Goal: Task Accomplishment & Management: Use online tool/utility

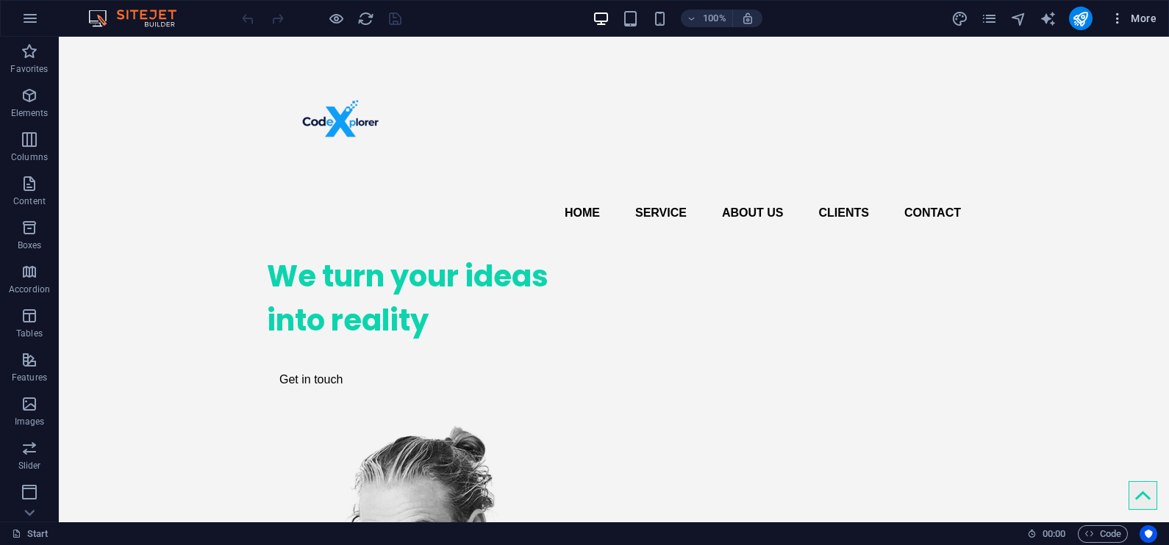
click at [1110, 17] on icon "button" at bounding box center [1117, 18] width 15 height 15
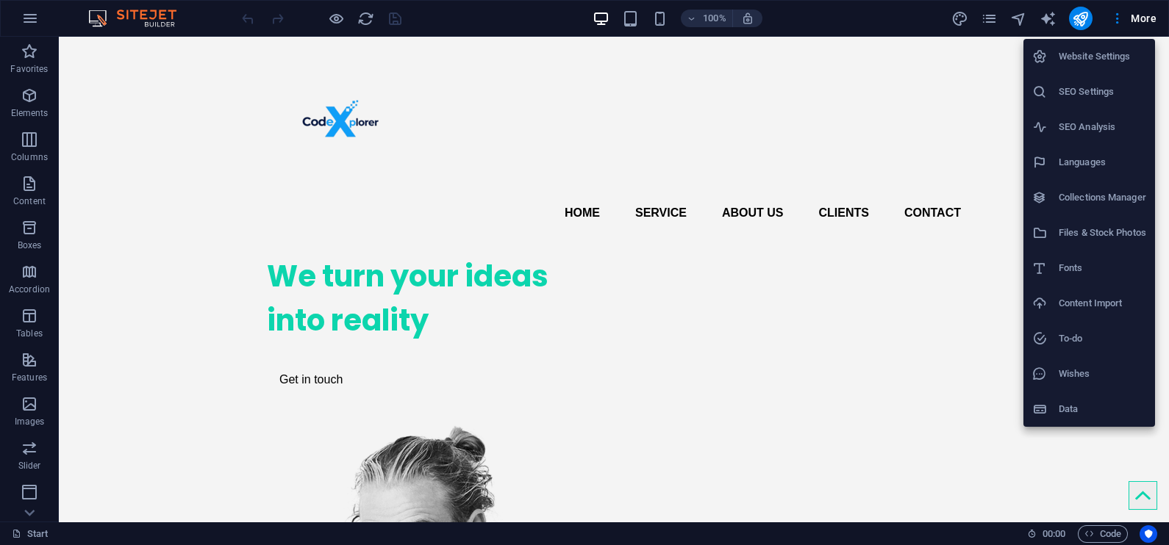
click at [961, 17] on div at bounding box center [584, 272] width 1169 height 545
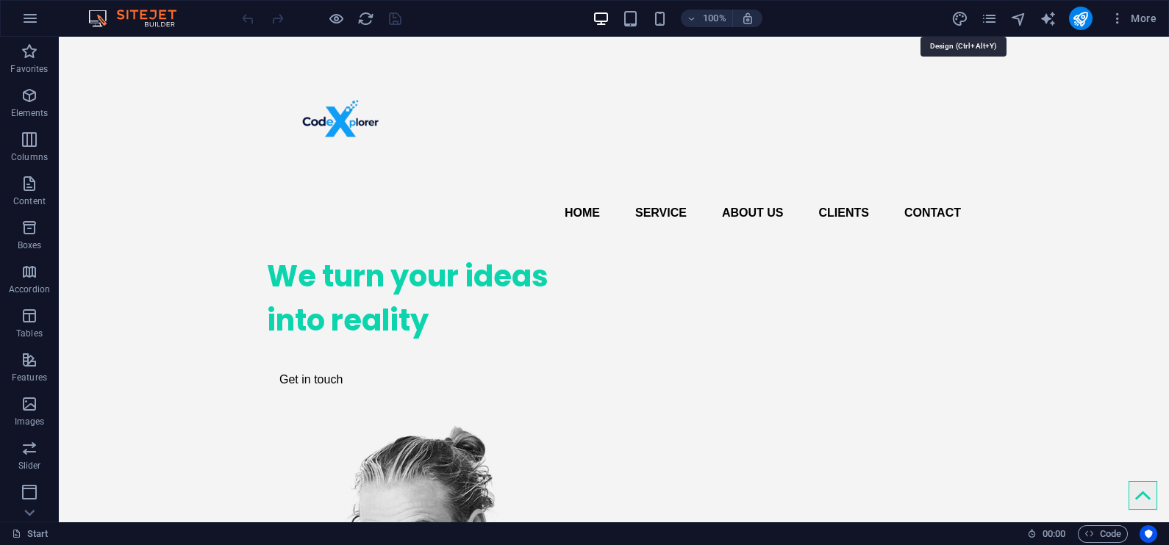
click at [961, 17] on icon "design" at bounding box center [959, 18] width 17 height 17
select select "px"
select select "400"
select select "px"
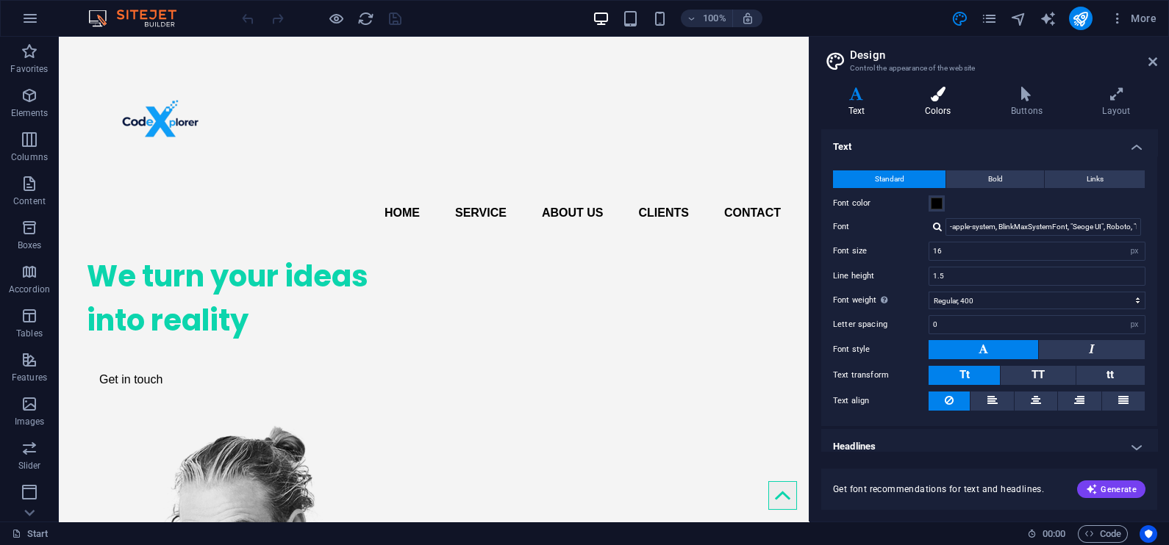
click at [943, 93] on icon at bounding box center [937, 94] width 80 height 15
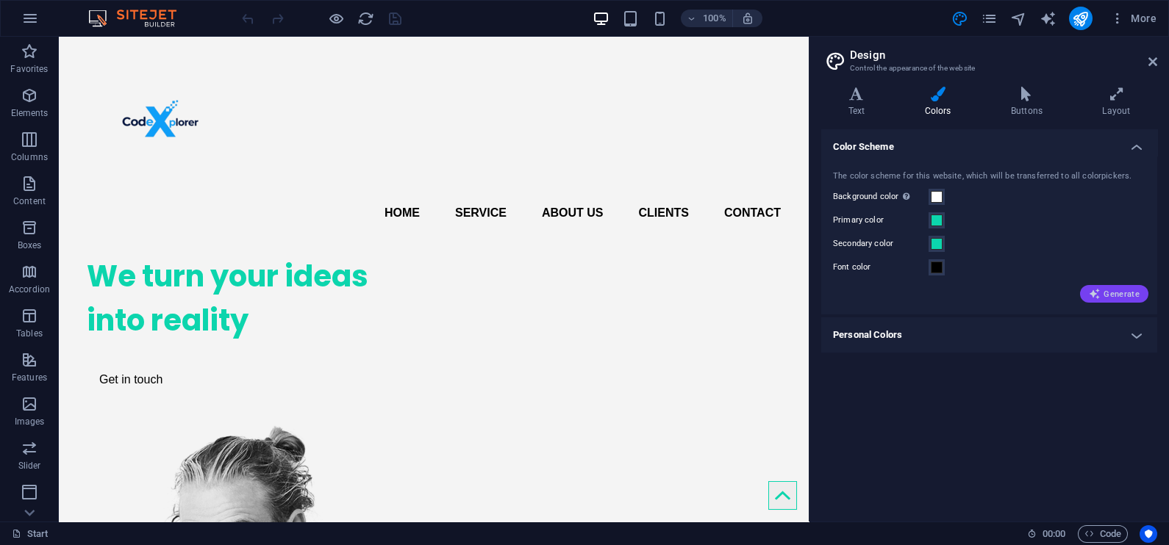
click at [1113, 292] on span "Generate" at bounding box center [1114, 294] width 51 height 12
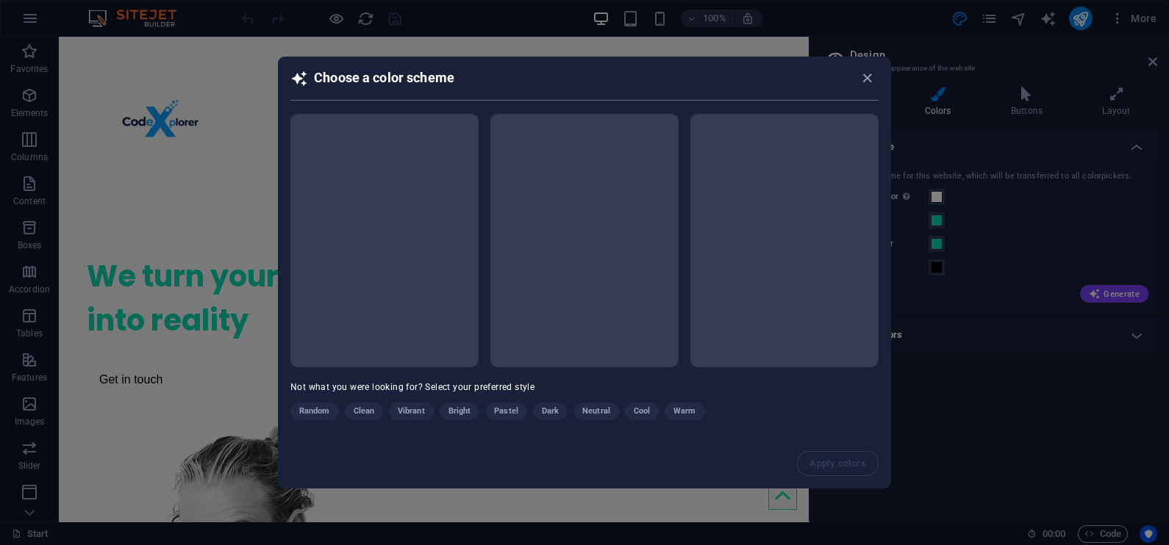
click at [549, 409] on div "Random Clean Vibrant Bright Pastel Dark Neutral Cool Warm" at bounding box center [547, 415] width 514 height 24
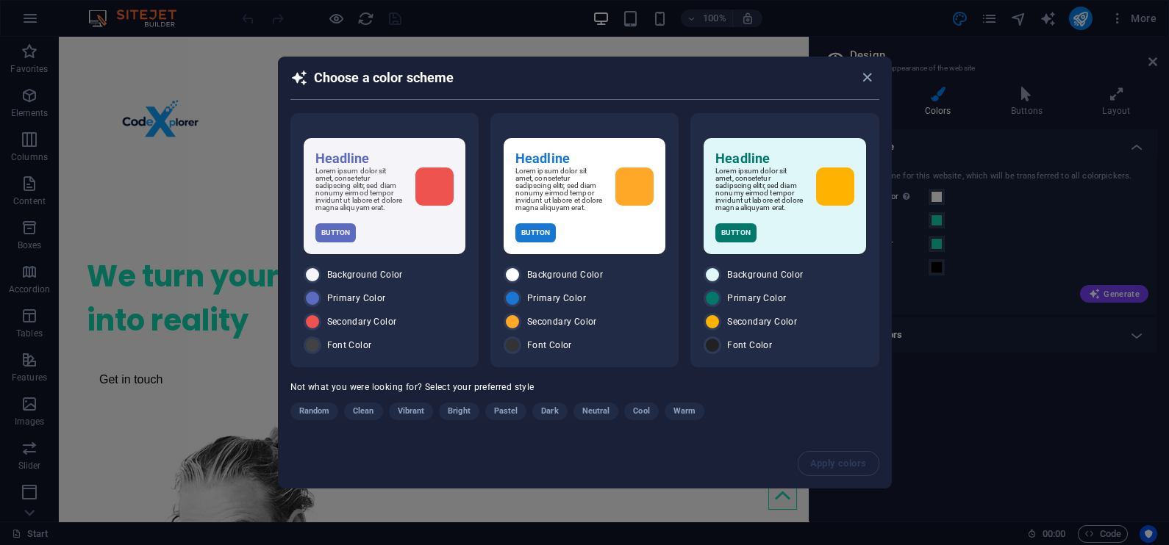
click at [549, 409] on span "Dark" at bounding box center [549, 412] width 17 height 18
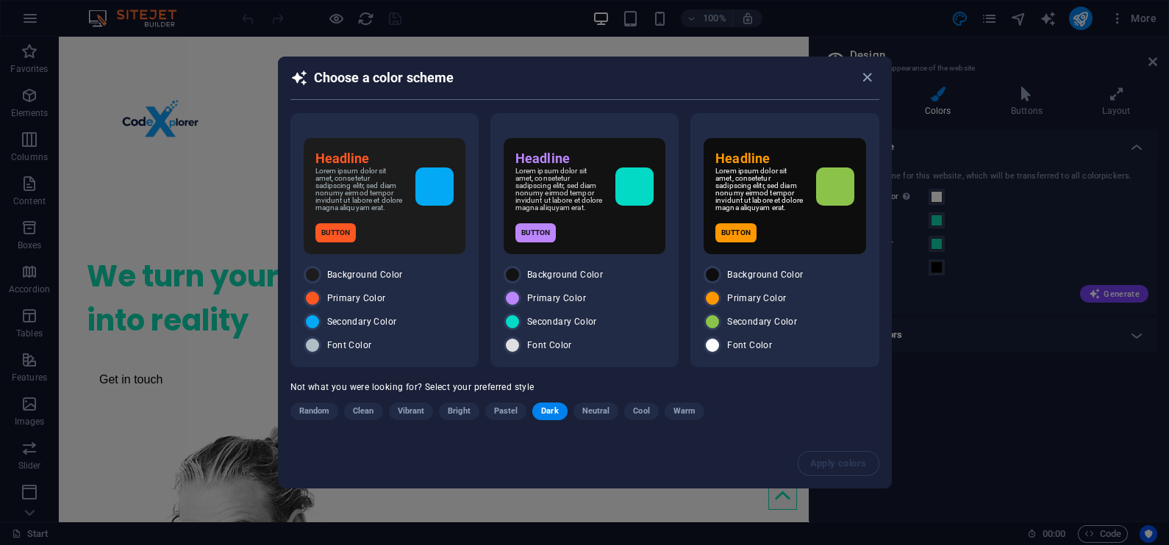
click at [544, 413] on span "Dark" at bounding box center [549, 412] width 17 height 18
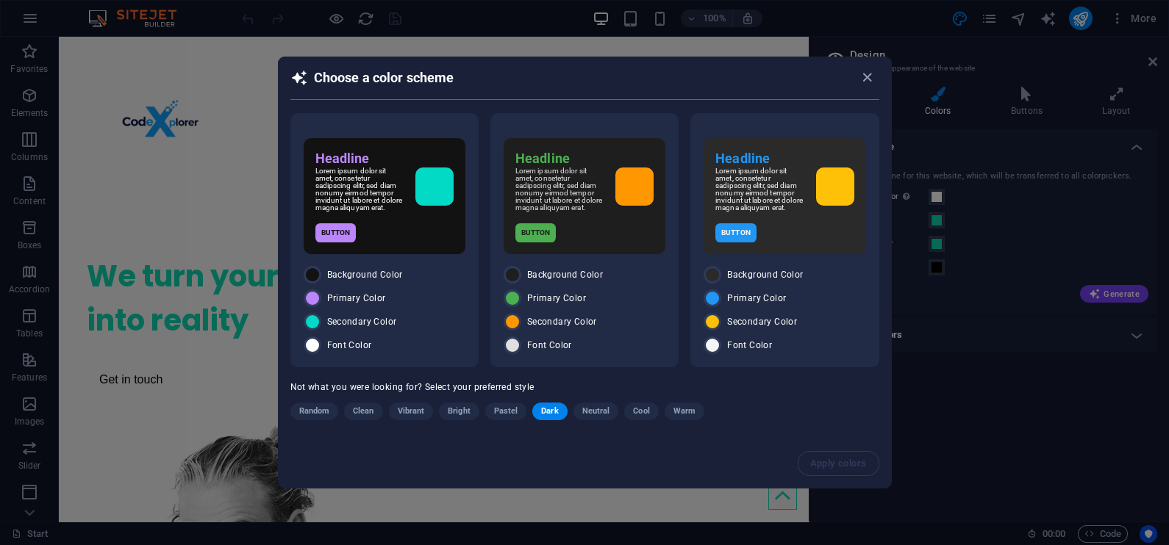
click at [553, 409] on span "Dark" at bounding box center [549, 412] width 17 height 18
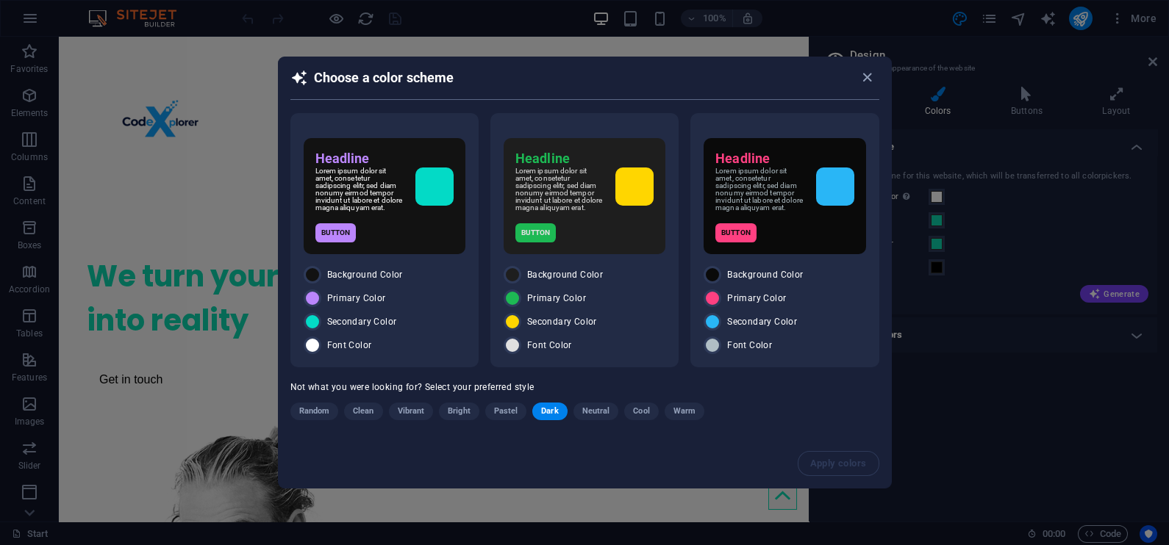
click at [553, 409] on span "Dark" at bounding box center [549, 412] width 17 height 18
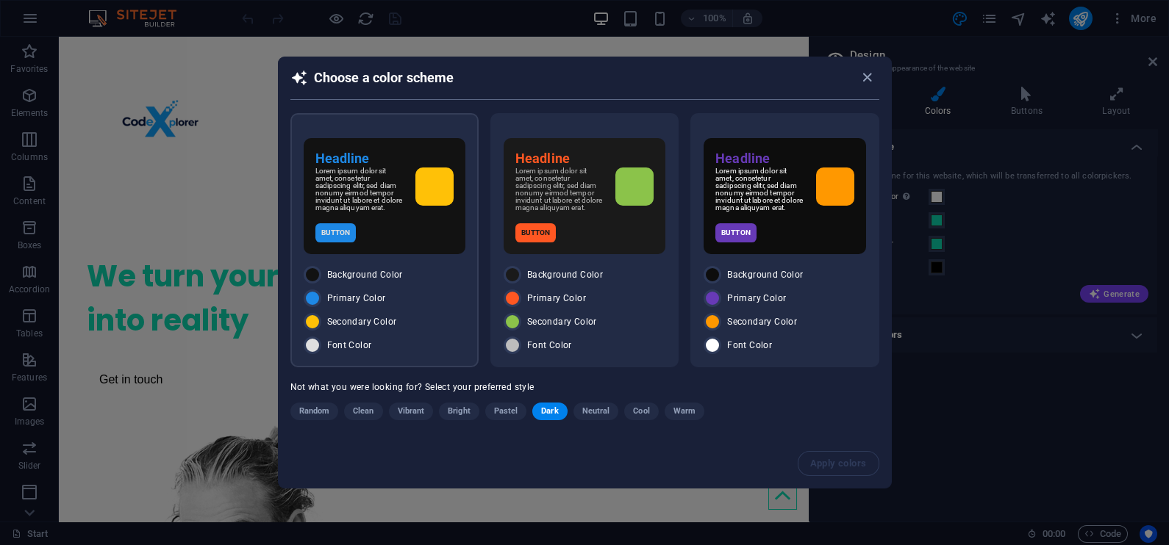
click at [414, 278] on div "Background Color" at bounding box center [385, 275] width 162 height 18
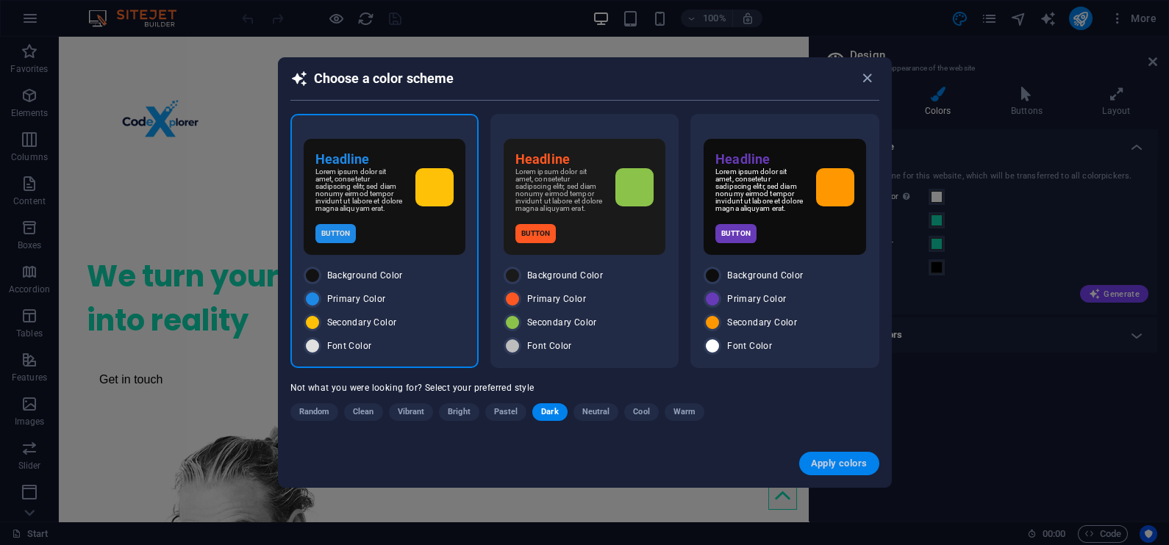
click at [837, 459] on span "Apply colors" at bounding box center [839, 464] width 57 height 12
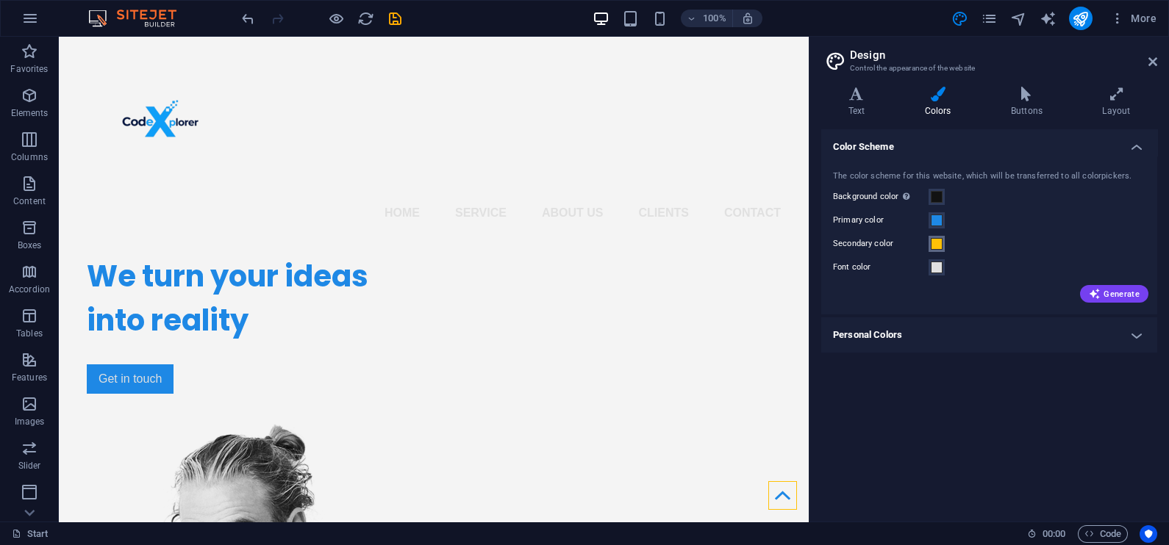
click at [935, 245] on span at bounding box center [936, 244] width 12 height 12
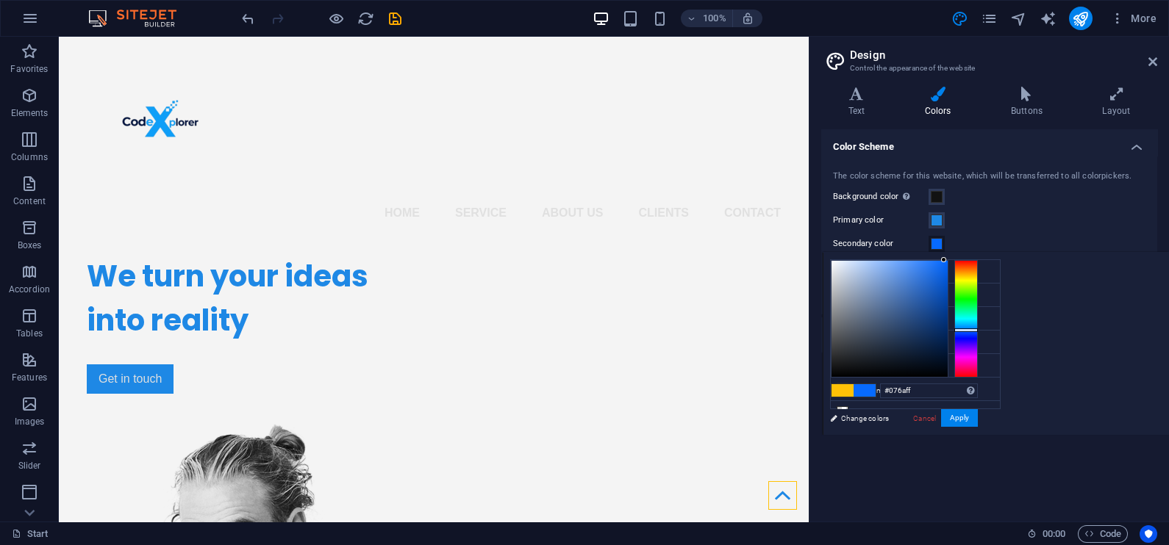
click at [978, 329] on div at bounding box center [966, 319] width 24 height 118
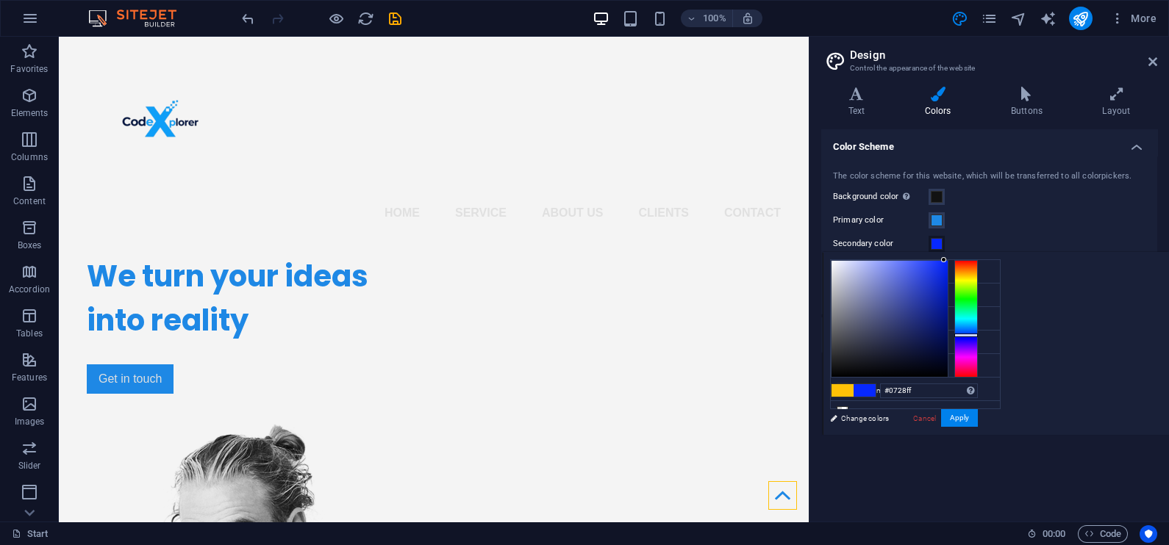
click at [978, 334] on div at bounding box center [966, 319] width 24 height 118
click at [978, 330] on div at bounding box center [966, 319] width 24 height 118
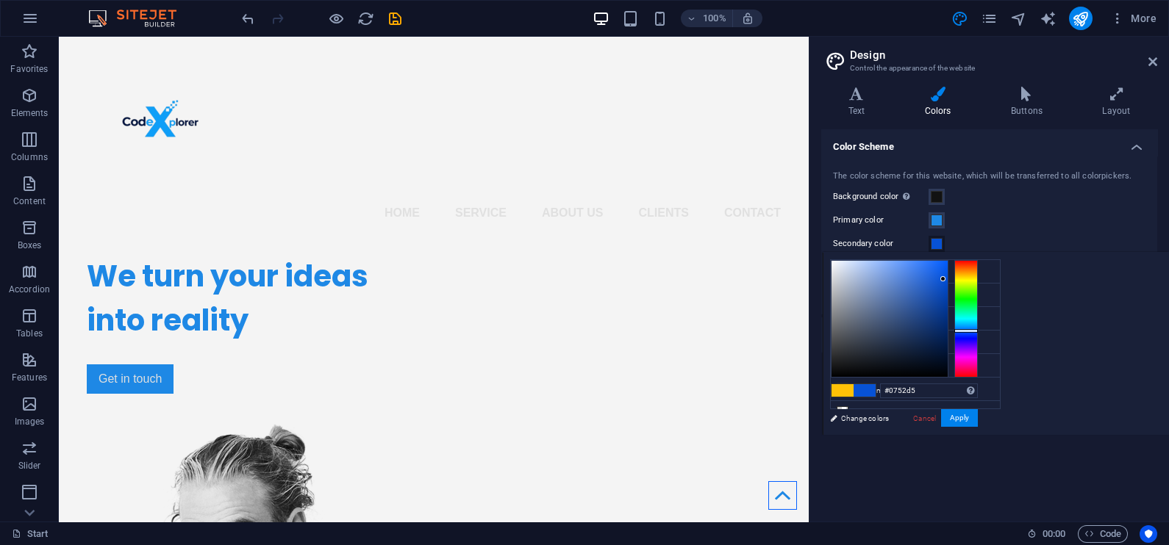
click at [947, 279] on div at bounding box center [889, 319] width 116 height 116
click at [947, 275] on div at bounding box center [889, 319] width 116 height 116
click at [947, 279] on div at bounding box center [889, 319] width 116 height 116
click at [947, 284] on div at bounding box center [889, 319] width 116 height 116
click at [947, 288] on div at bounding box center [889, 319] width 116 height 116
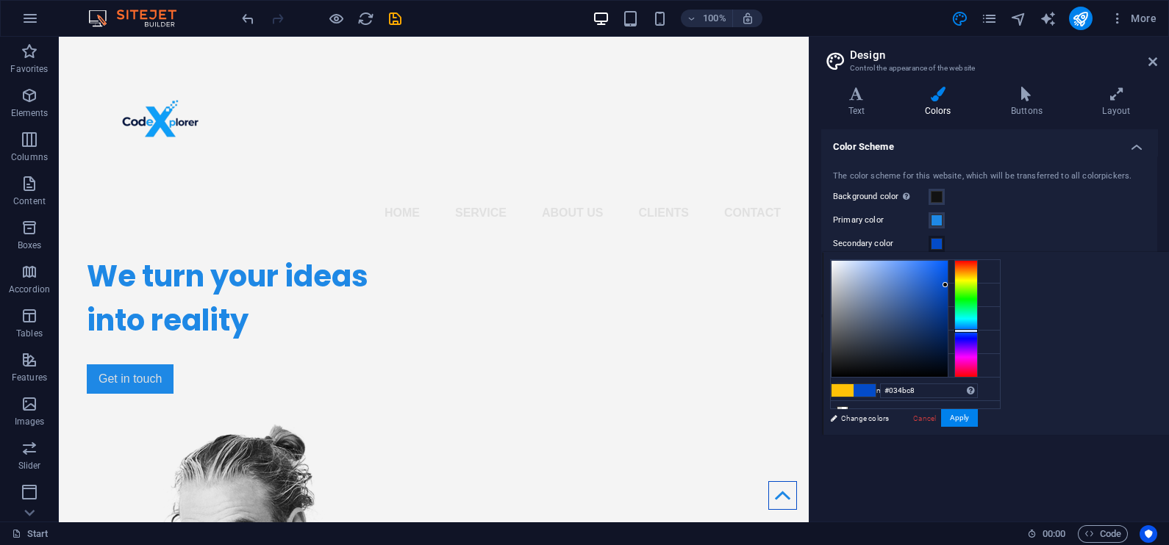
type input "#0348c0"
click at [978, 419] on button "Apply" at bounding box center [959, 418] width 37 height 18
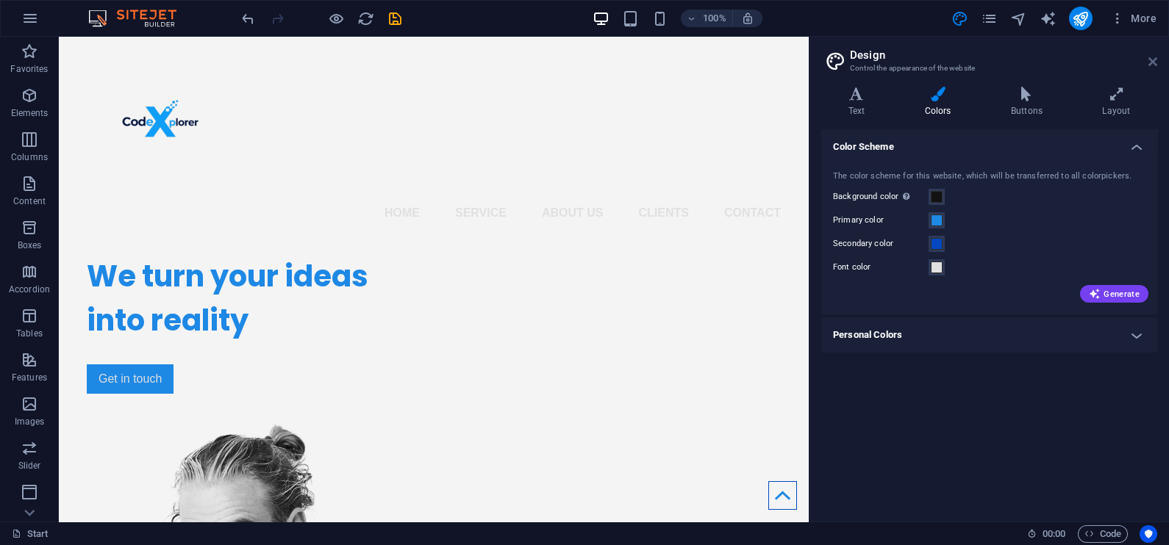
click at [1151, 60] on icon at bounding box center [1152, 62] width 9 height 12
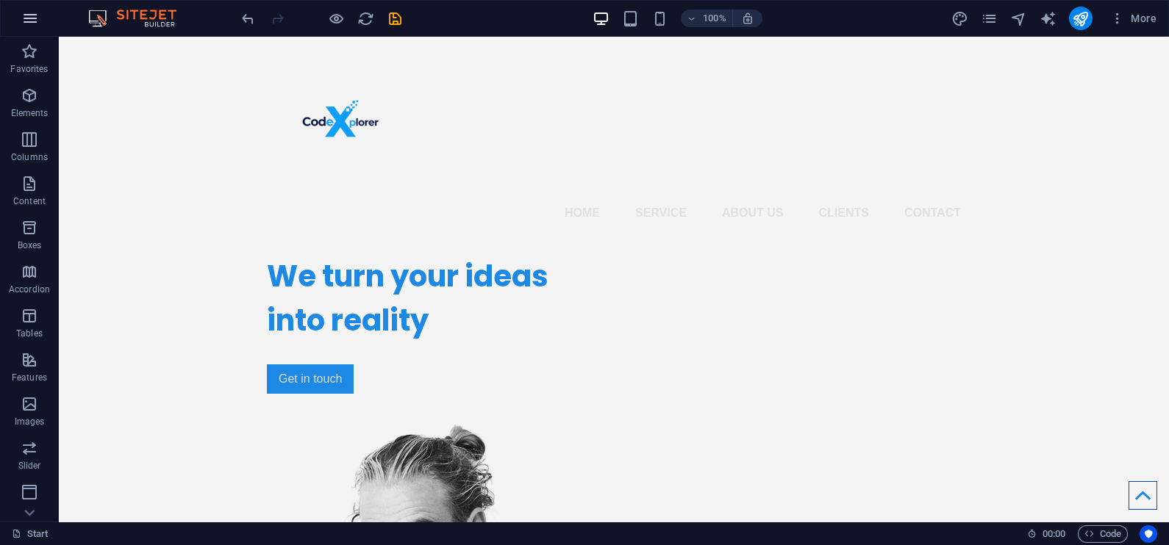
click at [23, 15] on icon "button" at bounding box center [30, 19] width 18 height 18
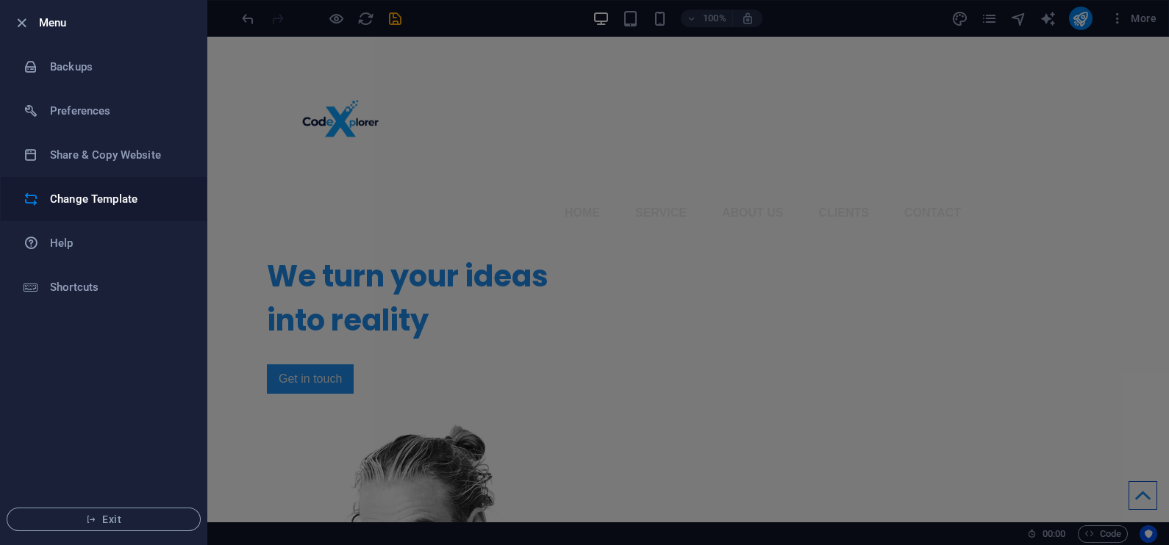
click at [101, 199] on h6 "Change Template" at bounding box center [118, 199] width 136 height 18
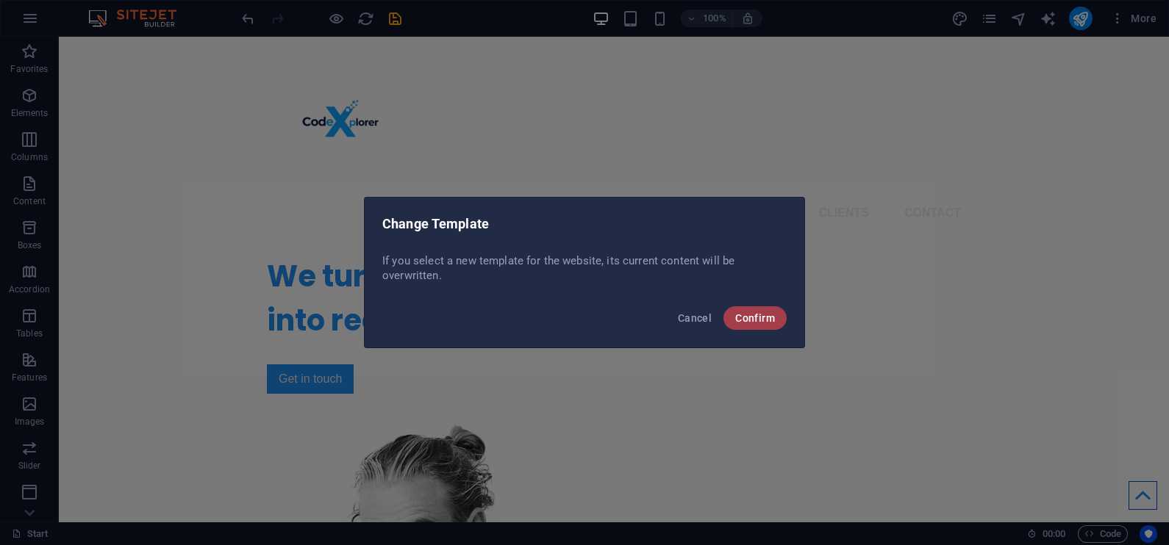
click at [734, 312] on button "Confirm" at bounding box center [754, 318] width 63 height 24
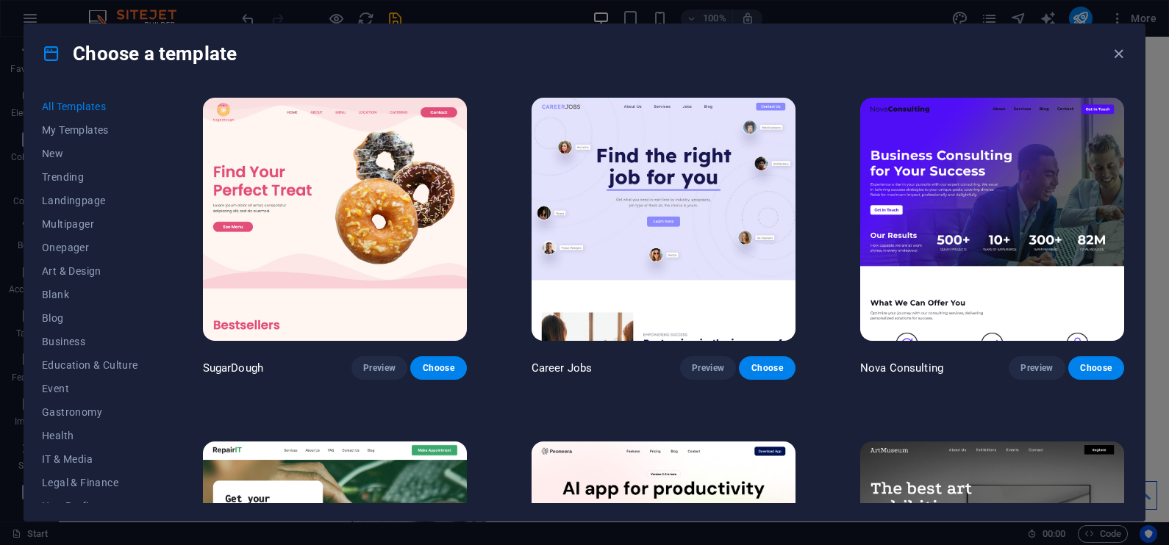
click at [683, 191] on img at bounding box center [663, 219] width 264 height 243
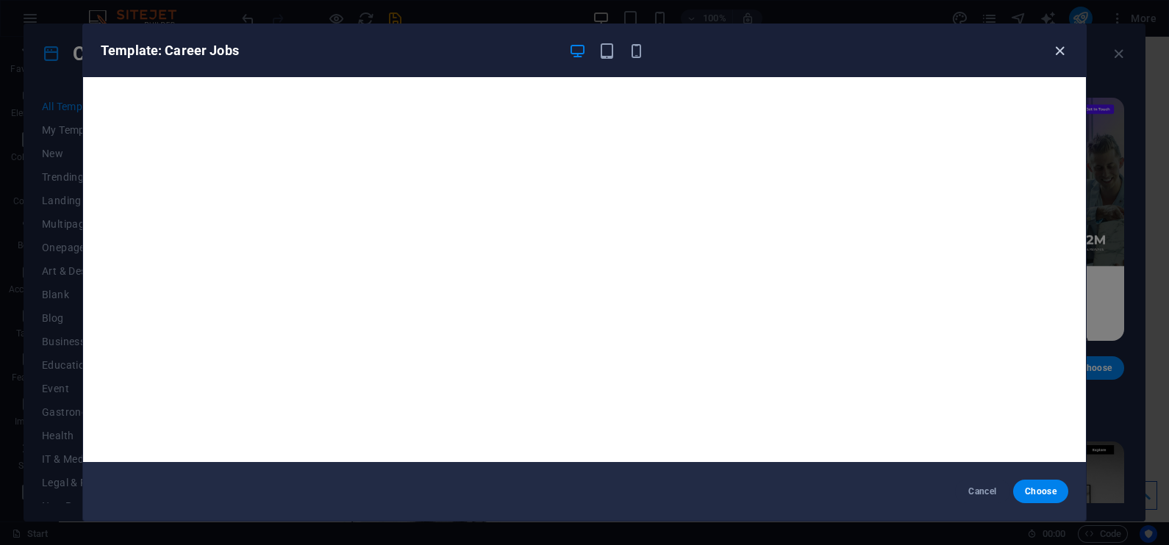
click at [1058, 55] on icon "button" at bounding box center [1059, 51] width 17 height 17
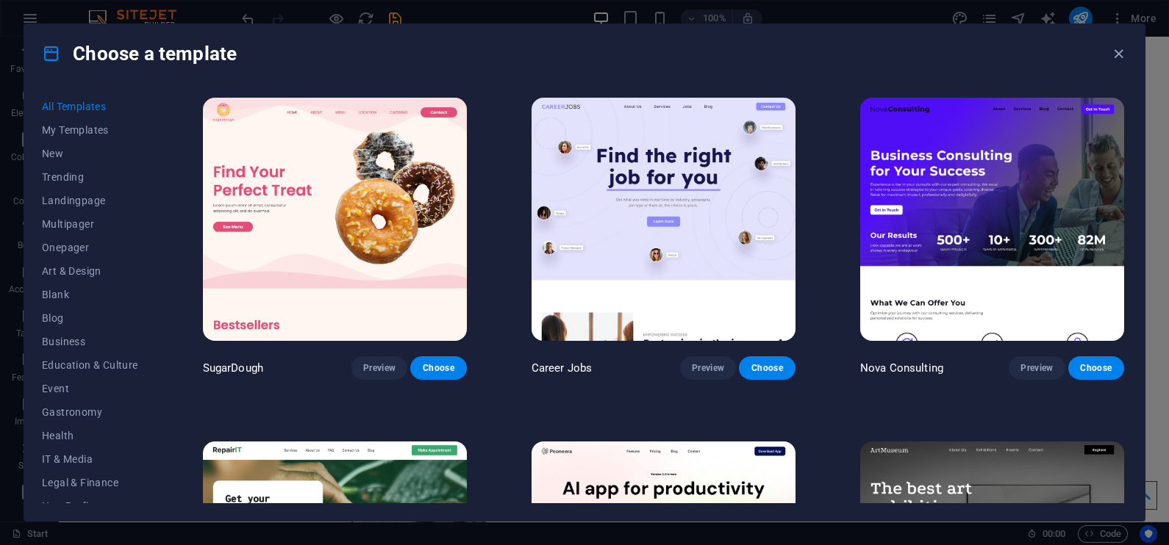
scroll to position [26, 0]
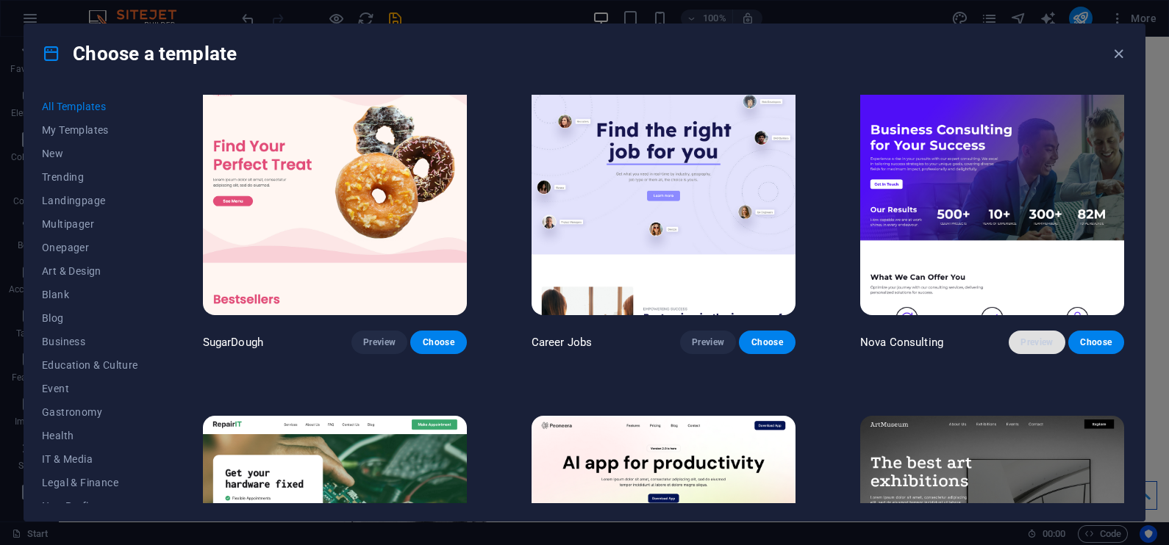
click at [1030, 339] on span "Preview" at bounding box center [1036, 343] width 32 height 12
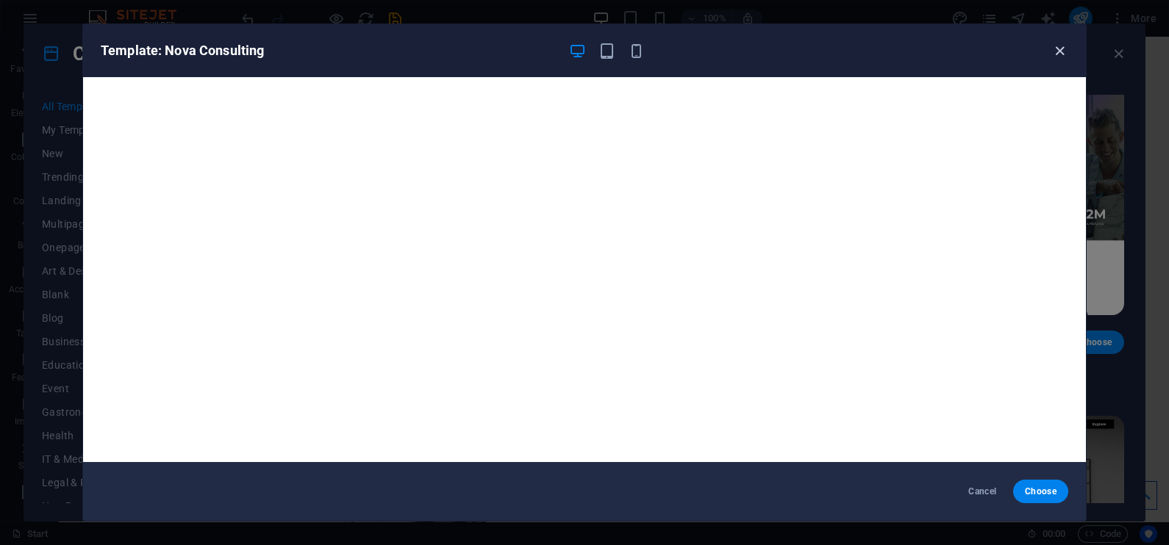
click at [1054, 49] on icon "button" at bounding box center [1059, 51] width 17 height 17
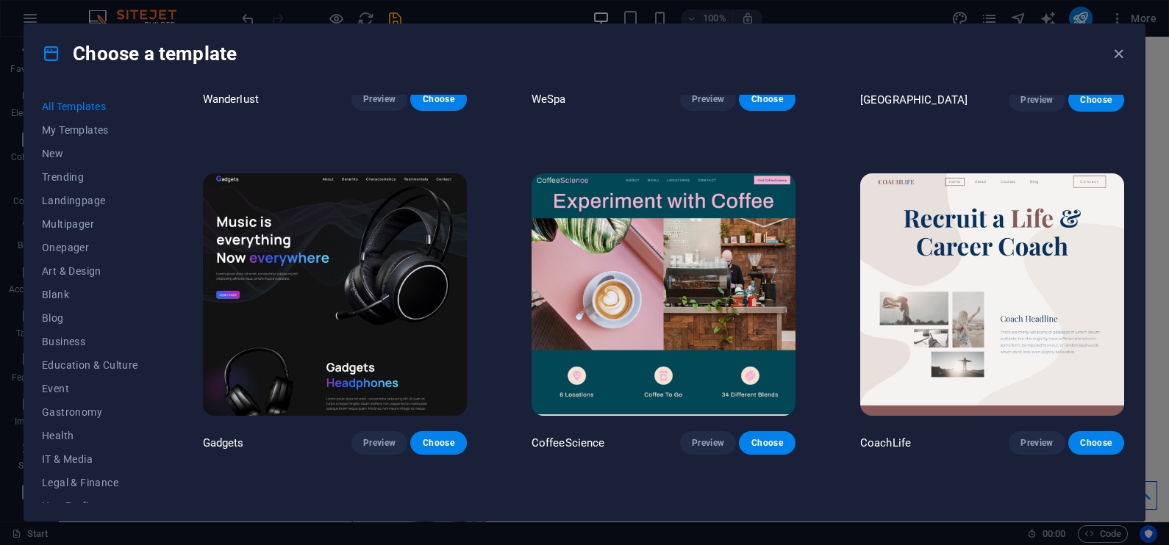
scroll to position [4064, 0]
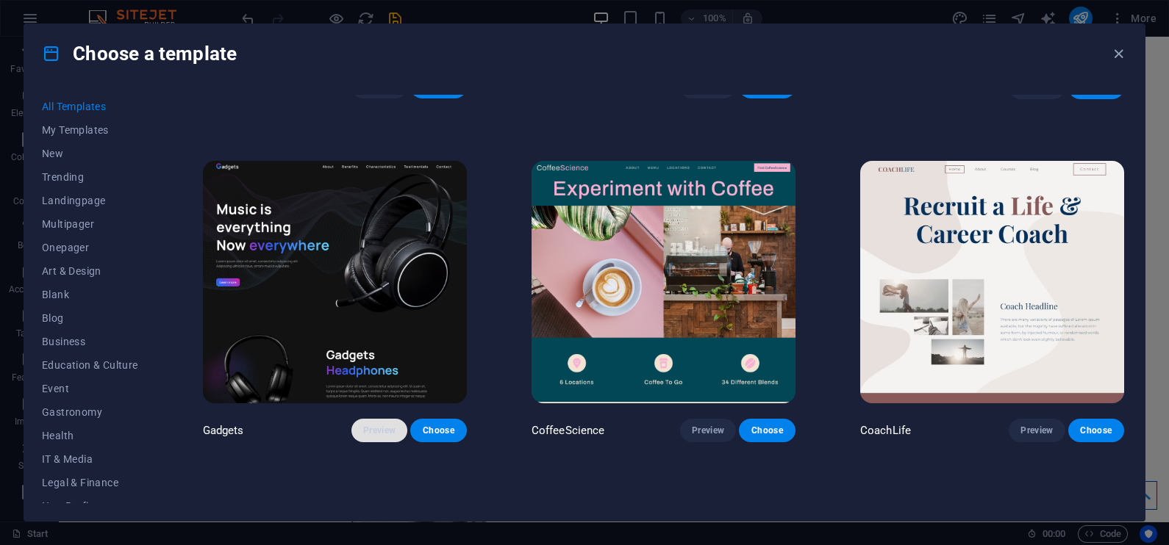
click at [379, 426] on button "Preview" at bounding box center [379, 431] width 56 height 24
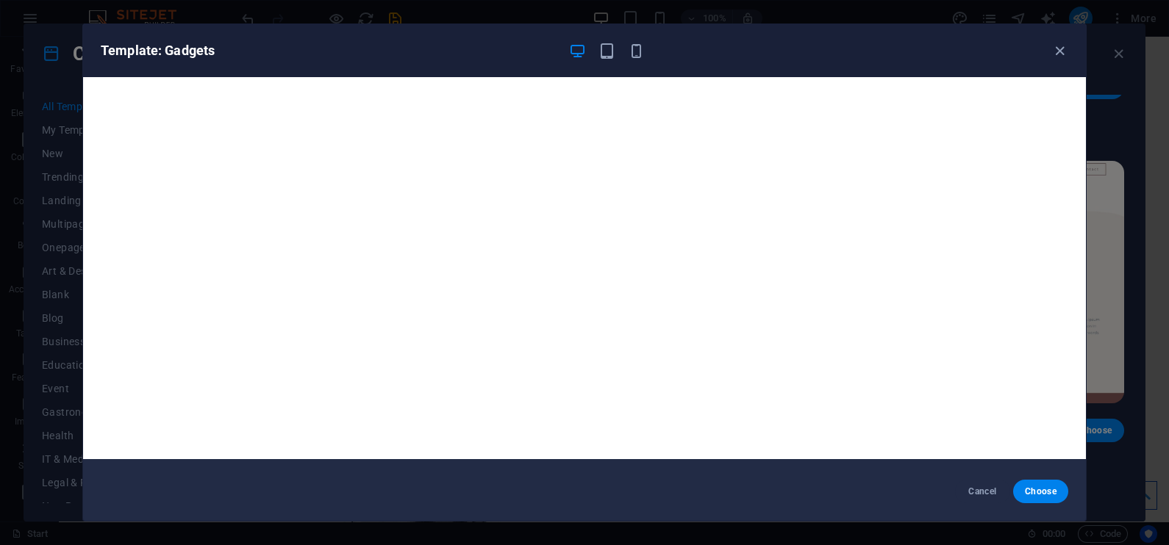
scroll to position [0, 0]
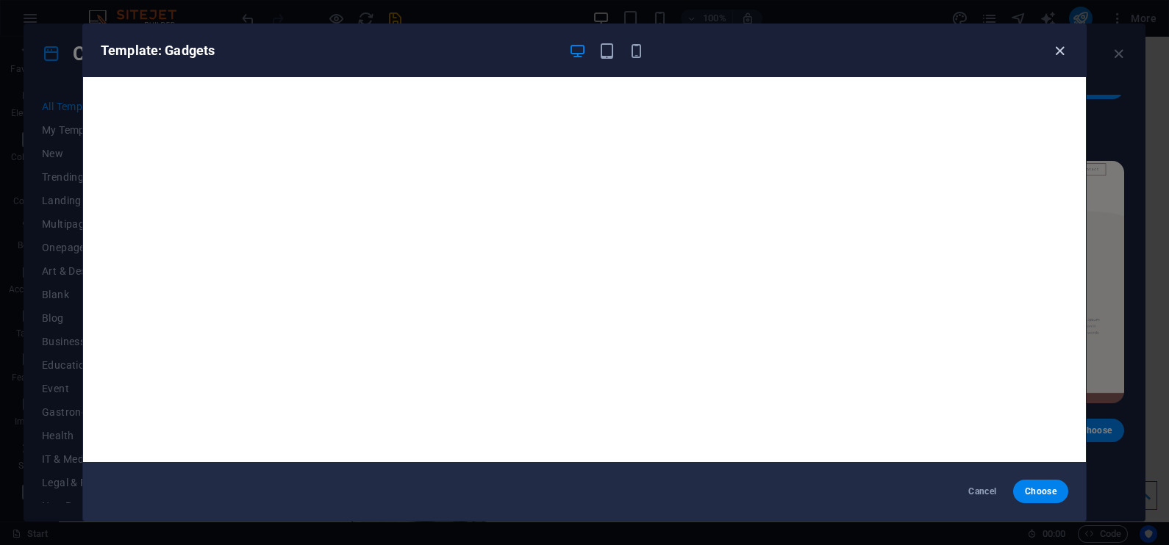
click at [1058, 43] on icon "button" at bounding box center [1059, 51] width 17 height 17
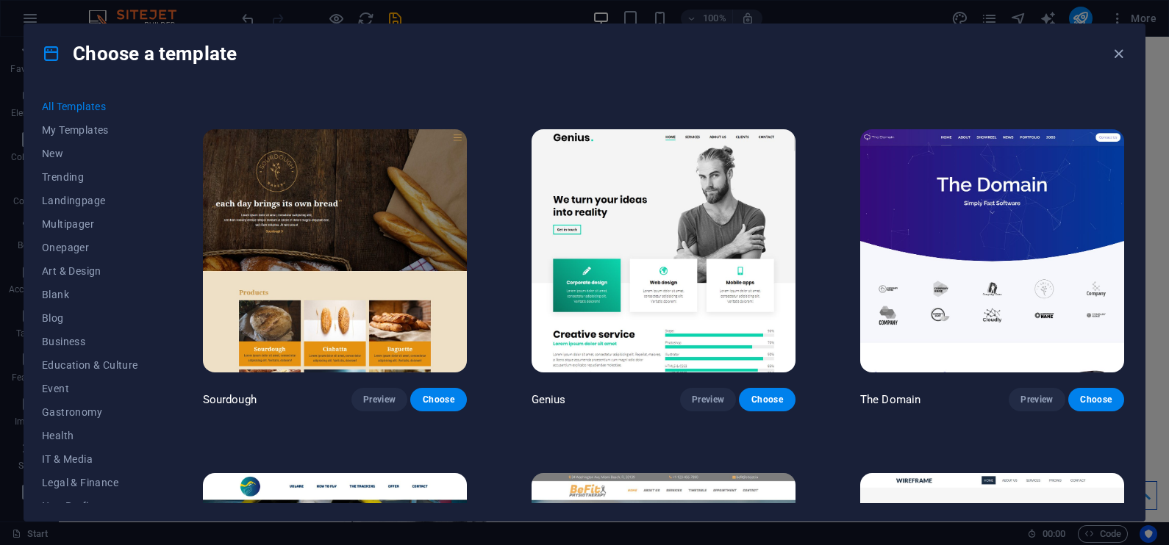
scroll to position [8222, 0]
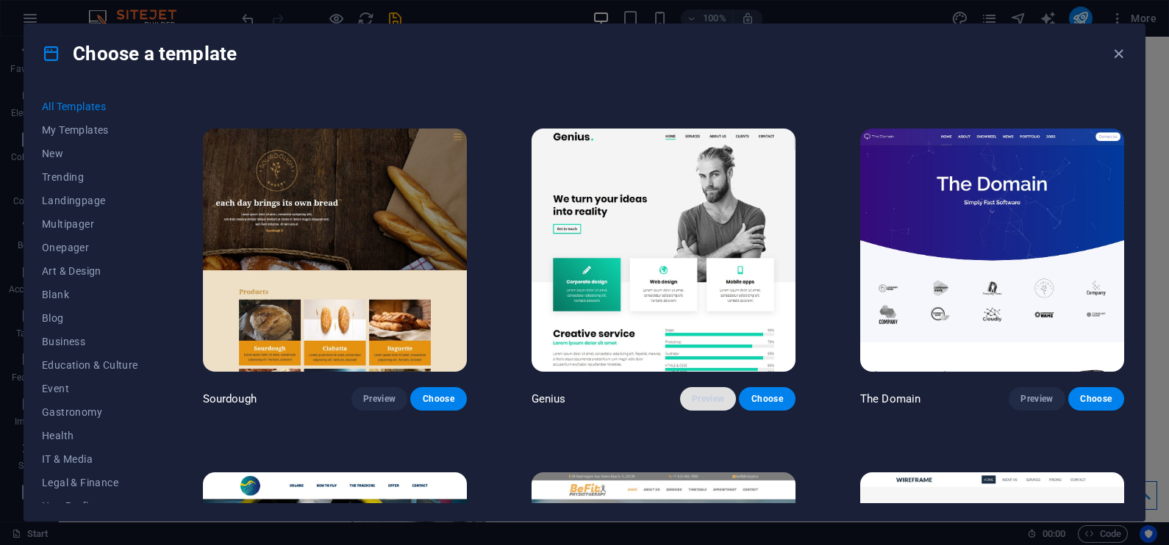
click at [708, 393] on span "Preview" at bounding box center [708, 399] width 32 height 12
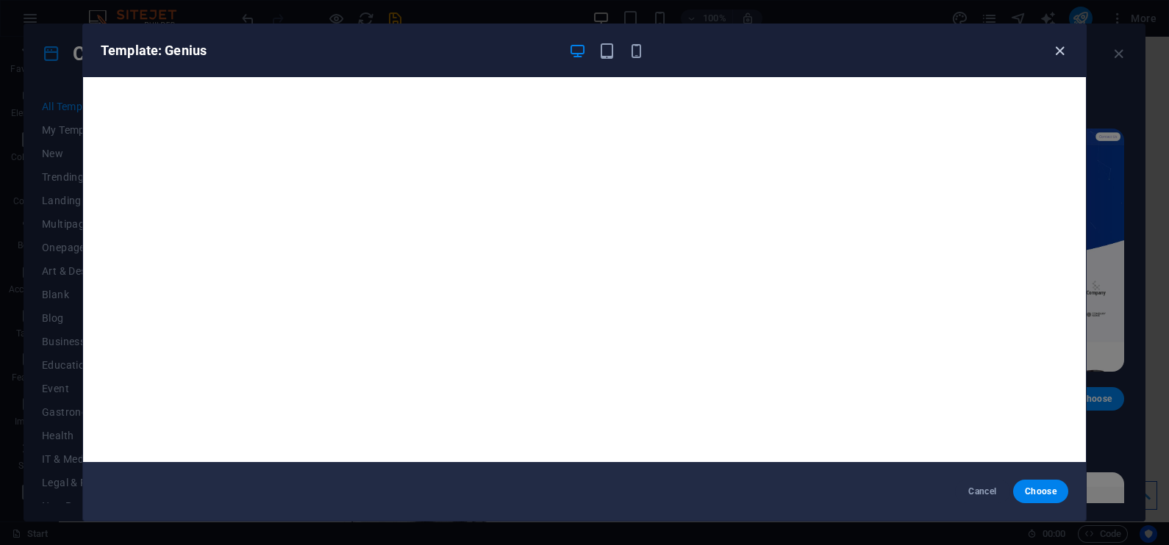
click at [1052, 48] on icon "button" at bounding box center [1059, 51] width 17 height 17
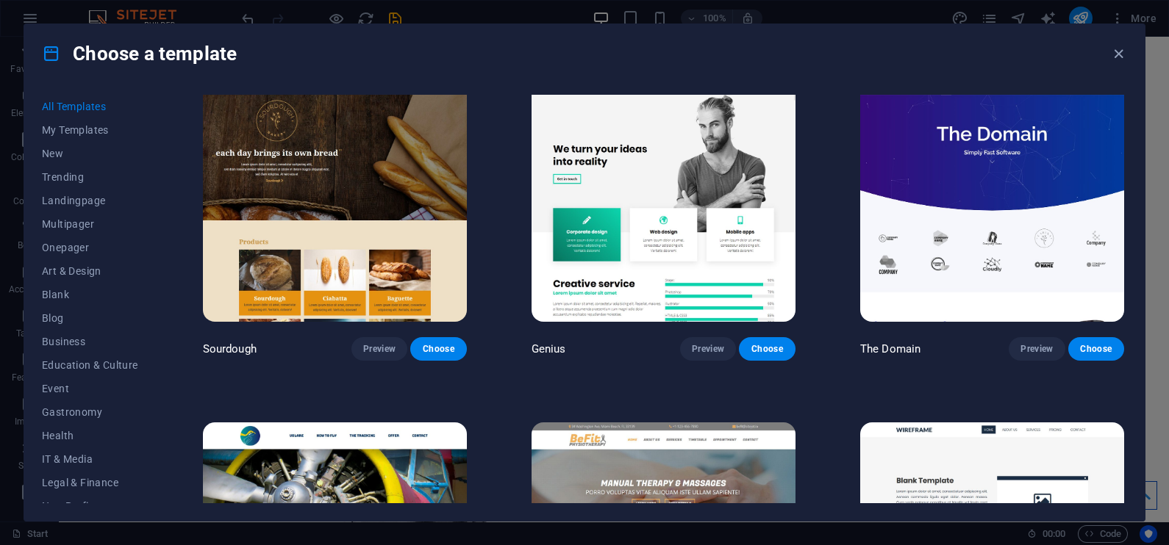
scroll to position [8229, 0]
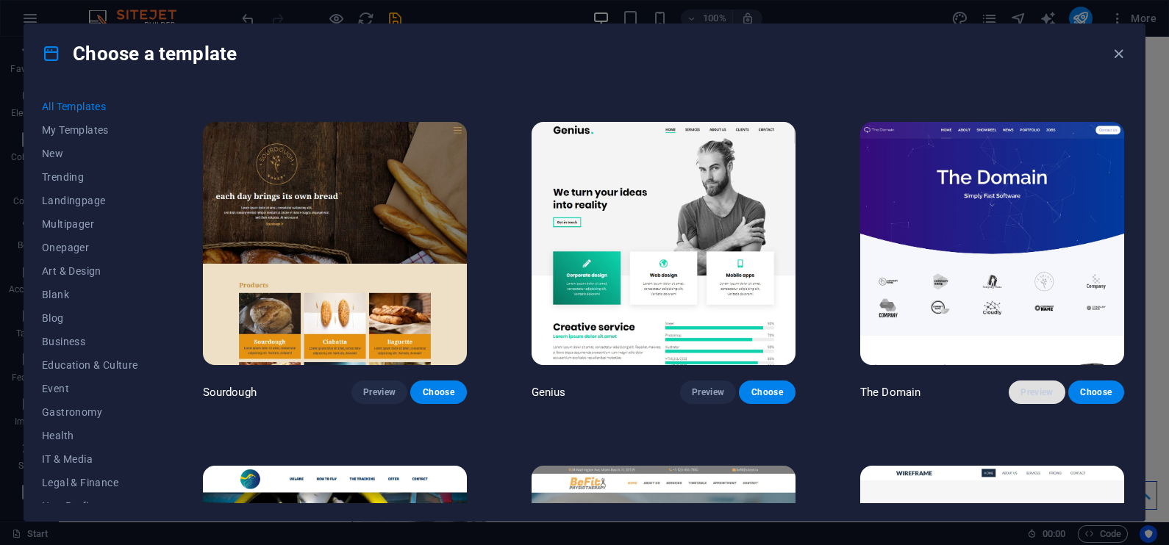
click at [1037, 387] on span "Preview" at bounding box center [1036, 393] width 32 height 12
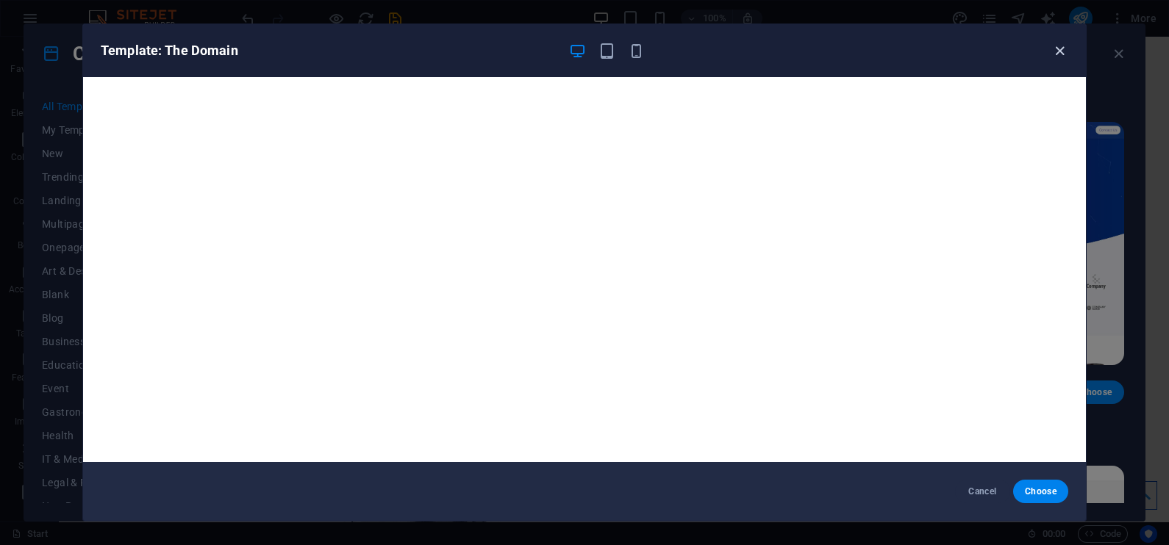
click at [1051, 49] on icon "button" at bounding box center [1059, 51] width 17 height 17
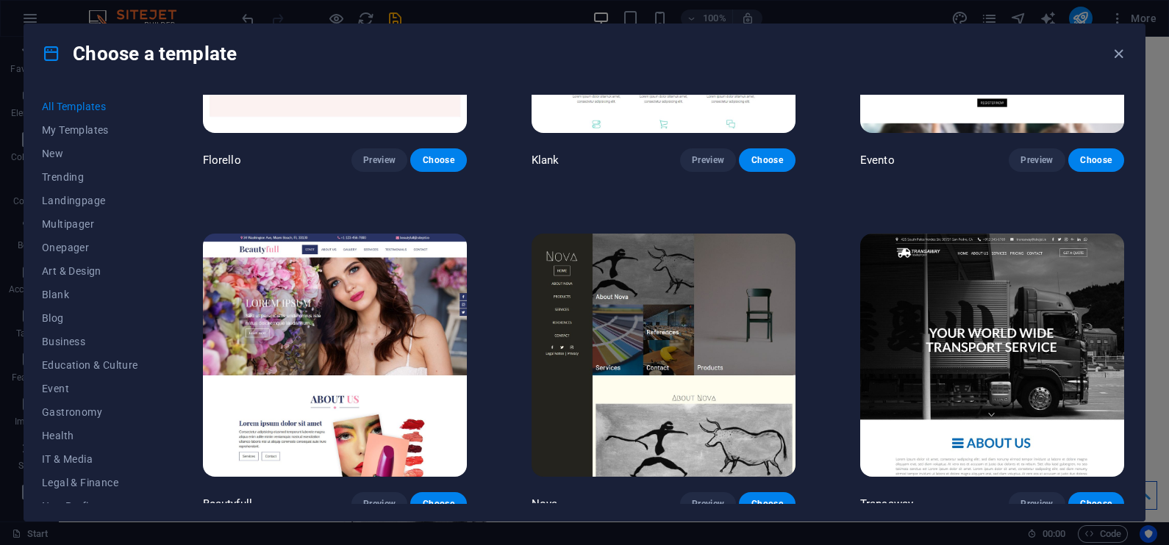
scroll to position [13280, 0]
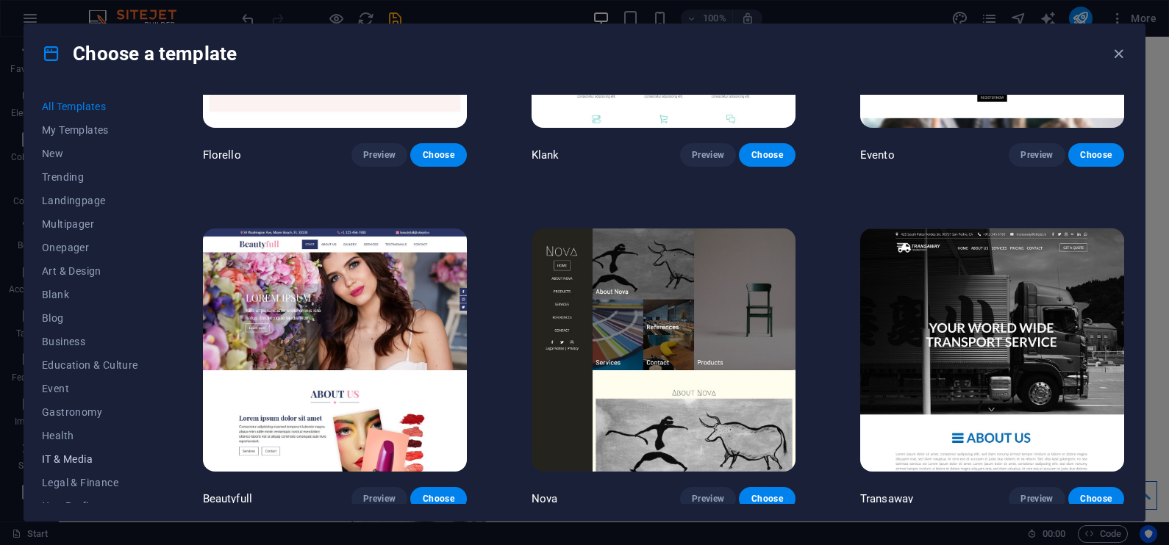
click at [49, 456] on span "IT & Media" at bounding box center [90, 459] width 96 height 12
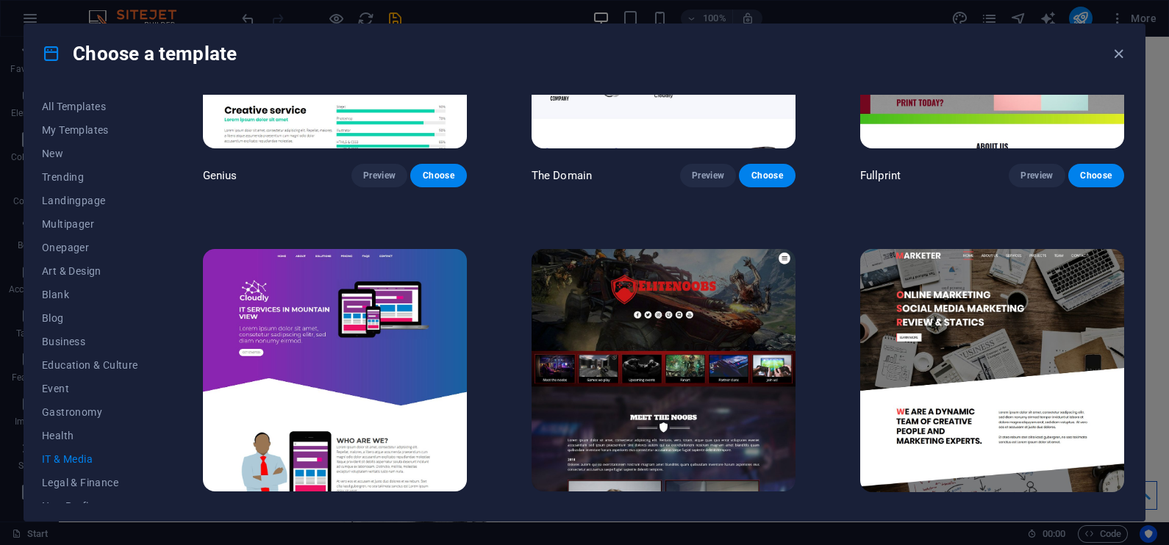
scroll to position [903, 0]
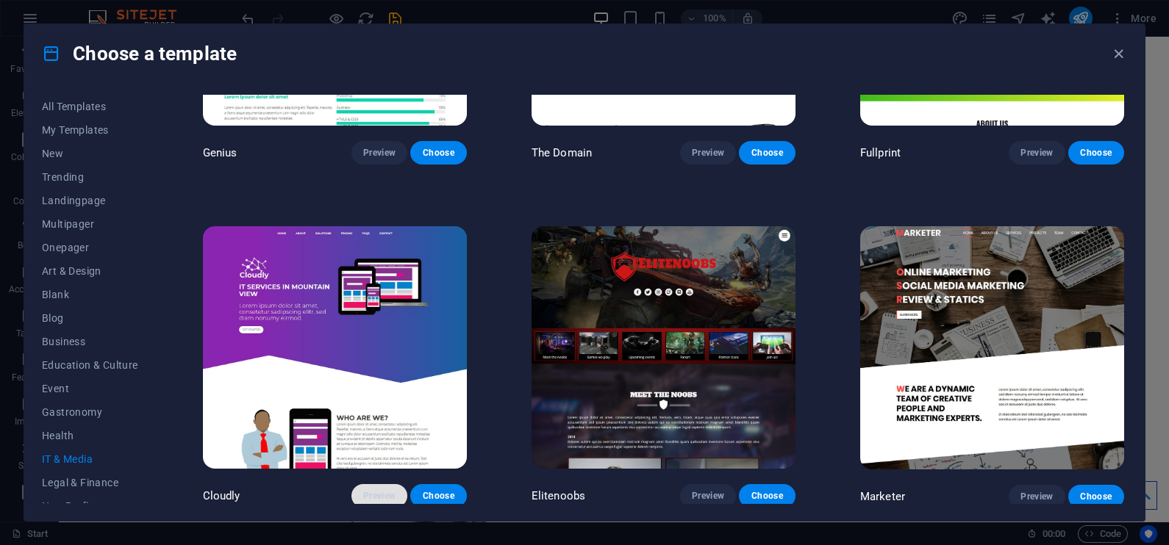
click at [375, 495] on span "Preview" at bounding box center [379, 496] width 32 height 12
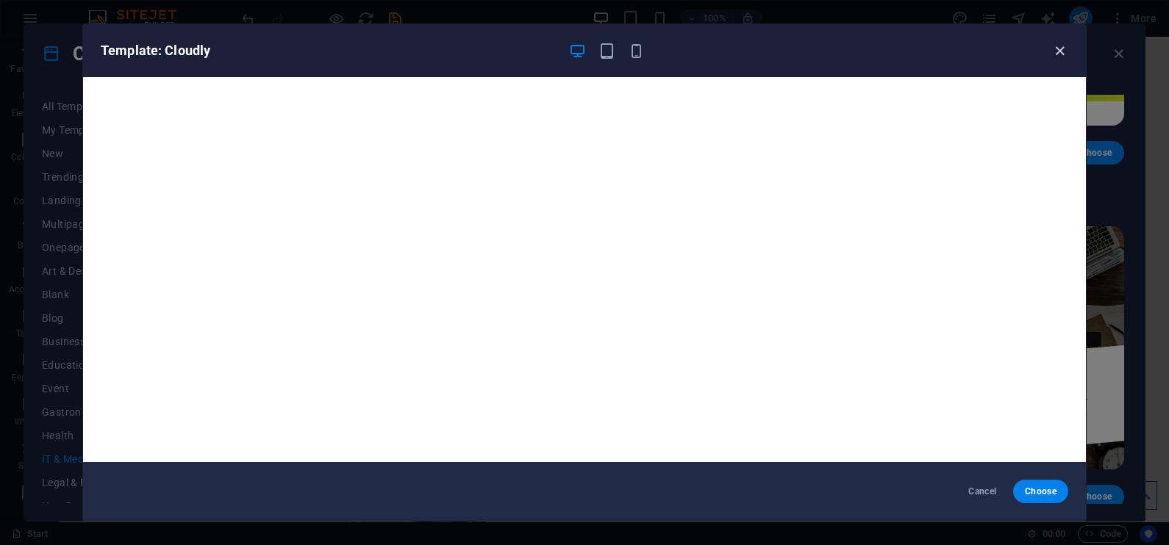
click at [1056, 46] on icon "button" at bounding box center [1059, 51] width 17 height 17
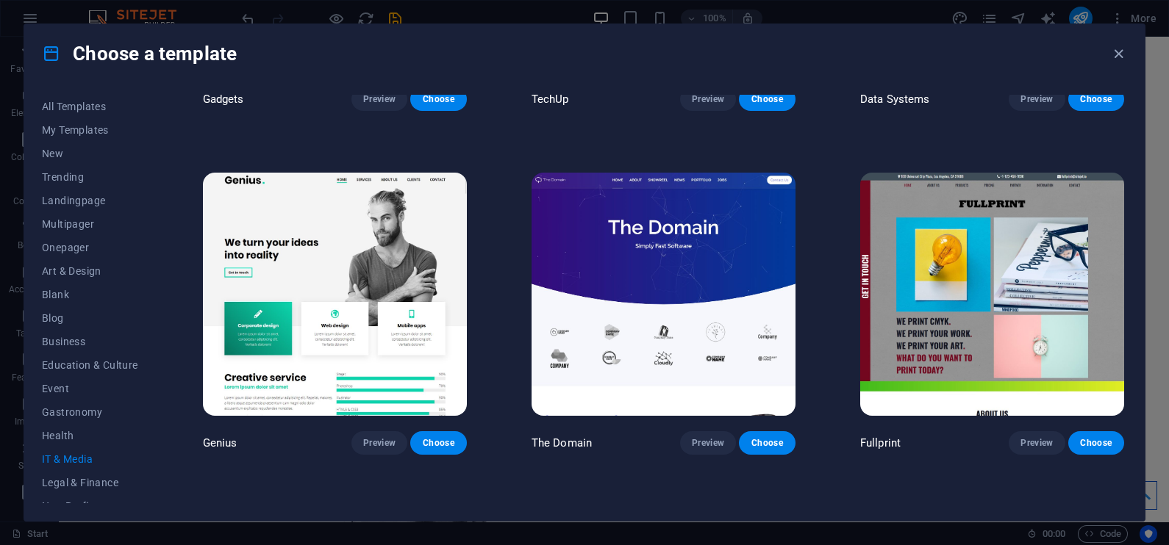
scroll to position [612, 0]
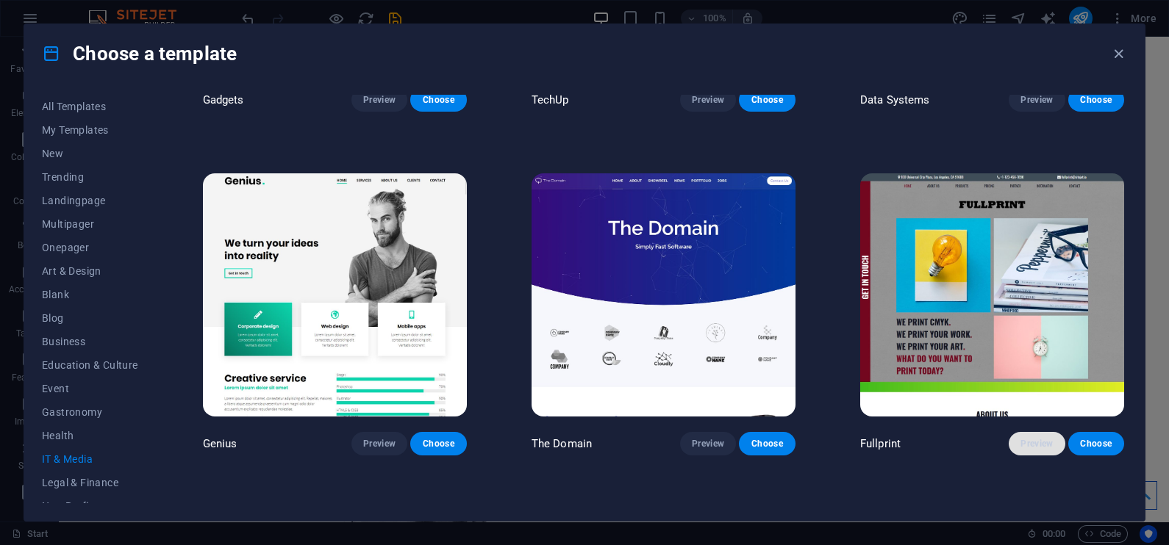
click at [1028, 445] on span "Preview" at bounding box center [1036, 444] width 32 height 12
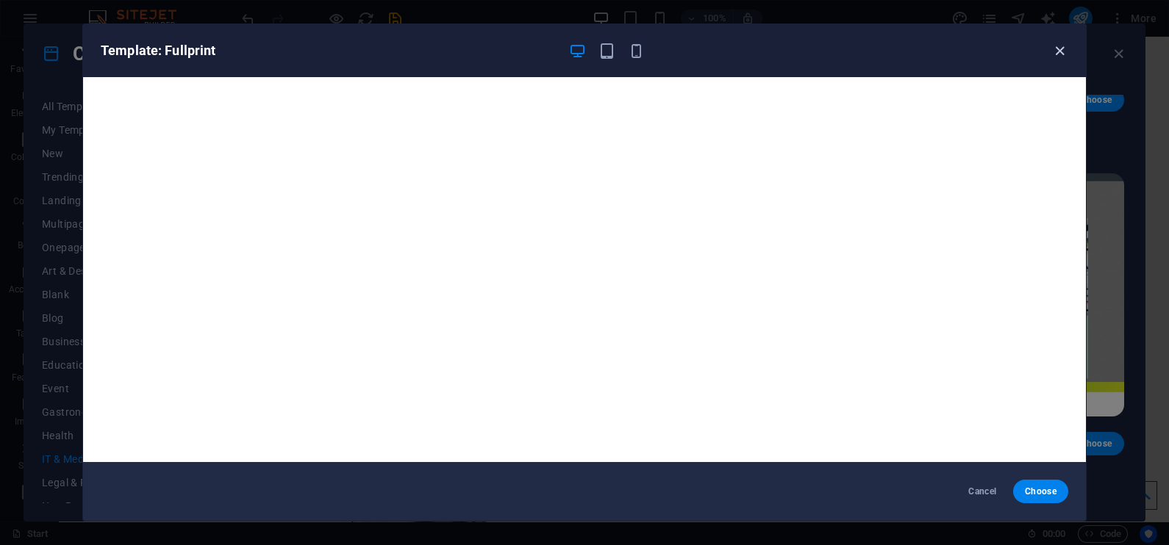
click at [1062, 50] on icon "button" at bounding box center [1059, 51] width 17 height 17
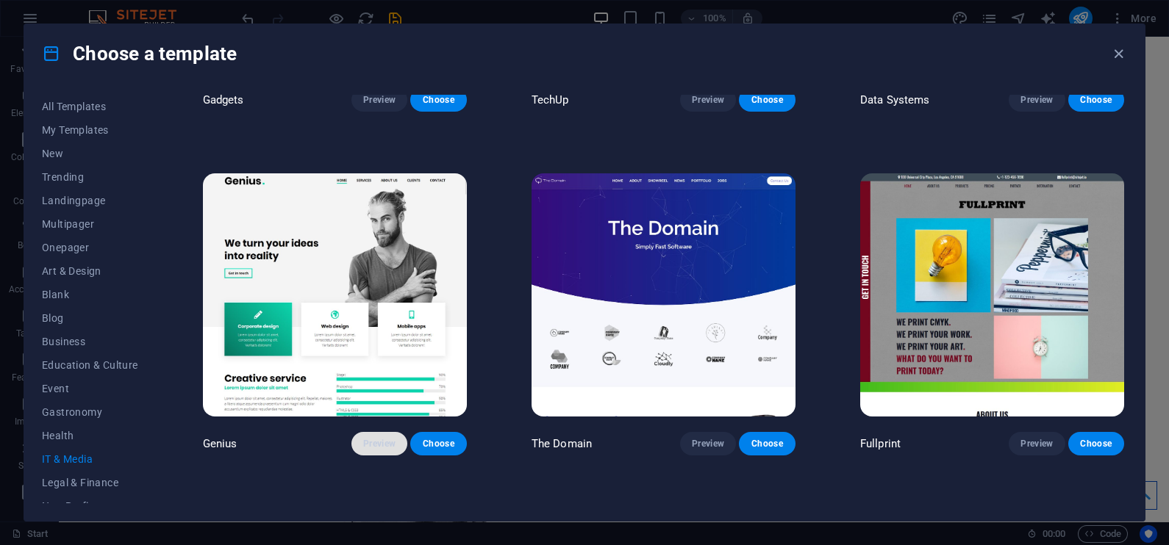
click at [383, 442] on span "Preview" at bounding box center [379, 444] width 32 height 12
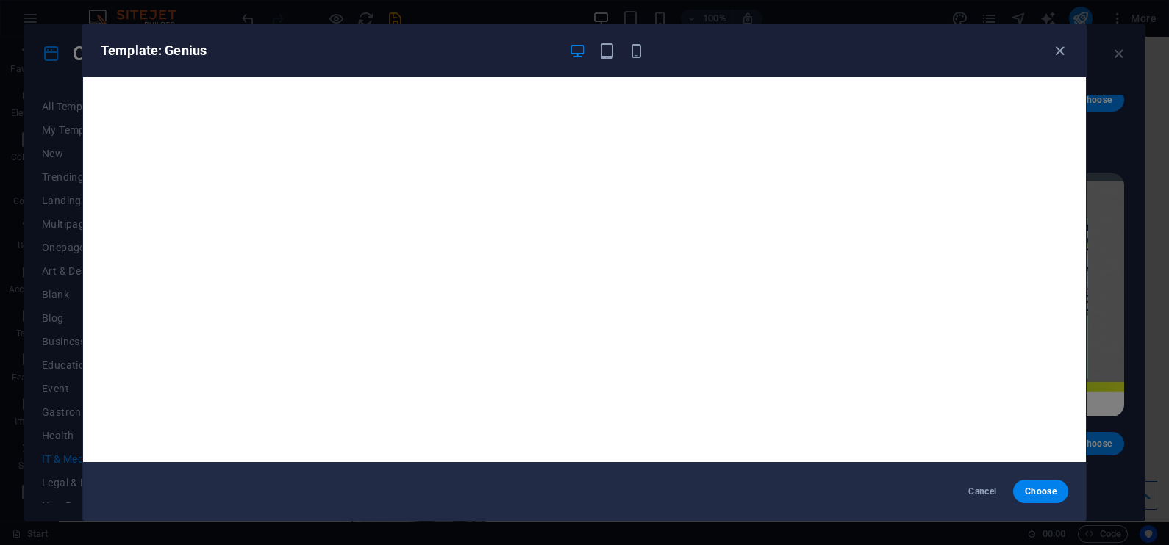
scroll to position [3, 0]
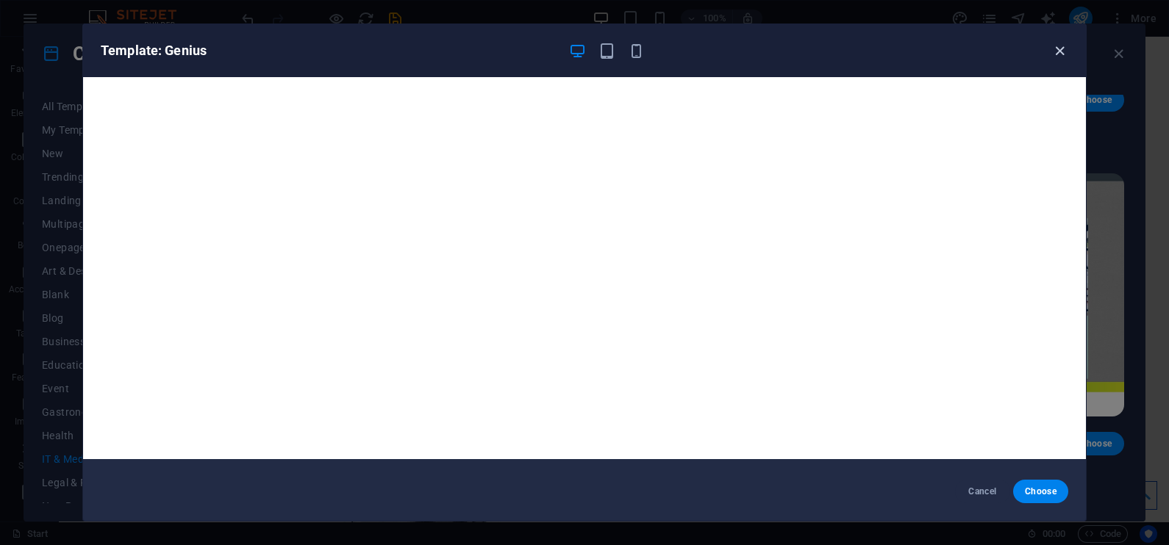
click at [1058, 51] on icon "button" at bounding box center [1059, 51] width 17 height 17
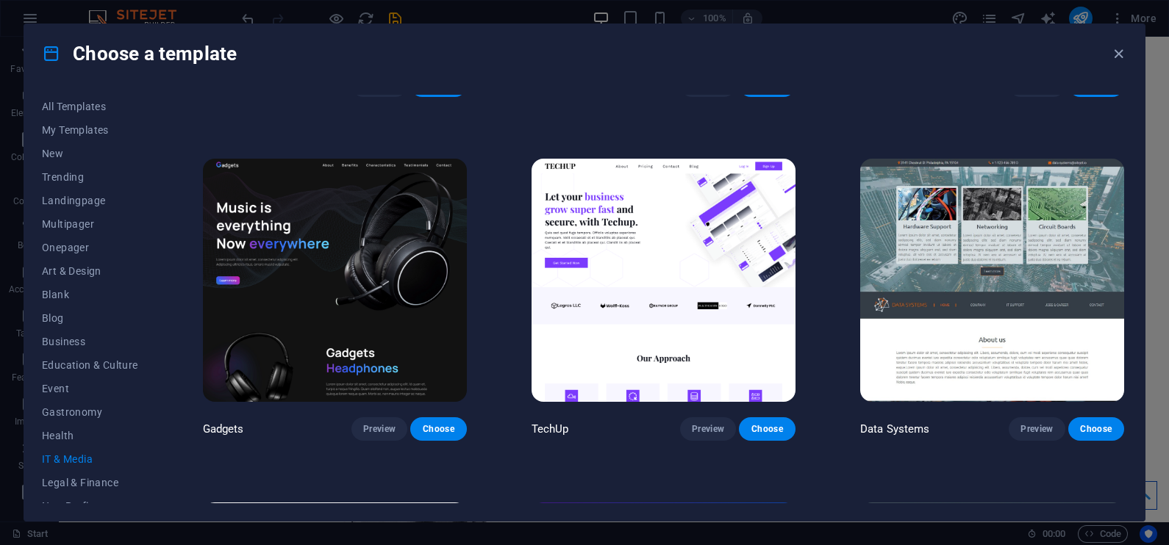
scroll to position [282, 0]
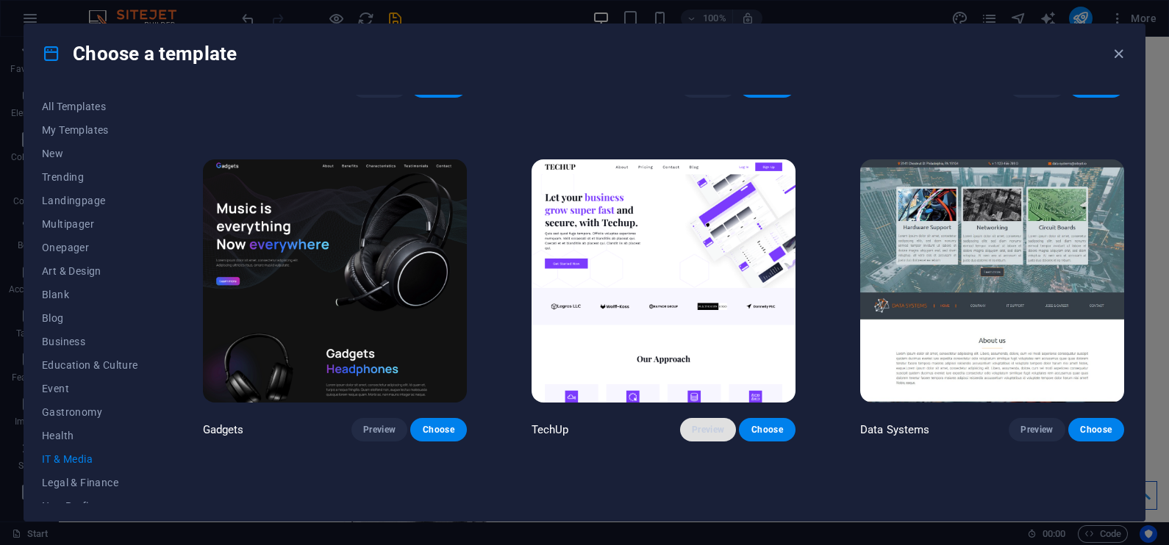
click at [709, 426] on span "Preview" at bounding box center [708, 430] width 32 height 12
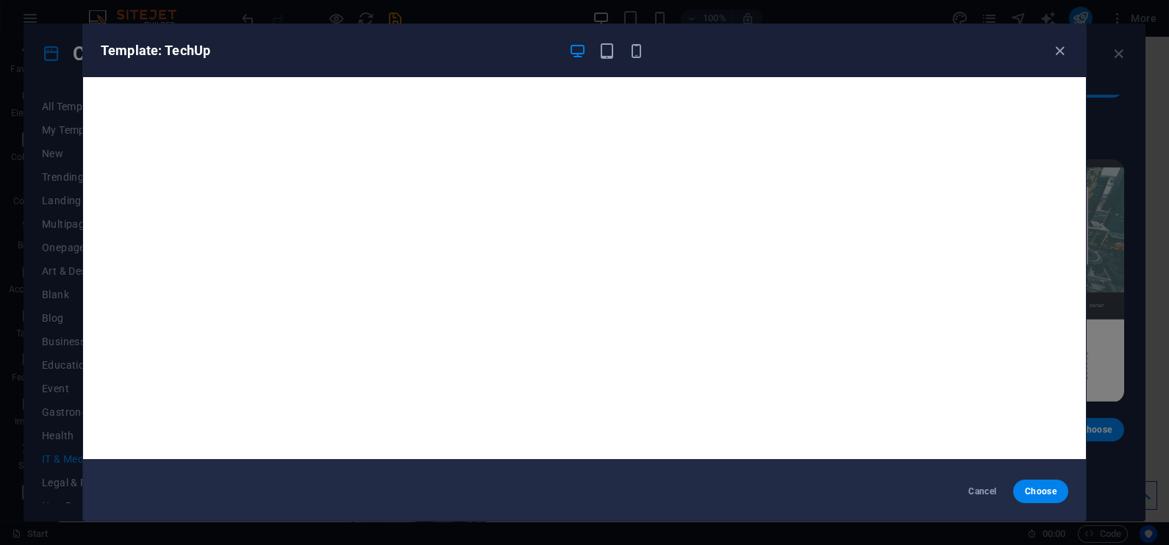
scroll to position [0, 0]
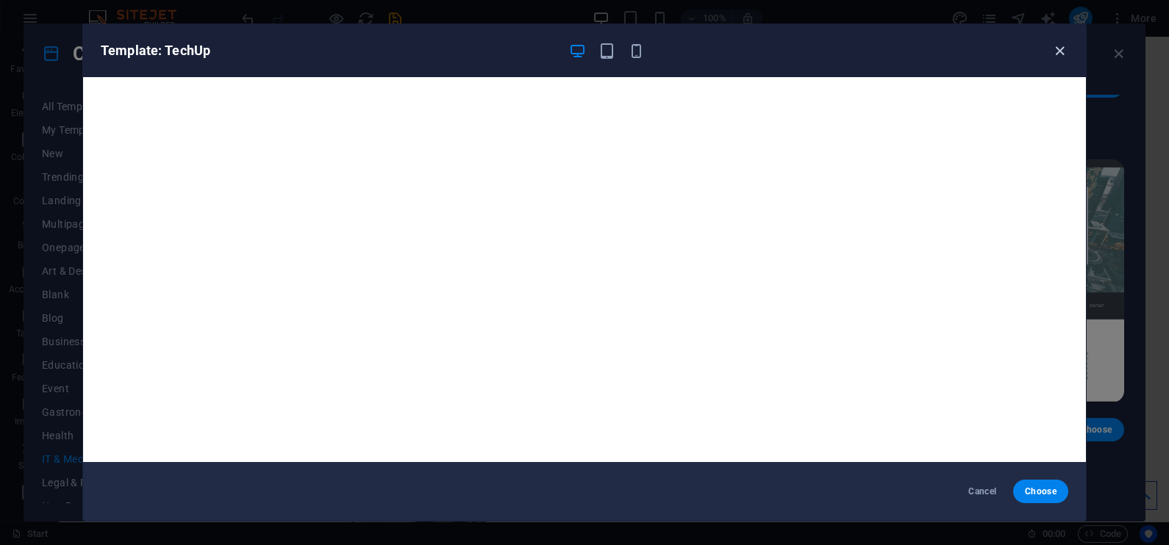
click at [1058, 51] on icon "button" at bounding box center [1059, 51] width 17 height 17
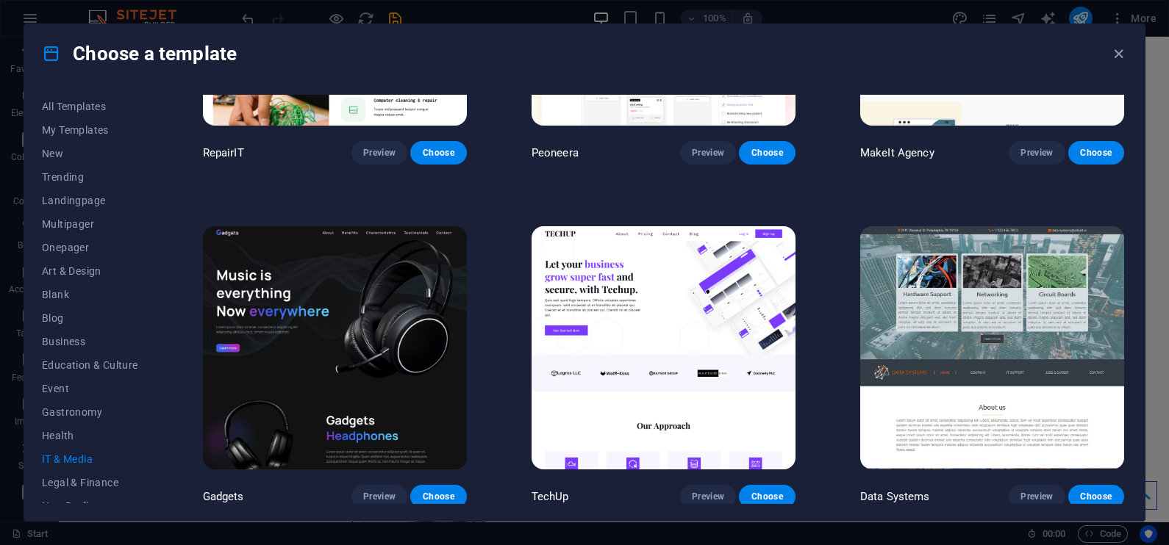
scroll to position [214, 0]
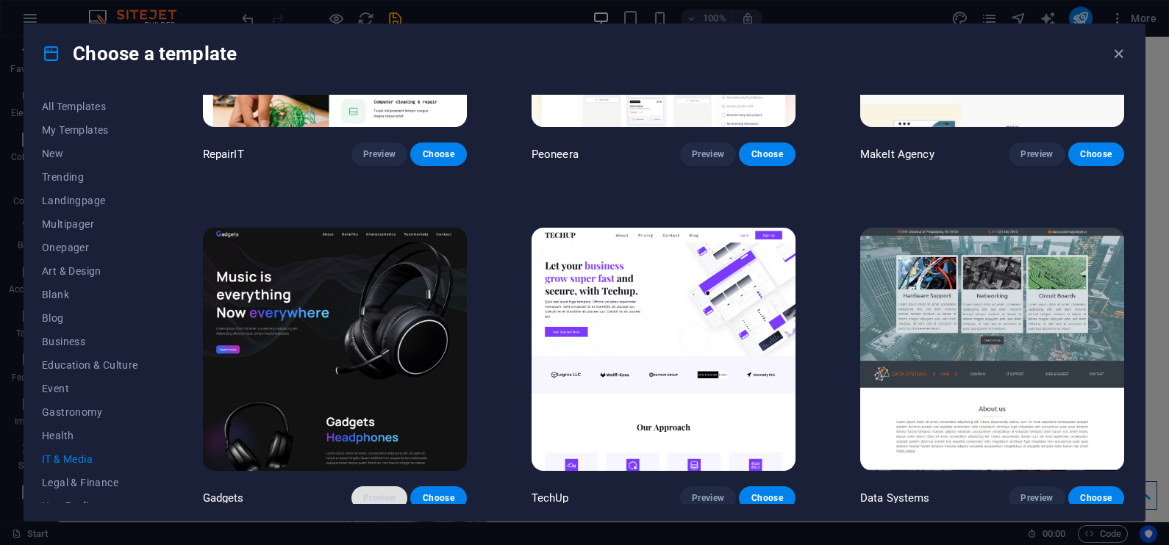
click at [376, 492] on span "Preview" at bounding box center [379, 498] width 32 height 12
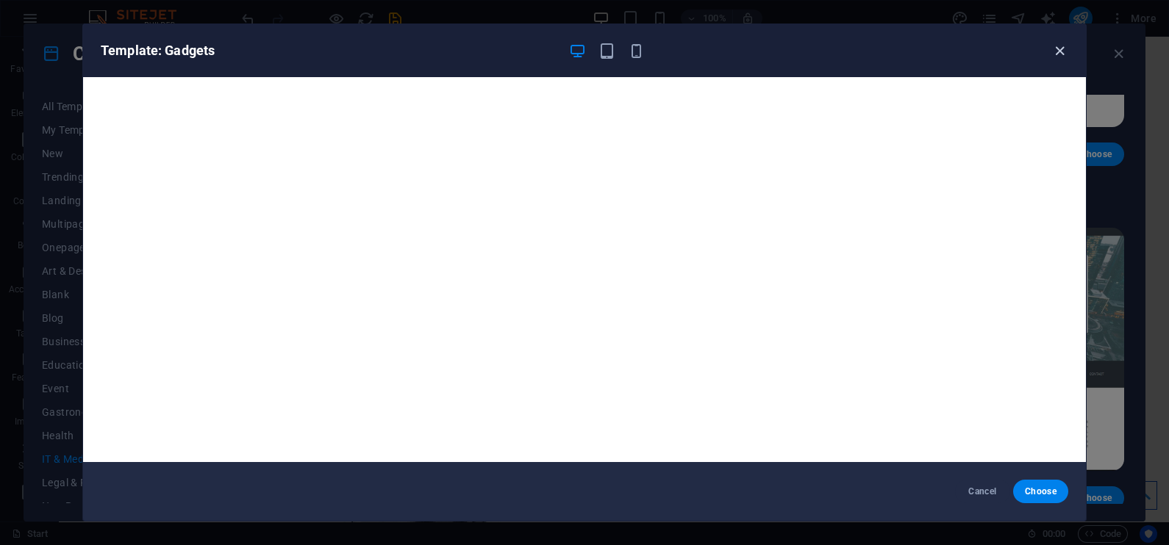
click at [1055, 48] on icon "button" at bounding box center [1059, 51] width 17 height 17
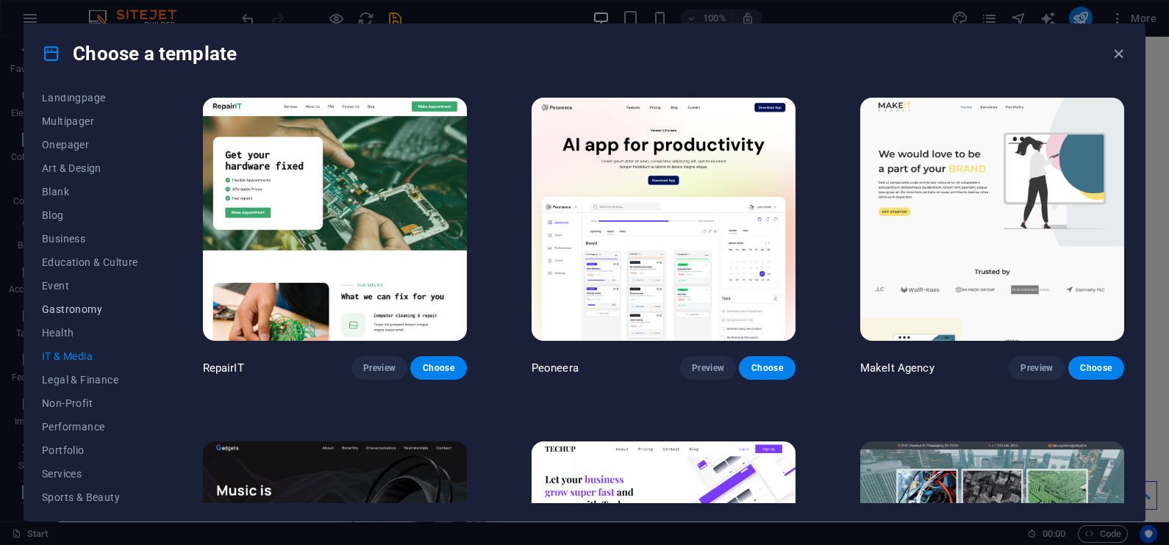
scroll to position [107, 0]
click at [76, 375] on span "Legal & Finance" at bounding box center [90, 376] width 96 height 12
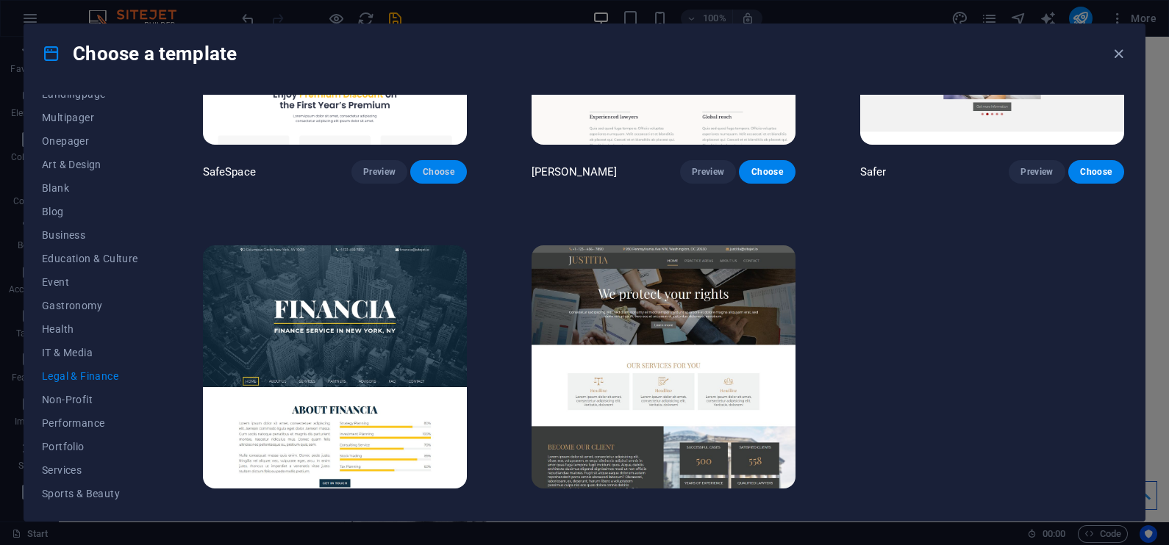
scroll to position [218, 0]
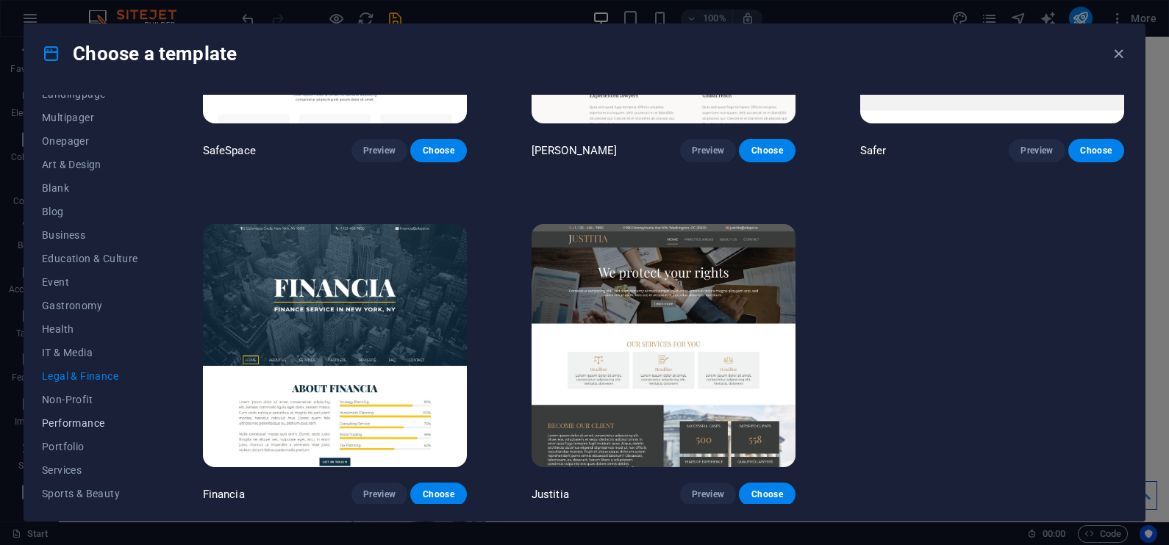
click at [66, 424] on span "Performance" at bounding box center [90, 423] width 96 height 12
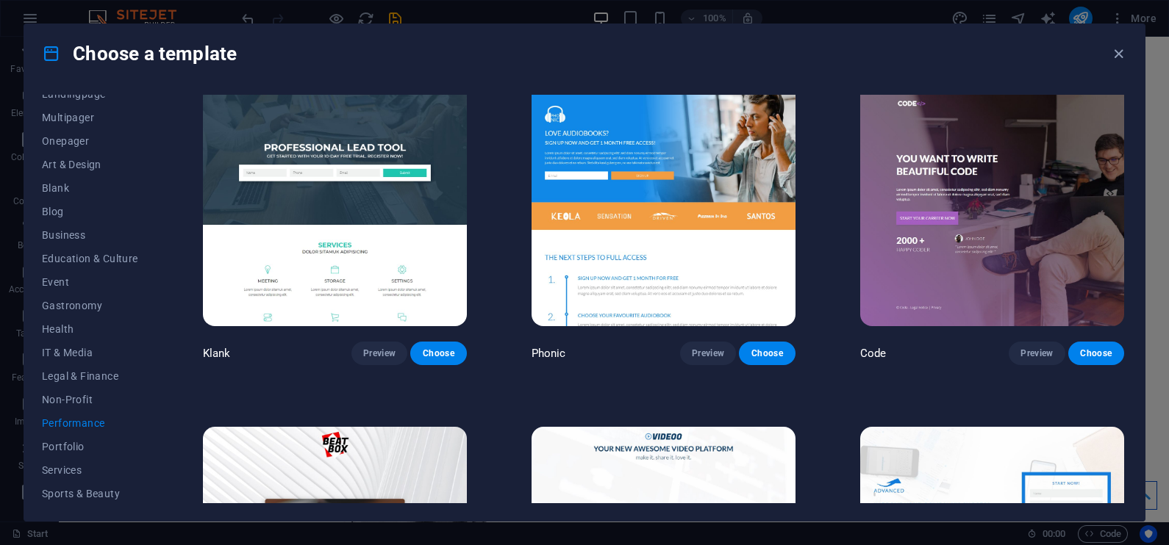
scroll to position [0, 0]
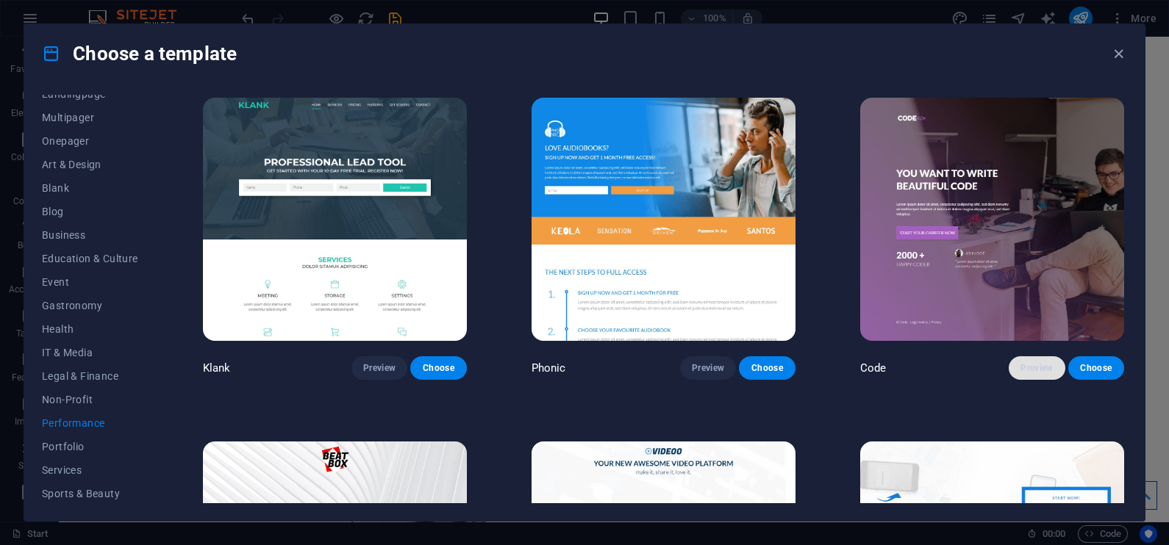
click at [1022, 367] on span "Preview" at bounding box center [1036, 368] width 32 height 12
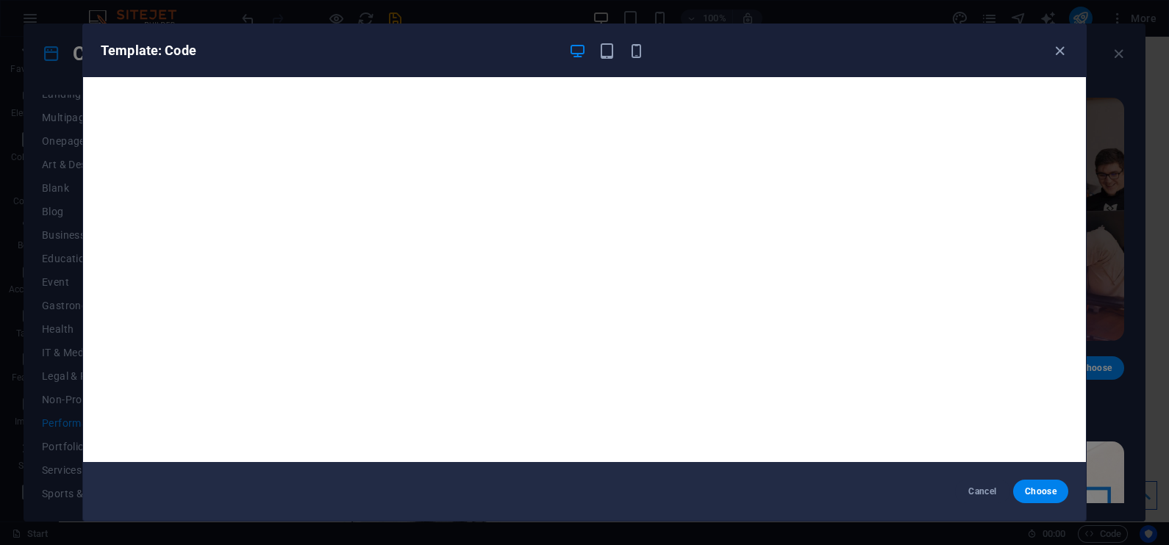
scroll to position [3, 0]
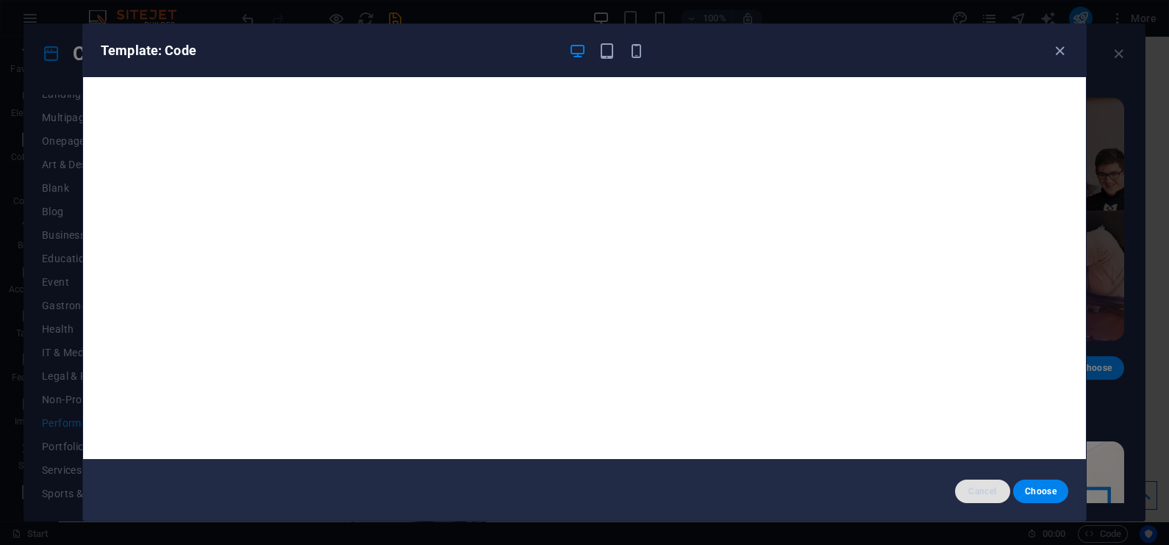
click at [978, 490] on span "Cancel" at bounding box center [983, 492] width 32 height 12
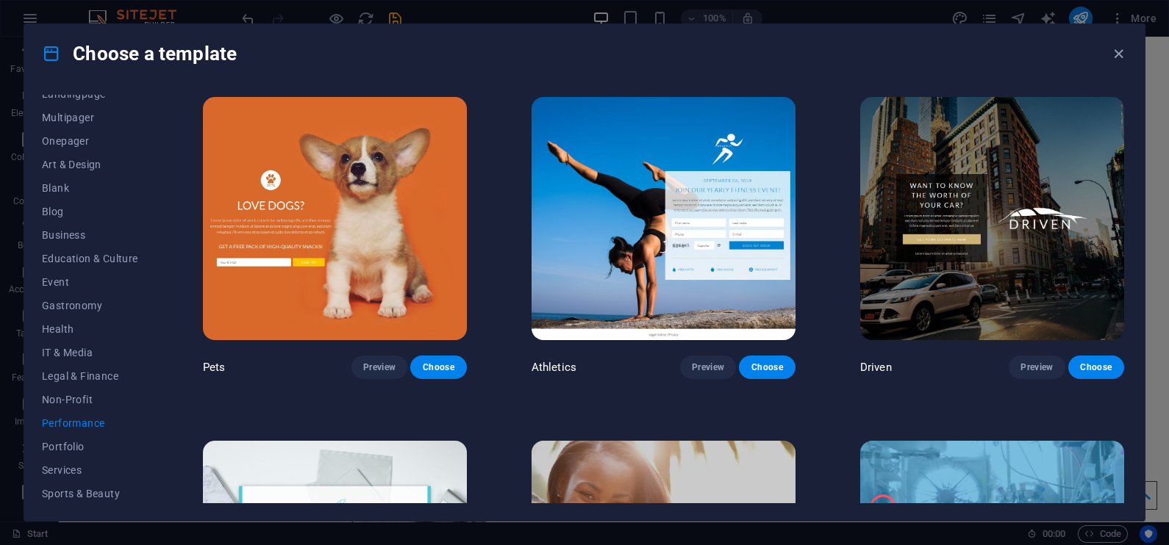
scroll to position [690, 0]
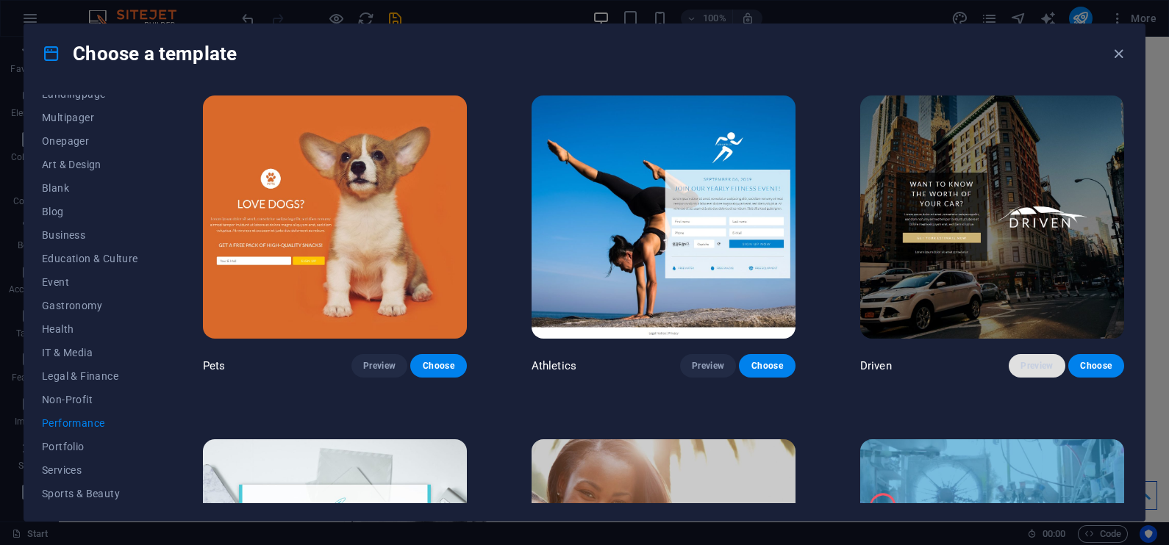
click at [1031, 364] on span "Preview" at bounding box center [1036, 366] width 32 height 12
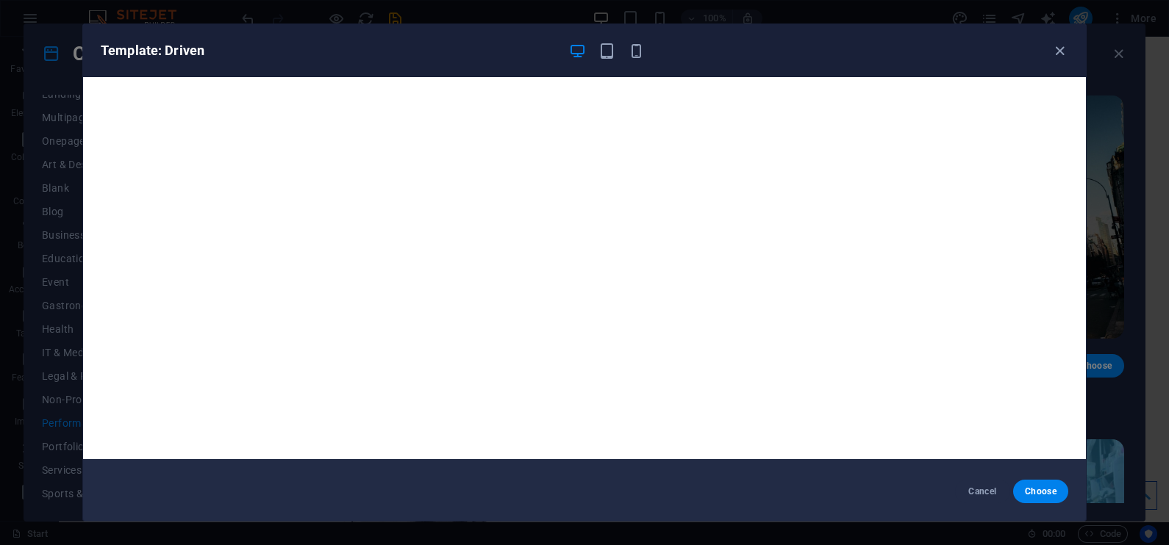
scroll to position [0, 0]
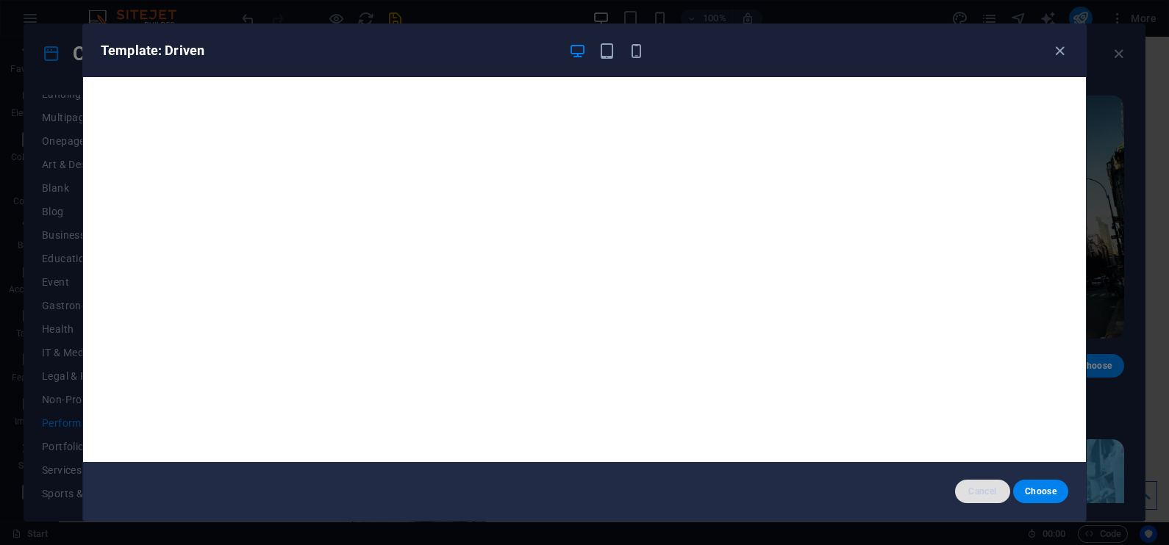
click at [984, 496] on span "Cancel" at bounding box center [983, 492] width 32 height 12
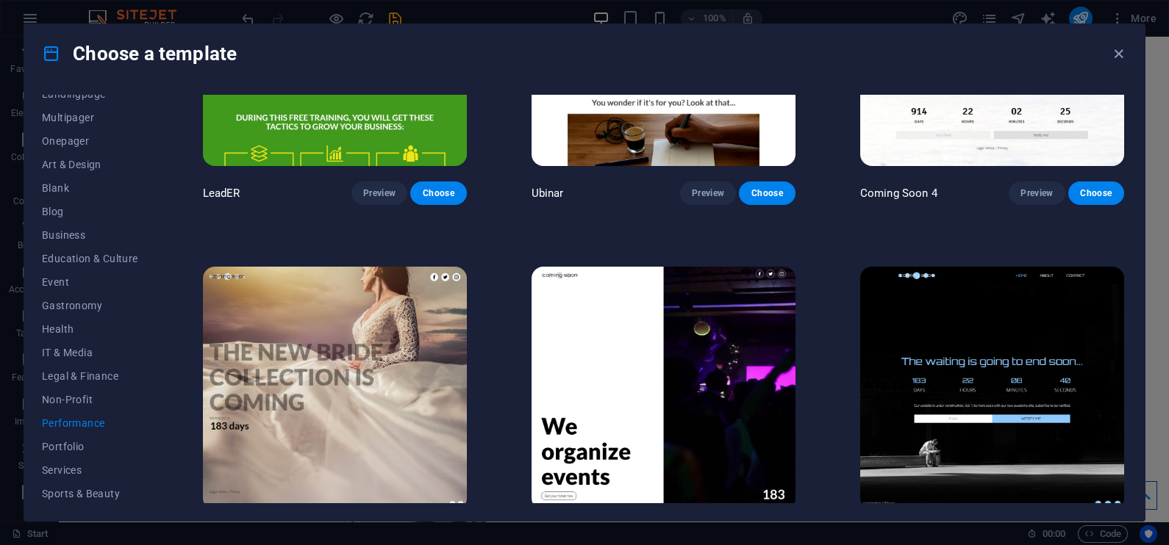
scroll to position [1589, 0]
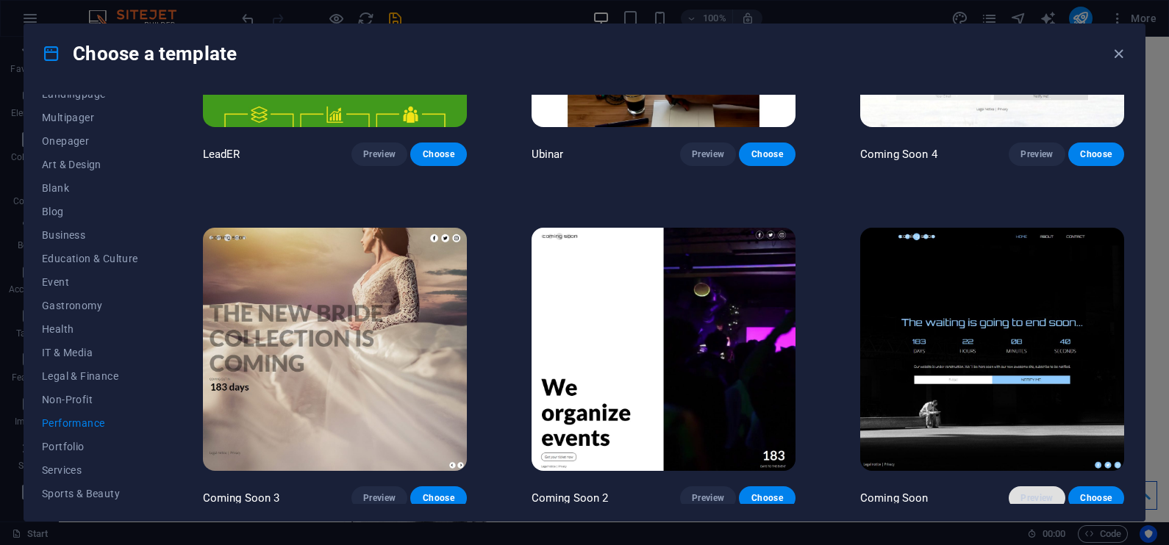
click at [1022, 492] on span "Preview" at bounding box center [1036, 498] width 32 height 12
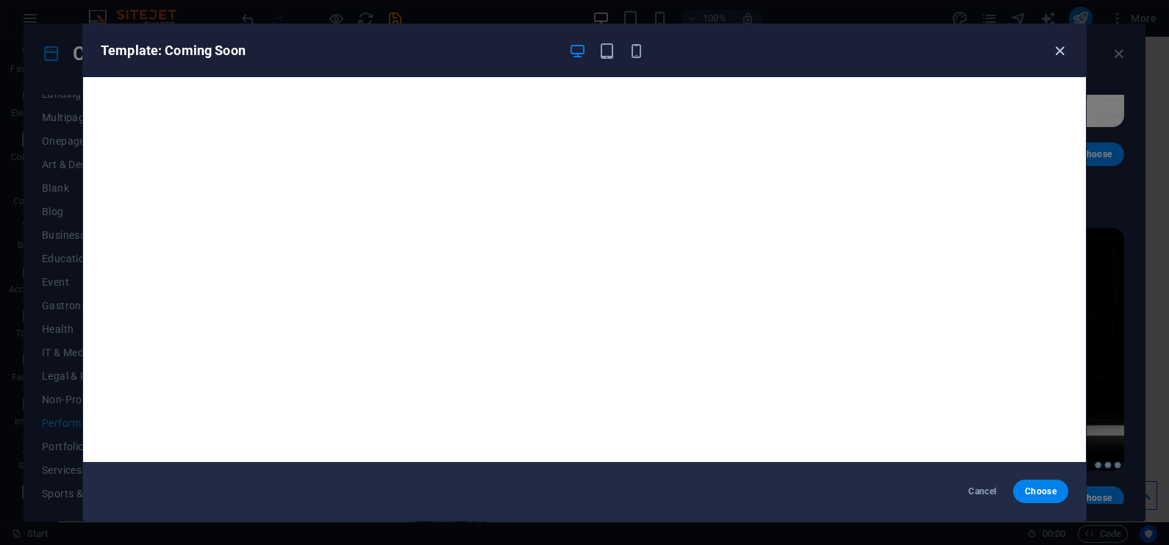
click at [1051, 48] on icon "button" at bounding box center [1059, 51] width 17 height 17
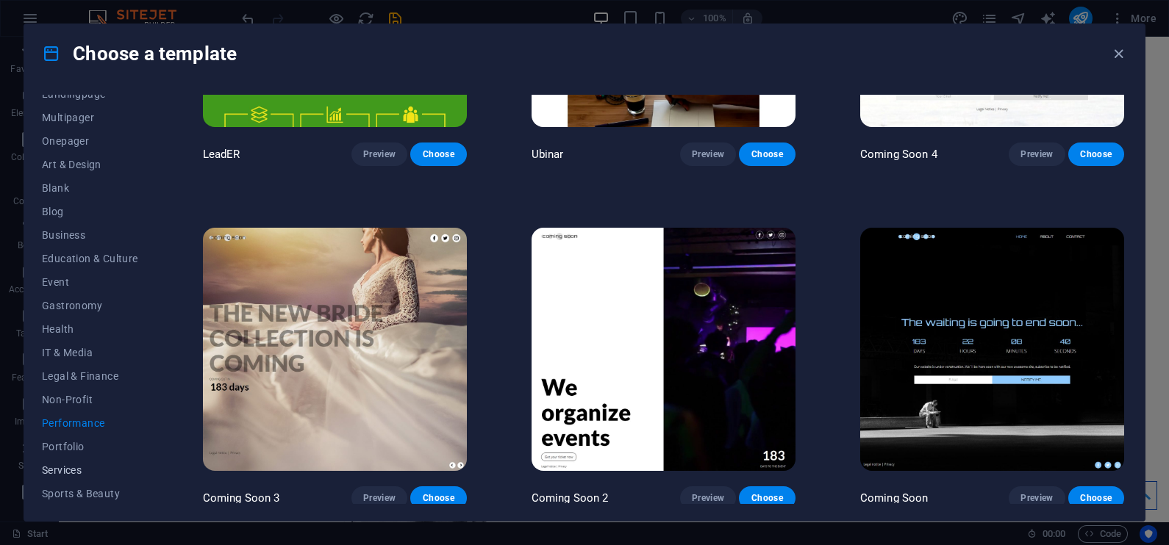
click at [62, 465] on span "Services" at bounding box center [90, 471] width 96 height 12
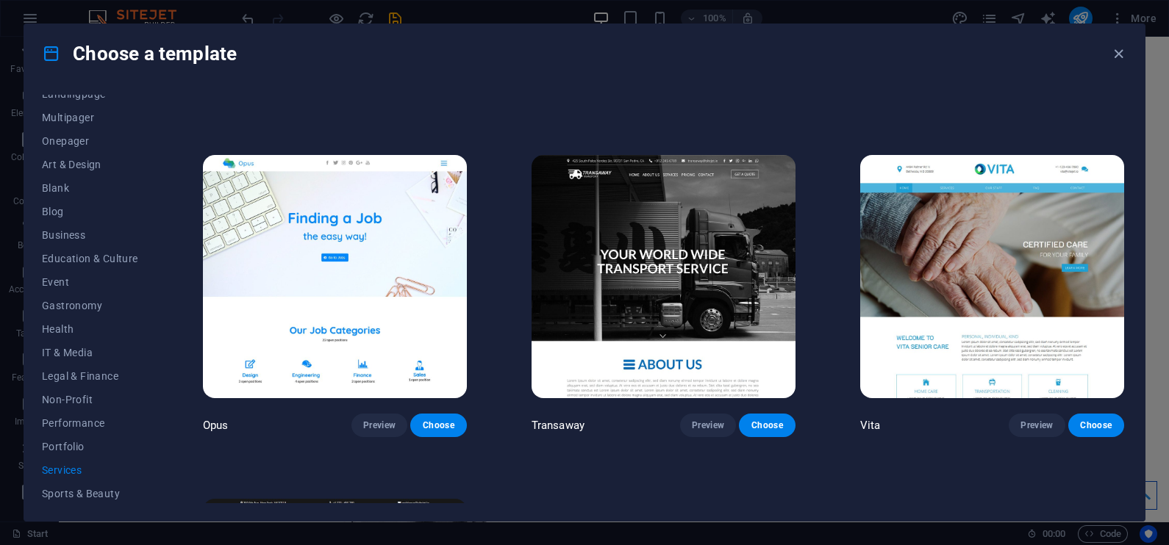
scroll to position [2000, 0]
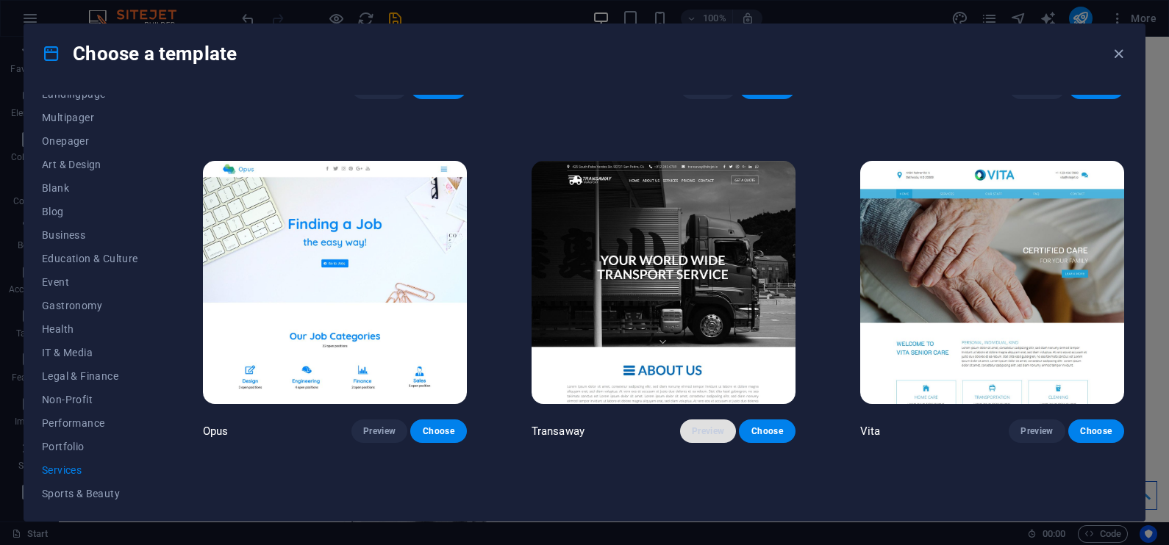
click at [707, 426] on span "Preview" at bounding box center [708, 432] width 32 height 12
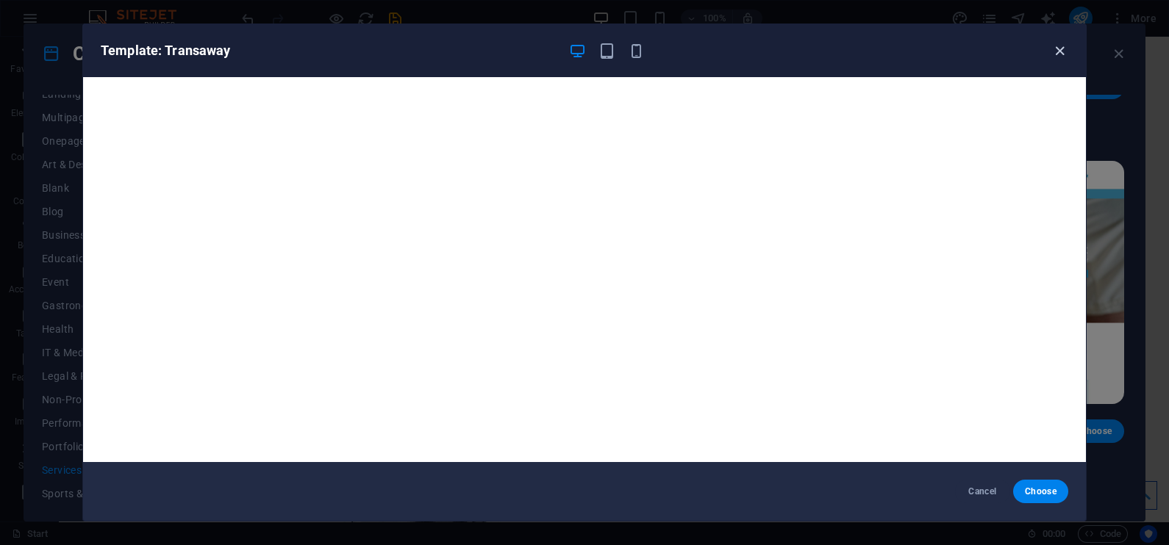
click at [1062, 51] on icon "button" at bounding box center [1059, 51] width 17 height 17
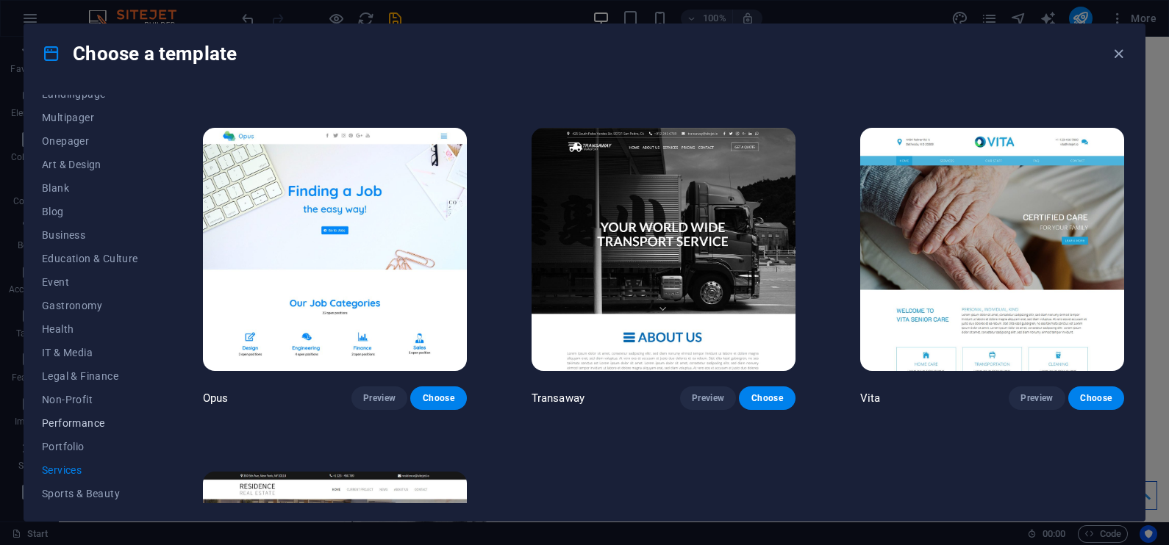
scroll to position [178, 0]
click at [375, 392] on span "Preview" at bounding box center [379, 398] width 32 height 12
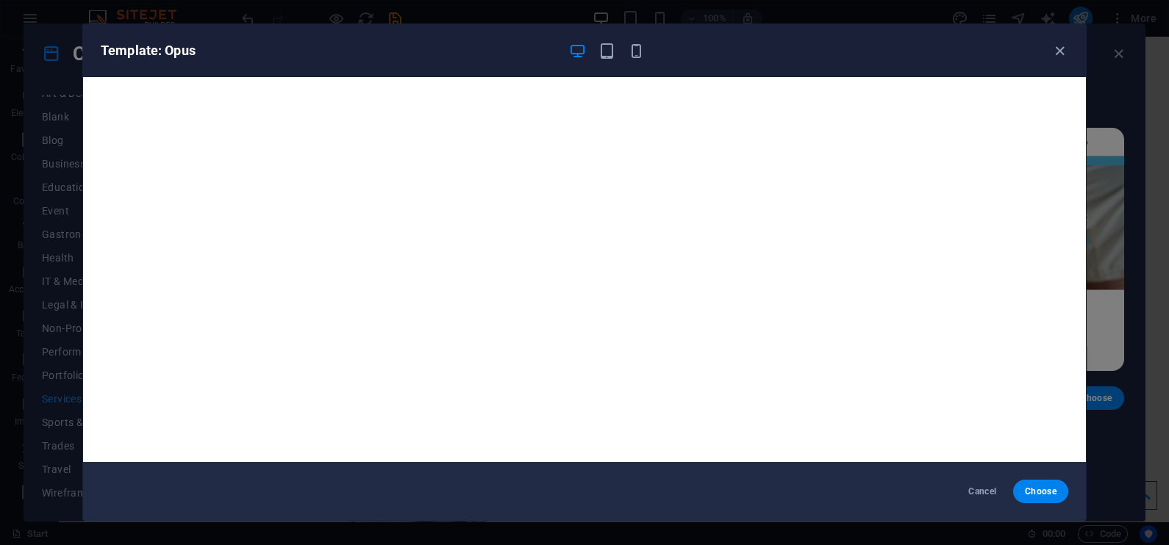
scroll to position [3, 0]
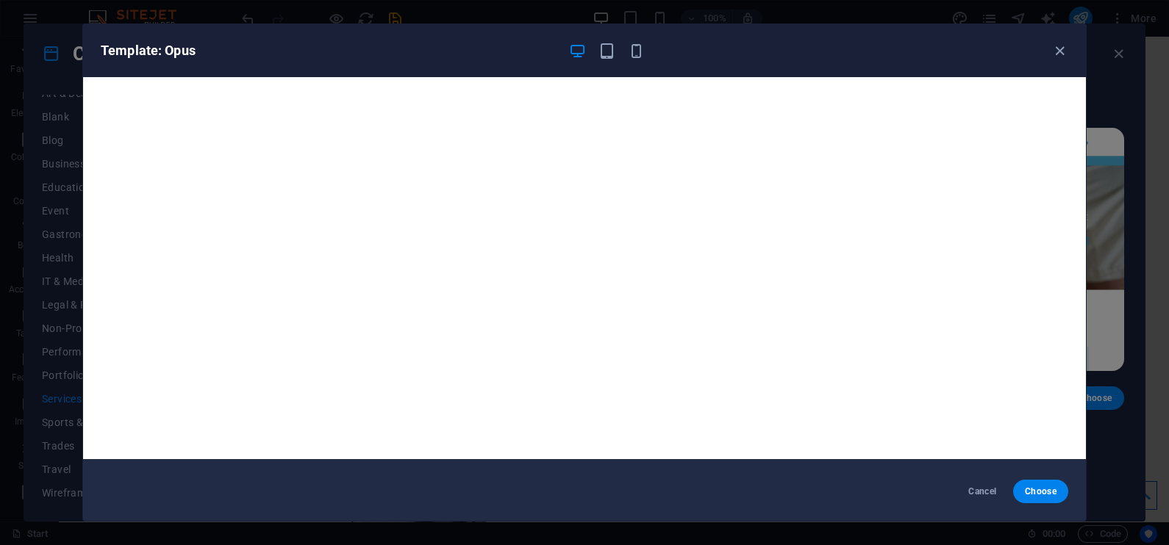
click at [1058, 40] on div "Template: Opus" at bounding box center [584, 50] width 1003 height 53
click at [1065, 52] on icon "button" at bounding box center [1059, 51] width 17 height 17
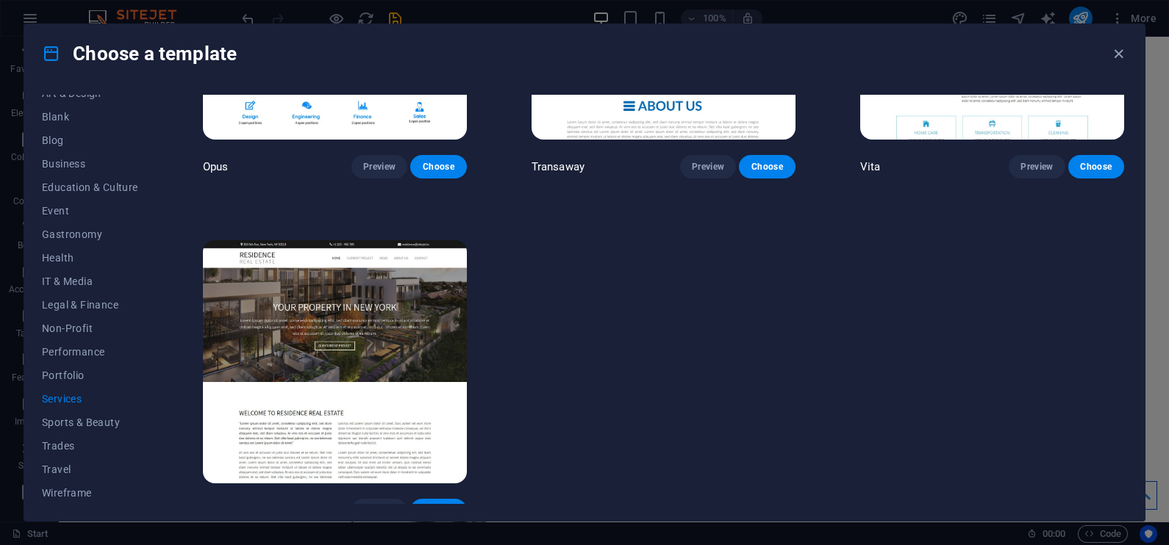
scroll to position [2275, 0]
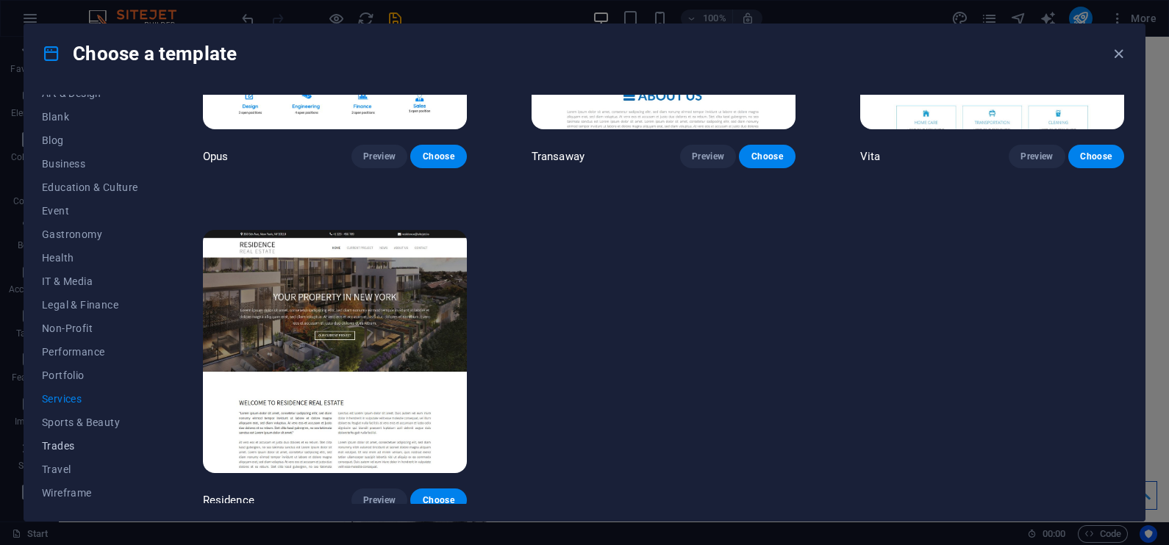
click at [60, 448] on span "Trades" at bounding box center [90, 446] width 96 height 12
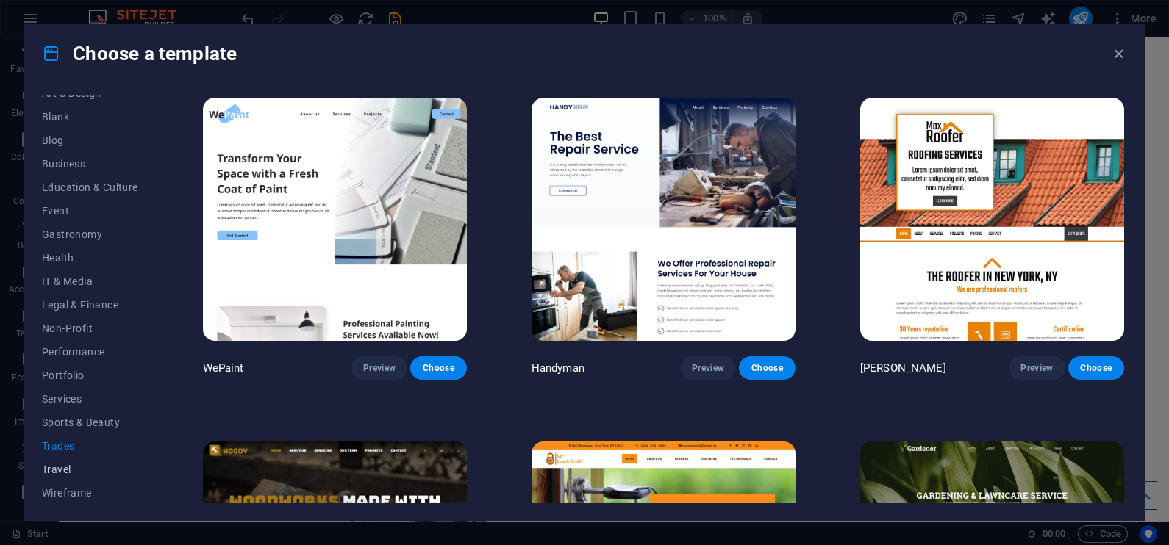
click at [57, 469] on span "Travel" at bounding box center [90, 470] width 96 height 12
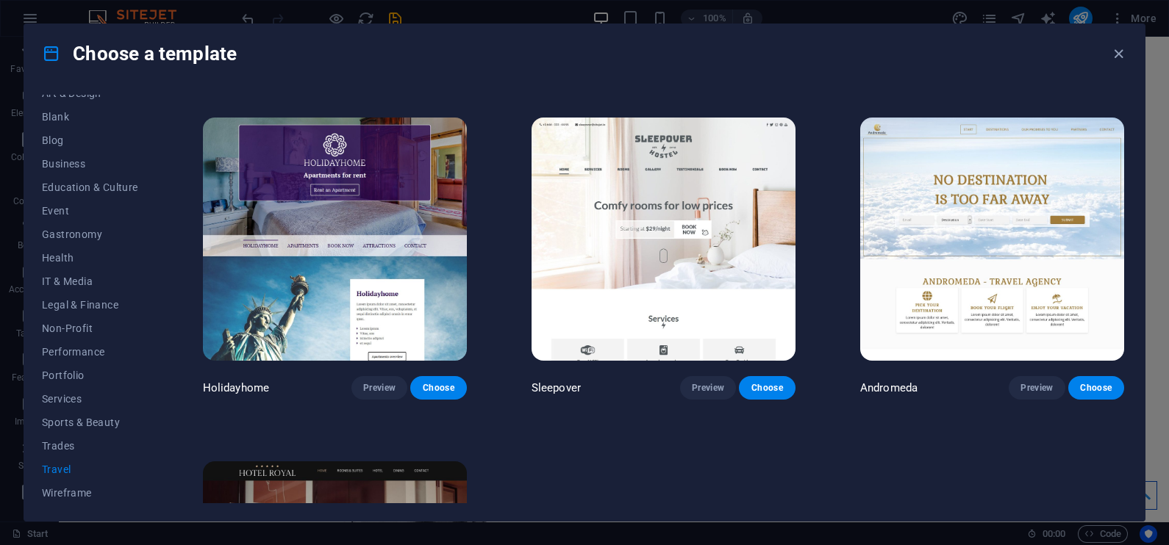
scroll to position [298, 0]
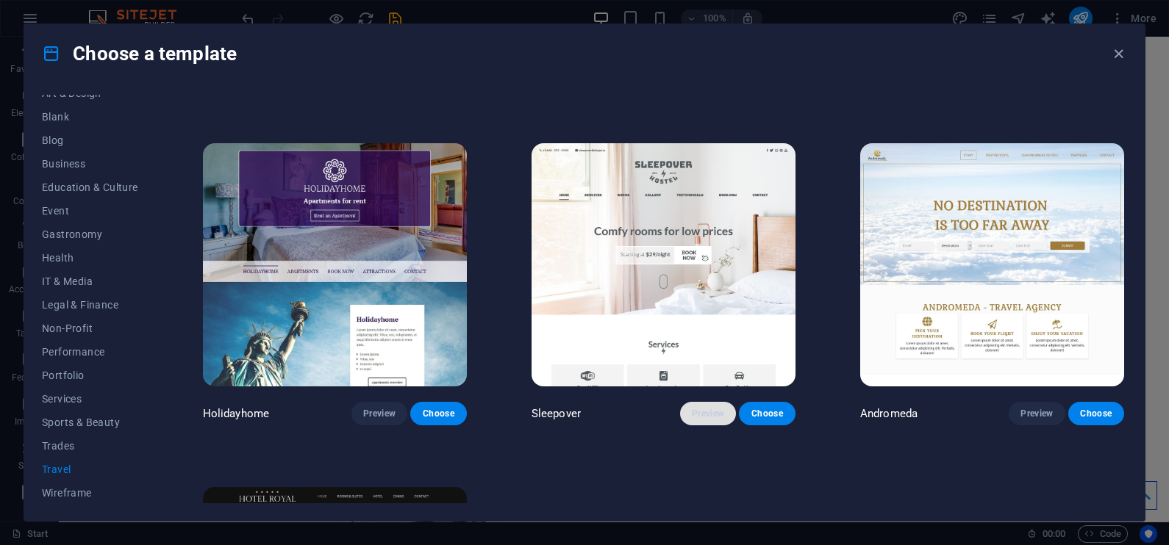
click at [702, 409] on span "Preview" at bounding box center [708, 414] width 32 height 12
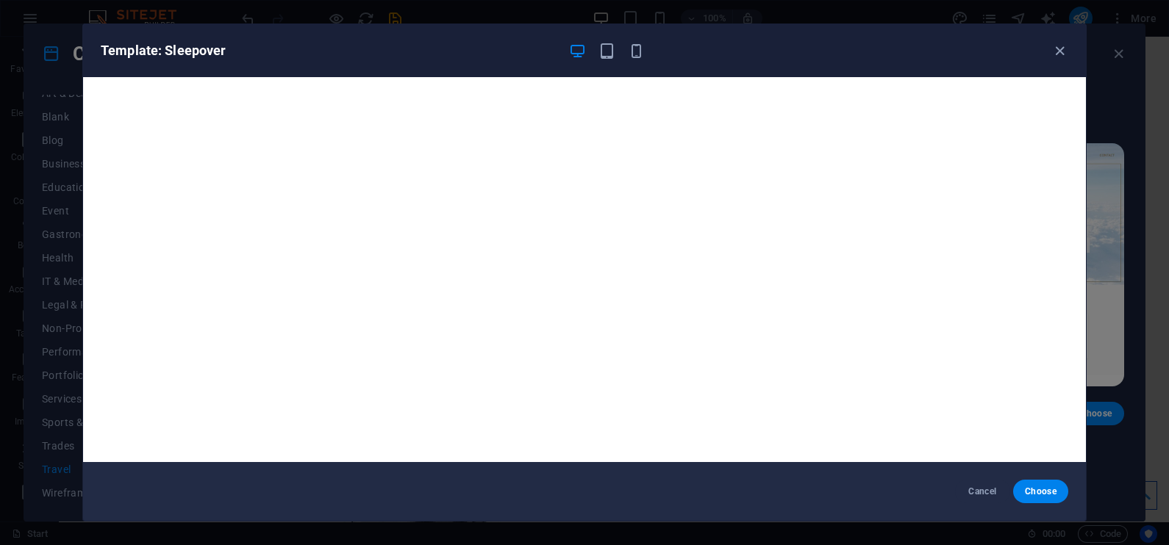
scroll to position [3, 0]
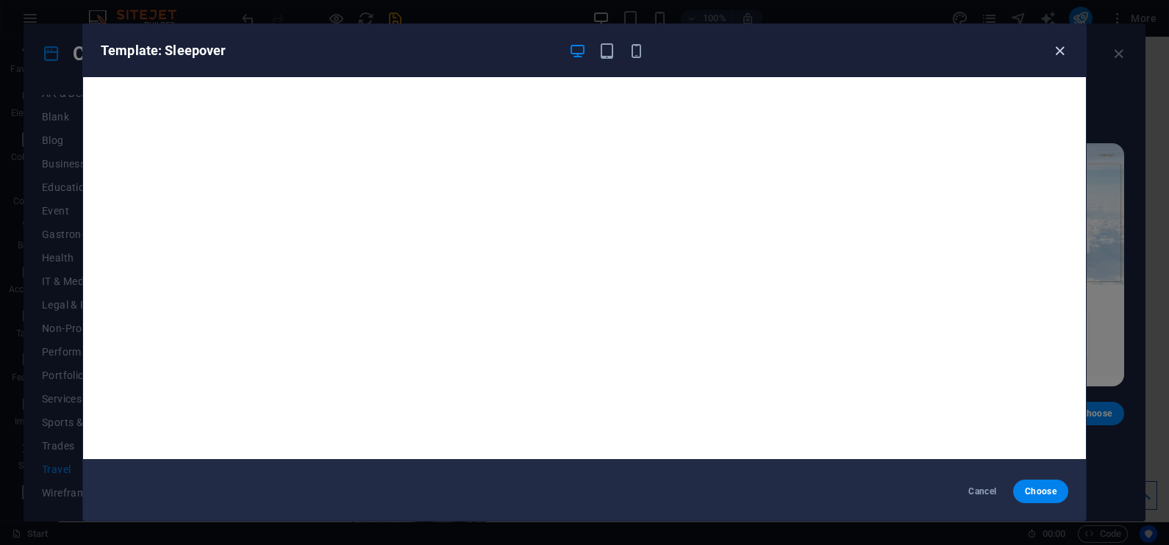
click at [1062, 44] on icon "button" at bounding box center [1059, 51] width 17 height 17
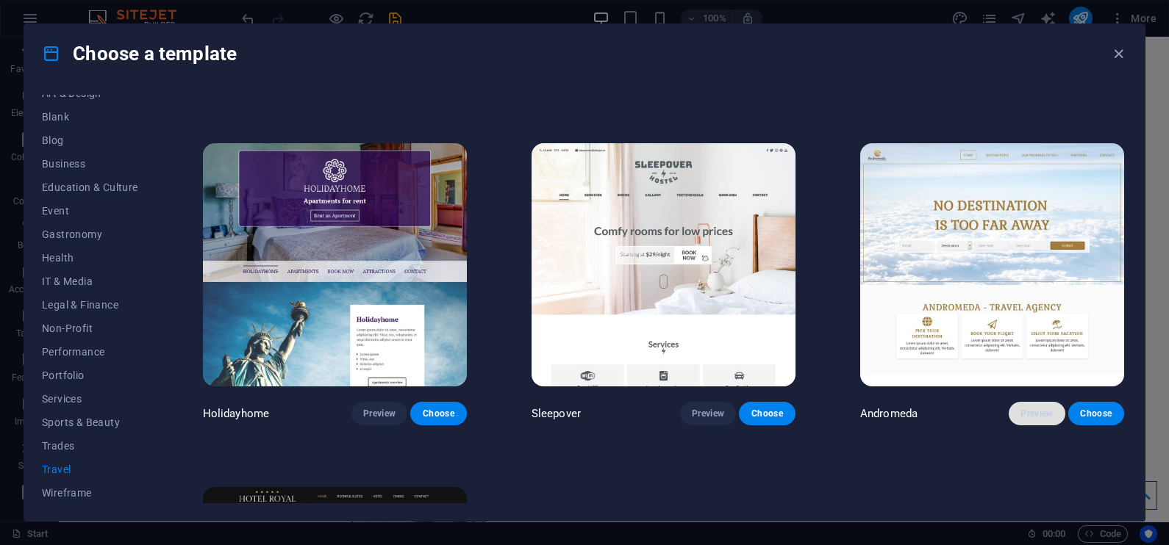
click at [1028, 415] on span "Preview" at bounding box center [1036, 414] width 32 height 12
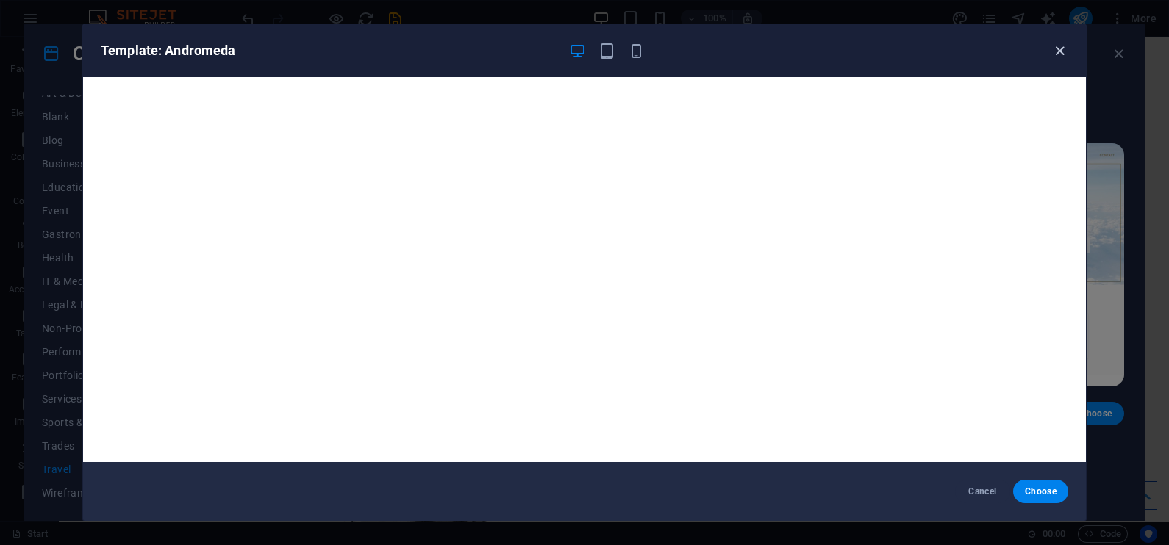
click at [1061, 48] on icon "button" at bounding box center [1059, 51] width 17 height 17
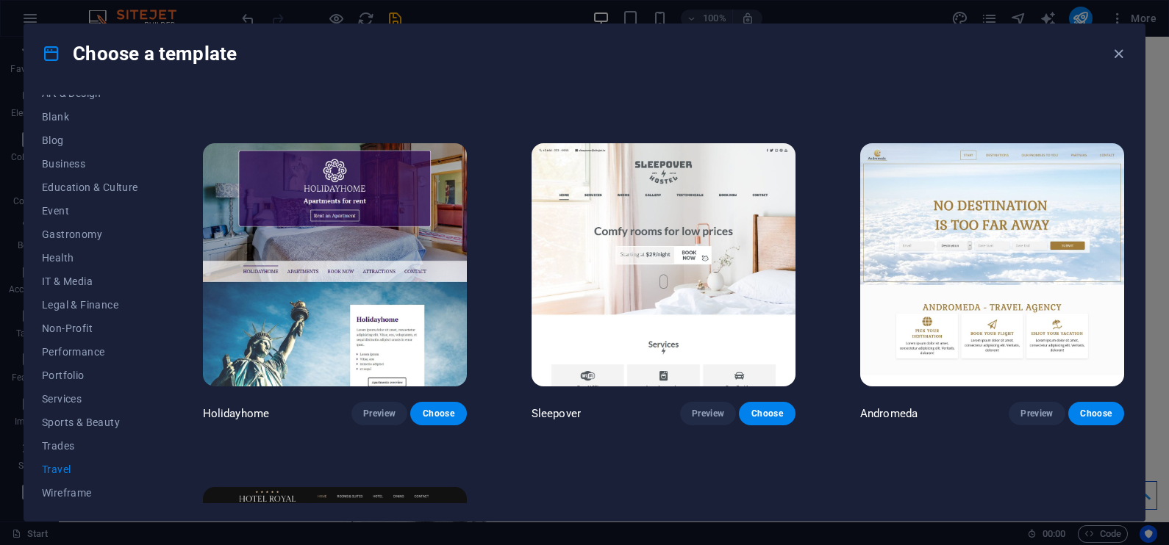
scroll to position [560, 0]
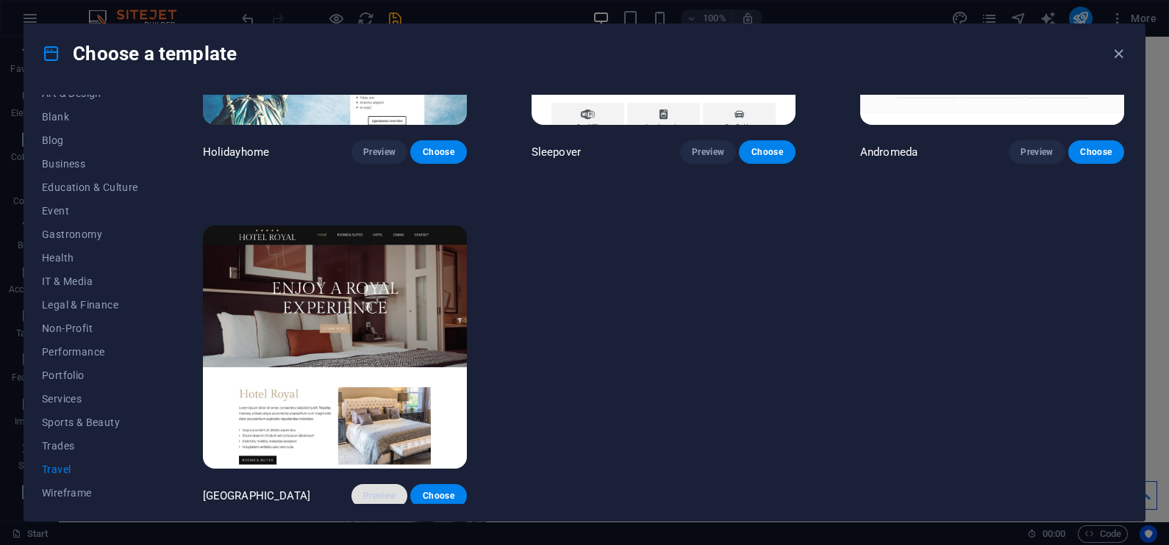
click at [376, 492] on span "Preview" at bounding box center [379, 496] width 32 height 12
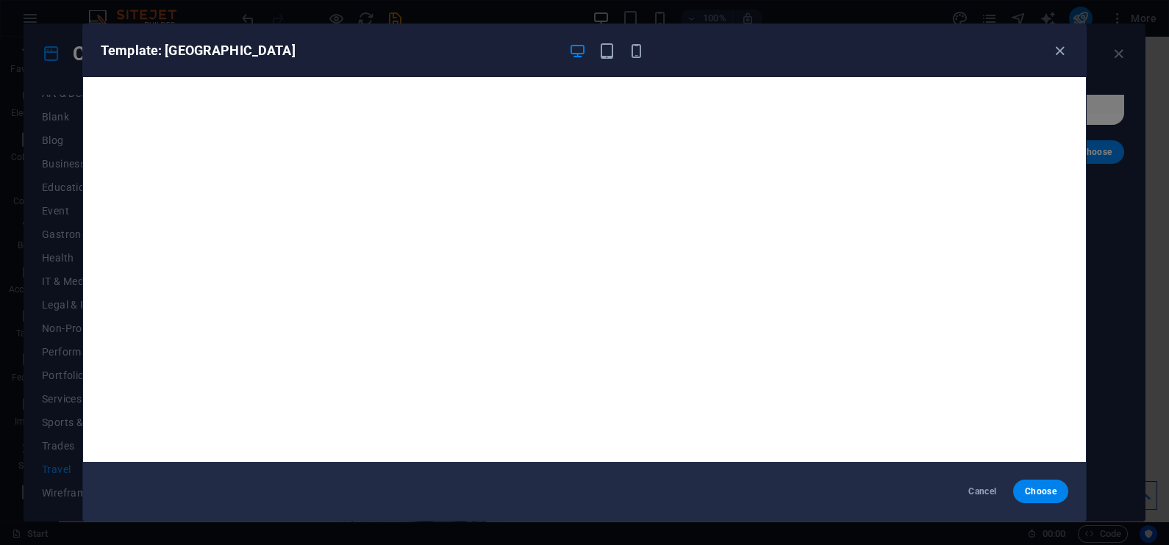
scroll to position [3, 0]
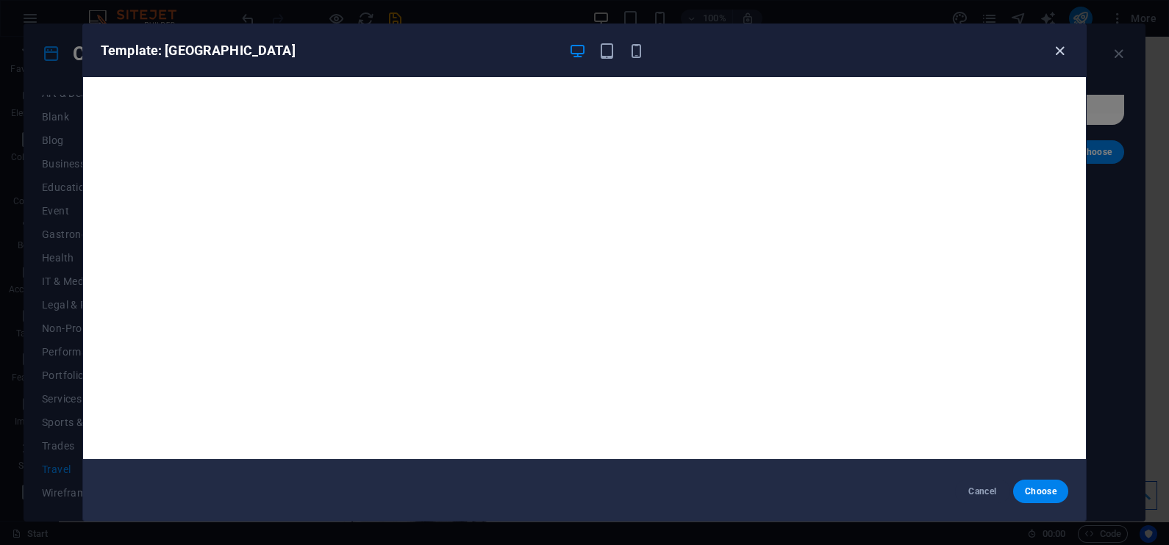
click at [1057, 49] on icon "button" at bounding box center [1059, 51] width 17 height 17
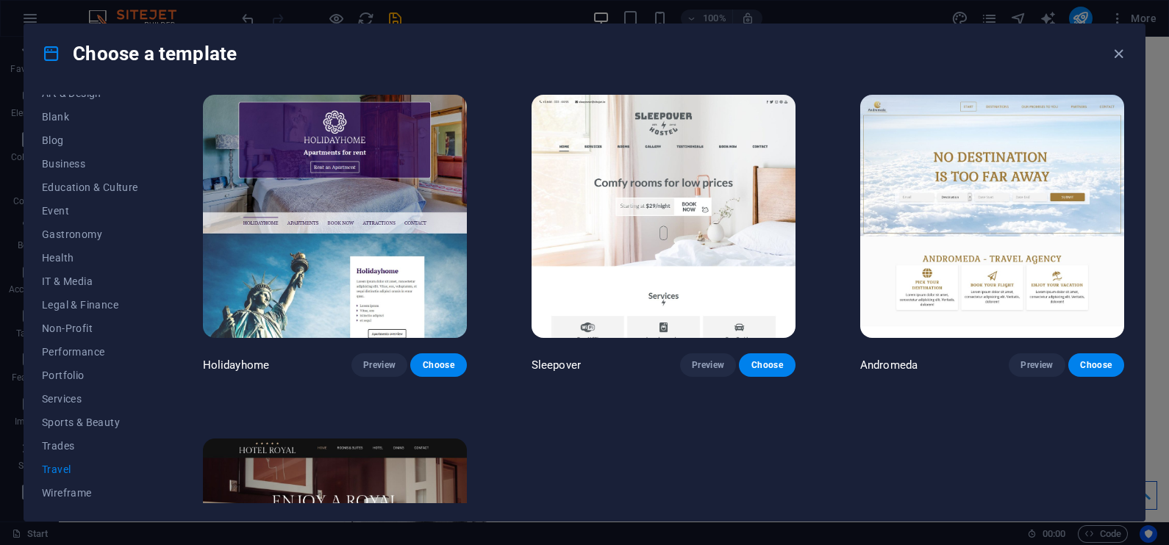
scroll to position [343, 0]
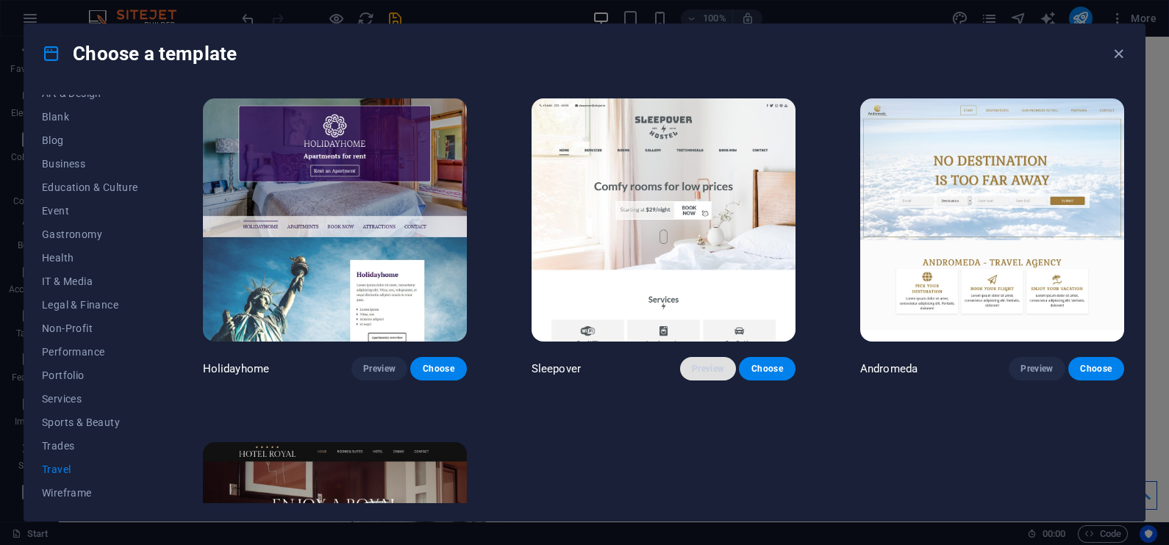
click at [699, 363] on span "Preview" at bounding box center [708, 369] width 32 height 12
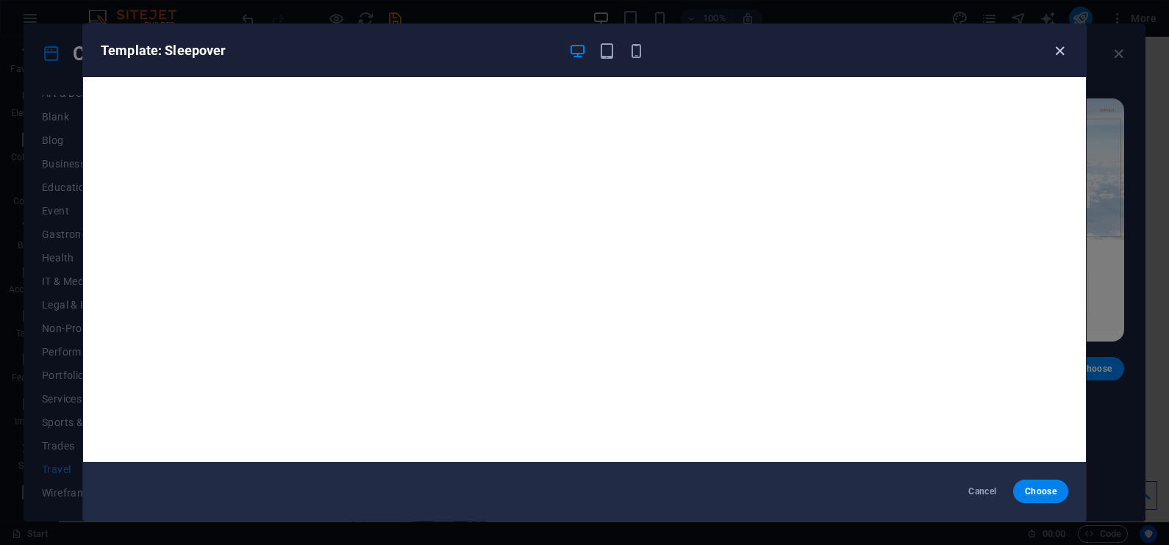
click at [1061, 51] on icon "button" at bounding box center [1059, 51] width 17 height 17
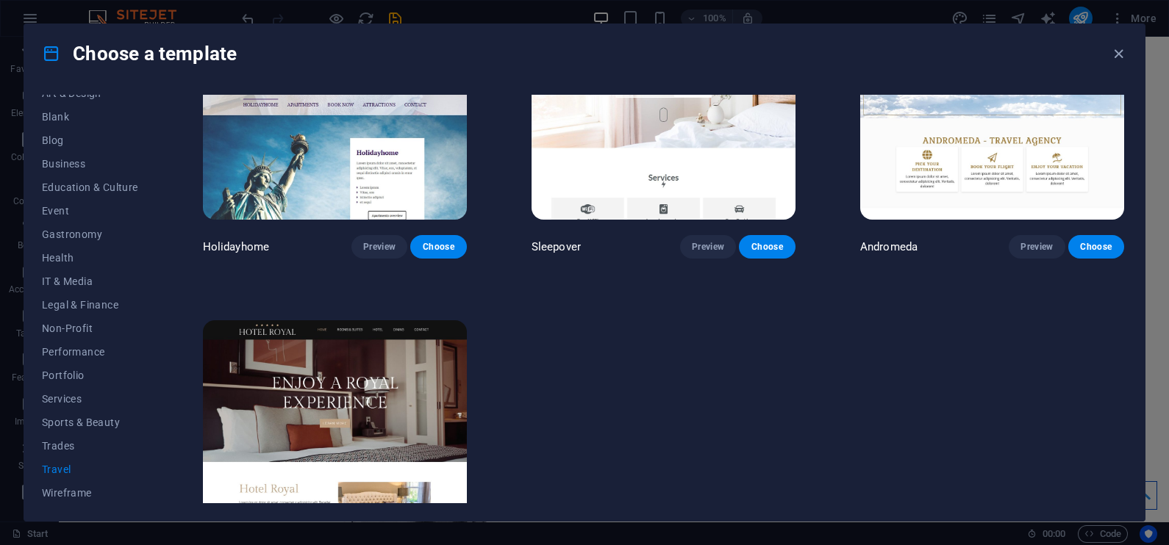
scroll to position [560, 0]
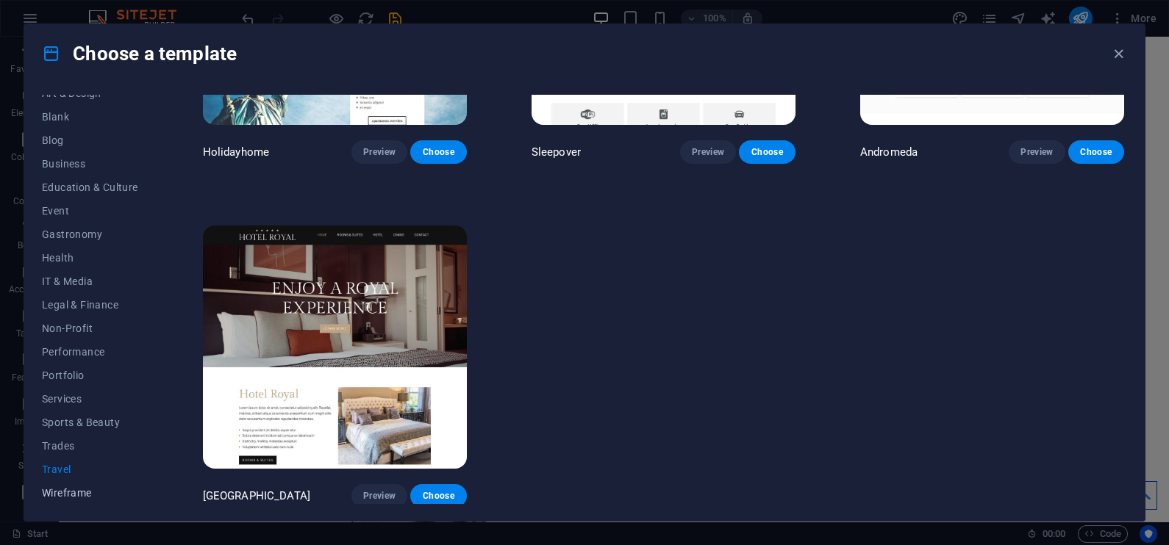
click at [67, 498] on span "Wireframe" at bounding box center [90, 493] width 96 height 12
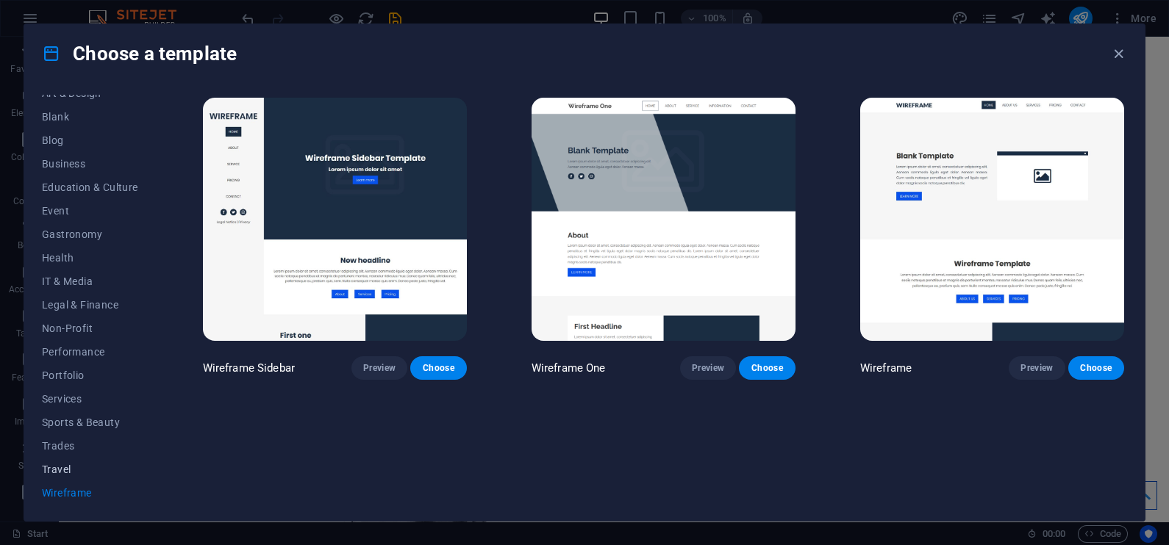
click at [56, 473] on span "Travel" at bounding box center [90, 470] width 96 height 12
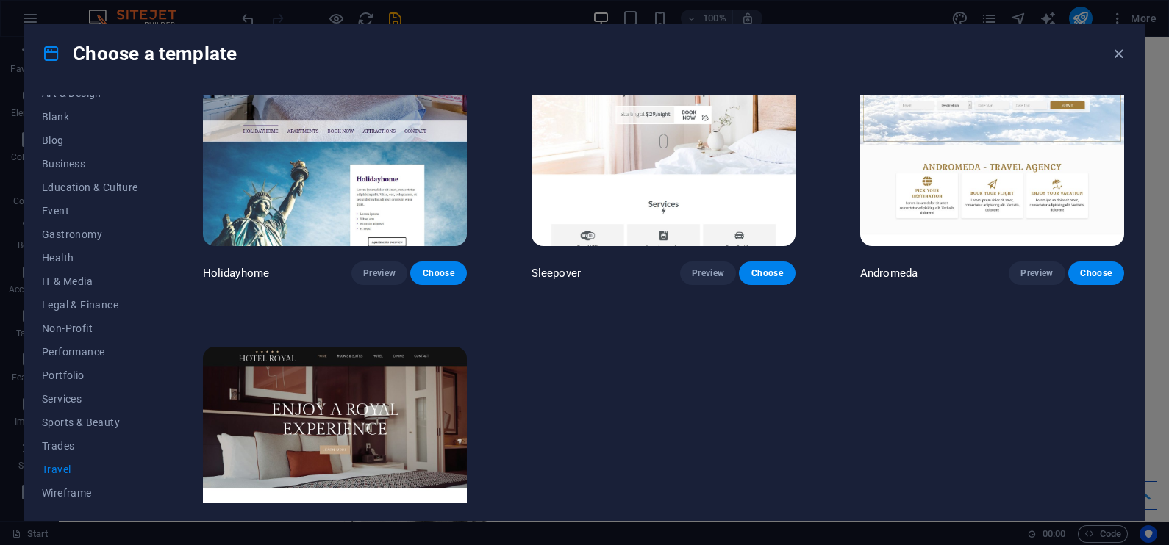
scroll to position [560, 0]
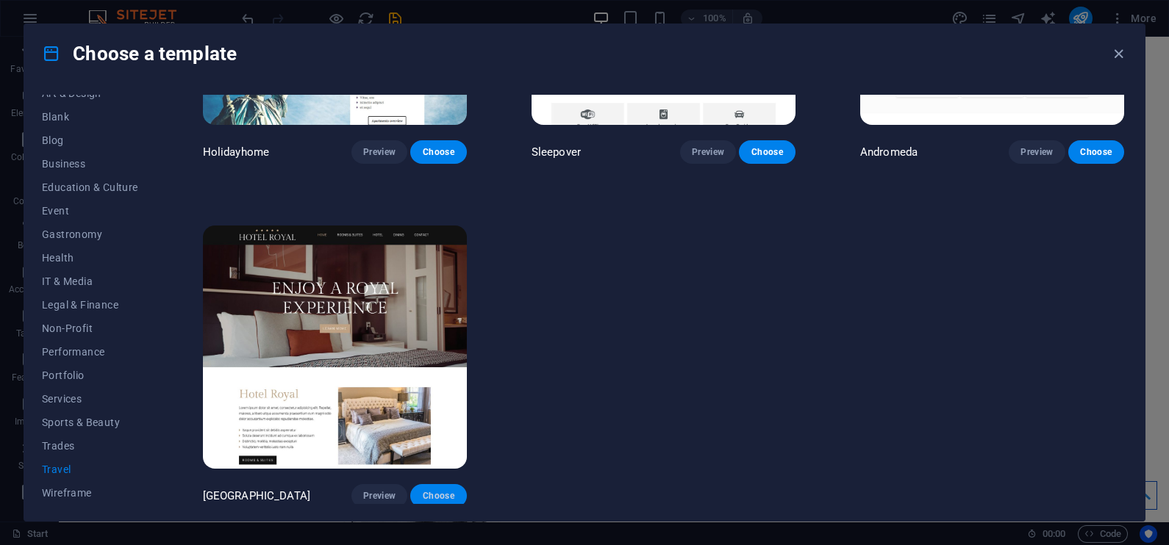
click at [434, 490] on span "Choose" at bounding box center [438, 496] width 32 height 12
checkbox input "false"
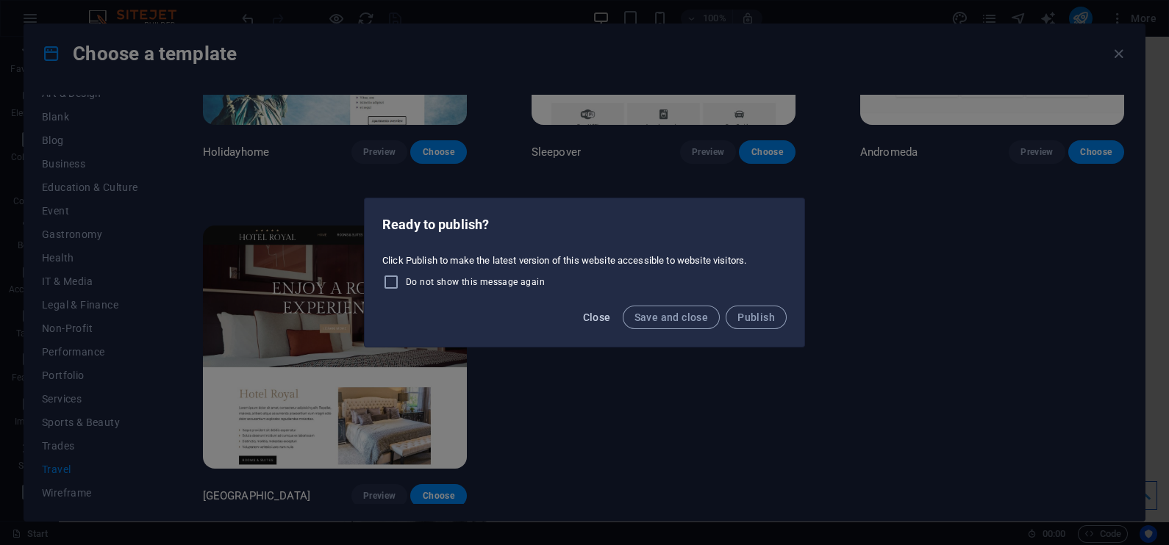
click at [600, 312] on span "Close" at bounding box center [597, 318] width 28 height 12
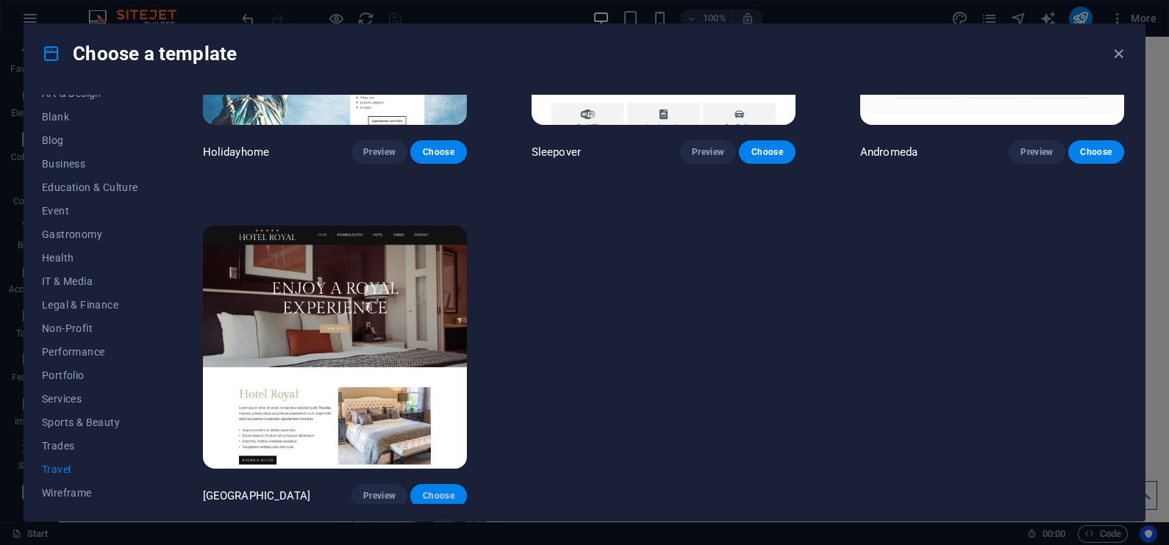
click at [430, 492] on span "Choose" at bounding box center [438, 496] width 32 height 12
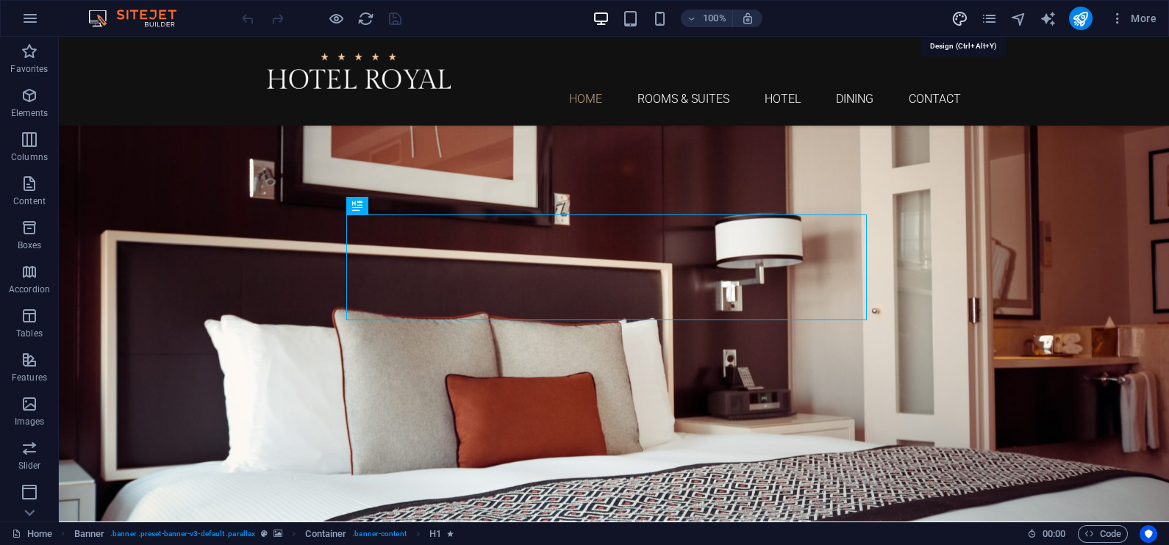
click at [964, 18] on icon "design" at bounding box center [959, 18] width 17 height 17
select select "rem"
select select "300"
select select "px"
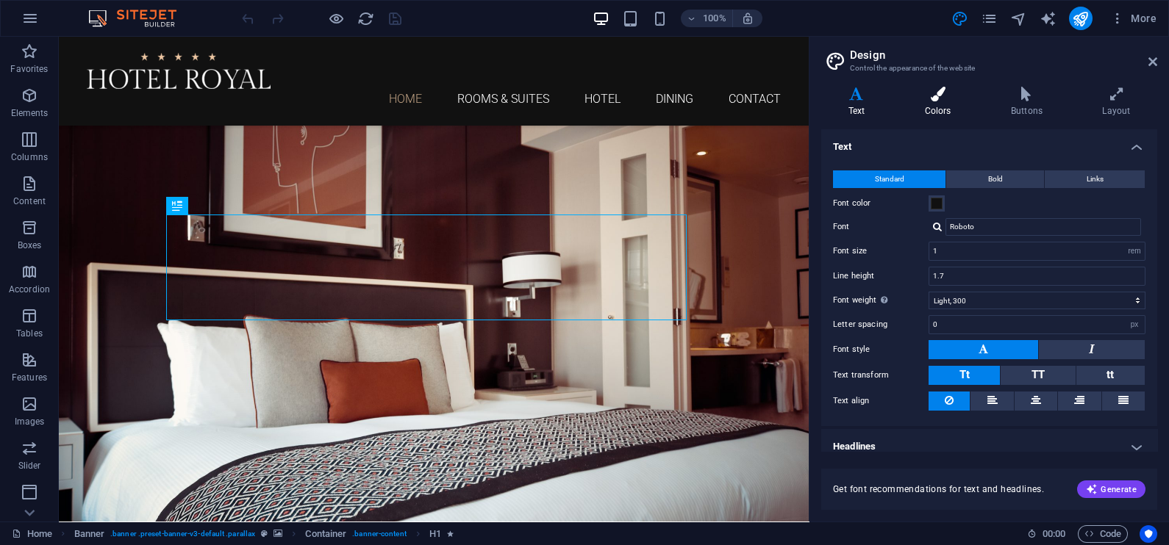
click at [955, 98] on icon at bounding box center [937, 94] width 80 height 15
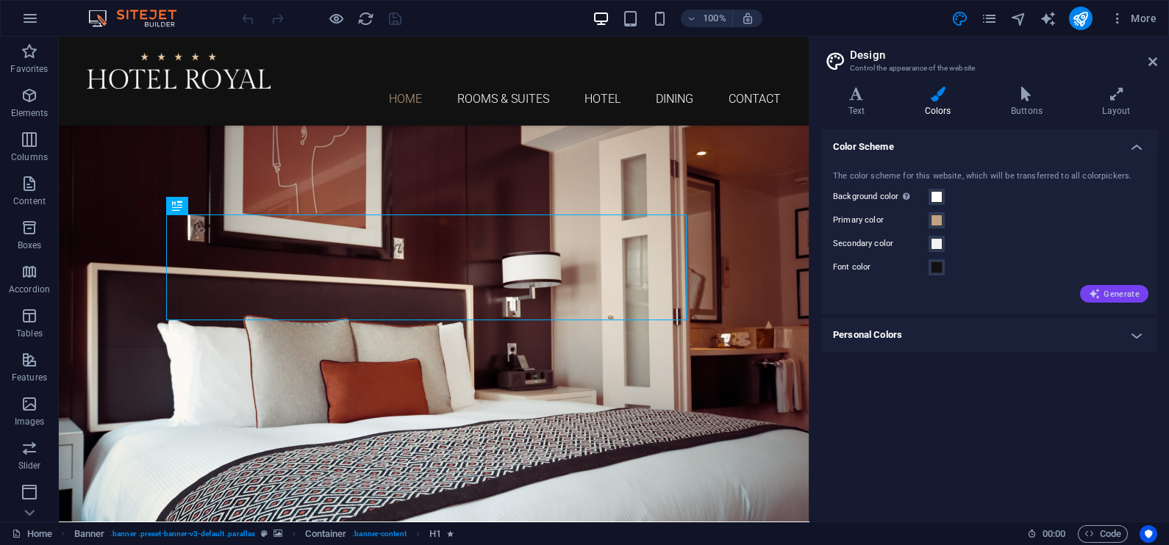
click at [1116, 290] on span "Generate" at bounding box center [1114, 294] width 51 height 12
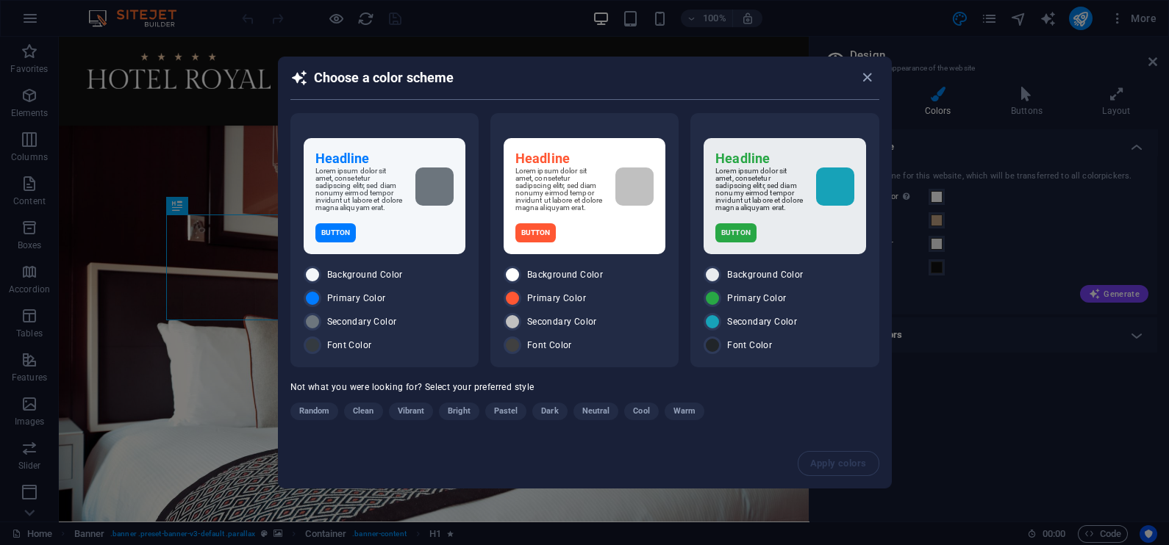
click at [548, 412] on span "Dark" at bounding box center [549, 412] width 17 height 18
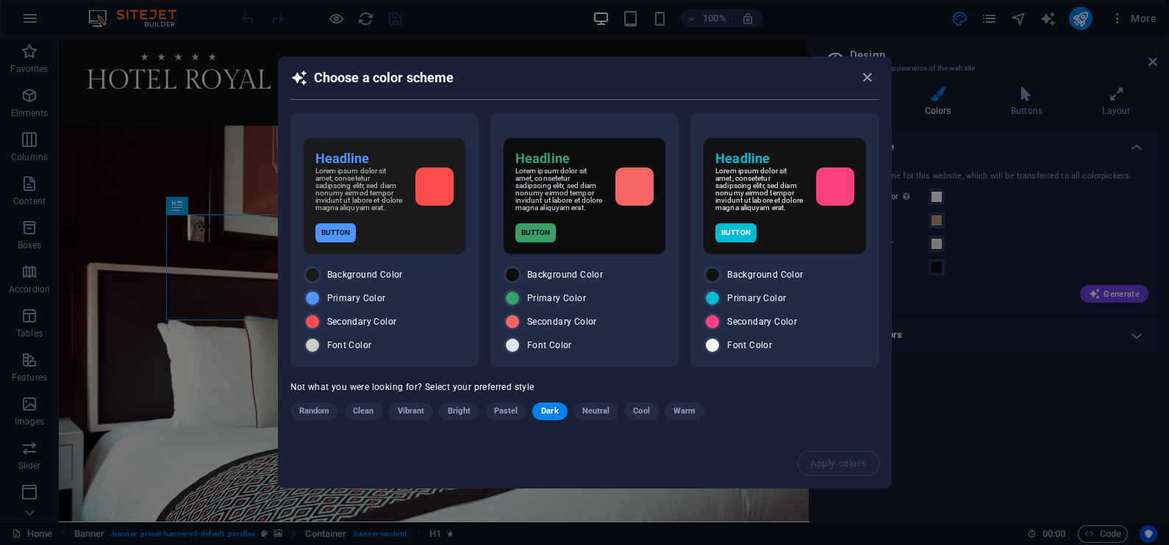
click at [548, 412] on span "Dark" at bounding box center [549, 412] width 17 height 18
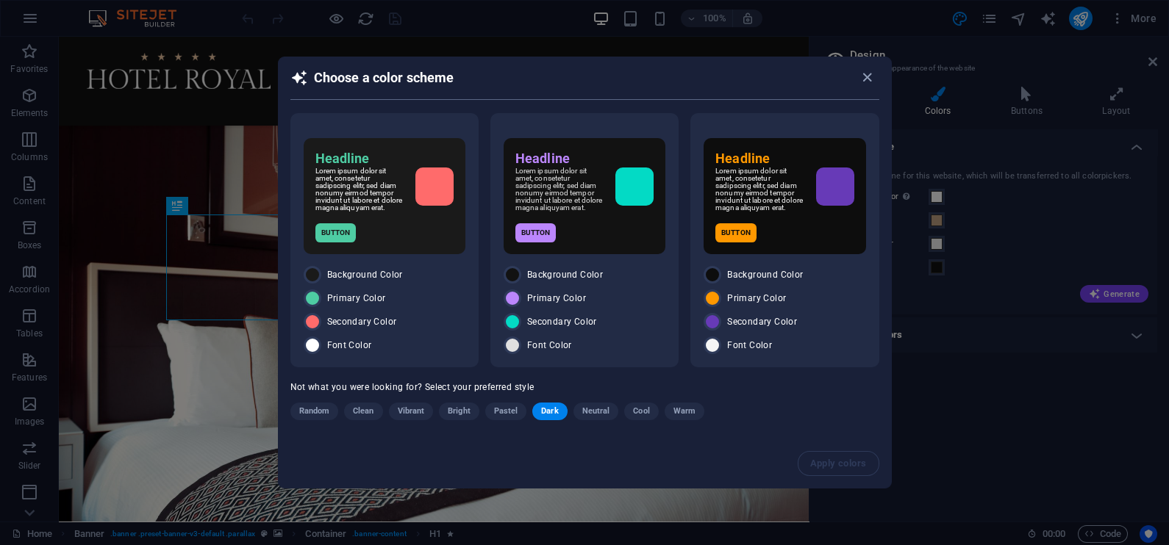
click at [548, 412] on span "Dark" at bounding box center [549, 412] width 17 height 18
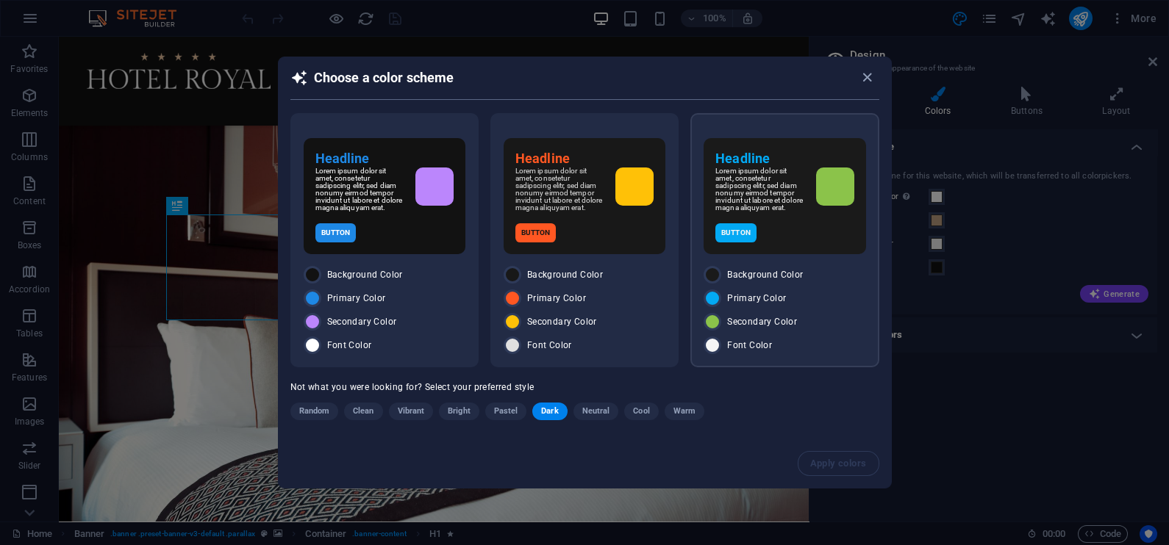
click at [806, 246] on div "Headline Lorem ipsum dolor sit amet, consetetur sadipscing elitr, sed diam nonu…" at bounding box center [784, 196] width 162 height 116
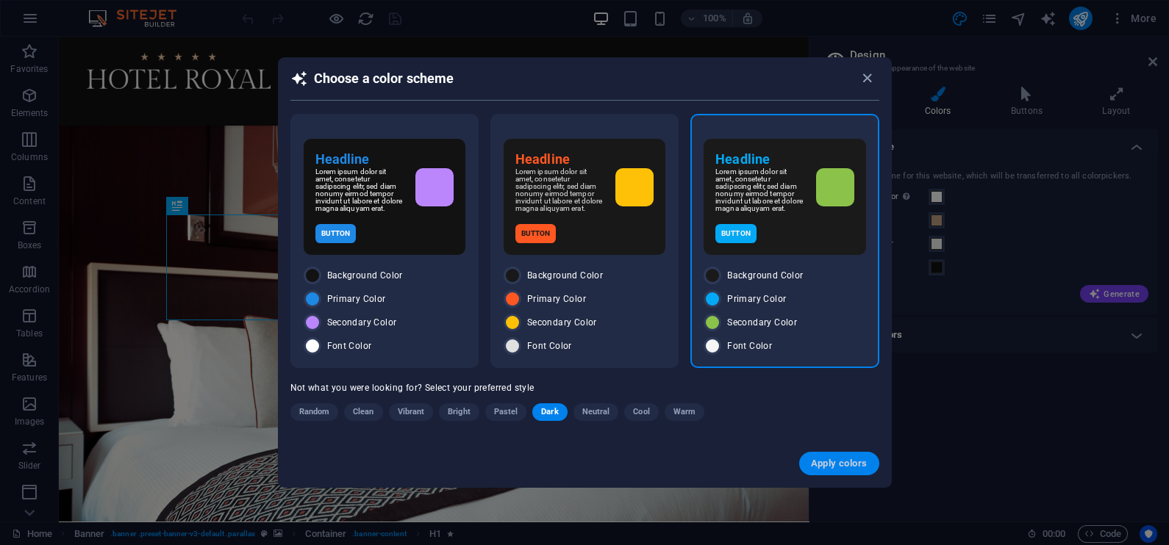
click at [817, 466] on span "Apply colors" at bounding box center [839, 464] width 57 height 12
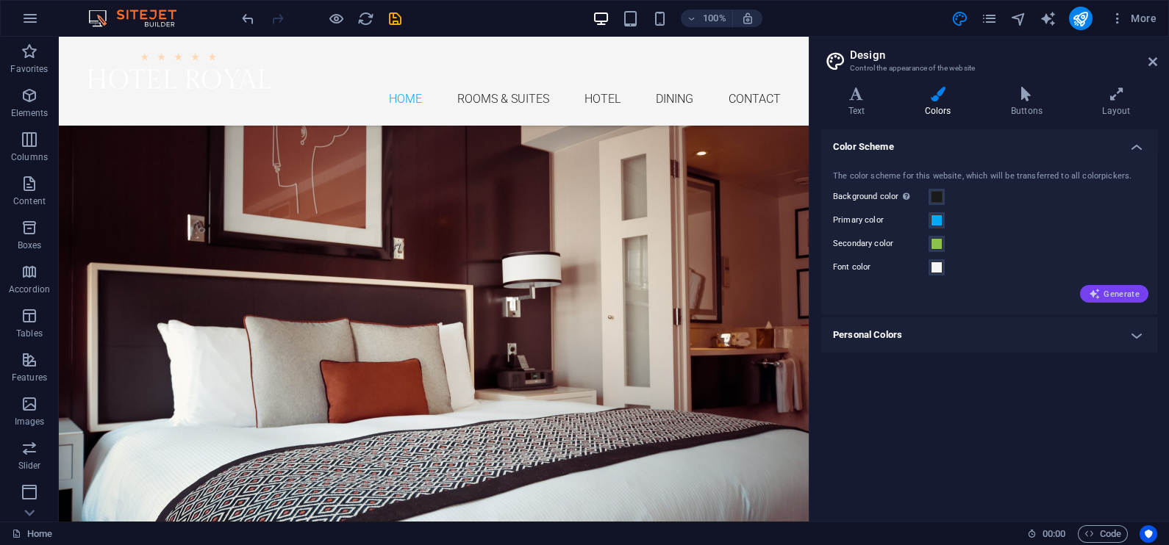
click at [1102, 298] on span "Generate" at bounding box center [1114, 294] width 51 height 12
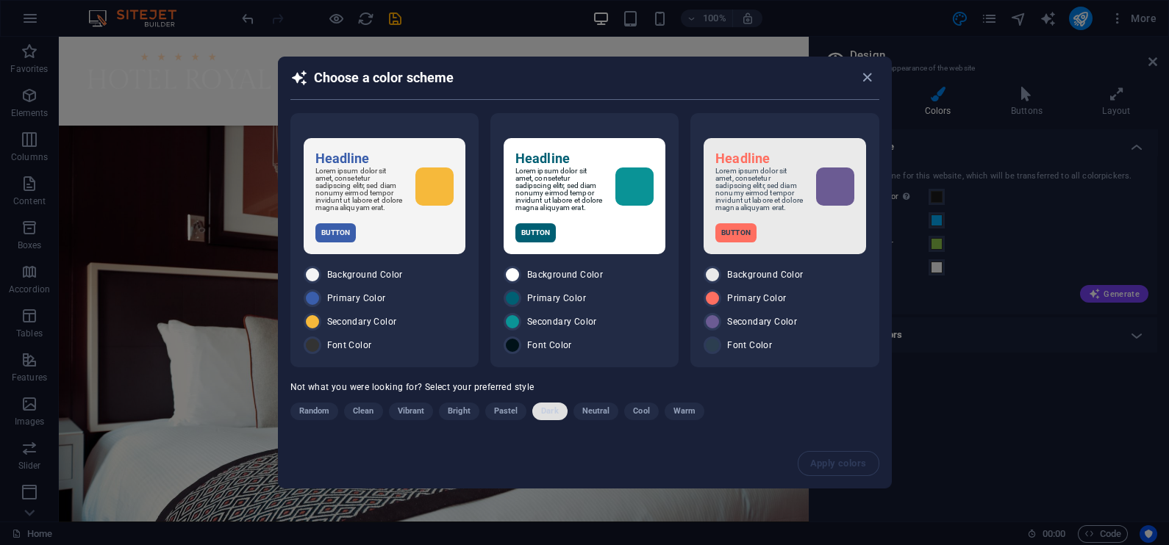
click at [551, 409] on span "Dark" at bounding box center [549, 412] width 17 height 18
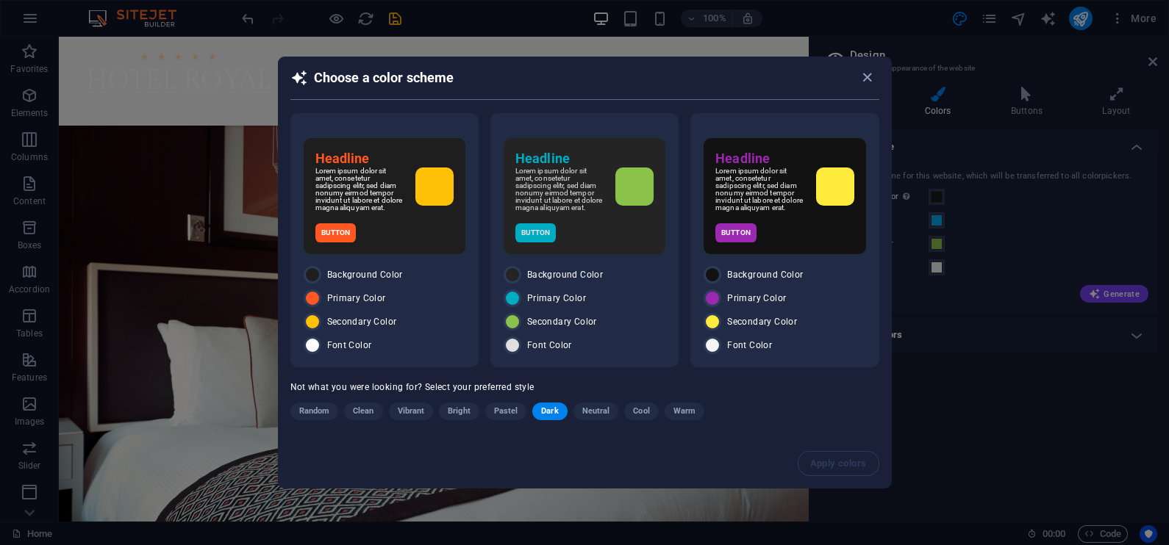
click at [551, 409] on span "Dark" at bounding box center [549, 412] width 17 height 18
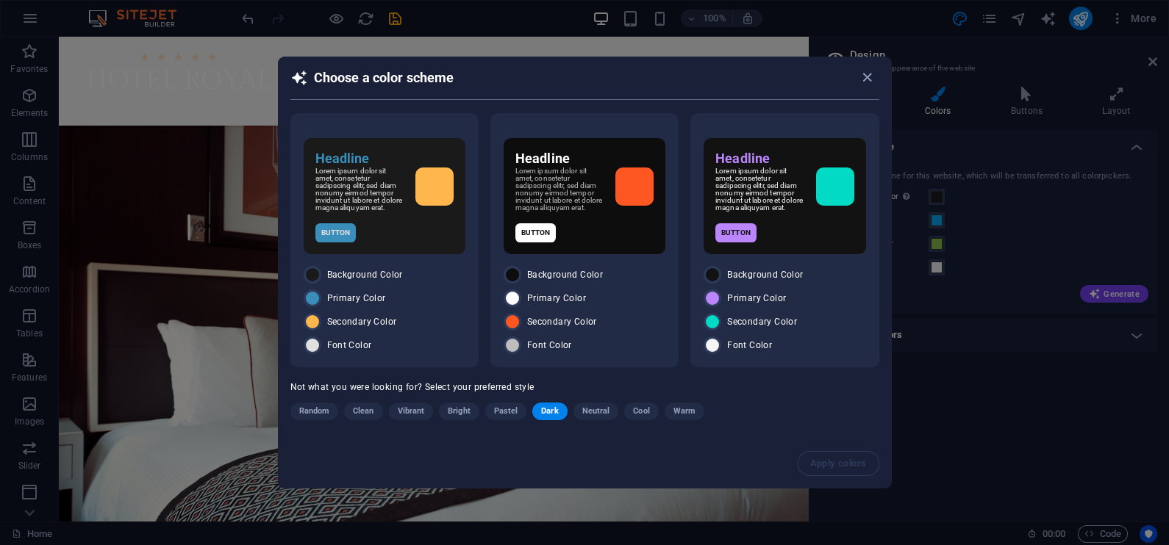
click at [551, 409] on span "Dark" at bounding box center [549, 412] width 17 height 18
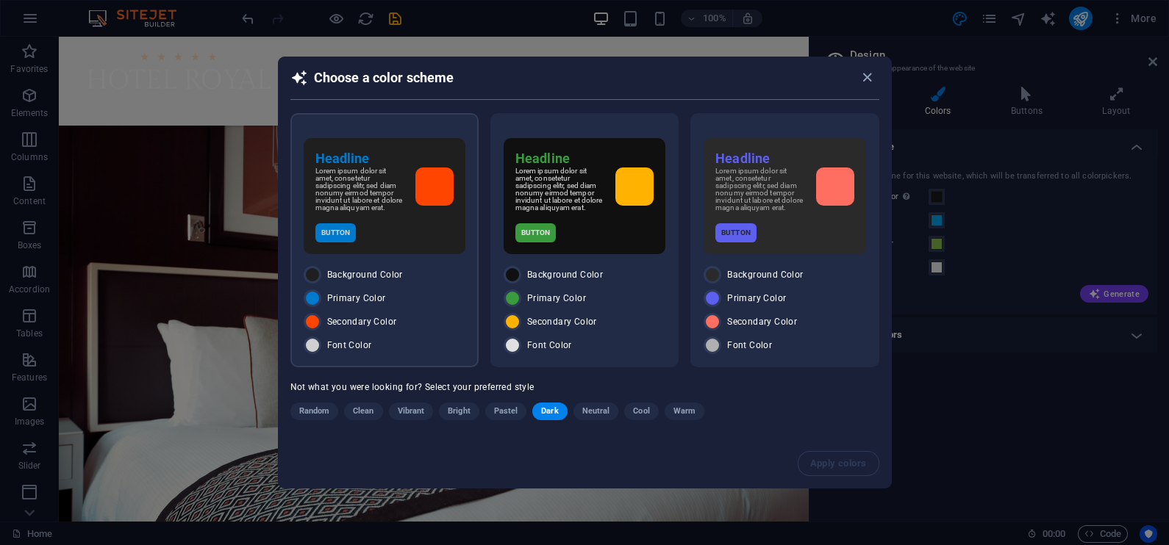
click at [406, 241] on div "Button" at bounding box center [384, 232] width 138 height 19
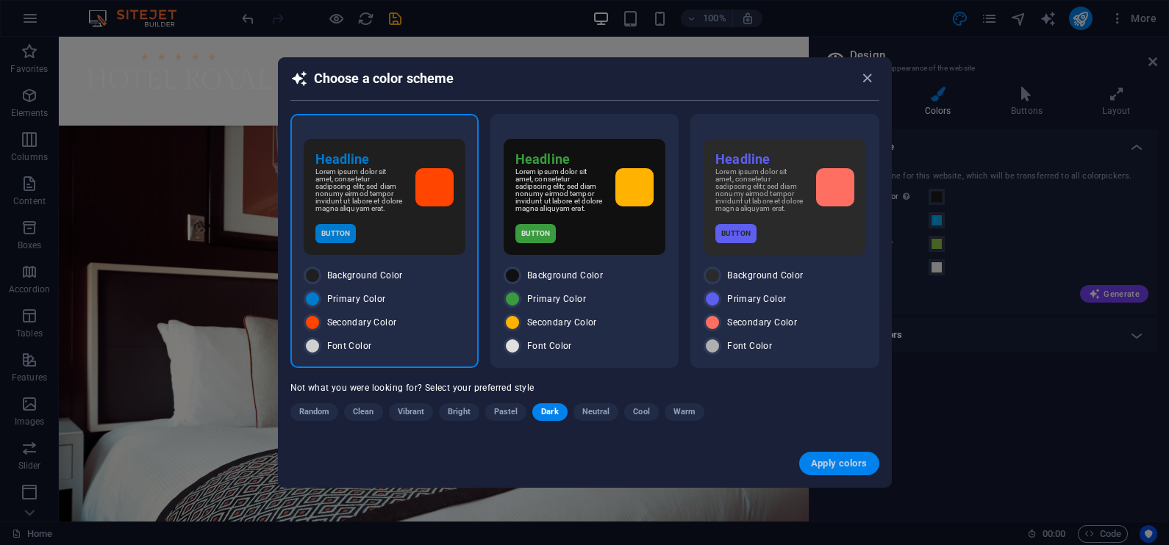
click at [828, 463] on span "Apply colors" at bounding box center [839, 464] width 57 height 12
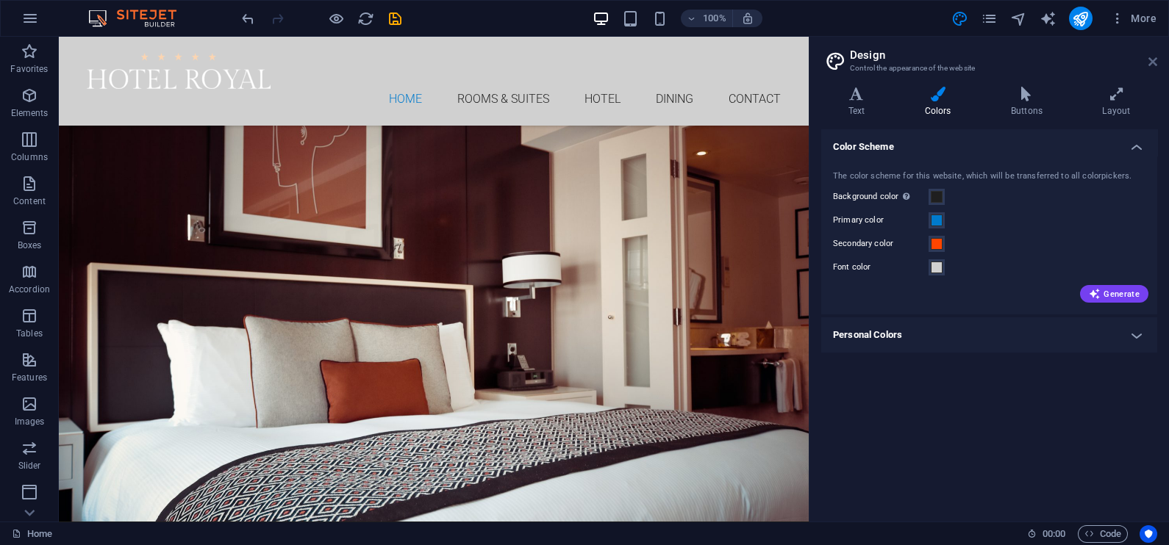
click at [1154, 60] on icon at bounding box center [1152, 62] width 9 height 12
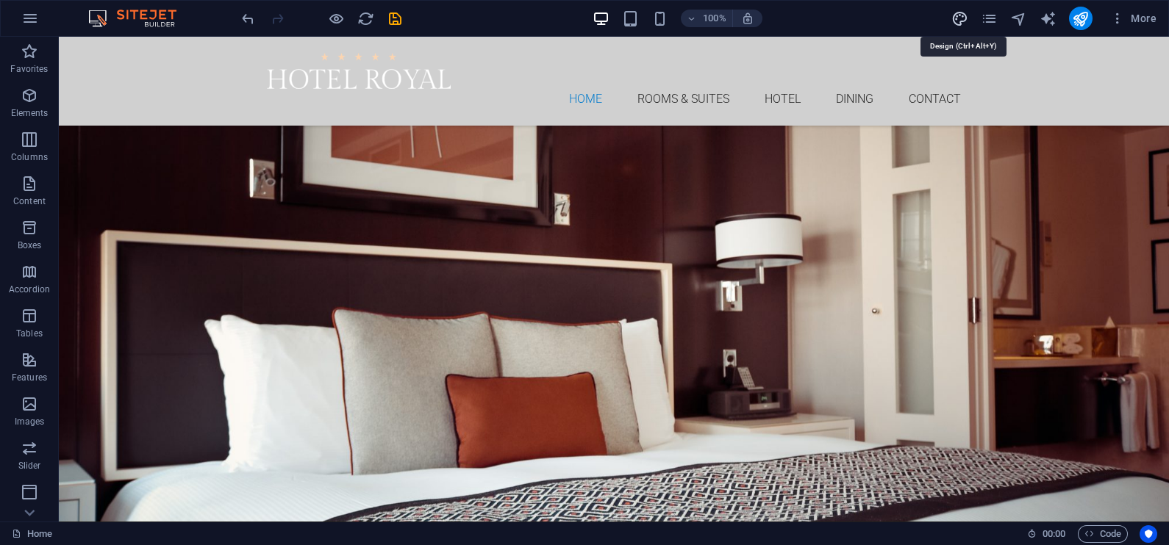
click at [960, 18] on icon "design" at bounding box center [959, 18] width 17 height 17
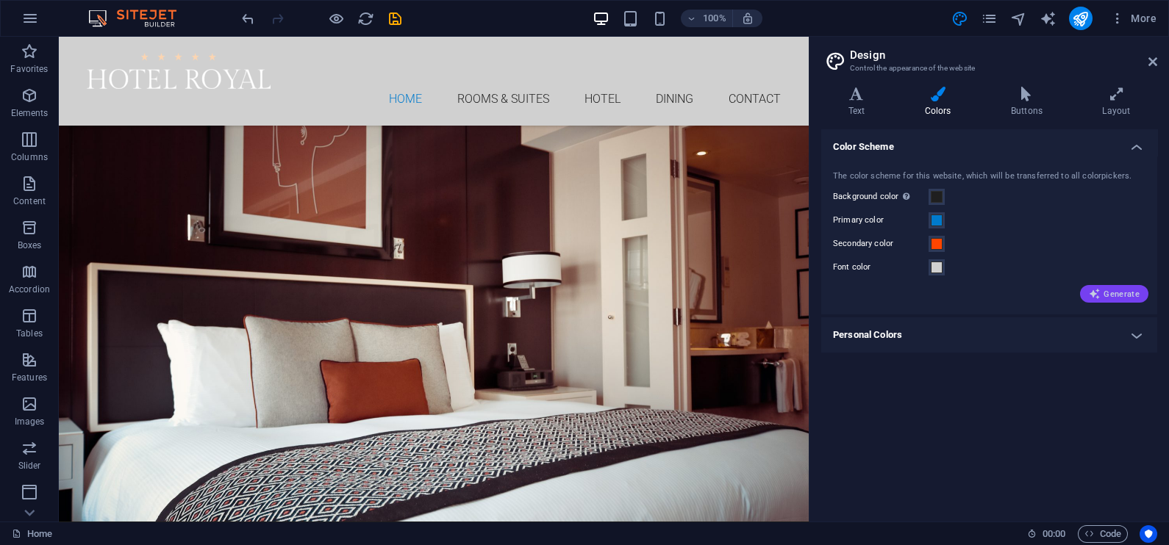
click at [1100, 293] on icon "button" at bounding box center [1095, 294] width 12 height 12
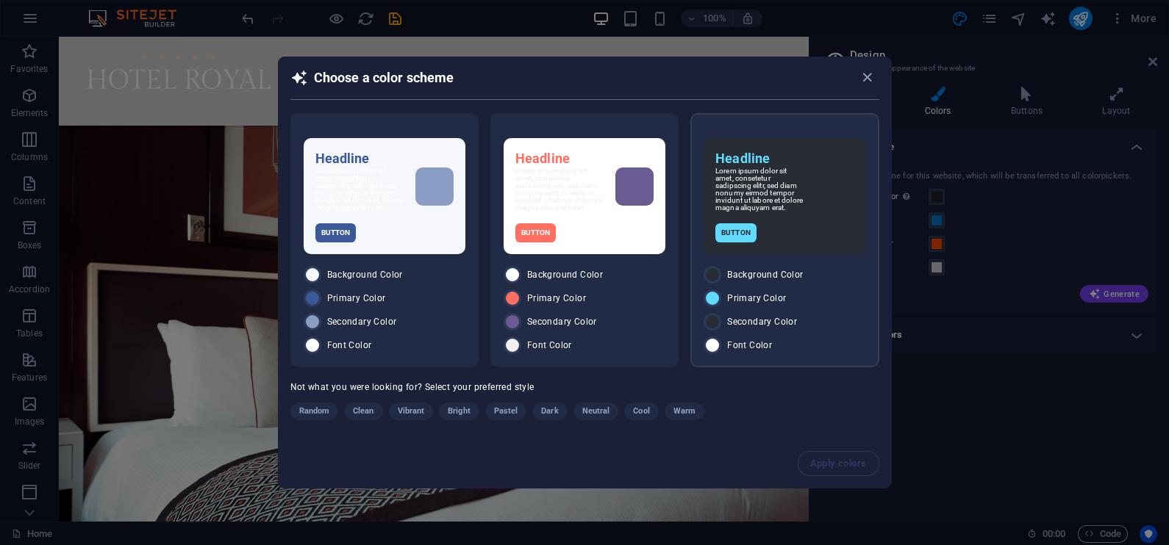
click at [752, 315] on div "Secondary Color" at bounding box center [784, 322] width 162 height 18
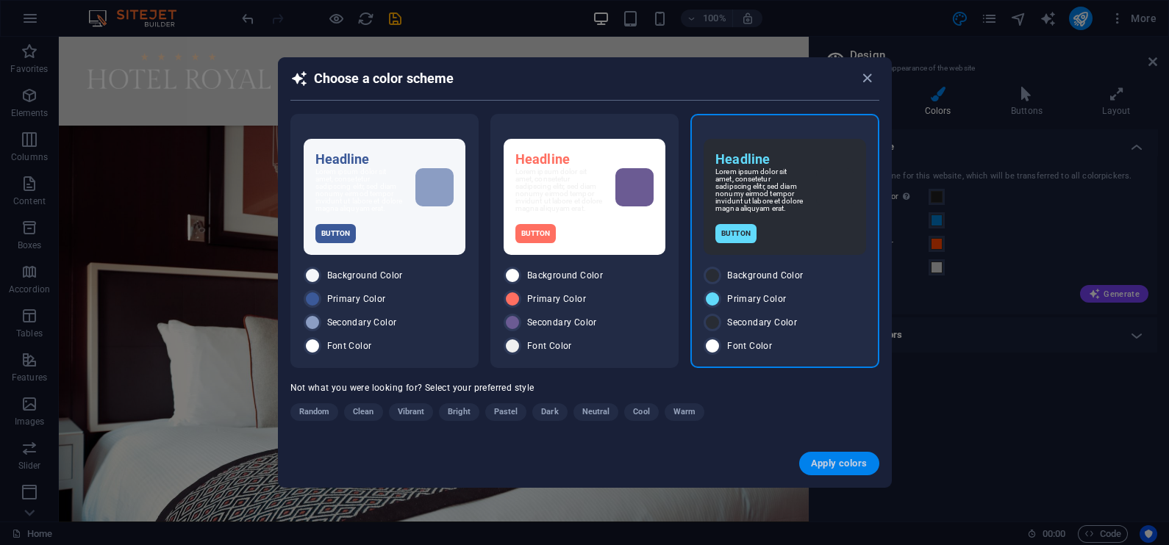
click at [825, 460] on span "Apply colors" at bounding box center [839, 464] width 57 height 12
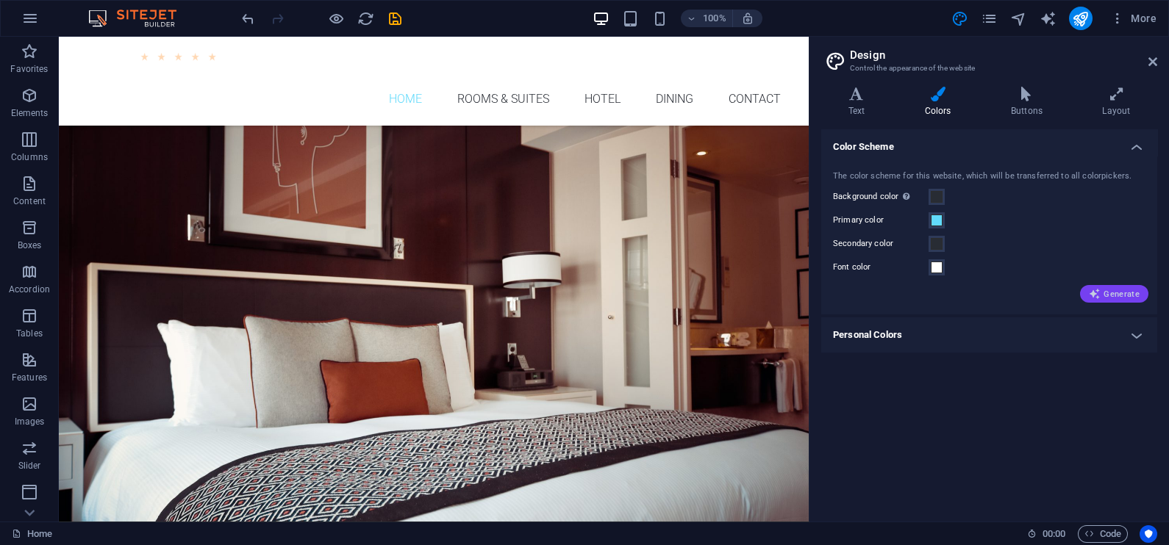
click at [1116, 290] on span "Generate" at bounding box center [1114, 294] width 51 height 12
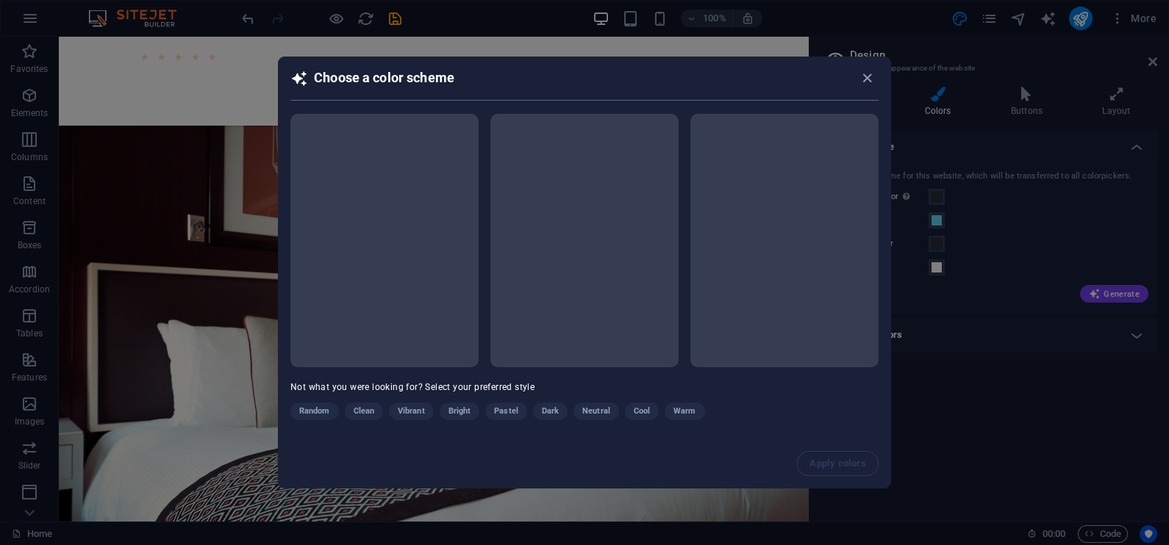
click at [545, 412] on div "Random Clean Vibrant Bright Pastel Dark Neutral Cool Warm" at bounding box center [547, 415] width 514 height 24
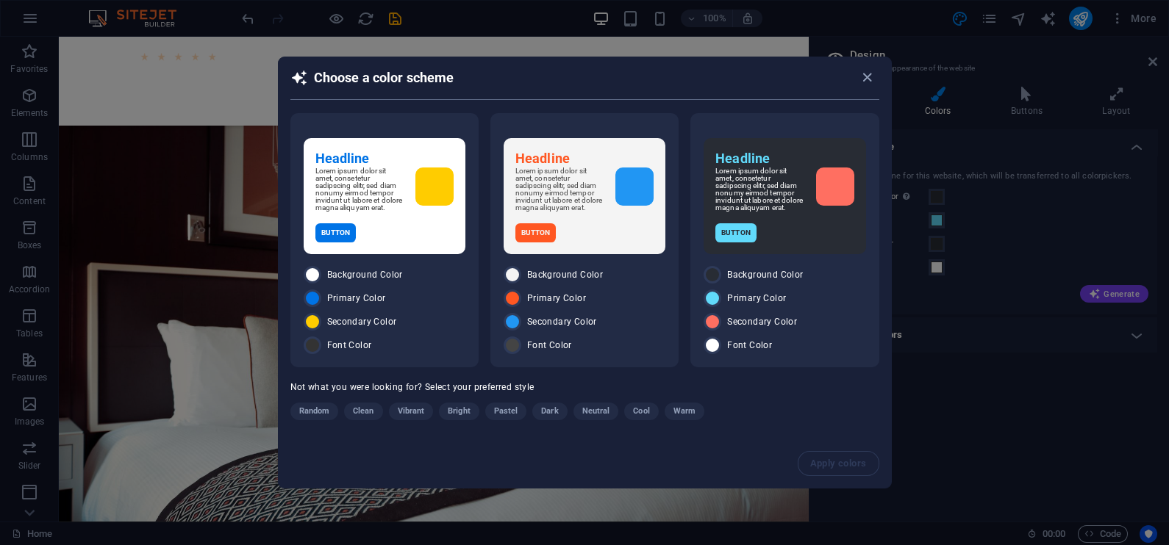
click at [545, 412] on span "Dark" at bounding box center [549, 412] width 17 height 18
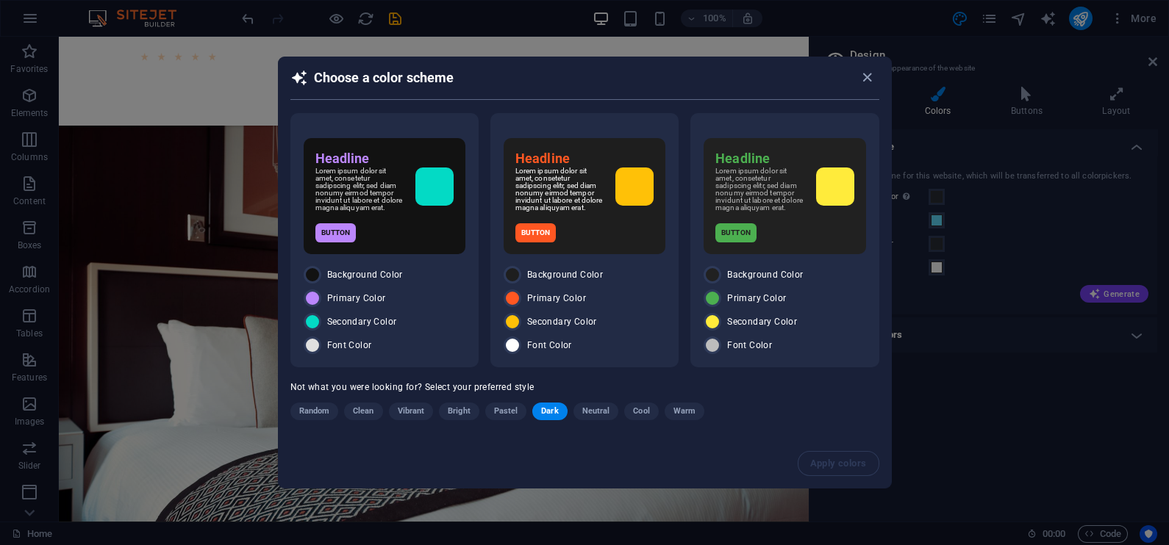
click at [545, 412] on span "Dark" at bounding box center [549, 412] width 17 height 18
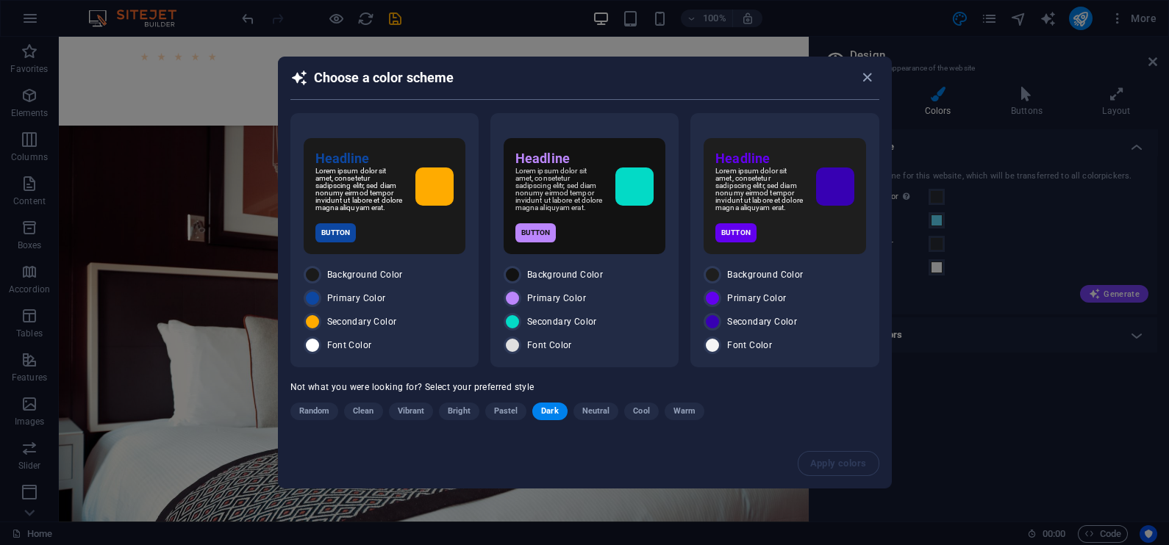
click at [545, 412] on span "Dark" at bounding box center [549, 412] width 17 height 18
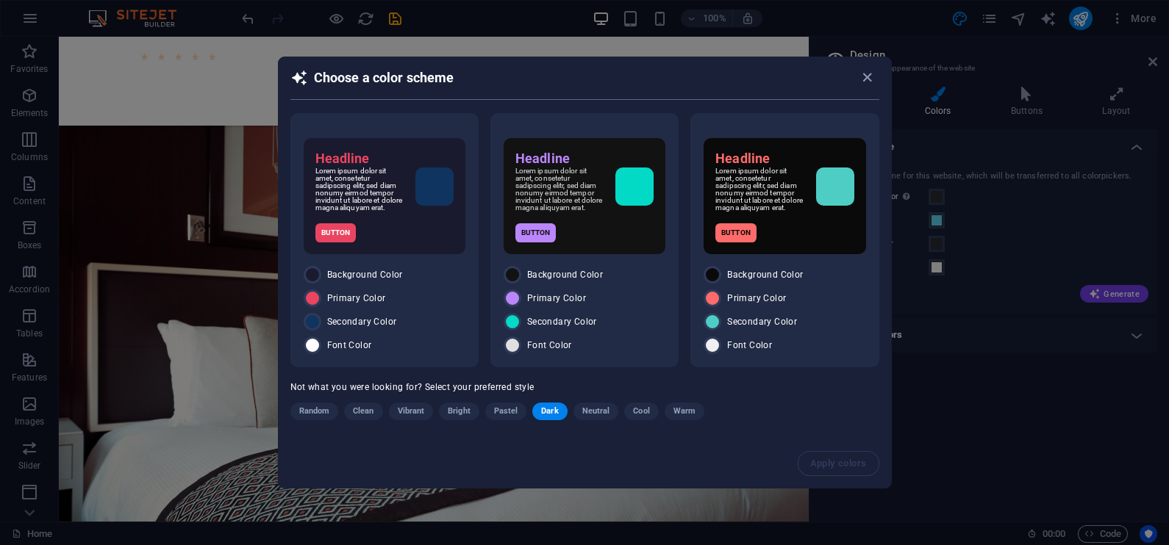
click at [545, 412] on span "Dark" at bounding box center [549, 412] width 17 height 18
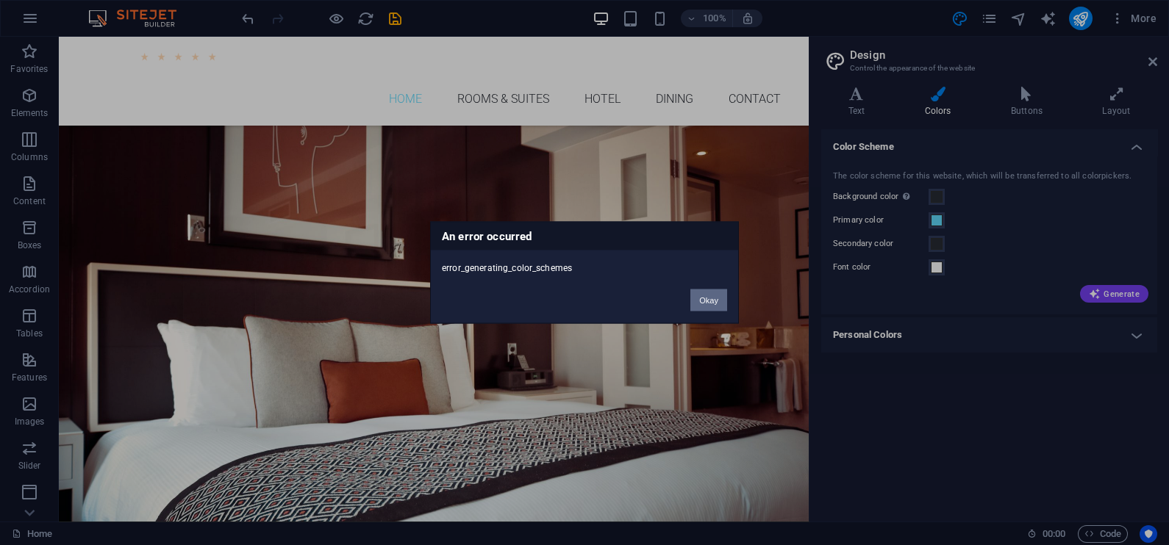
click at [709, 301] on button "Okay" at bounding box center [708, 301] width 37 height 22
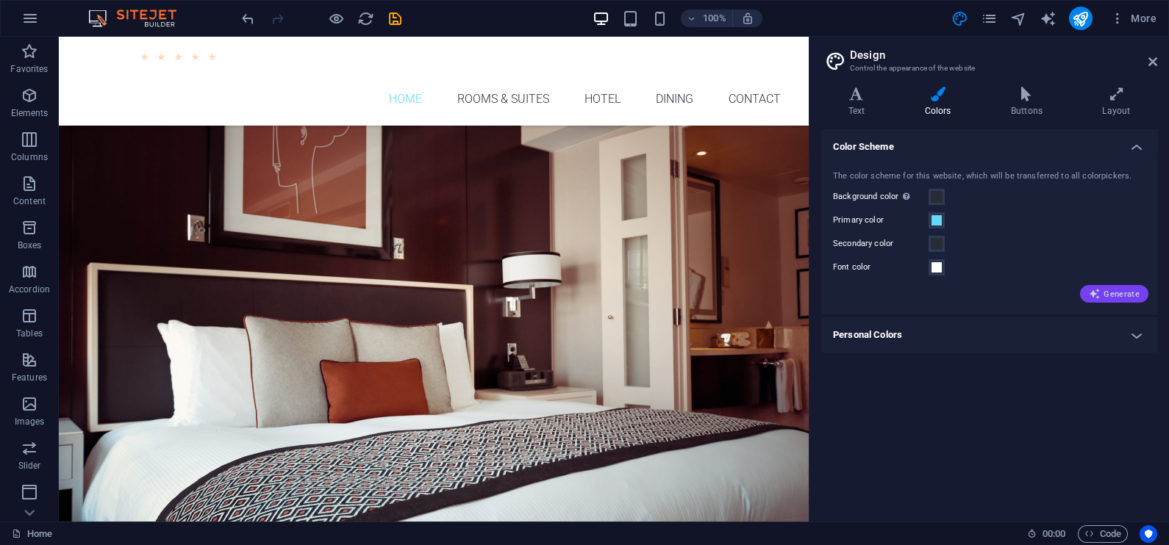
click at [1108, 296] on span "Generate" at bounding box center [1114, 294] width 51 height 12
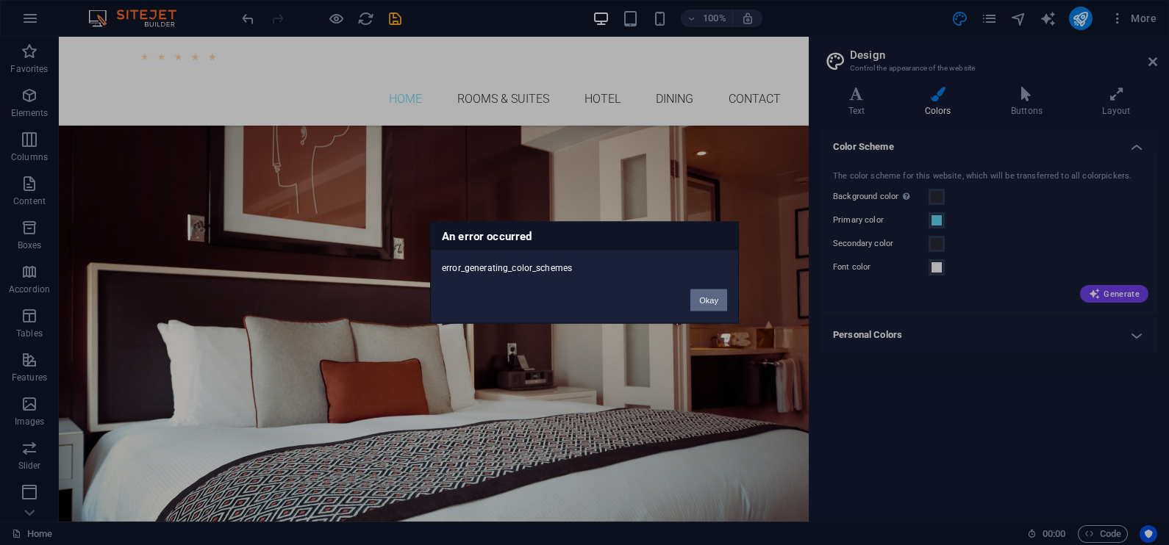
click at [707, 294] on button "Okay" at bounding box center [708, 301] width 37 height 22
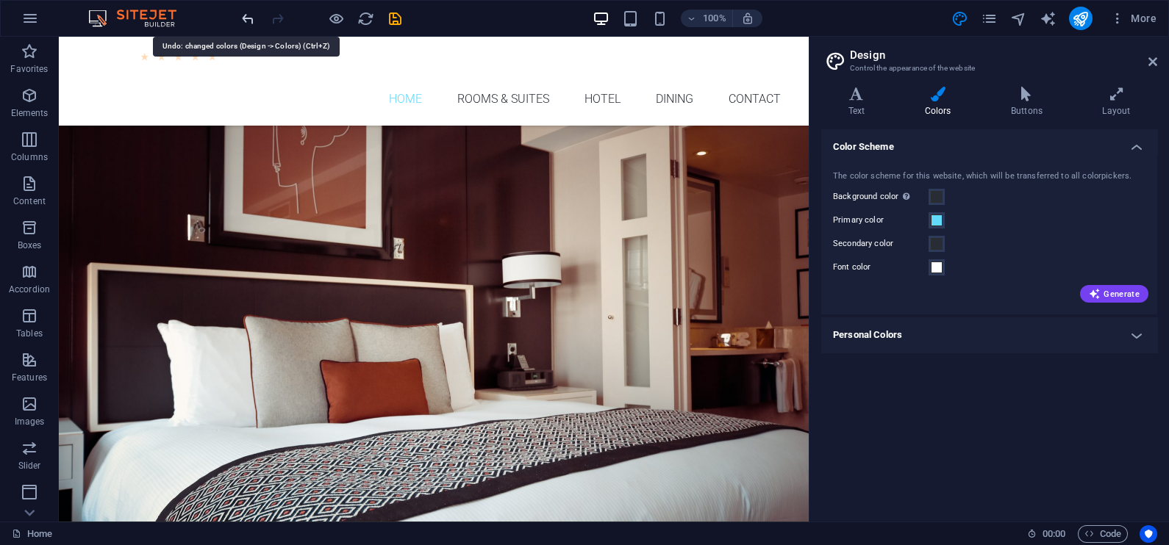
click at [240, 19] on icon "undo" at bounding box center [248, 18] width 17 height 17
click at [1151, 57] on icon at bounding box center [1152, 62] width 9 height 12
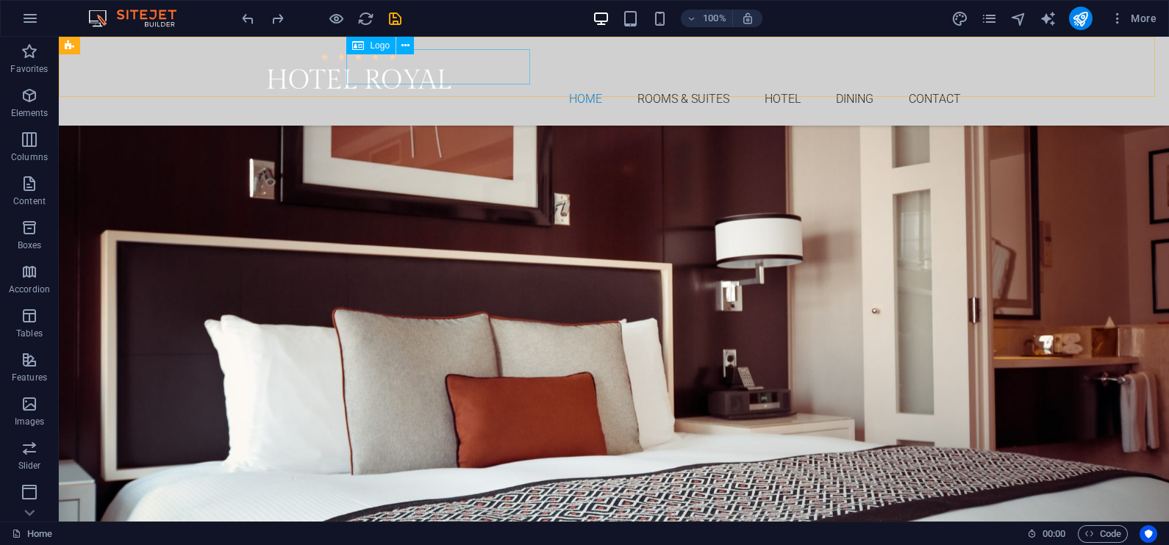
click at [426, 73] on div at bounding box center [614, 71] width 694 height 36
select select "px"
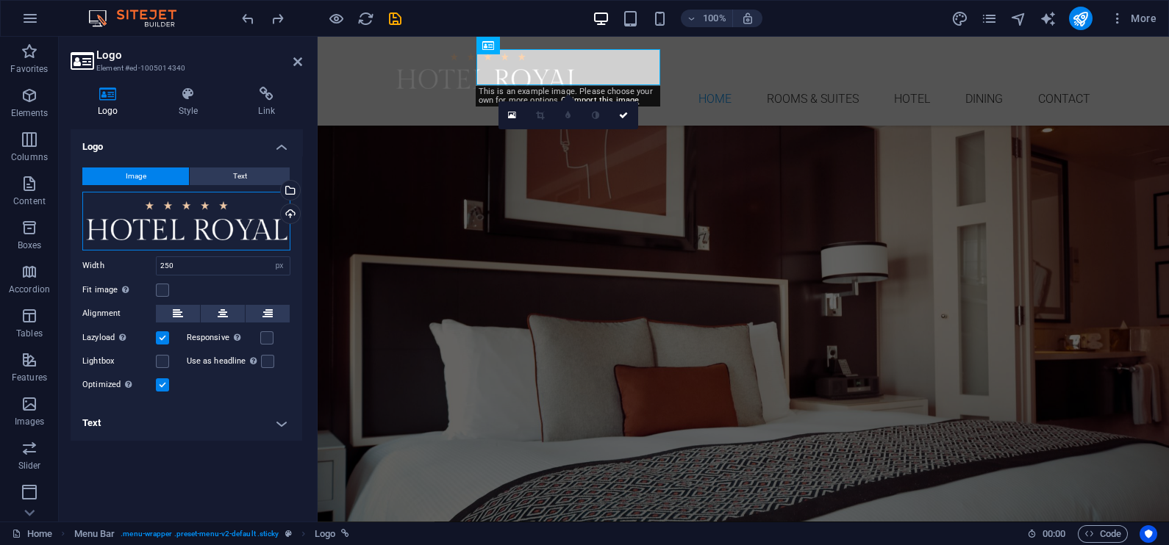
click at [182, 219] on div "Drag files here, click to choose files or select files from Files or our free s…" at bounding box center [186, 221] width 208 height 59
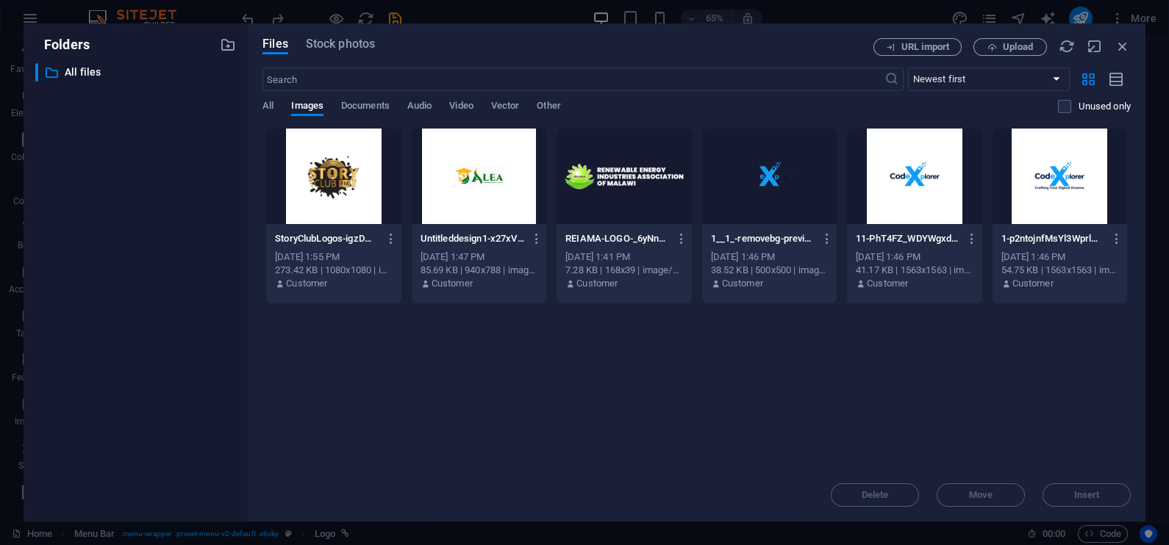
click at [801, 187] on div at bounding box center [769, 177] width 135 height 96
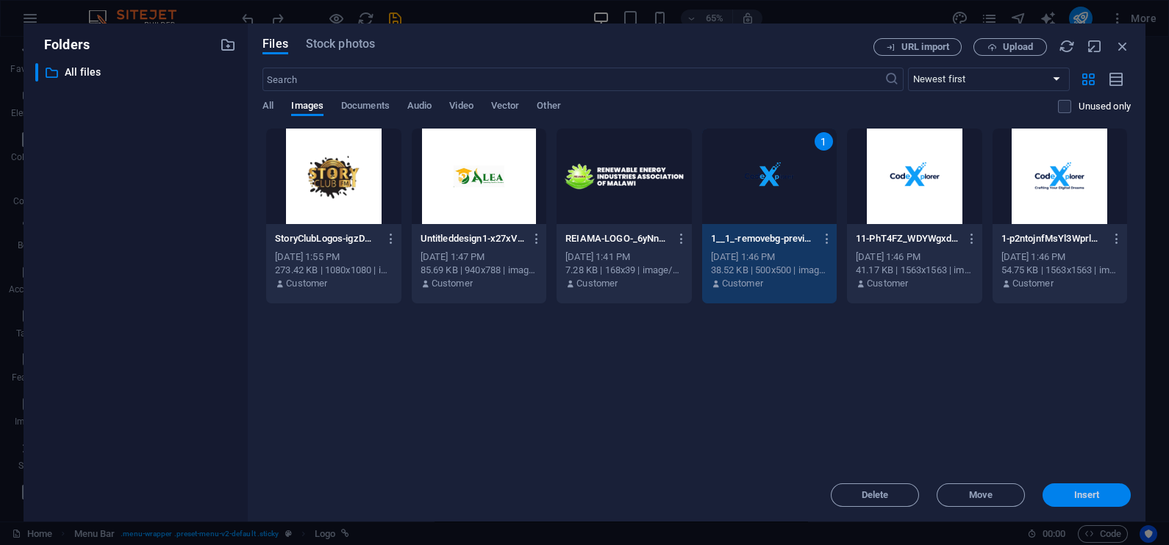
click at [1077, 491] on span "Insert" at bounding box center [1087, 495] width 26 height 9
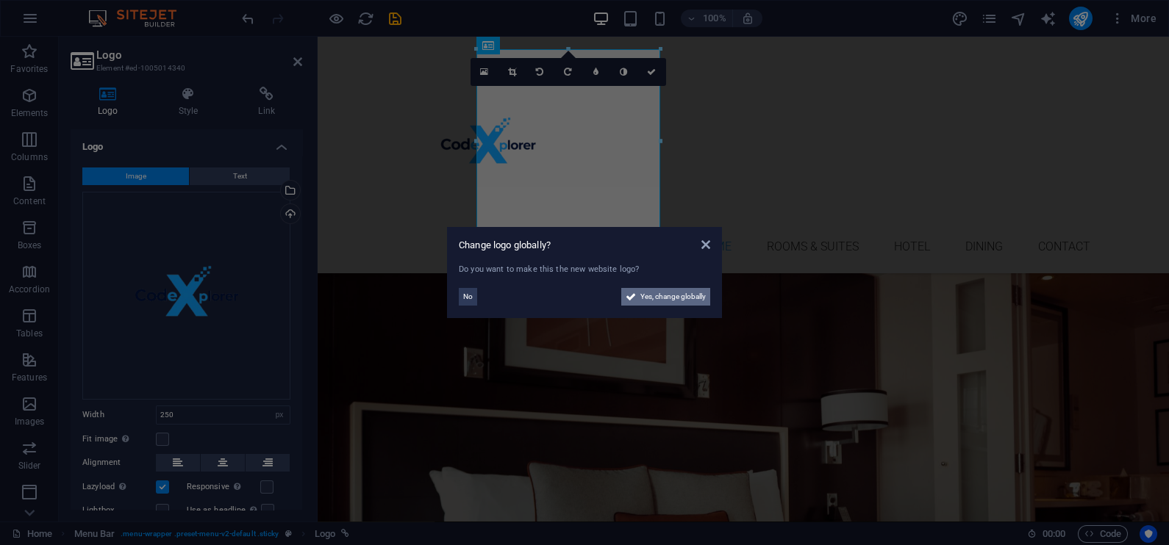
click at [672, 295] on span "Yes, change globally" at bounding box center [672, 297] width 65 height 18
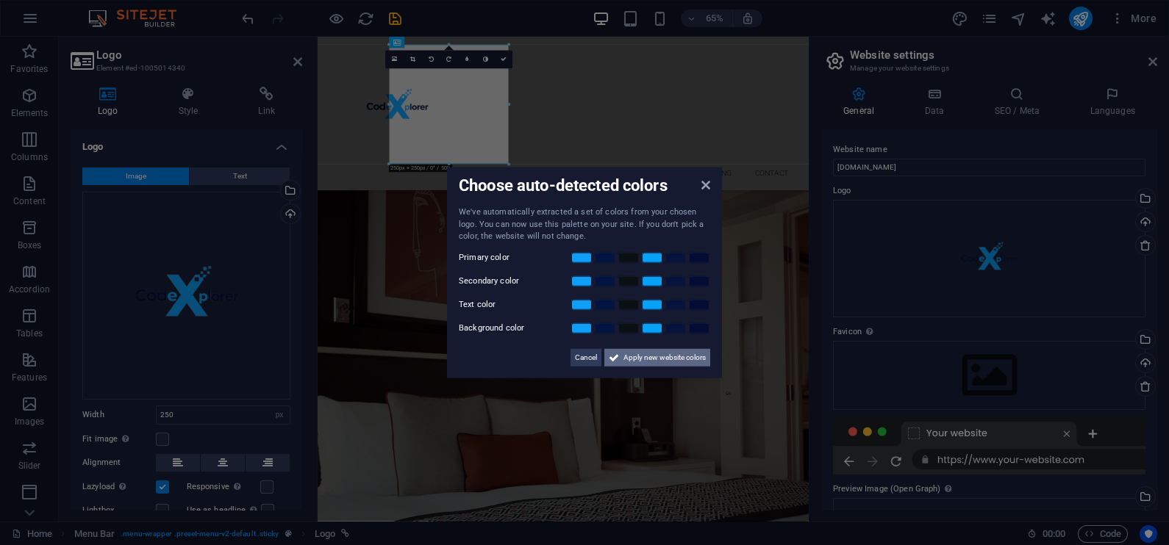
click at [649, 356] on span "Apply new website colors" at bounding box center [664, 357] width 82 height 18
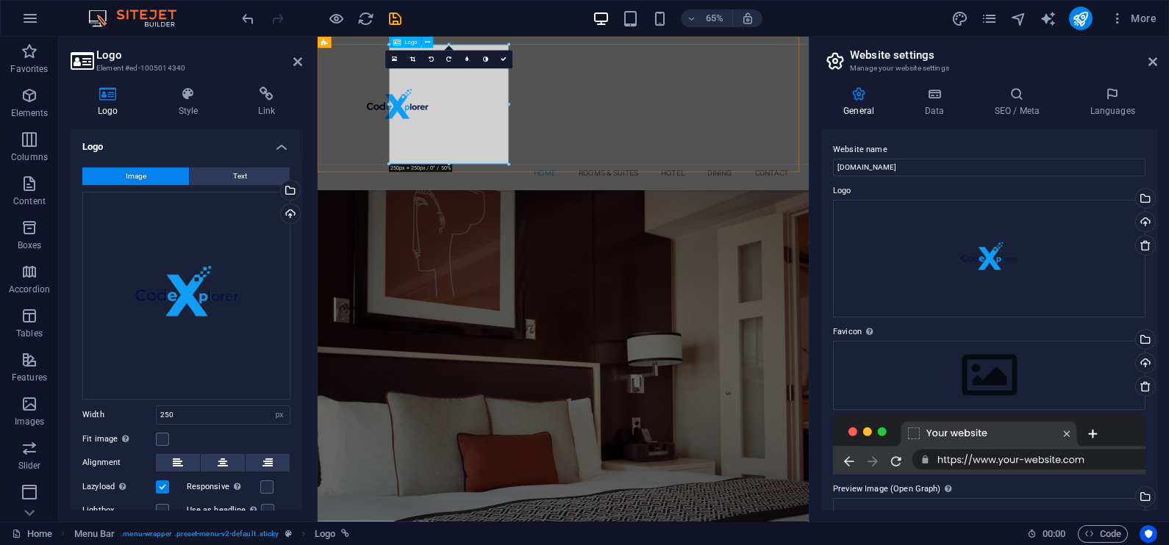
drag, startPoint x: 769, startPoint y: 201, endPoint x: 526, endPoint y: 178, distance: 243.6
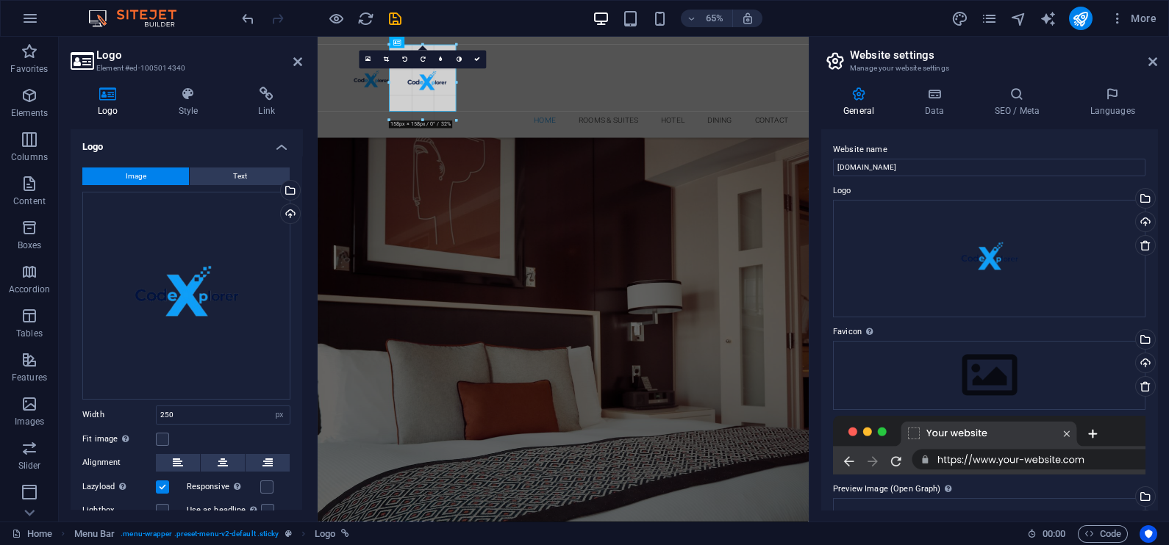
drag, startPoint x: 448, startPoint y: 160, endPoint x: 219, endPoint y: 71, distance: 245.3
type input "140"
click at [384, 59] on icon at bounding box center [386, 60] width 5 height 6
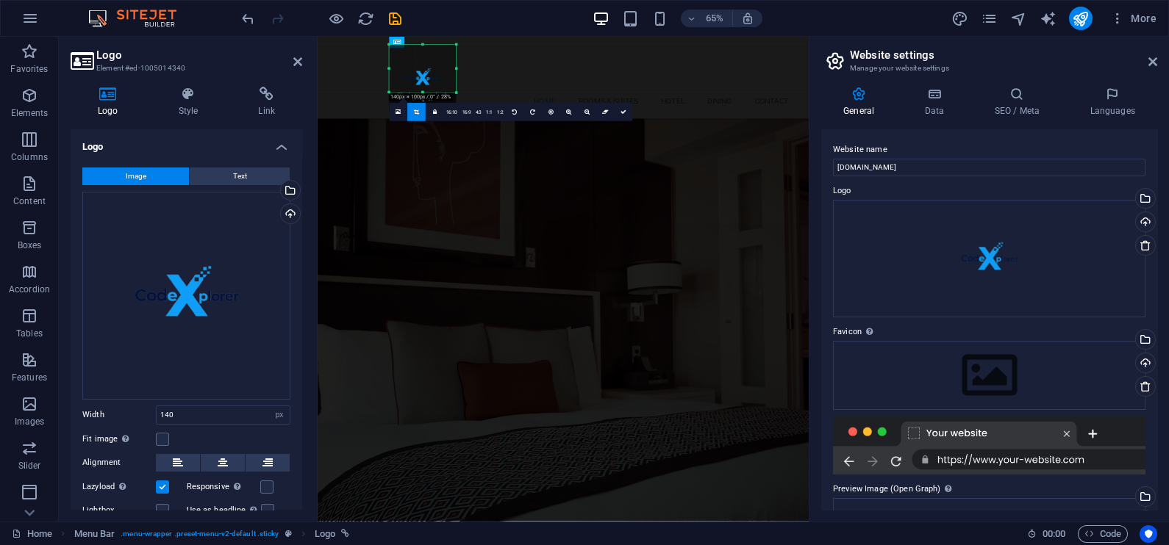
drag, startPoint x: 423, startPoint y: 111, endPoint x: 426, endPoint y: 82, distance: 29.6
click at [426, 82] on div "180 170 160 150 140 130 120 110 100 90 80 70 60 50 40 30 20 10 0 -10 -20 -30 -4…" at bounding box center [423, 69] width 67 height 48
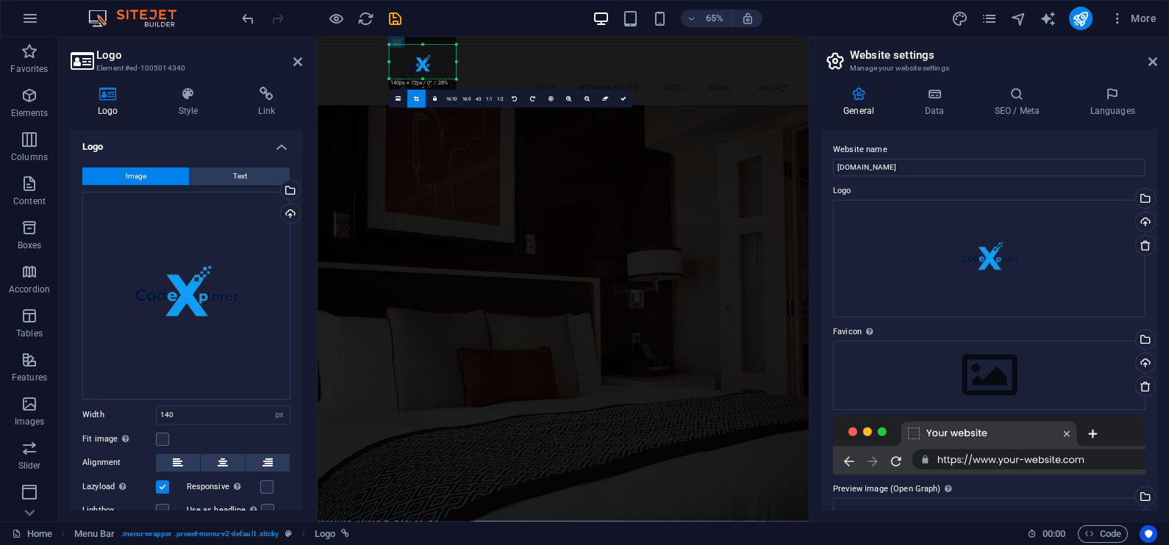
drag, startPoint x: 423, startPoint y: 43, endPoint x: 422, endPoint y: 63, distance: 19.9
click at [422, 63] on div "180 170 160 150 140 130 120 110 100 90 80 70 60 50 40 30 20 10 0 -10 -20 -30 -4…" at bounding box center [423, 62] width 67 height 35
click at [567, 100] on icon at bounding box center [568, 99] width 5 height 6
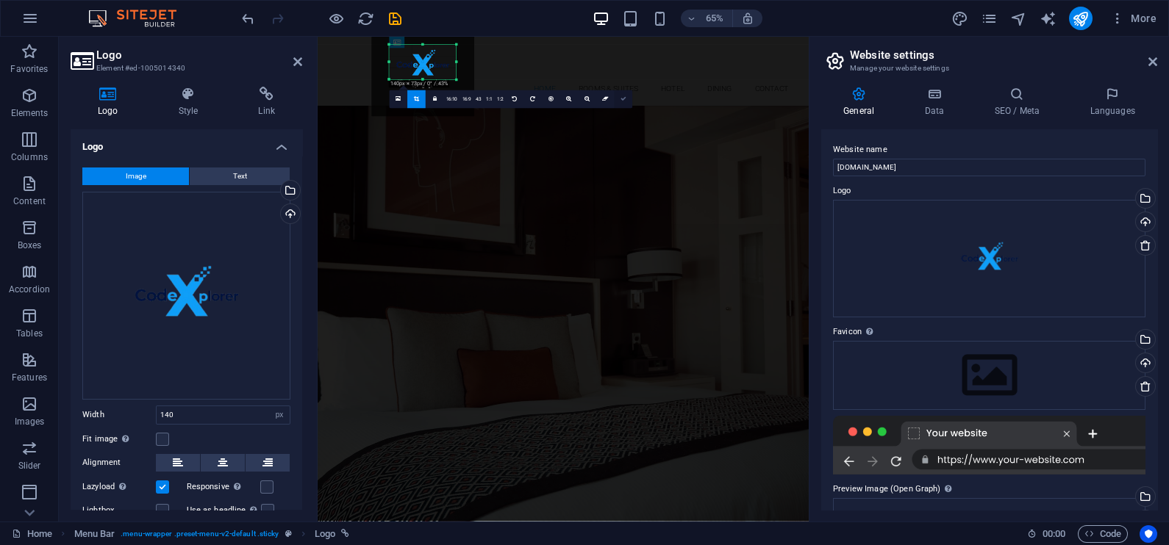
click at [621, 103] on link at bounding box center [623, 99] width 18 height 18
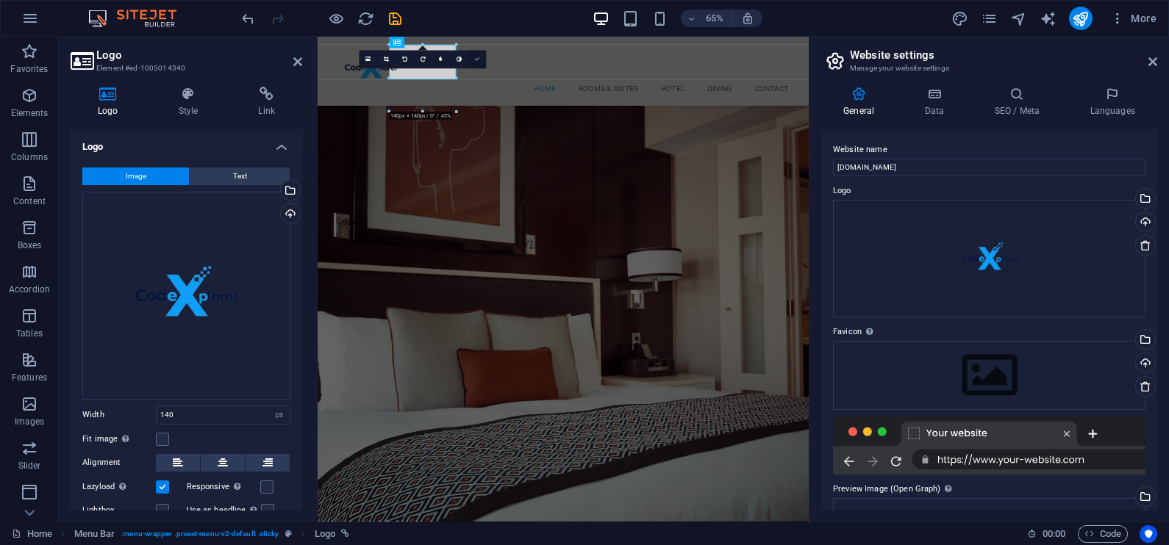
click at [479, 59] on icon at bounding box center [477, 60] width 6 height 6
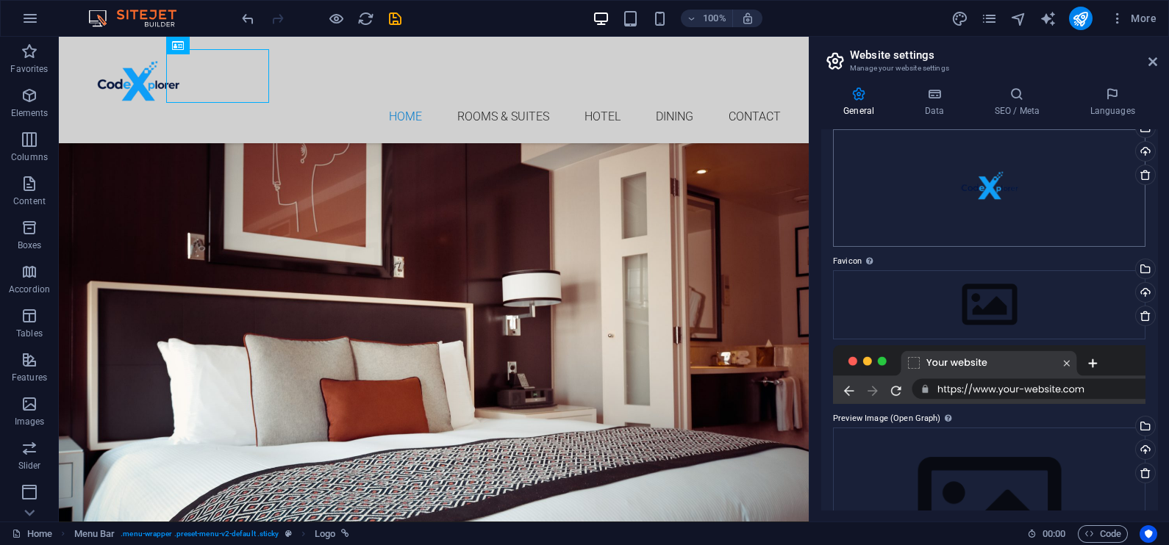
scroll to position [73, 0]
click at [1000, 304] on div "Drag files here, click to choose files or select files from Files or our free s…" at bounding box center [989, 302] width 312 height 69
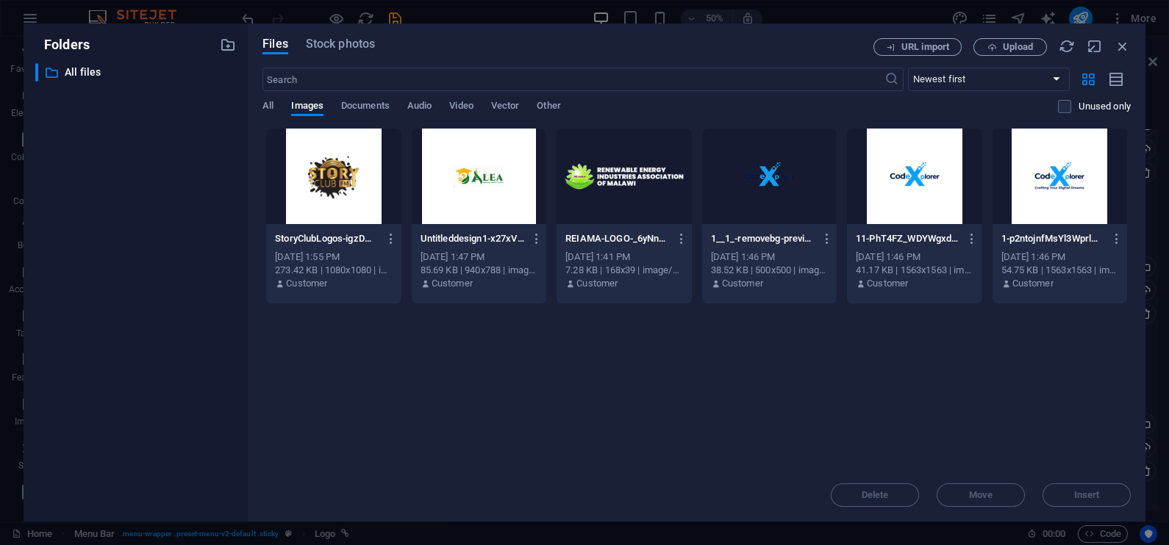
click at [931, 182] on div at bounding box center [914, 177] width 135 height 96
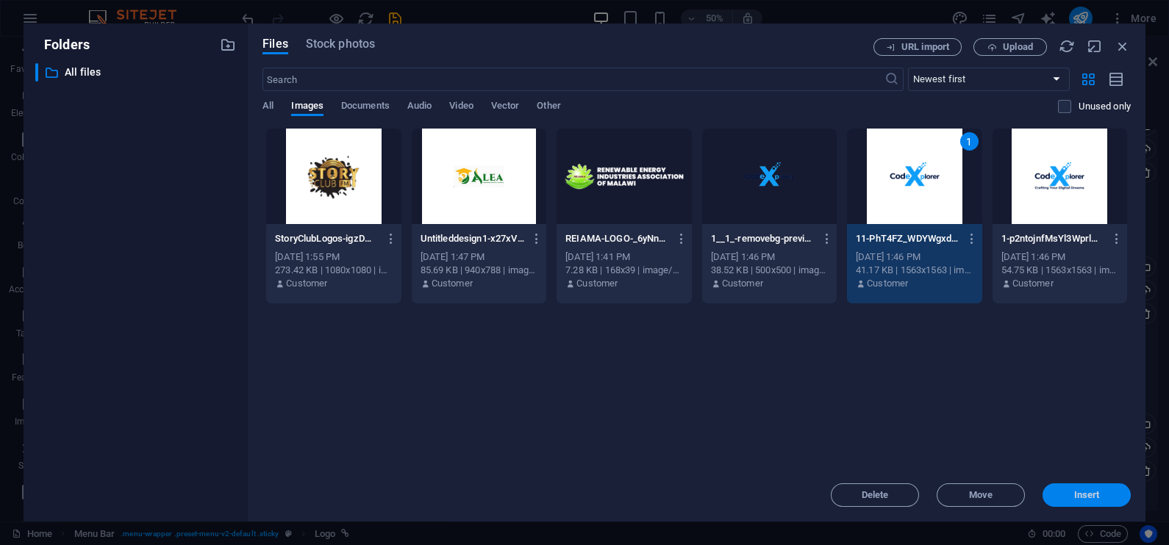
click at [1068, 492] on span "Insert" at bounding box center [1086, 495] width 76 height 9
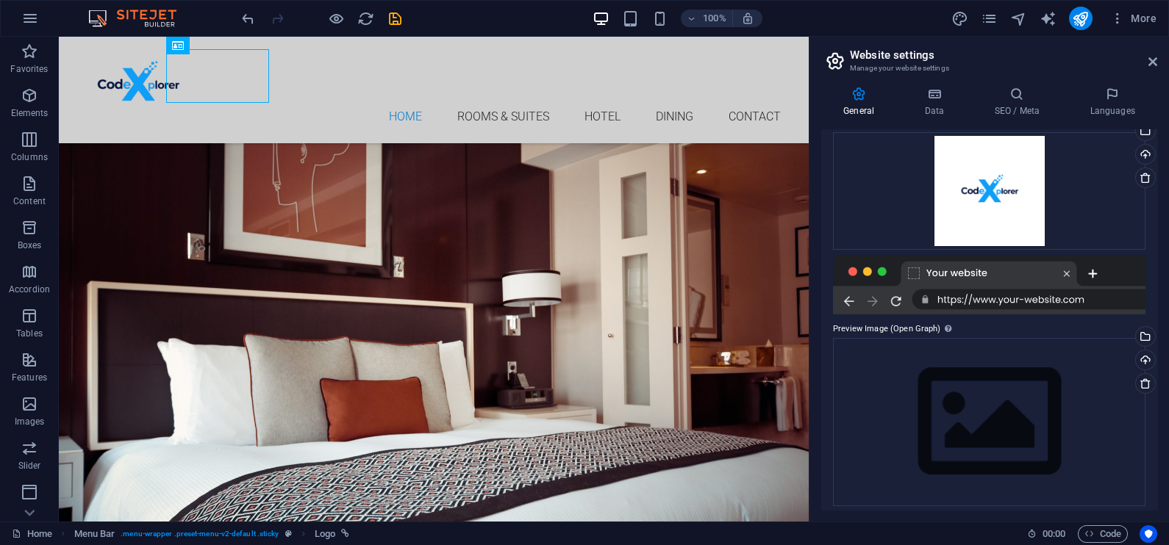
scroll to position [216, 0]
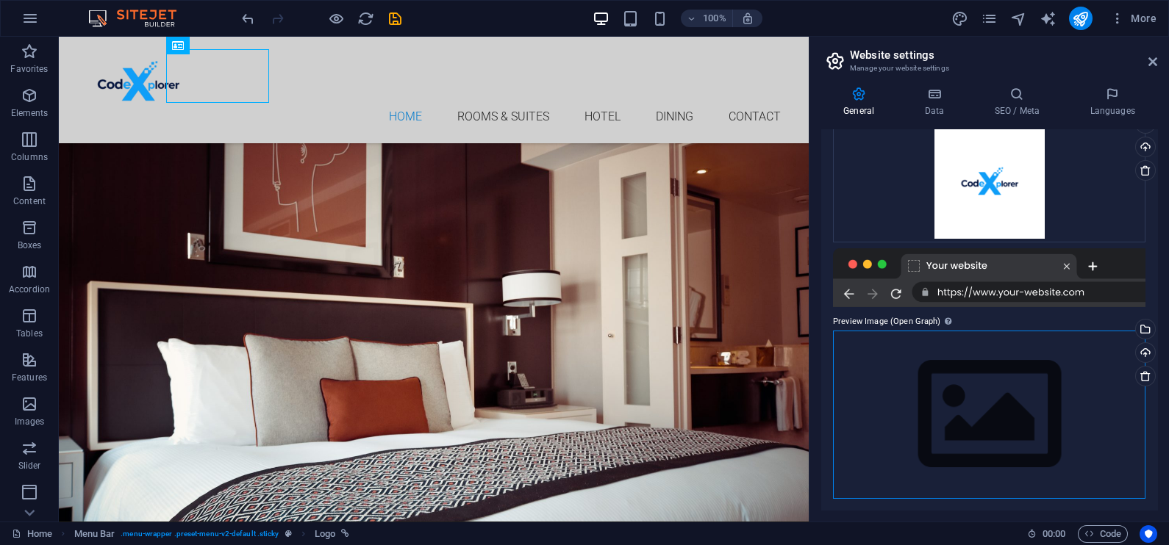
click at [994, 404] on div "Drag files here, click to choose files or select files from Files or our free s…" at bounding box center [989, 415] width 312 height 168
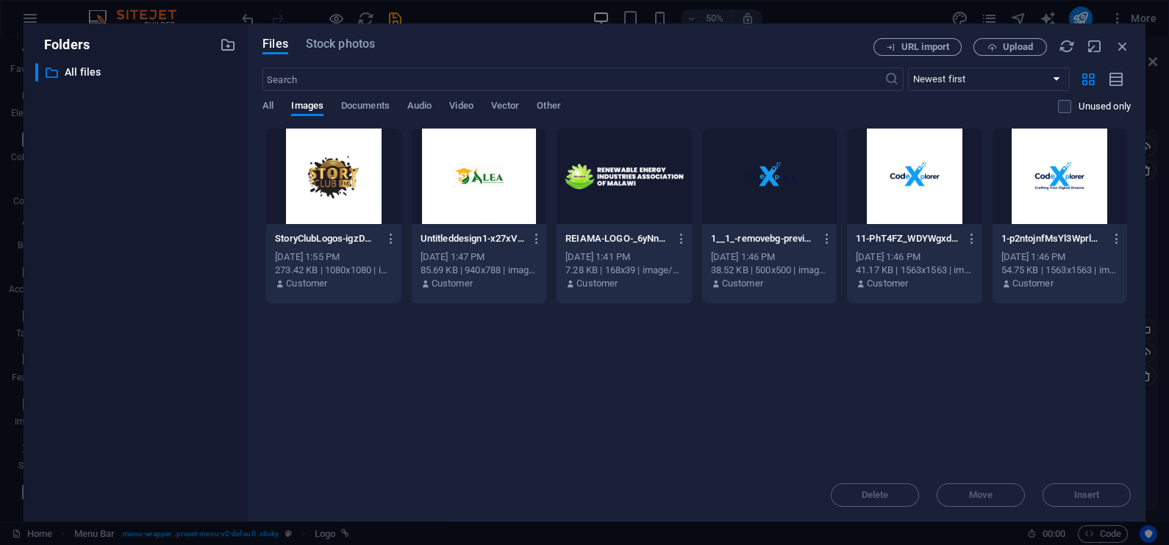
click at [1047, 207] on div at bounding box center [1059, 177] width 135 height 96
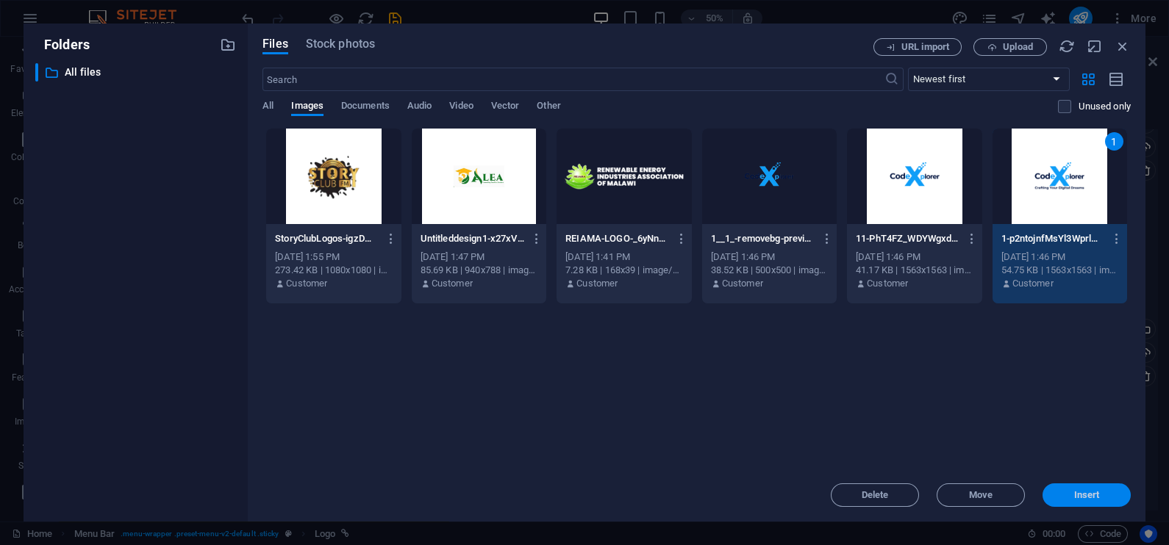
click at [1069, 498] on span "Insert" at bounding box center [1086, 495] width 76 height 9
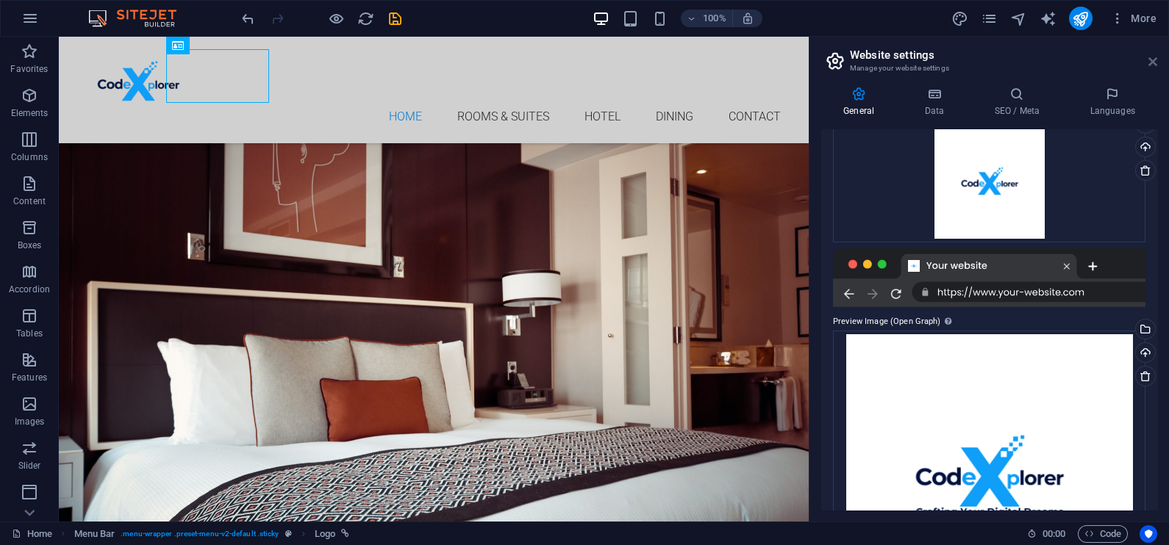
click at [1153, 59] on icon at bounding box center [1152, 62] width 9 height 12
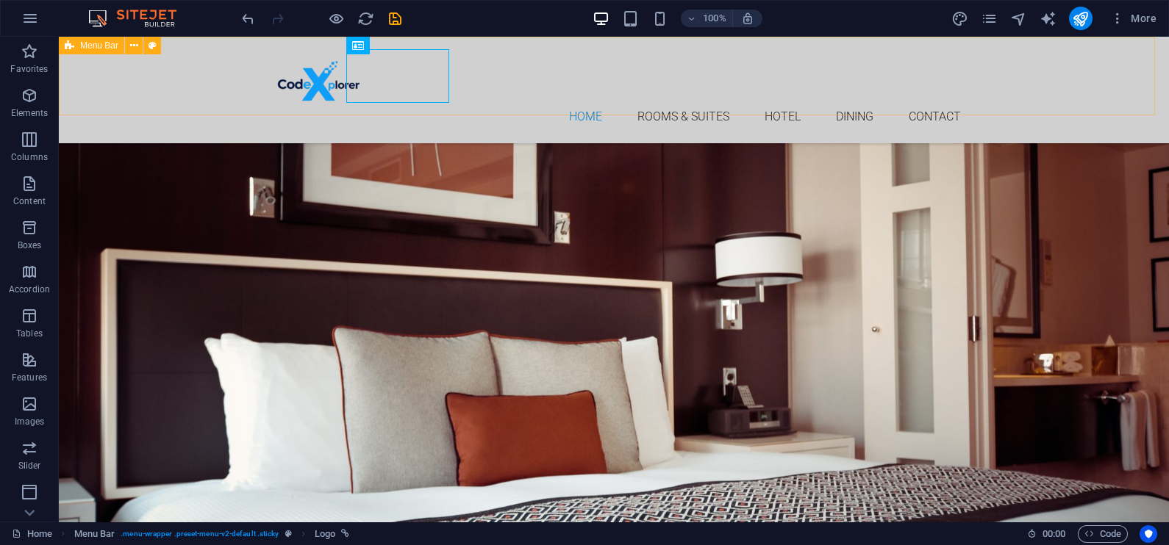
click at [239, 49] on div "Home Rooms & Suites Hotel Dining Contact Menu" at bounding box center [614, 90] width 1110 height 107
select select "header"
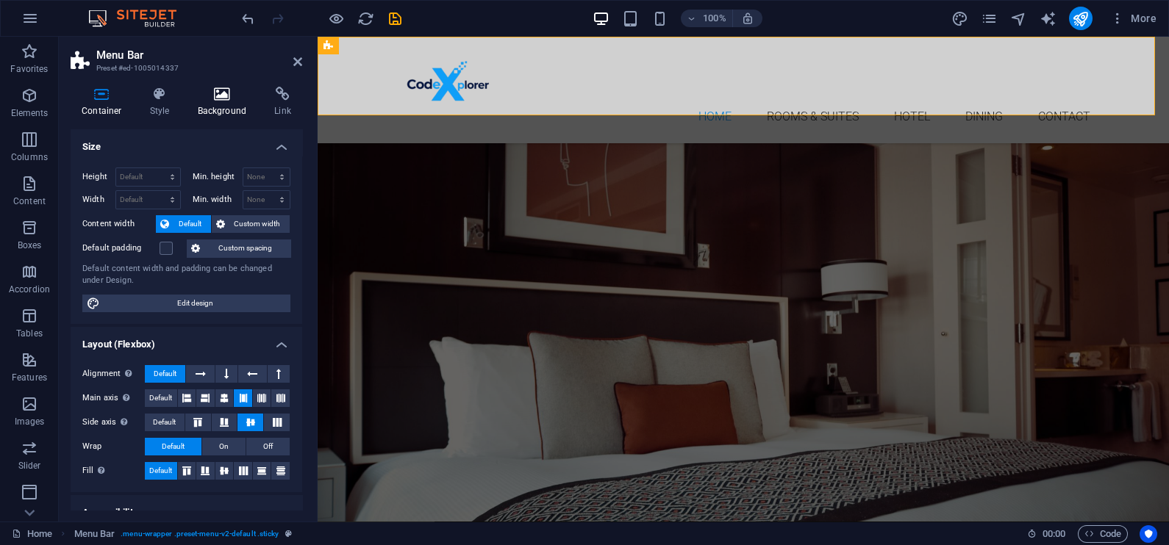
click at [219, 99] on icon at bounding box center [222, 94] width 71 height 15
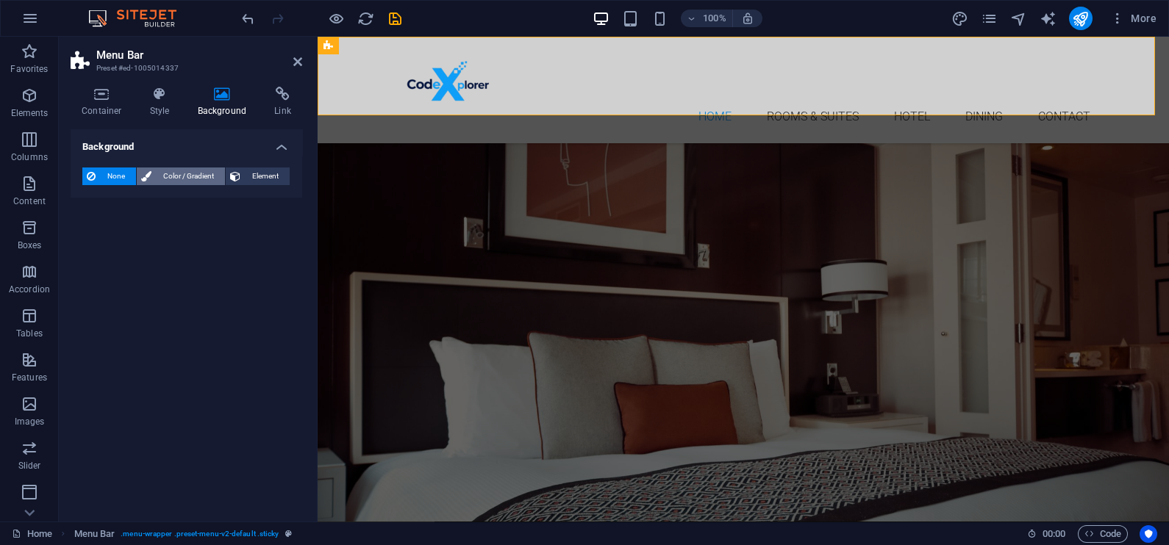
click at [196, 173] on span "Color / Gradient" at bounding box center [188, 177] width 65 height 18
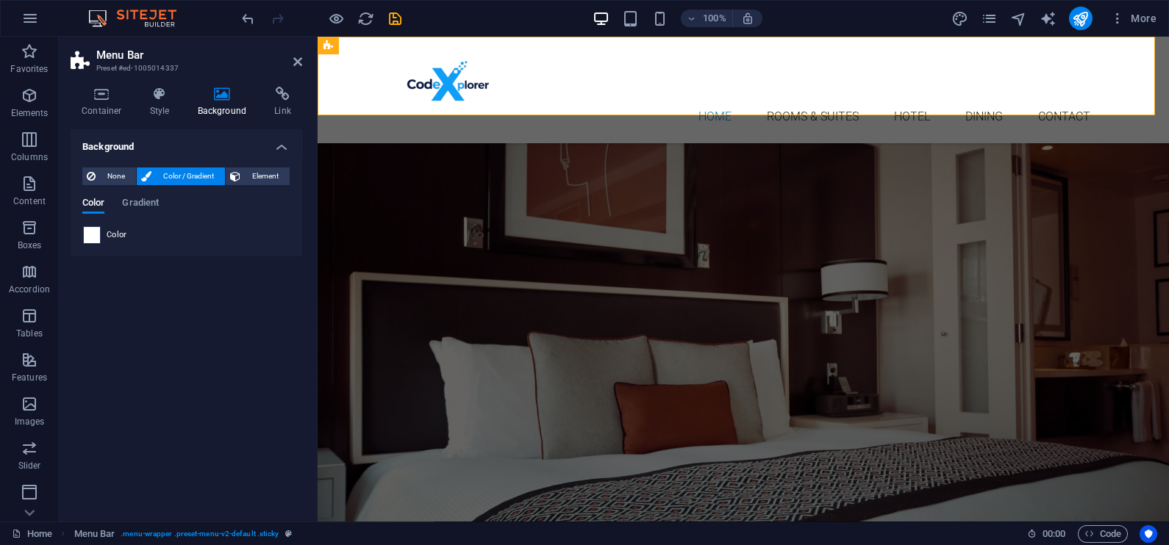
click at [96, 232] on span at bounding box center [92, 235] width 16 height 16
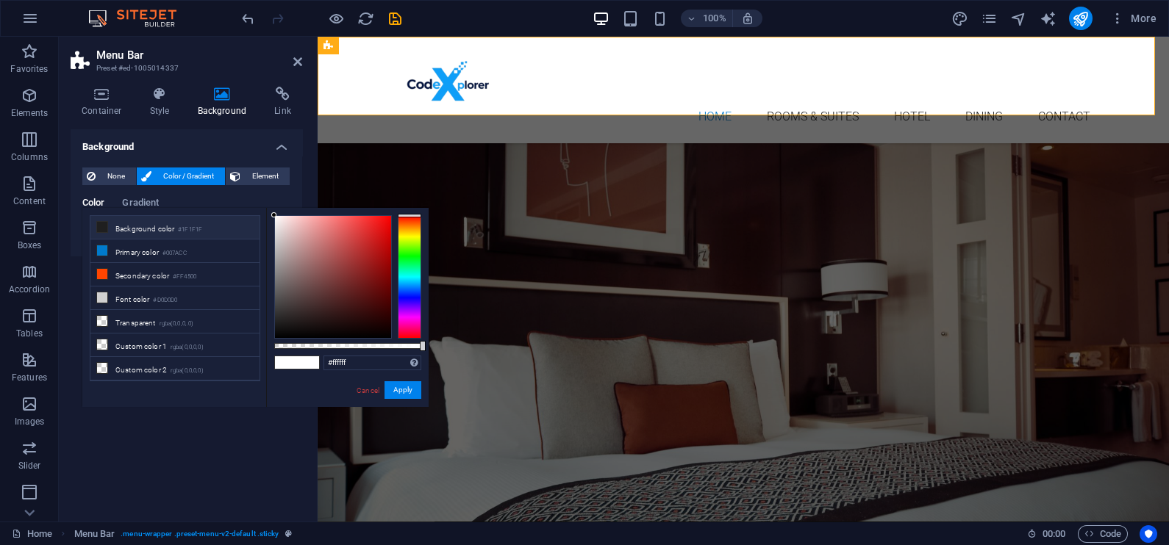
click at [110, 224] on li "Background color #1F1F1F" at bounding box center [174, 228] width 169 height 24
type input "#1f1f1f"
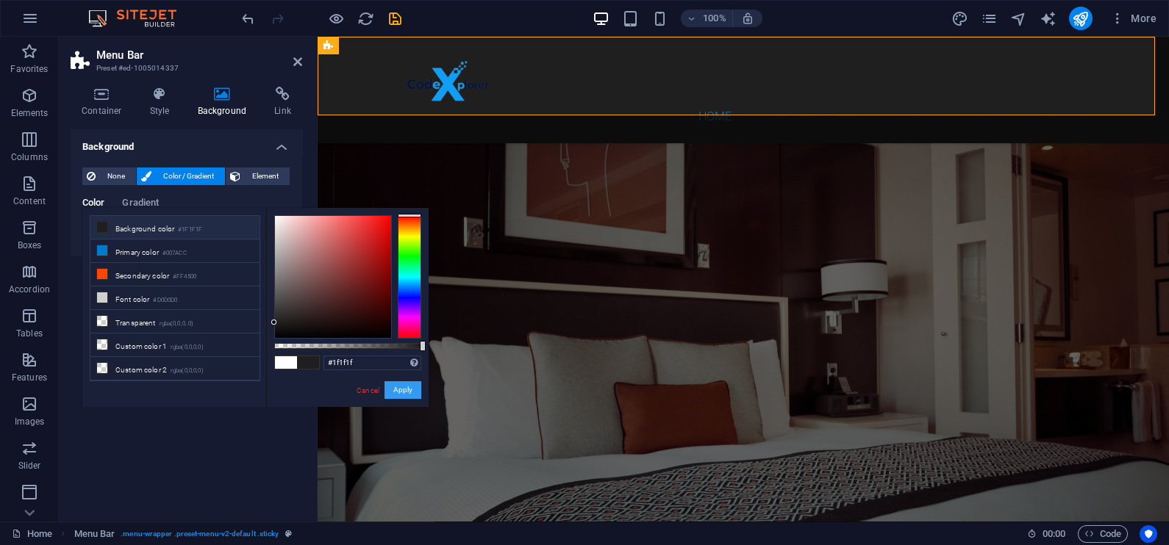
click at [402, 382] on button "Apply" at bounding box center [402, 390] width 37 height 18
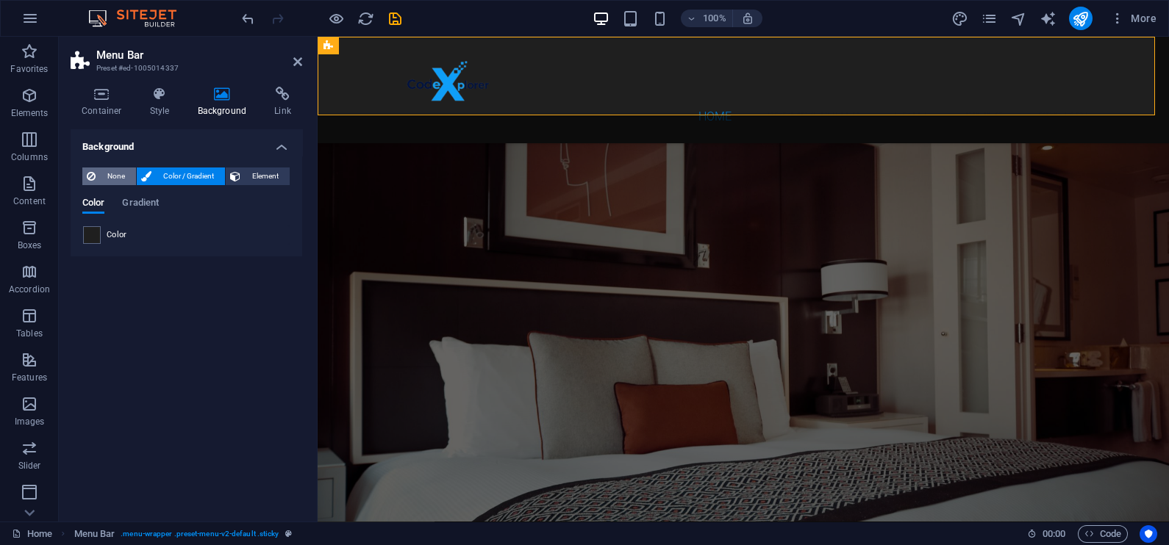
click at [98, 177] on button "None" at bounding box center [109, 177] width 54 height 18
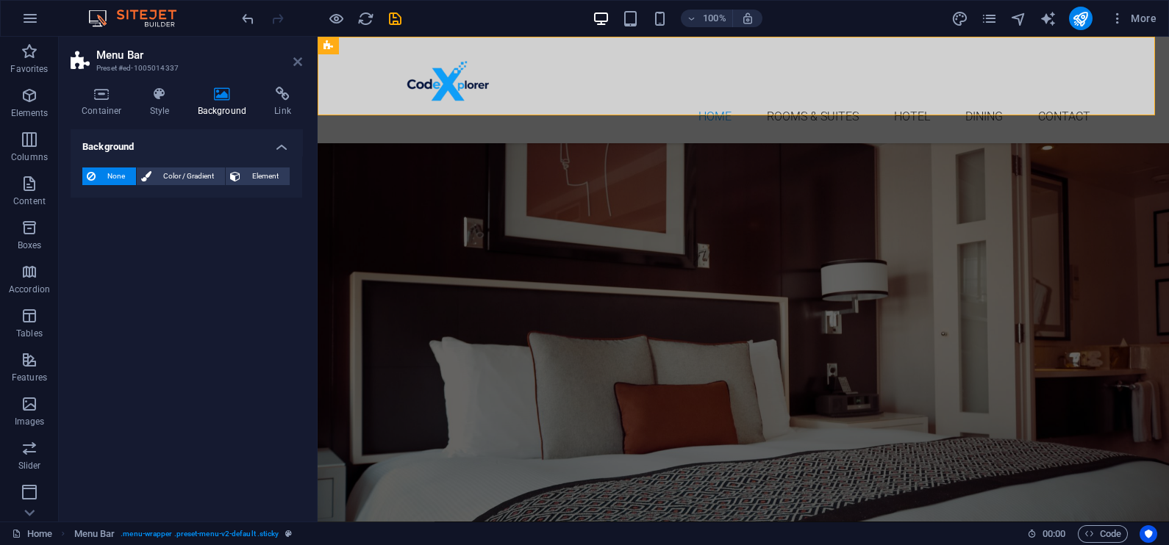
click at [296, 62] on icon at bounding box center [297, 62] width 9 height 12
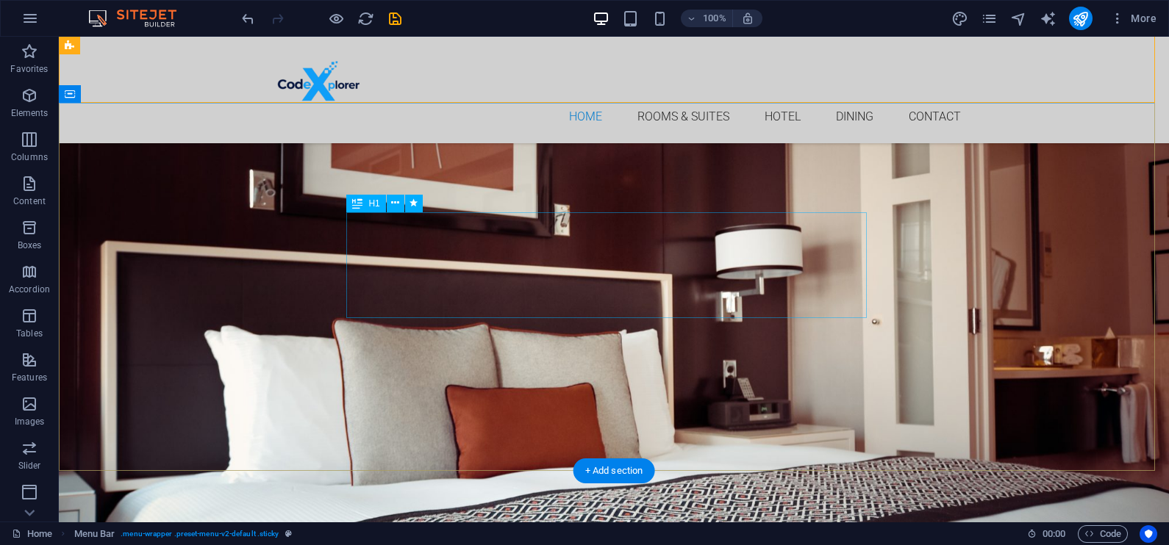
scroll to position [0, 0]
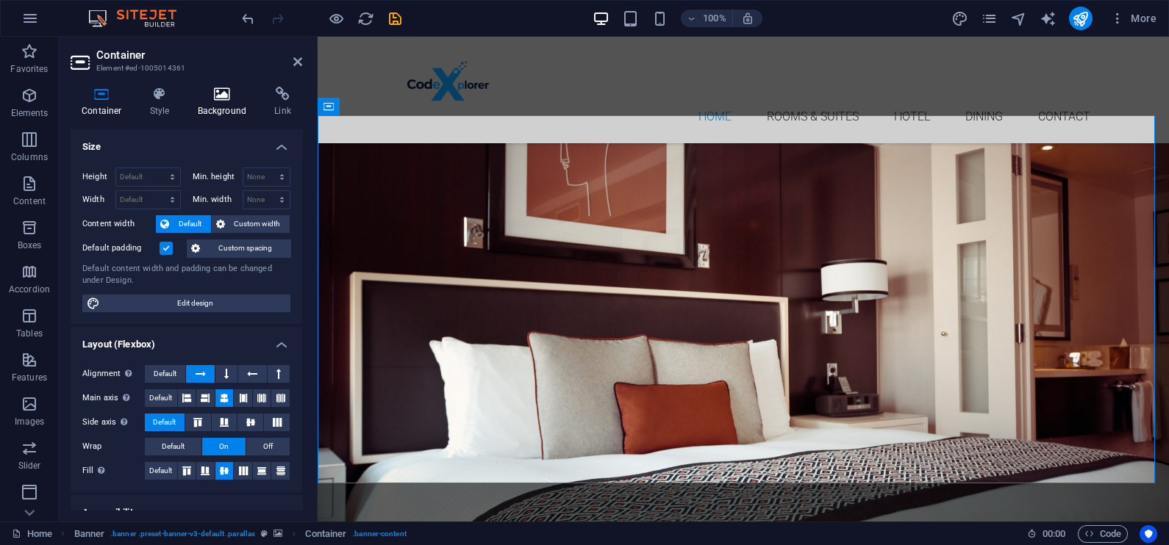
click at [224, 95] on icon at bounding box center [222, 94] width 71 height 15
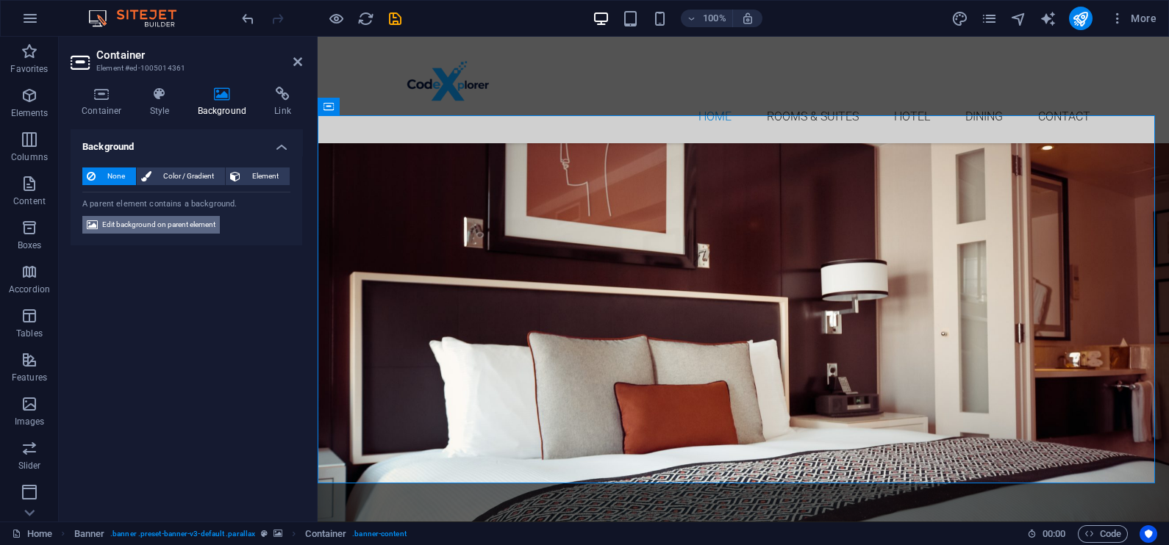
click at [176, 224] on span "Edit background on parent element" at bounding box center [158, 225] width 113 height 18
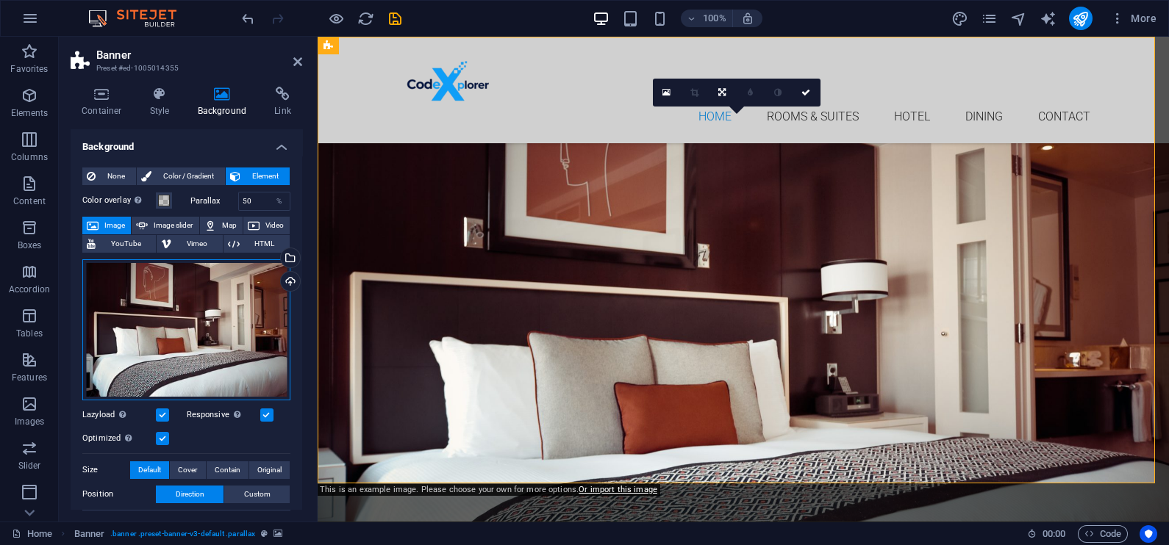
click at [198, 323] on div "Drag files here, click to choose files or select files from Files or our free s…" at bounding box center [186, 329] width 208 height 141
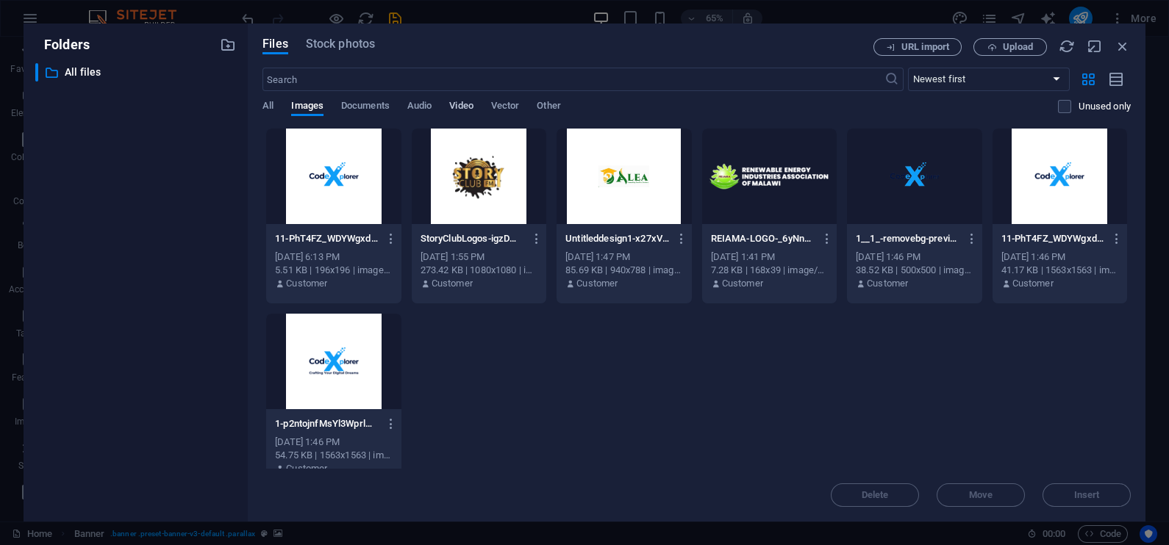
click at [471, 101] on span "Video" at bounding box center [461, 107] width 24 height 21
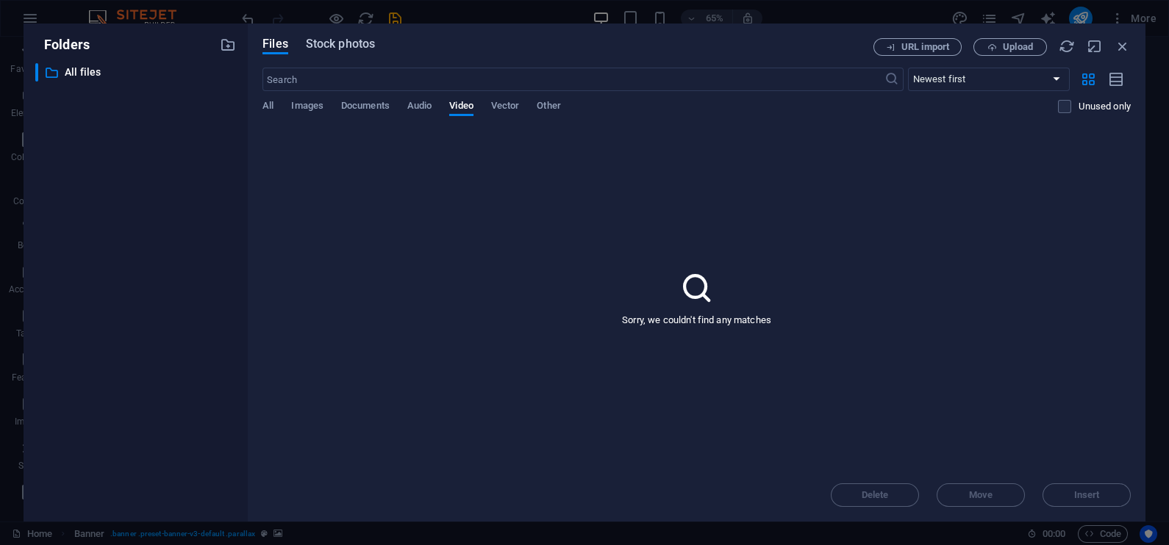
click at [346, 44] on span "Stock photos" at bounding box center [340, 44] width 69 height 18
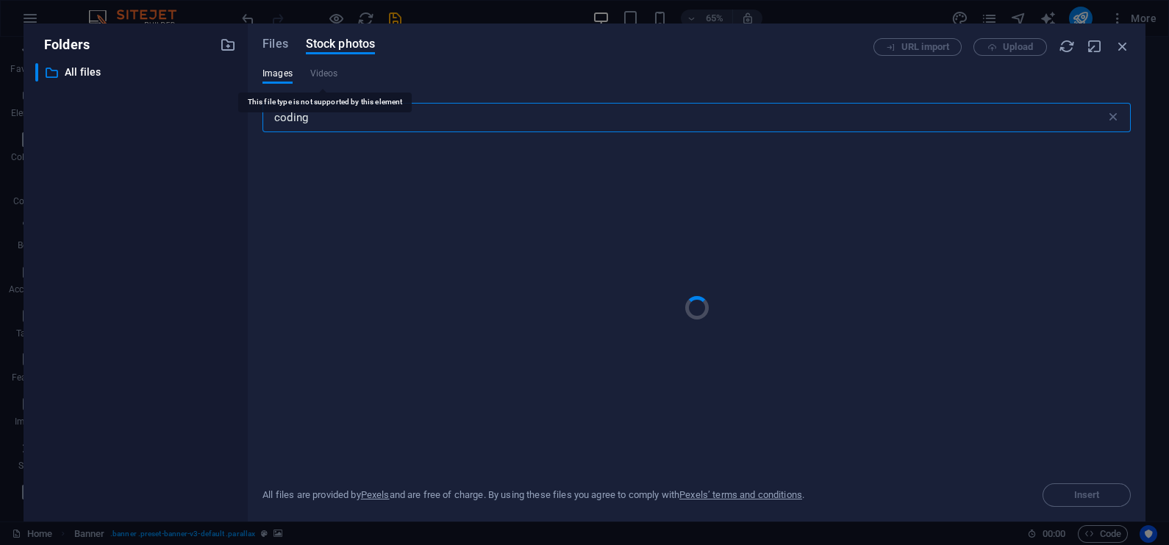
type input "coding"
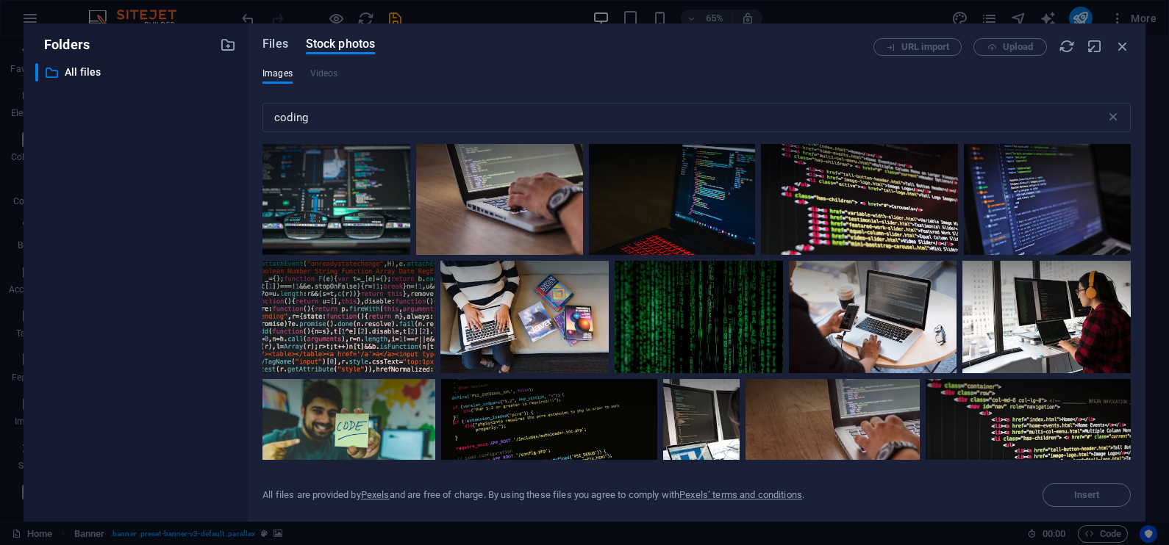
click at [279, 40] on span "Files" at bounding box center [275, 44] width 26 height 18
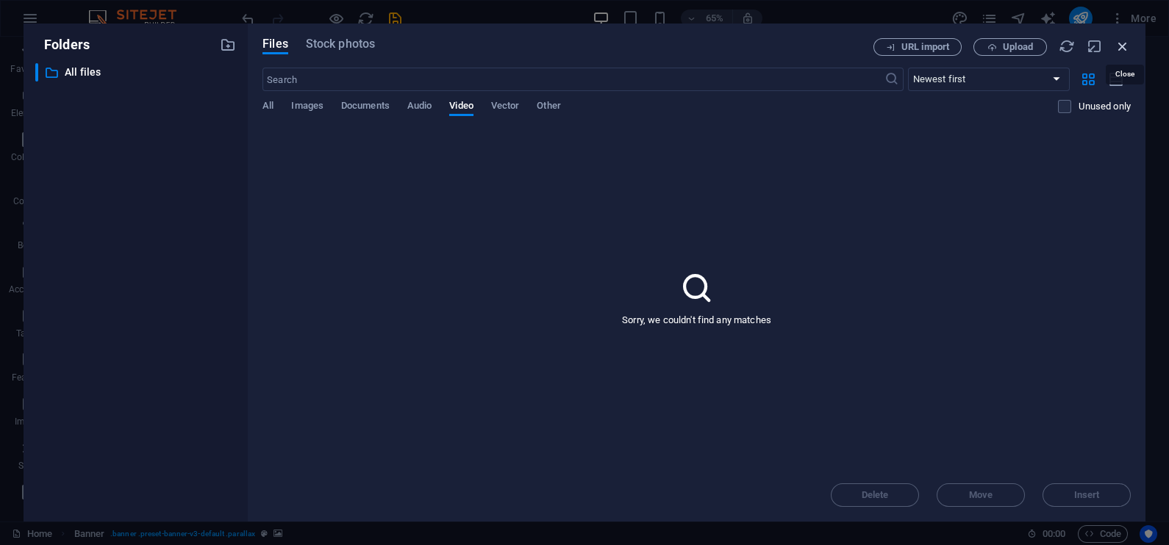
click at [1119, 48] on icon "button" at bounding box center [1122, 46] width 16 height 16
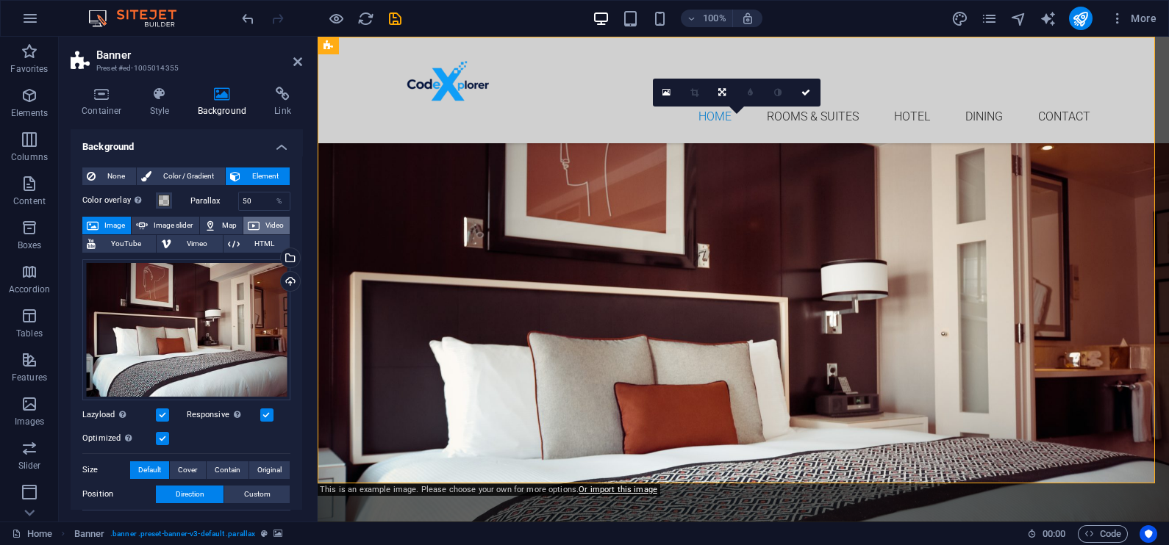
click at [265, 222] on span "Video" at bounding box center [274, 226] width 21 height 18
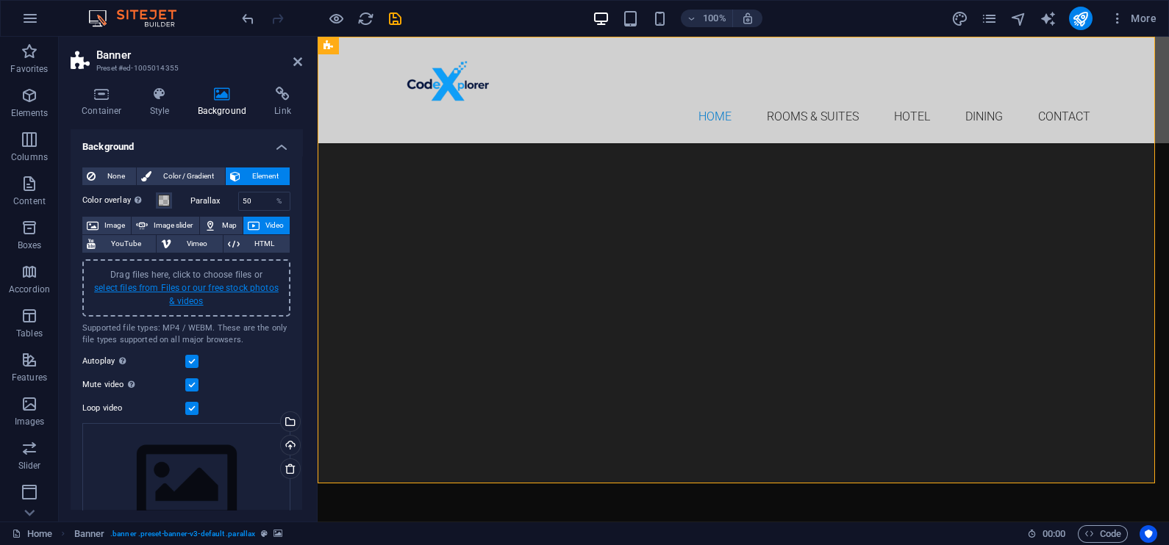
click at [192, 287] on link "select files from Files or our free stock photos & videos" at bounding box center [186, 295] width 184 height 24
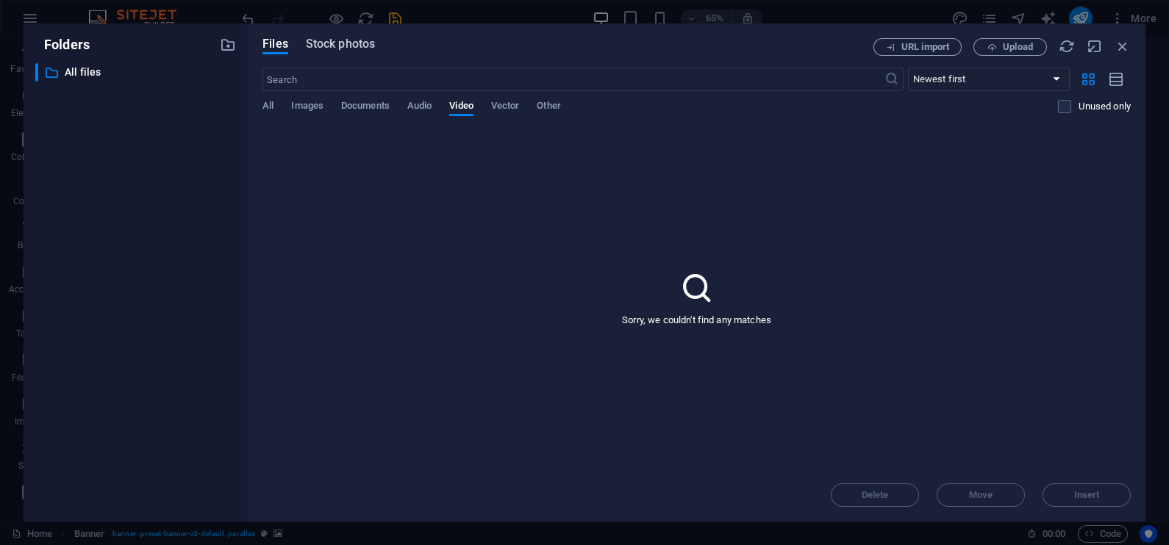
click at [338, 46] on span "Stock photos" at bounding box center [340, 44] width 69 height 18
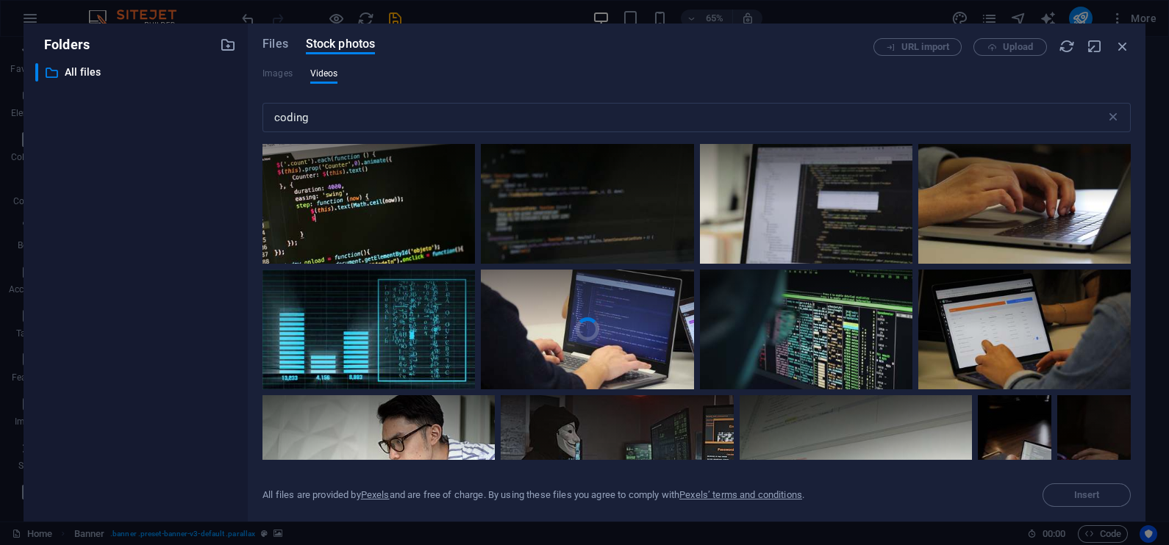
scroll to position [1, 0]
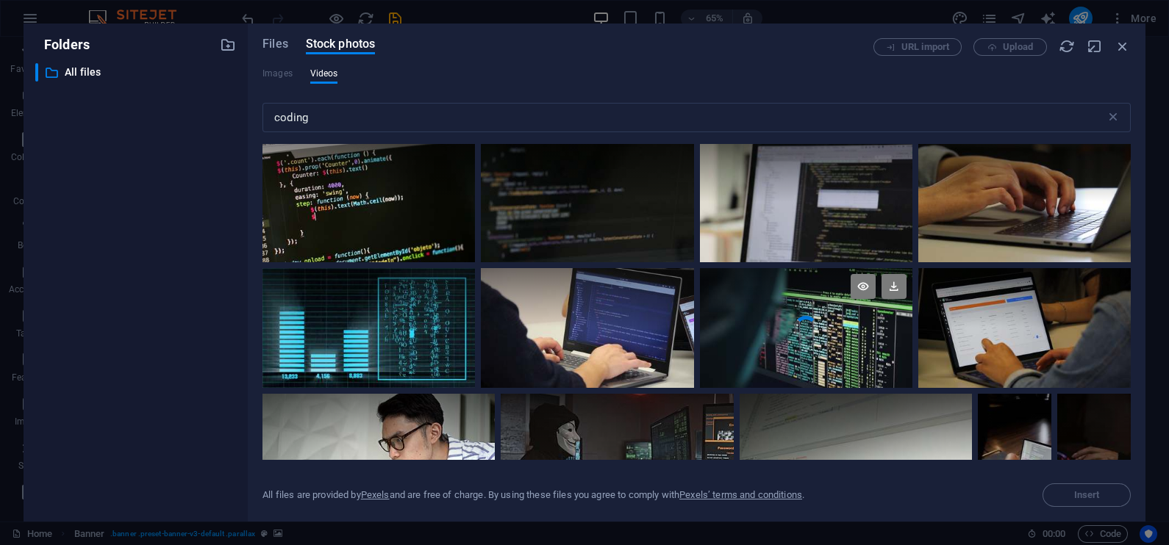
click at [816, 331] on video "Your browser does not support the video tag." at bounding box center [806, 328] width 212 height 120
click at [831, 334] on div at bounding box center [806, 358] width 212 height 60
click at [831, 334] on video "Your browser does not support the video tag." at bounding box center [806, 328] width 212 height 120
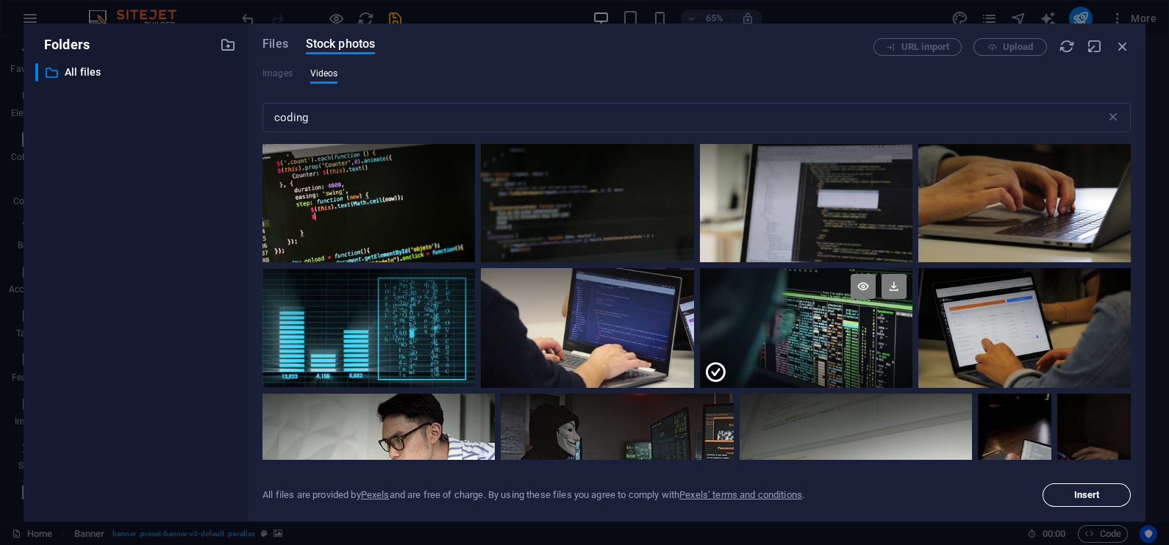
click at [1084, 499] on span "Insert" at bounding box center [1087, 495] width 26 height 9
click at [1071, 498] on span "Insert" at bounding box center [1086, 495] width 75 height 9
click at [1119, 40] on icon "button" at bounding box center [1122, 46] width 16 height 16
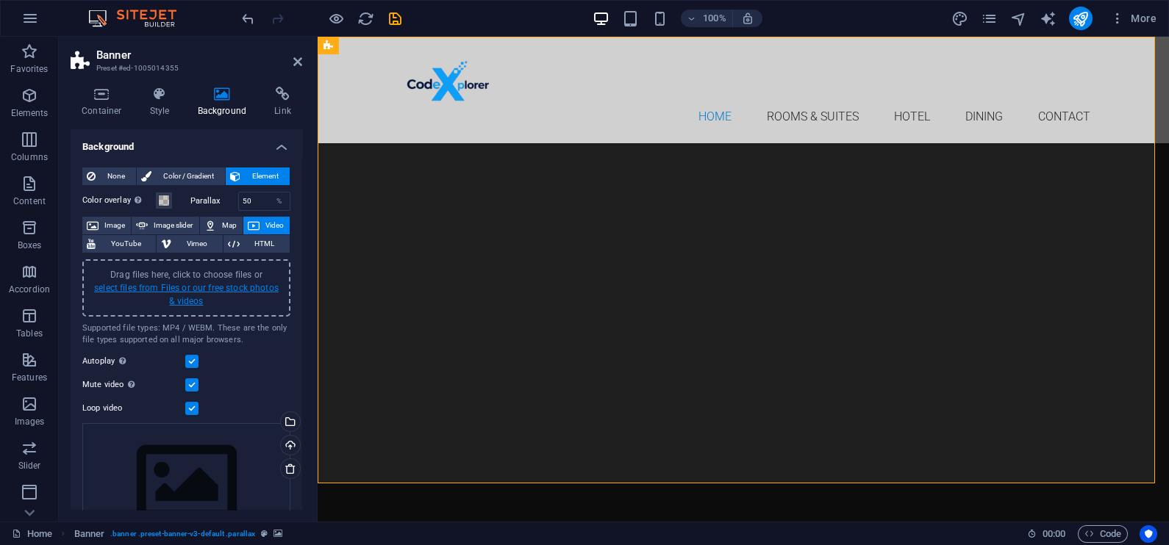
click at [190, 287] on link "select files from Files or our free stock photos & videos" at bounding box center [186, 295] width 184 height 24
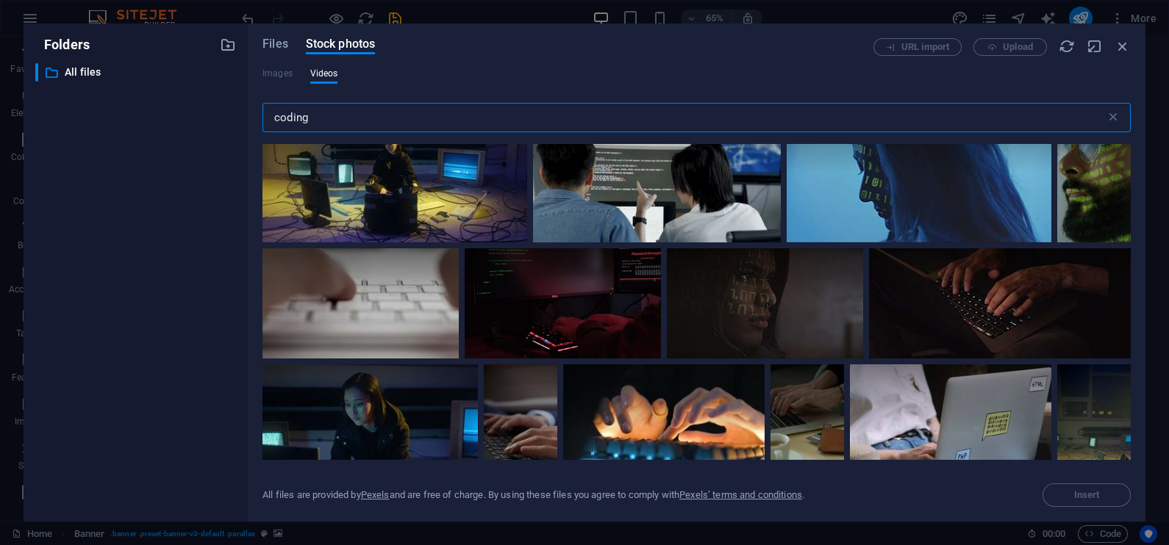
scroll to position [2761, 0]
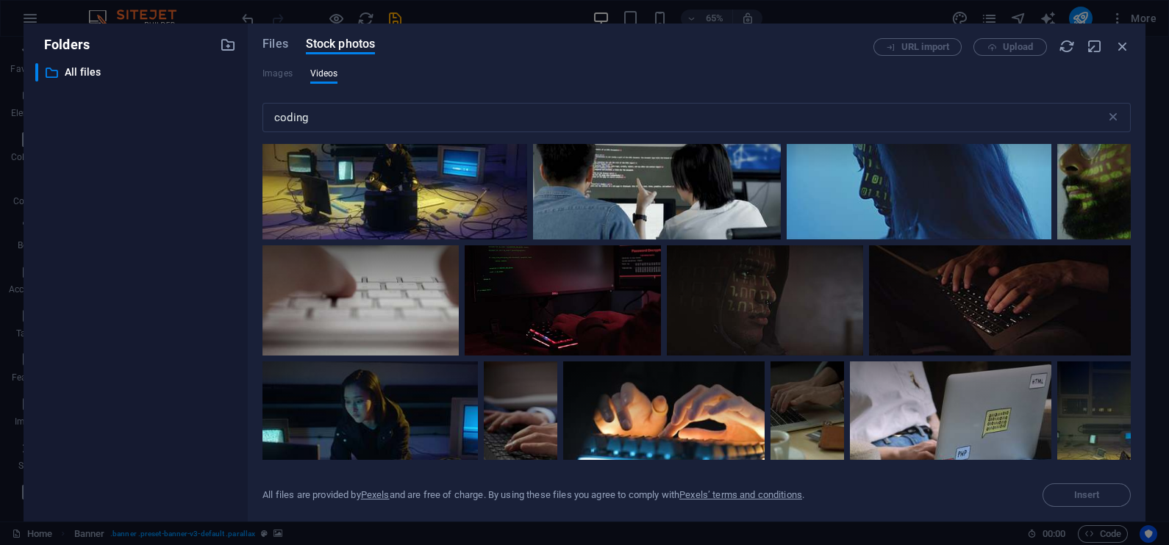
click at [434, 94] on video "Your browser does not support the video tag." at bounding box center [442, 29] width 201 height 130
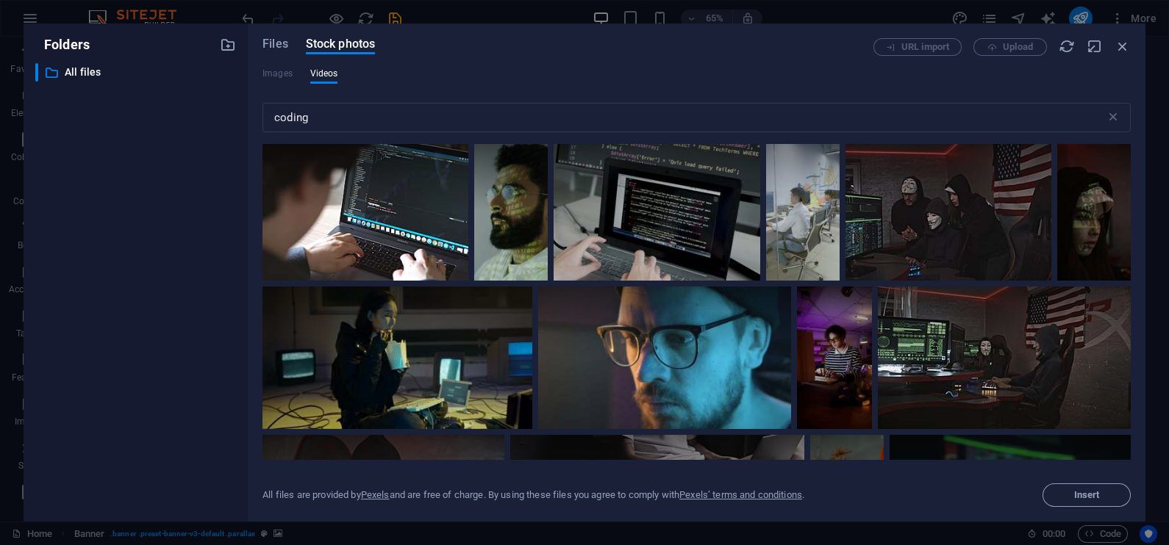
scroll to position [3690, 0]
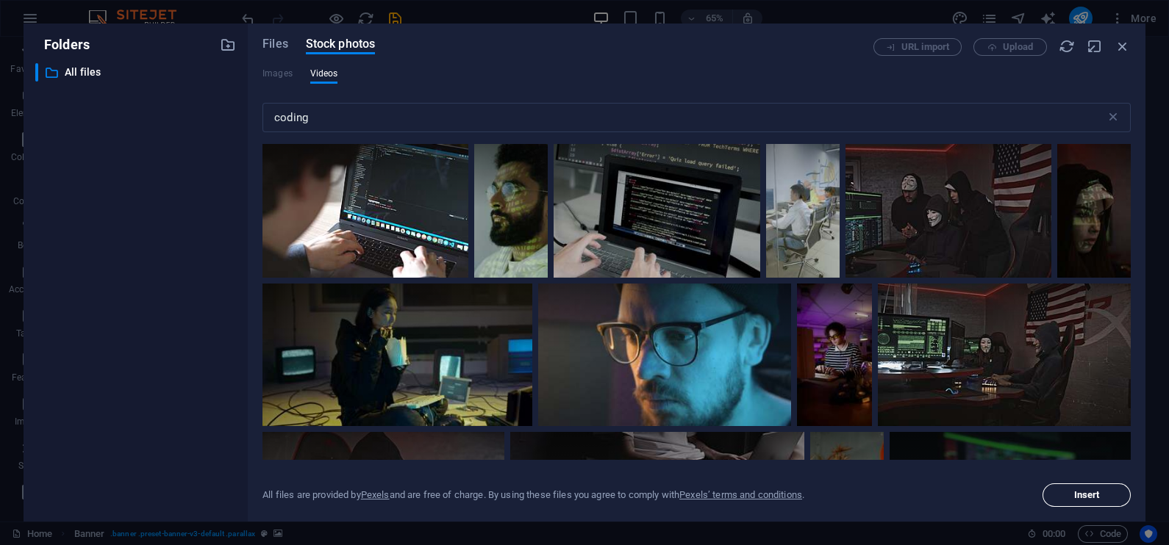
click at [1071, 491] on span "Insert" at bounding box center [1086, 495] width 75 height 9
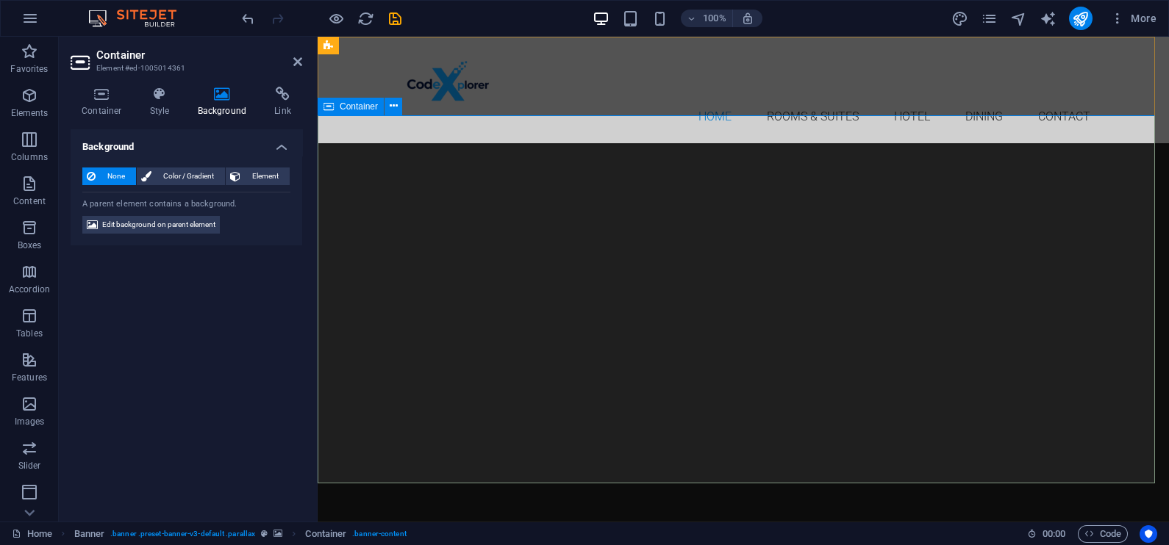
click at [191, 225] on span "Edit background on parent element" at bounding box center [158, 225] width 113 height 18
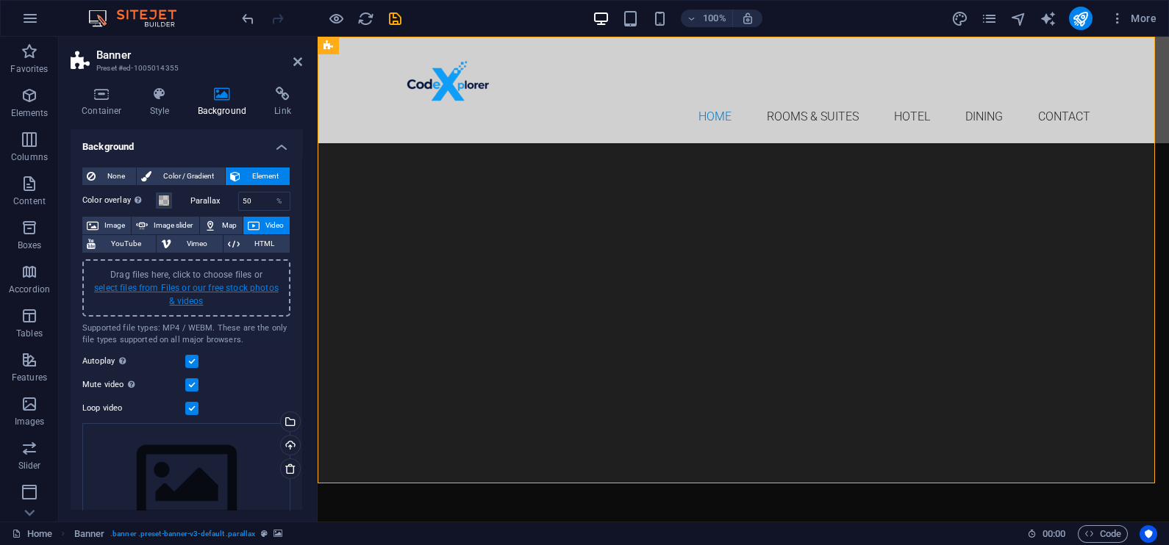
click at [181, 288] on link "select files from Files or our free stock photos & videos" at bounding box center [186, 295] width 184 height 24
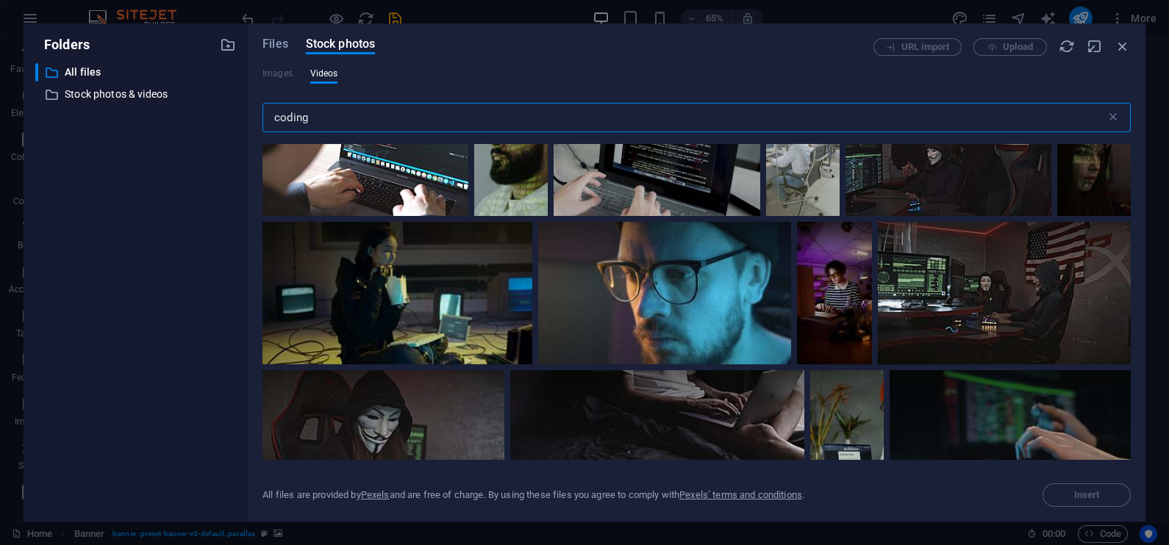
scroll to position [3753, 0]
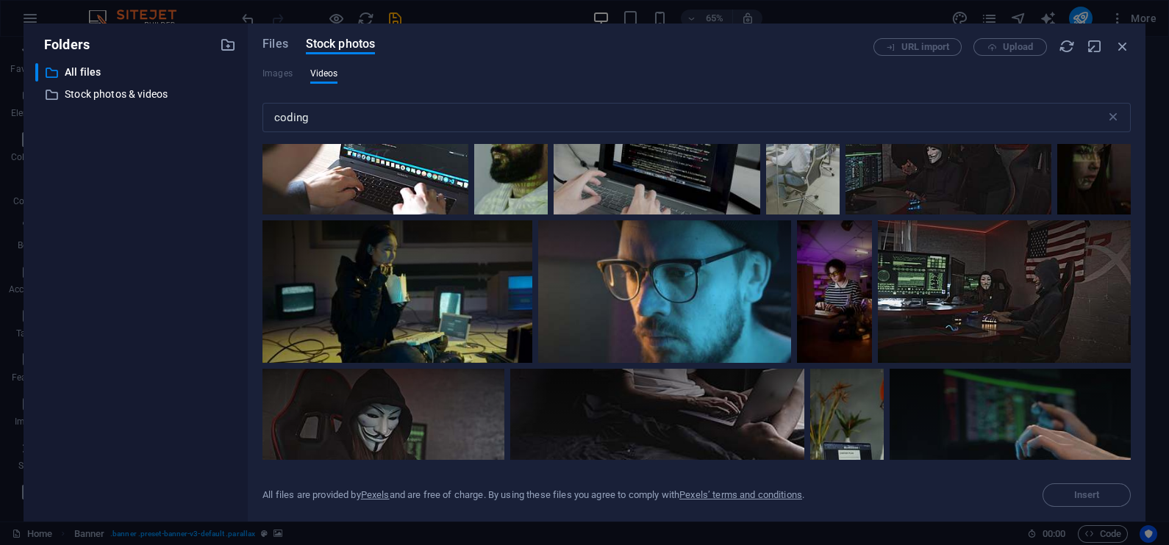
click at [515, 70] on div at bounding box center [388, 34] width 253 height 71
click at [1076, 496] on span "Insert" at bounding box center [1087, 495] width 26 height 9
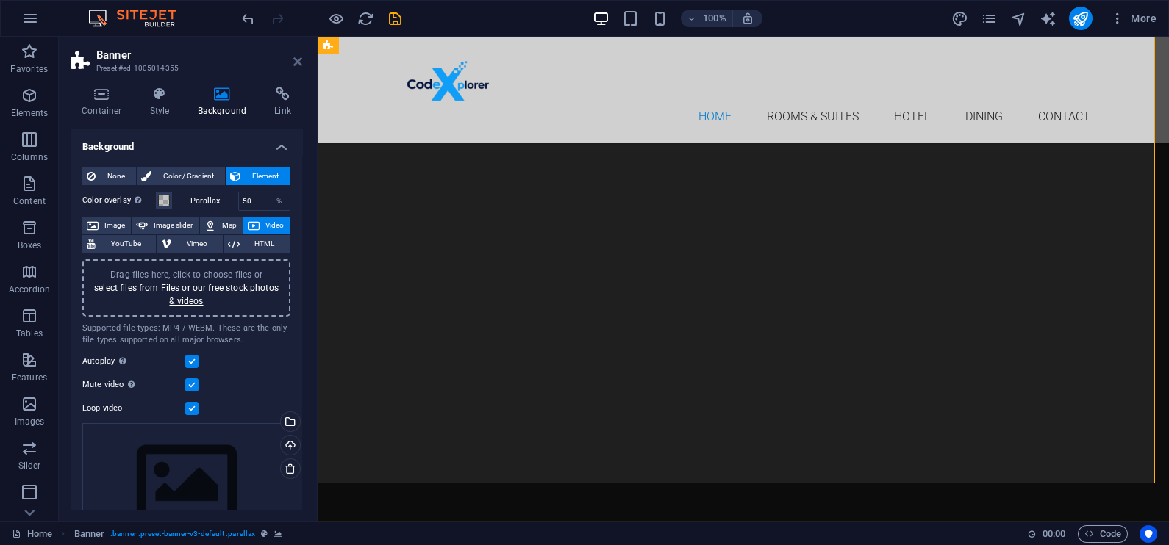
click at [293, 57] on icon at bounding box center [297, 62] width 9 height 12
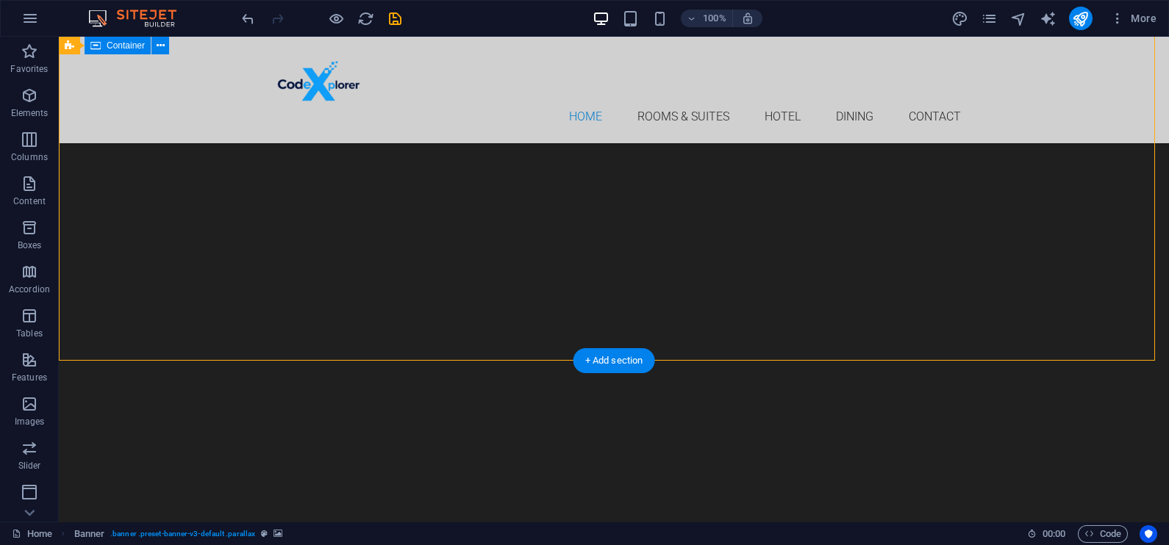
scroll to position [0, 0]
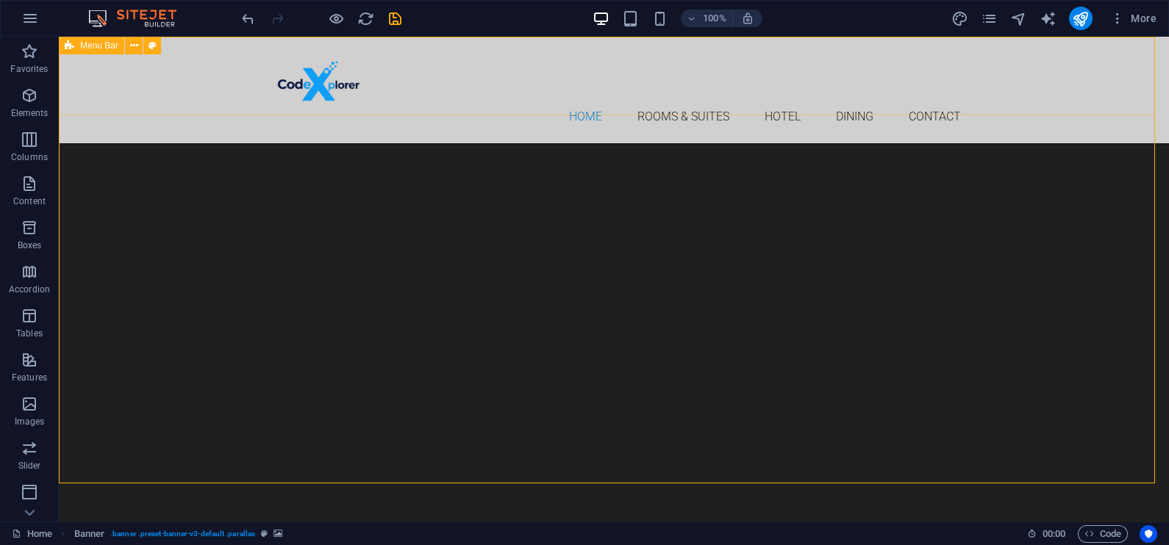
click at [193, 51] on div "Home Rooms & Suites Hotel Dining Contact Menu" at bounding box center [614, 90] width 1110 height 107
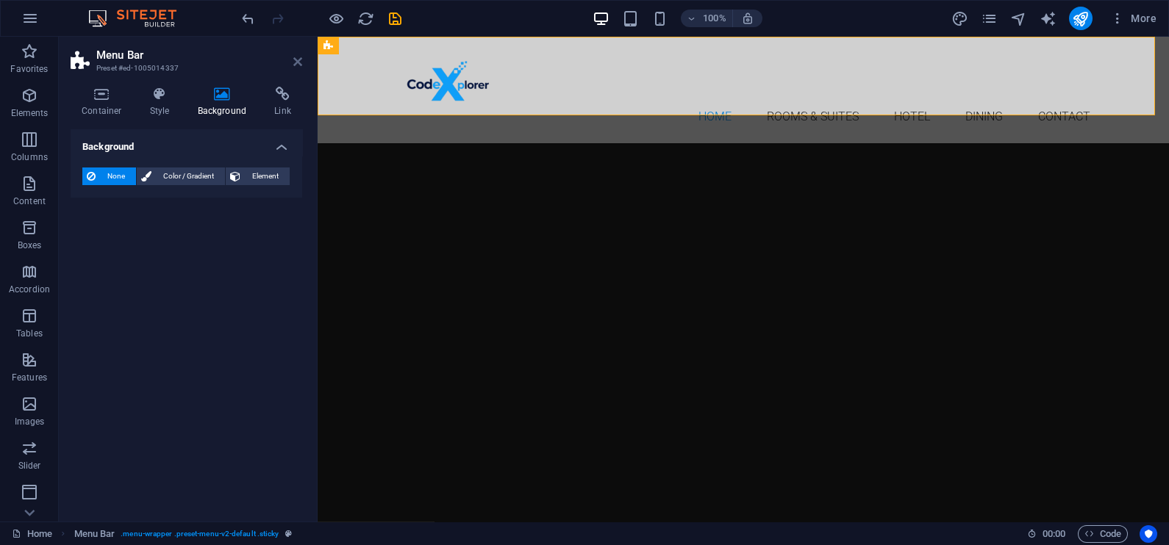
click at [297, 65] on icon at bounding box center [297, 62] width 9 height 12
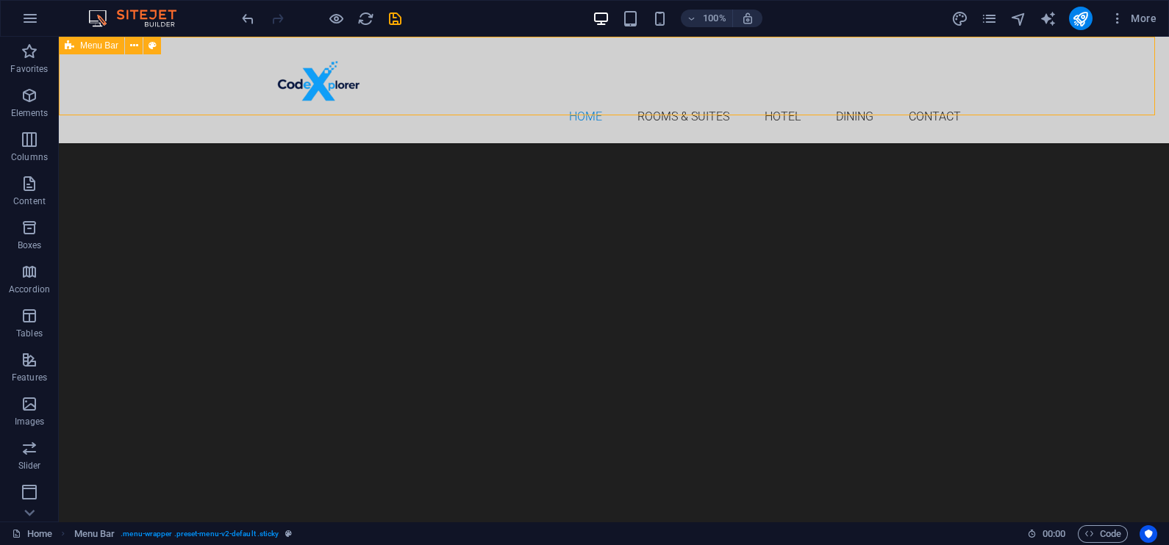
click at [226, 40] on div "Home Rooms & Suites Hotel Dining Contact Menu" at bounding box center [614, 90] width 1110 height 107
click at [222, 55] on div "Home Rooms & Suites Hotel Dining Contact Menu" at bounding box center [614, 90] width 1110 height 107
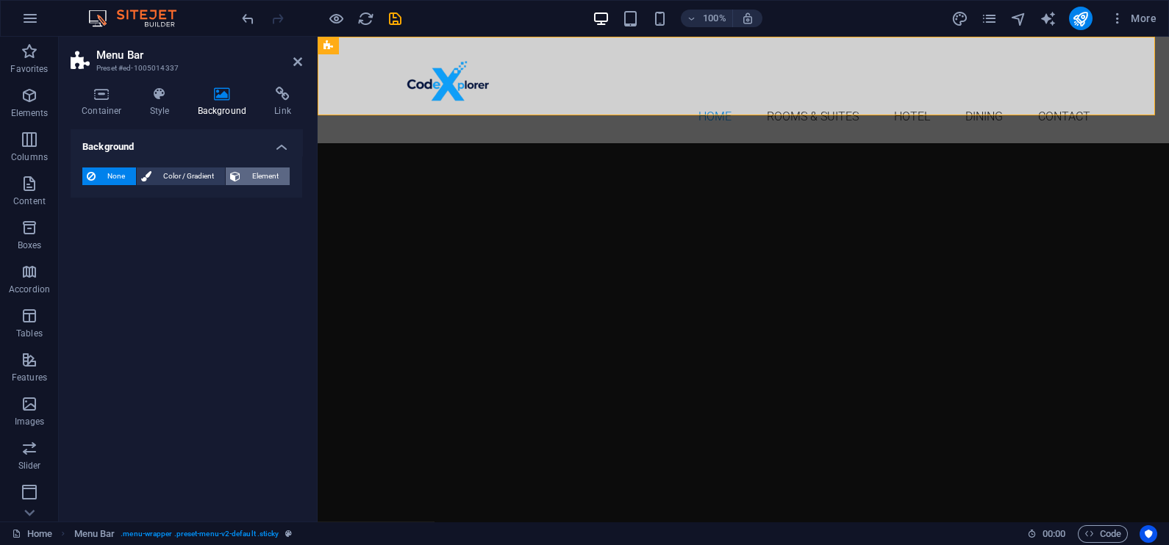
click at [251, 176] on span "Element" at bounding box center [265, 177] width 40 height 18
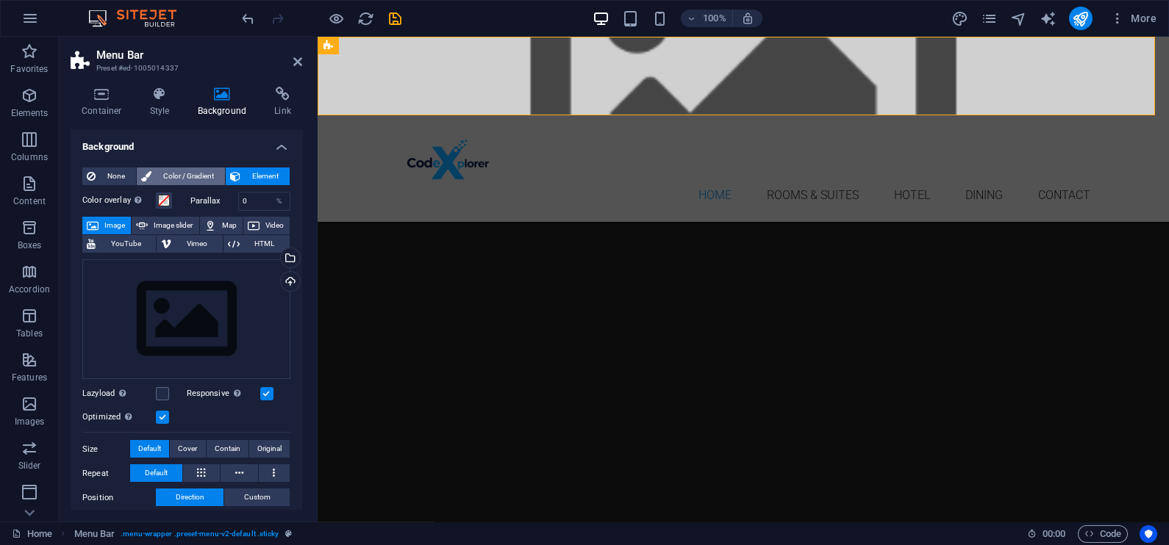
click at [162, 176] on span "Color / Gradient" at bounding box center [188, 177] width 65 height 18
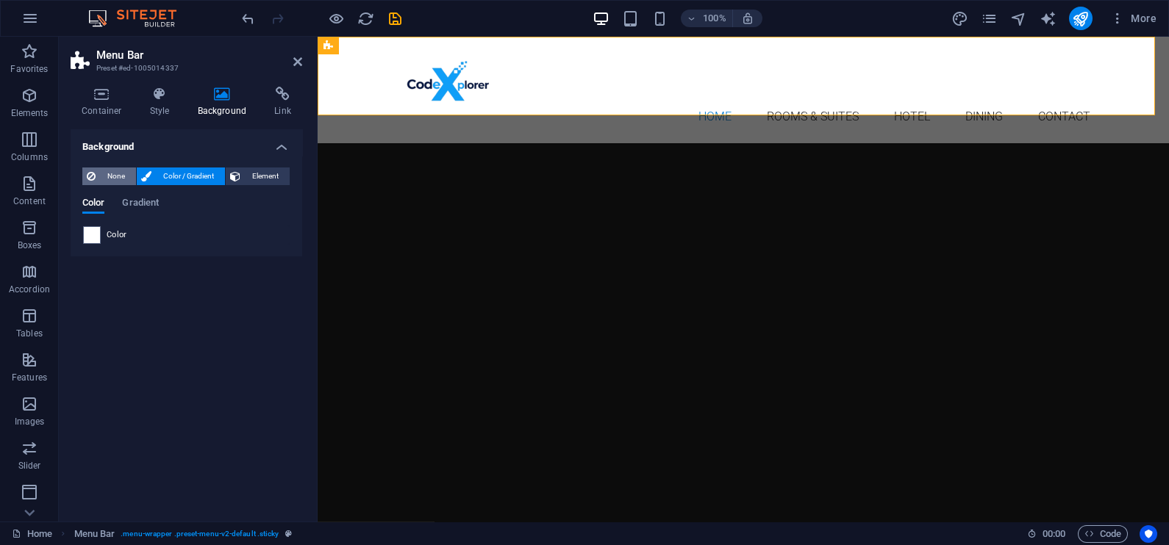
click at [101, 176] on span "None" at bounding box center [116, 177] width 32 height 18
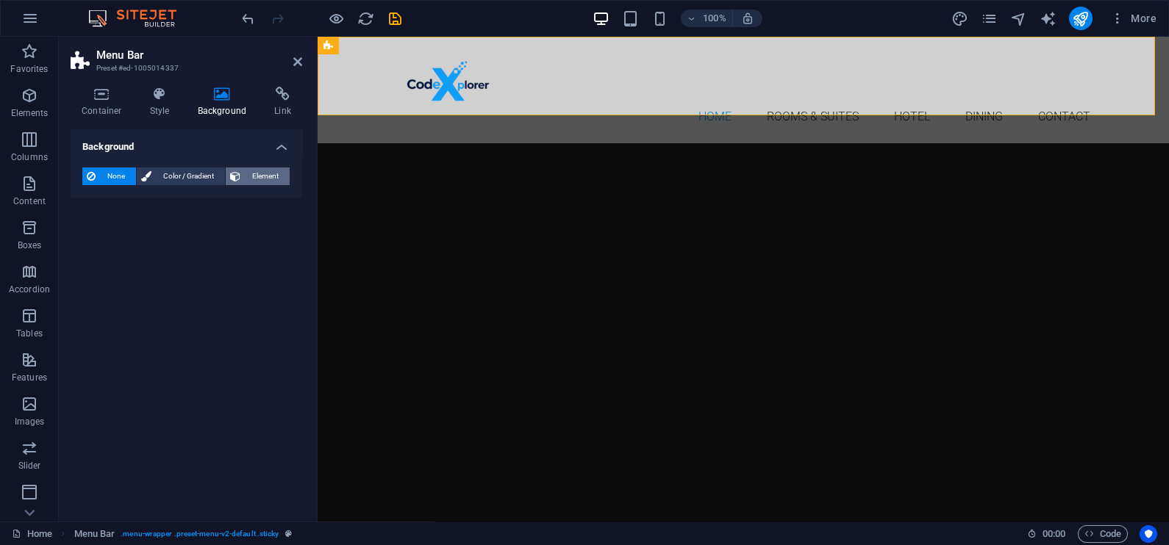
click at [266, 172] on span "Element" at bounding box center [265, 177] width 40 height 18
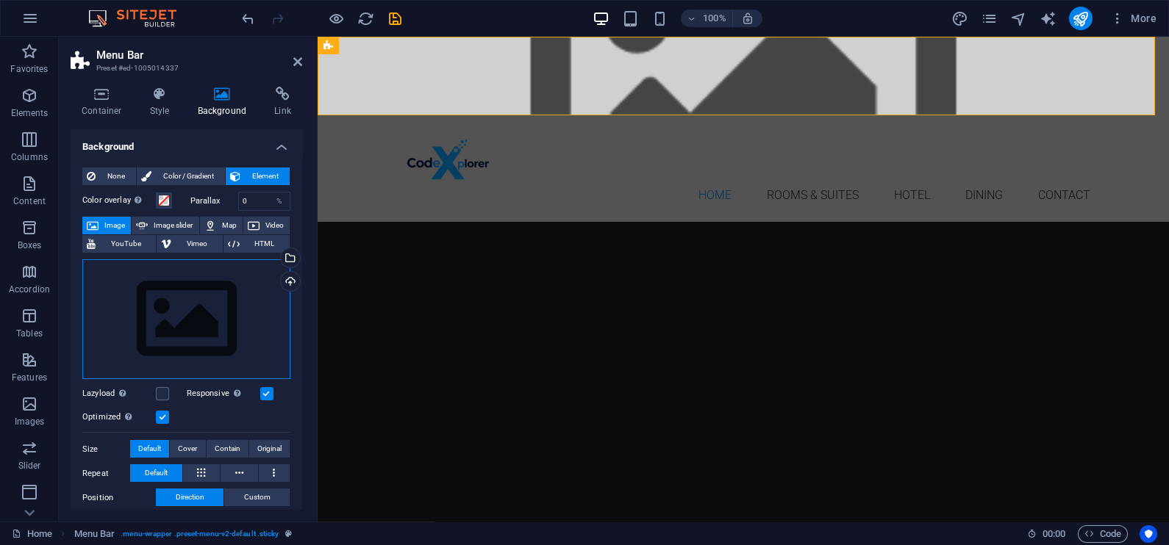
click at [221, 282] on div "Drag files here, click to choose files or select files from Files or our free s…" at bounding box center [186, 319] width 208 height 121
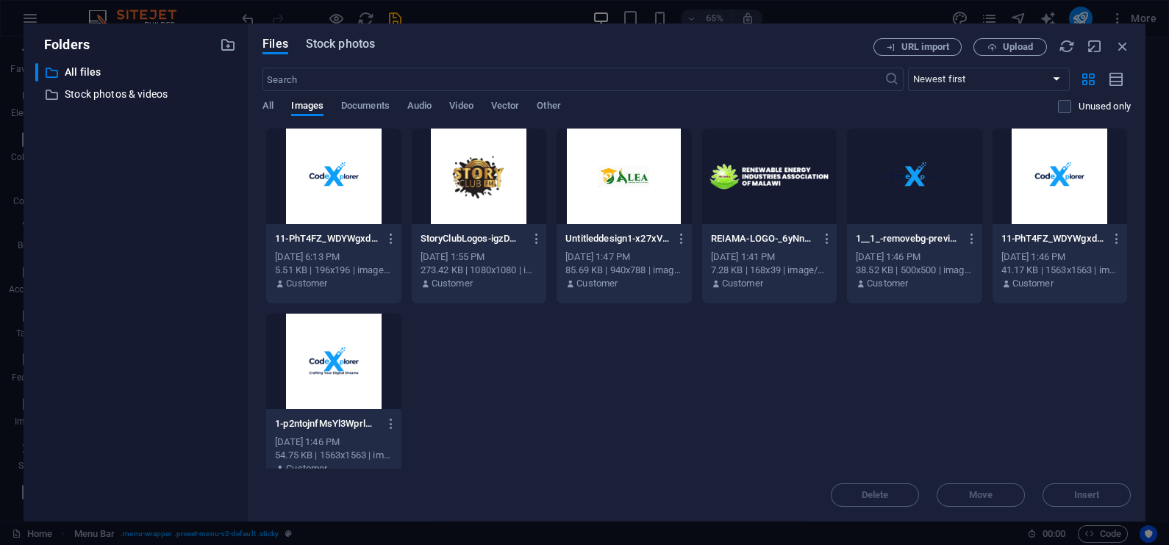
click at [326, 40] on span "Stock photos" at bounding box center [340, 44] width 69 height 18
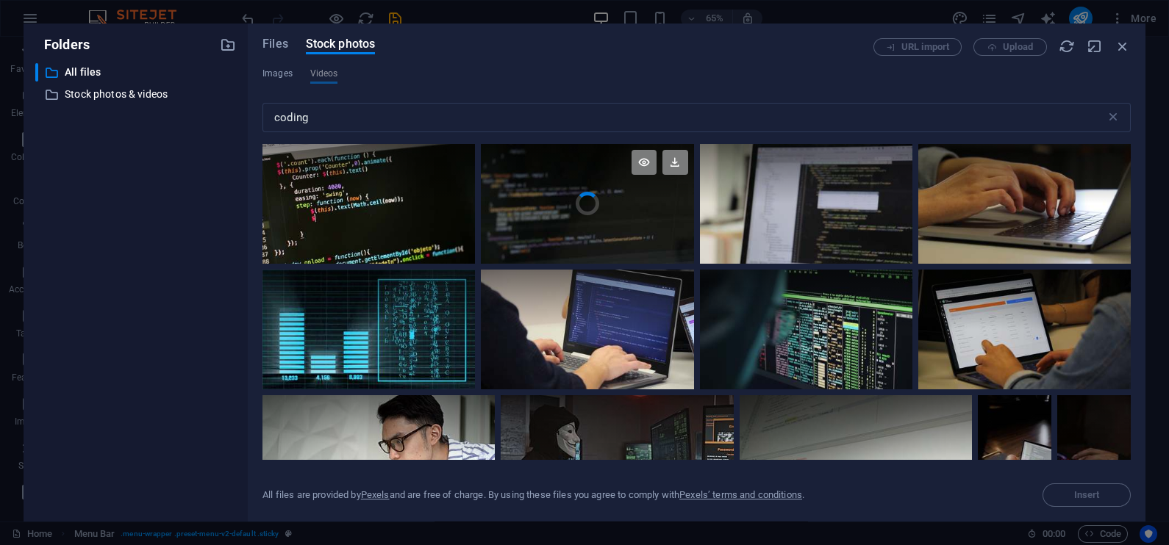
click at [574, 204] on video "Your browser does not support the video tag." at bounding box center [587, 204] width 212 height 120
click at [1069, 493] on span "Insert" at bounding box center [1086, 495] width 75 height 9
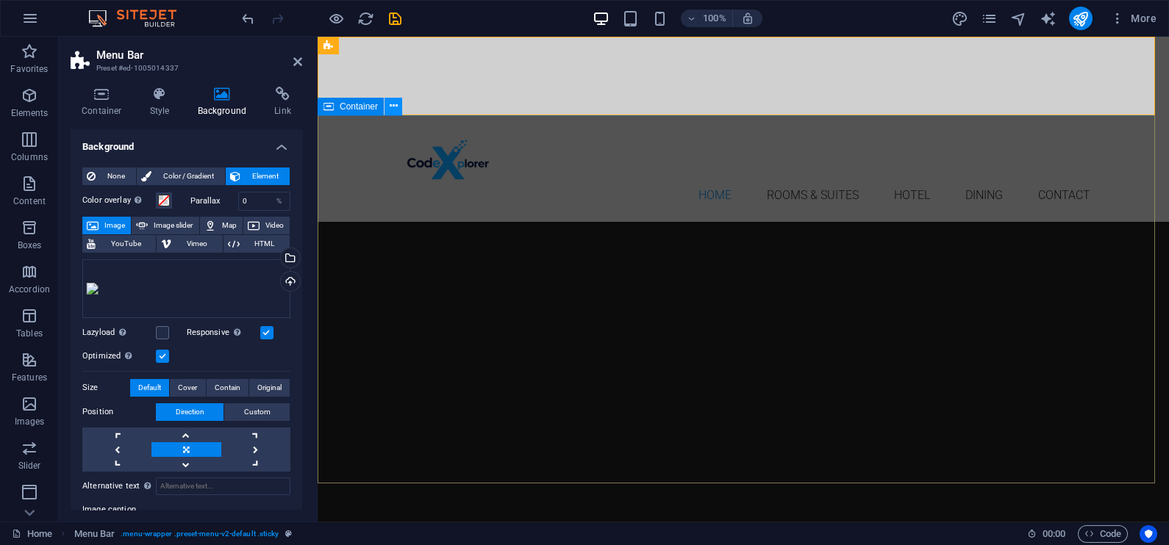
click at [393, 100] on icon at bounding box center [394, 105] width 8 height 15
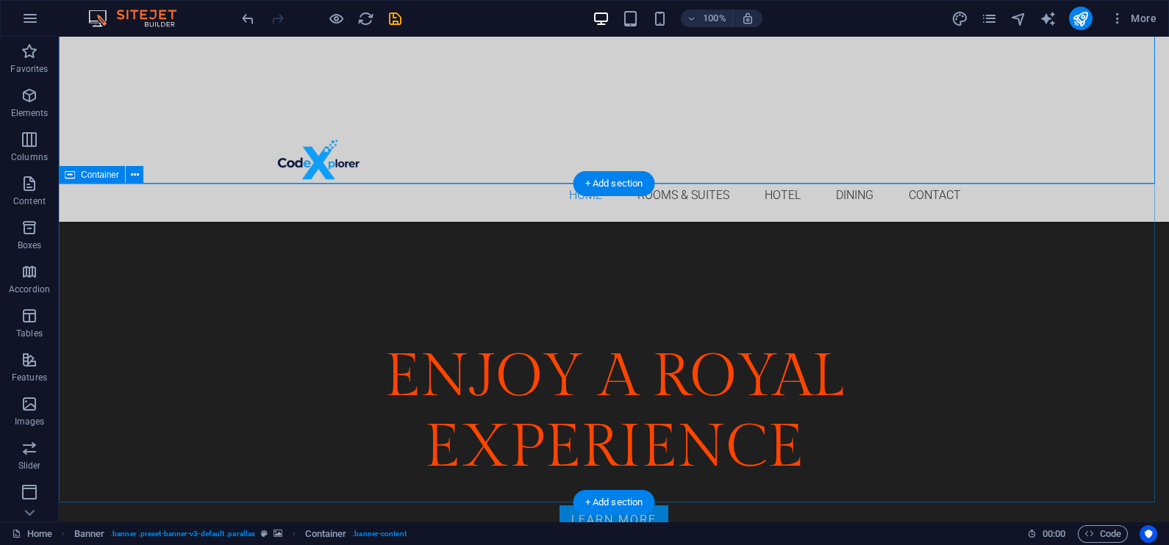
scroll to position [299, 0]
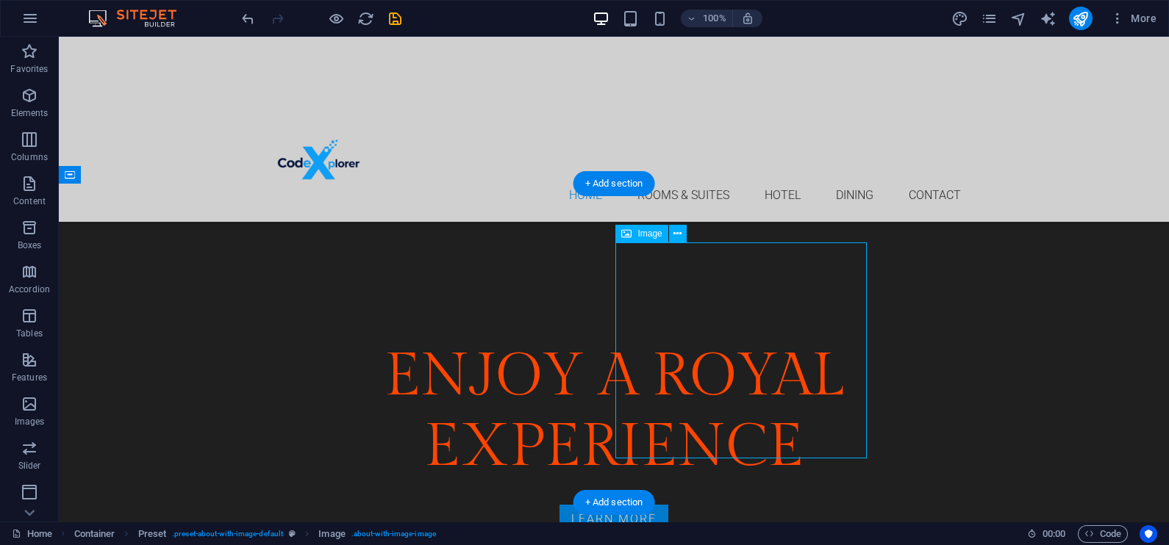
select select "%"
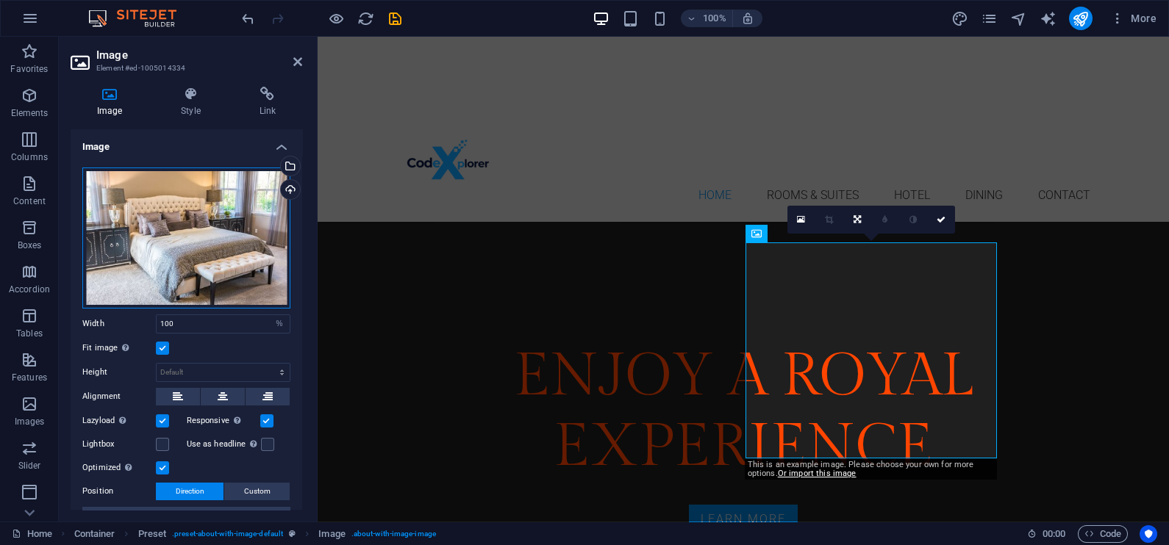
click at [166, 232] on div "Drag files here, click to choose files or select files from Files or our free s…" at bounding box center [186, 238] width 208 height 141
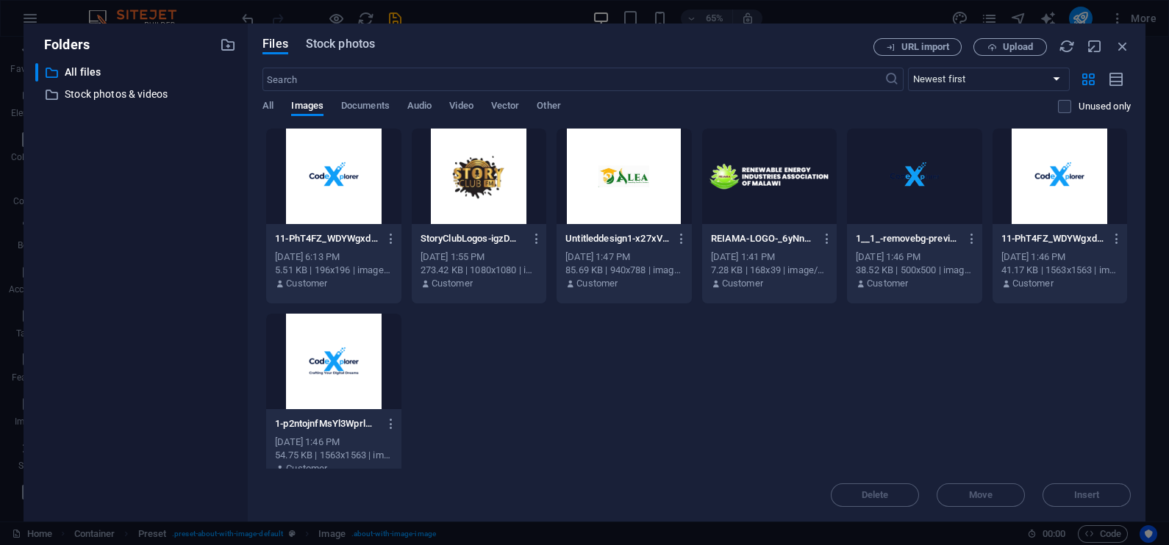
click at [352, 46] on span "Stock photos" at bounding box center [340, 44] width 69 height 18
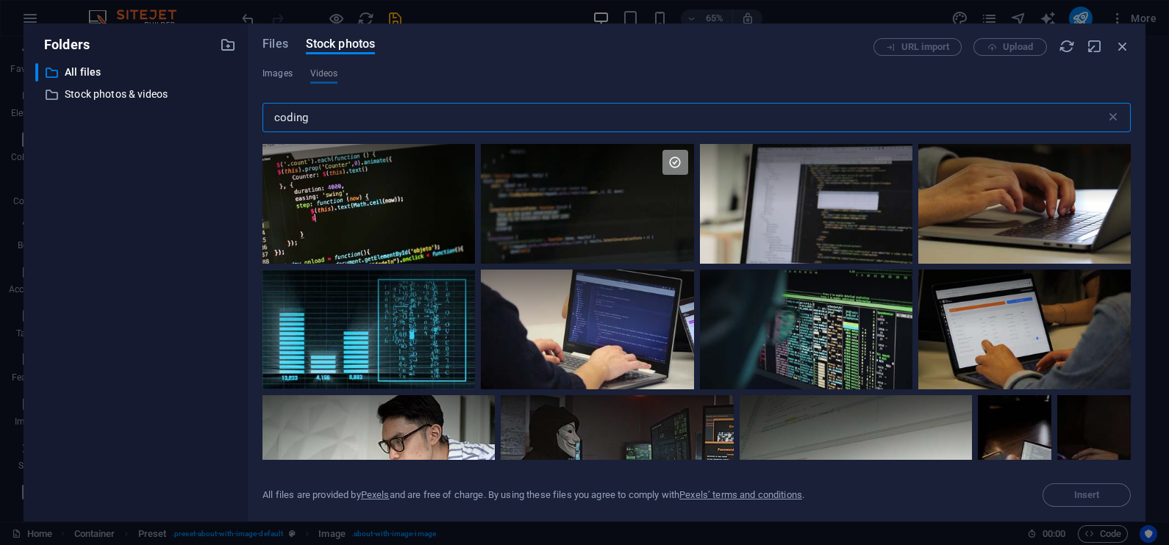
click at [327, 110] on input "coding" at bounding box center [683, 117] width 843 height 29
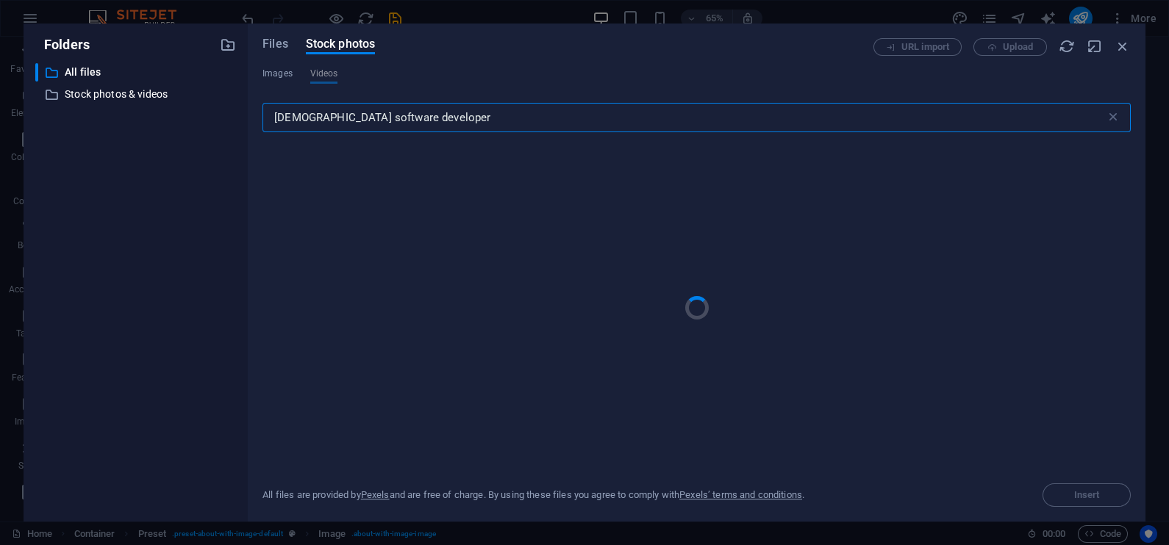
type input "[DEMOGRAPHIC_DATA] software developer"
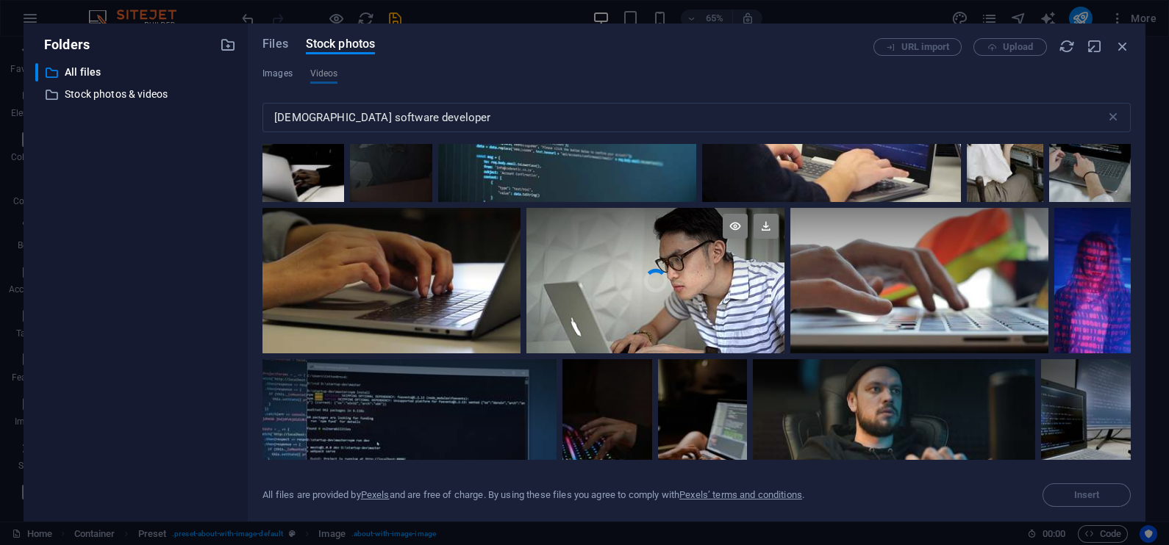
scroll to position [91, 0]
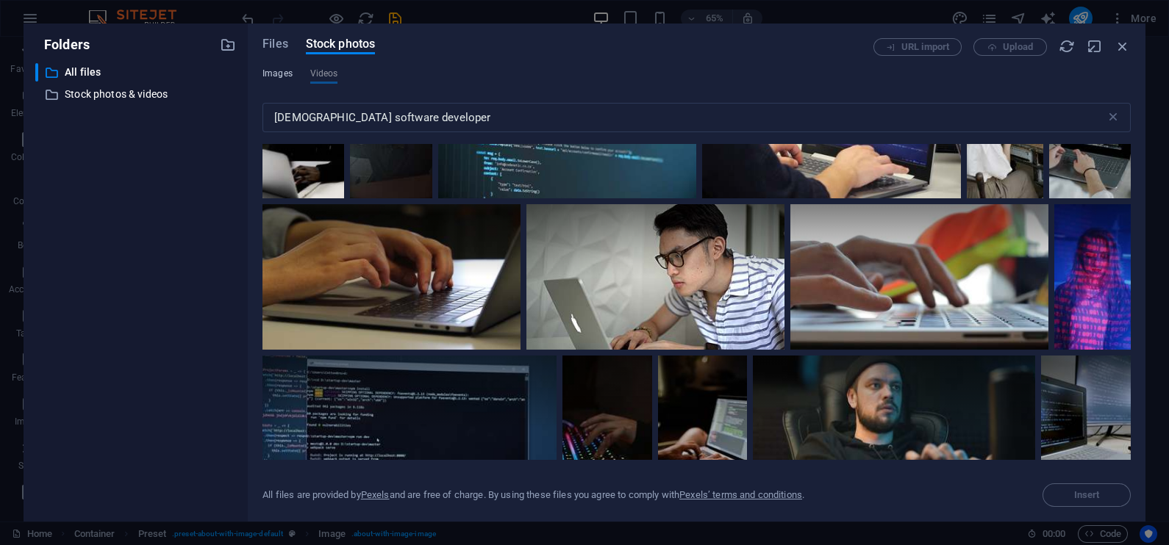
click at [277, 73] on span "Images" at bounding box center [277, 74] width 30 height 18
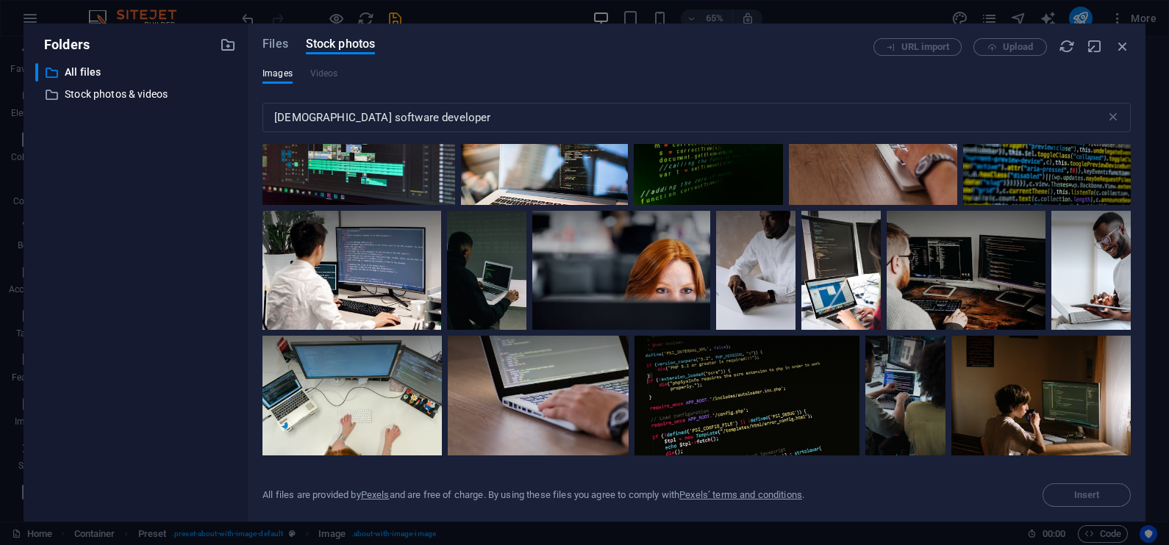
scroll to position [427, 0]
click at [1084, 283] on div at bounding box center [1090, 269] width 79 height 119
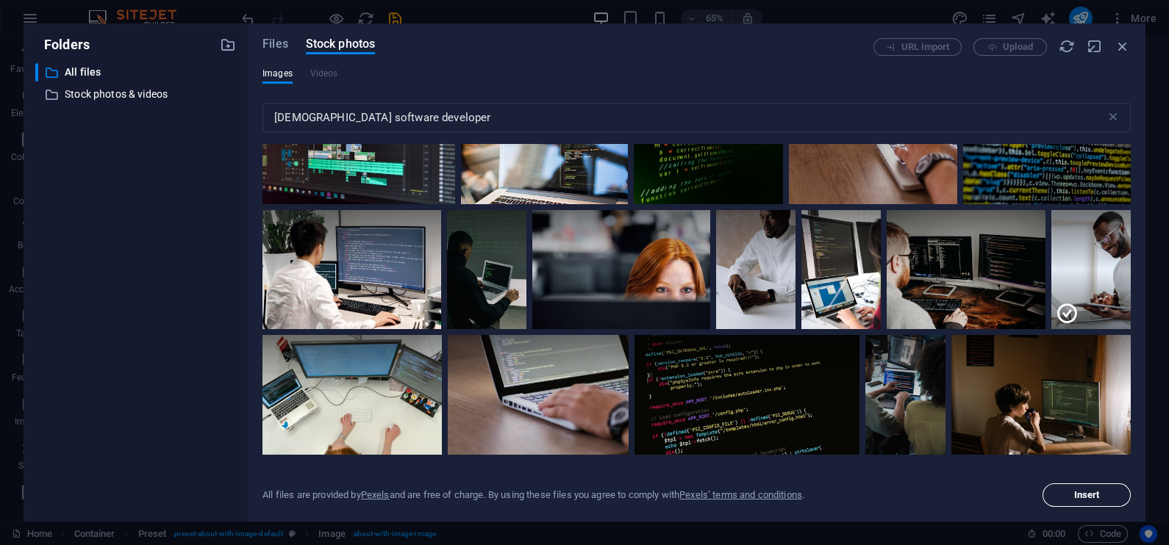
click at [1094, 491] on span "Insert" at bounding box center [1087, 495] width 26 height 9
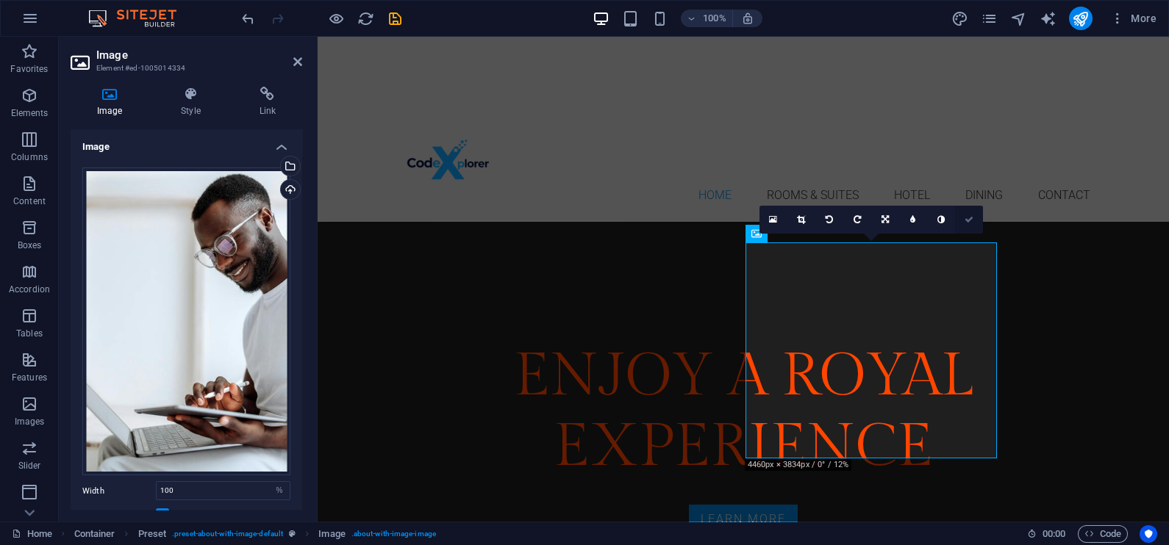
click at [972, 223] on icon at bounding box center [968, 219] width 9 height 9
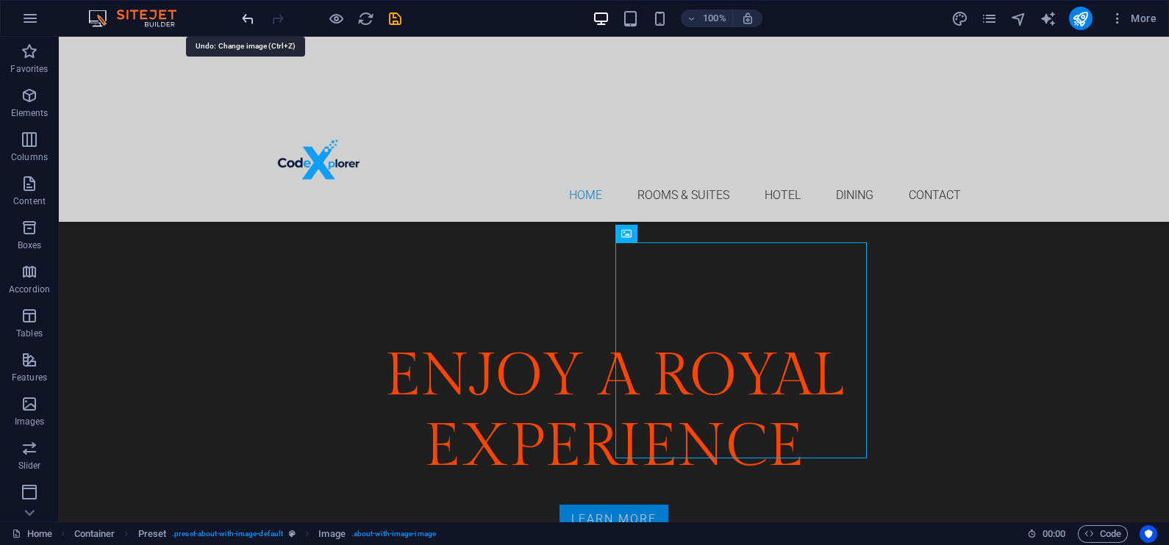
click at [243, 15] on icon "undo" at bounding box center [248, 18] width 17 height 17
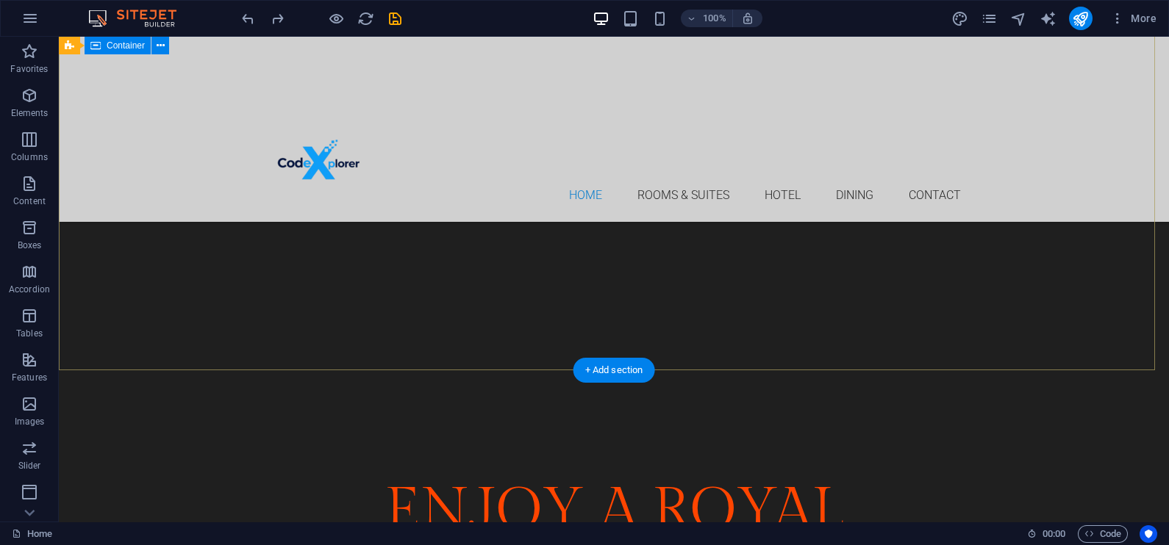
scroll to position [0, 0]
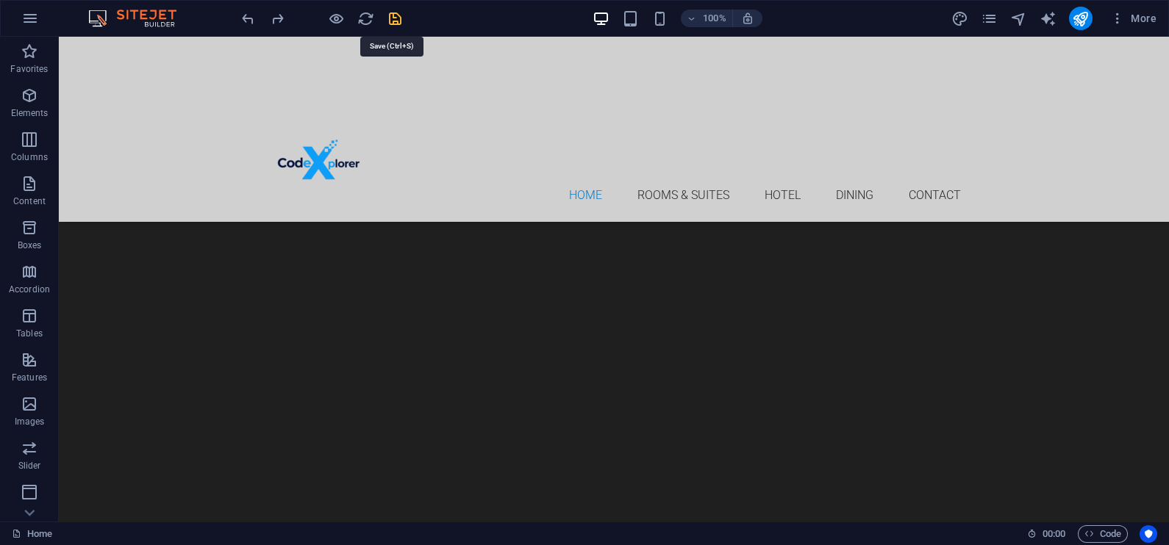
click at [393, 15] on icon "save" at bounding box center [395, 18] width 17 height 17
click at [227, 55] on figure at bounding box center [614, 76] width 1110 height 79
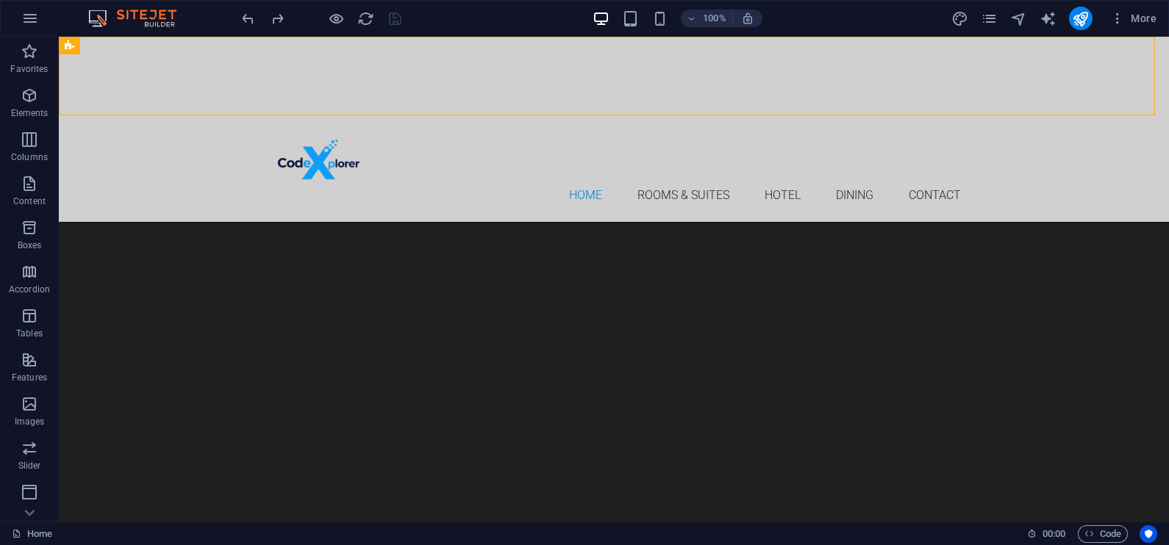
click at [227, 55] on figure at bounding box center [614, 76] width 1110 height 79
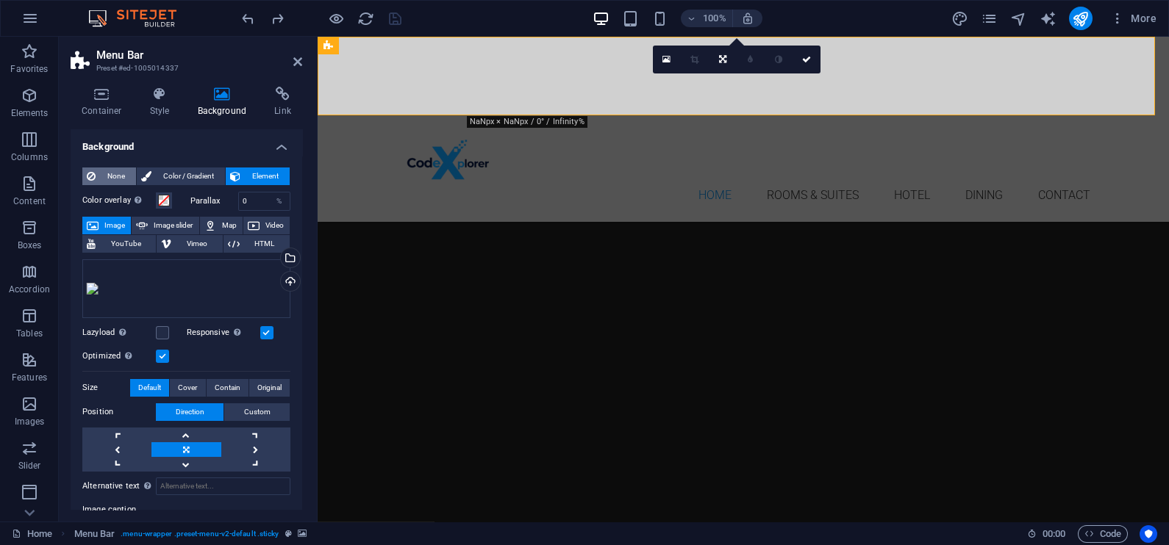
click at [110, 171] on span "None" at bounding box center [116, 177] width 32 height 18
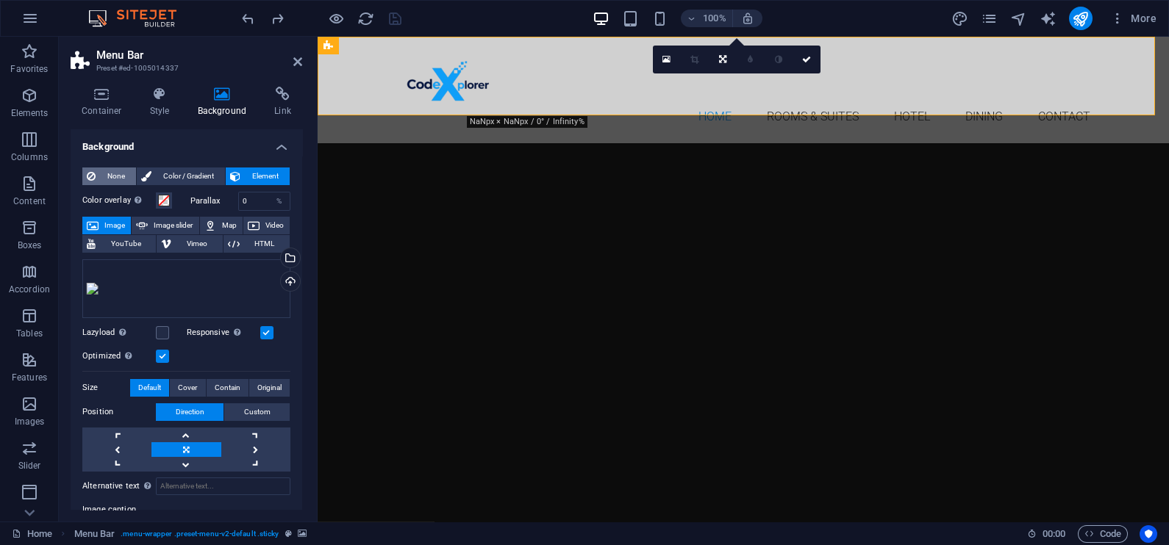
click at [110, 171] on span "None" at bounding box center [116, 177] width 32 height 18
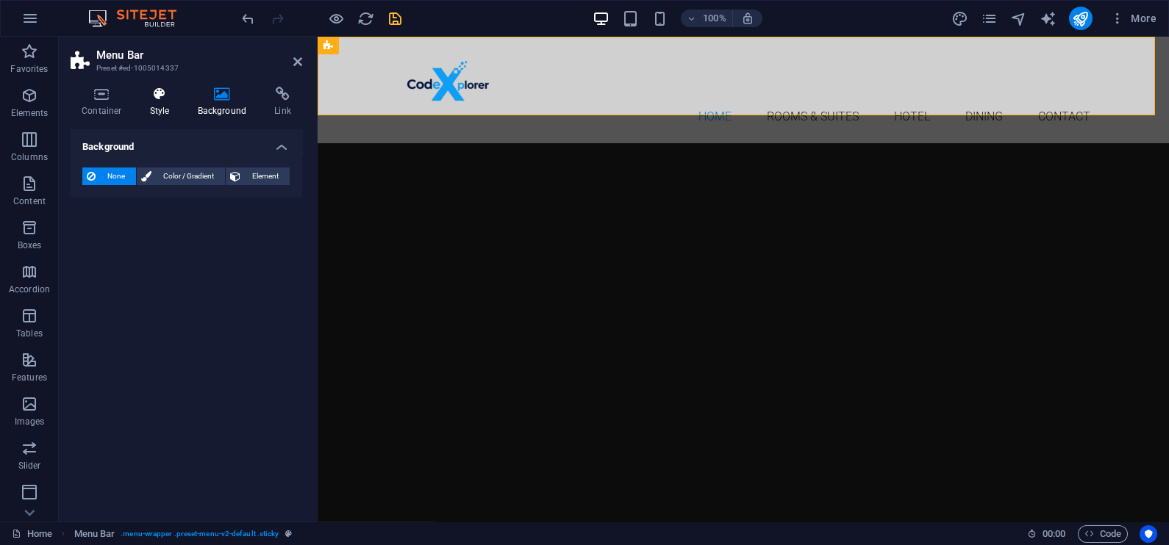
click at [157, 92] on icon at bounding box center [160, 94] width 42 height 15
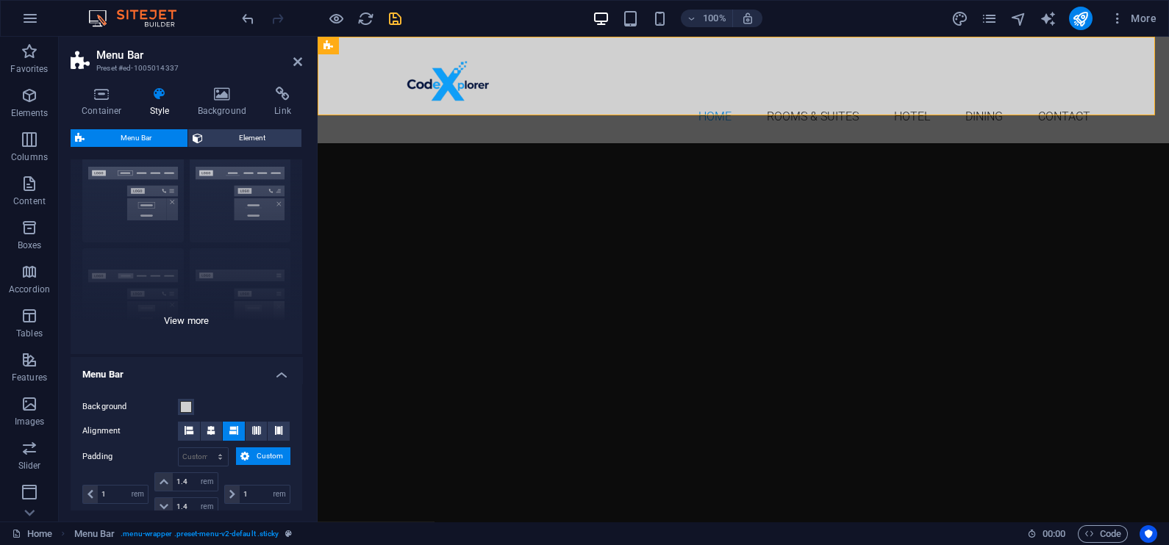
scroll to position [53, 0]
click at [180, 318] on div "Border Centered Default Fixed Loki Trigger Wide XXL" at bounding box center [187, 243] width 232 height 220
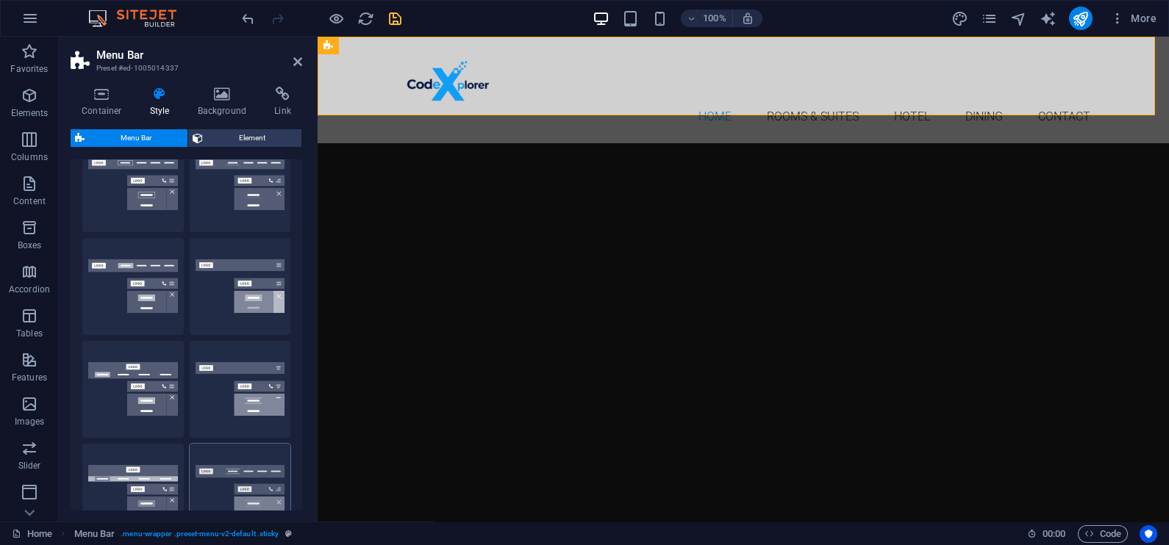
scroll to position [0, 0]
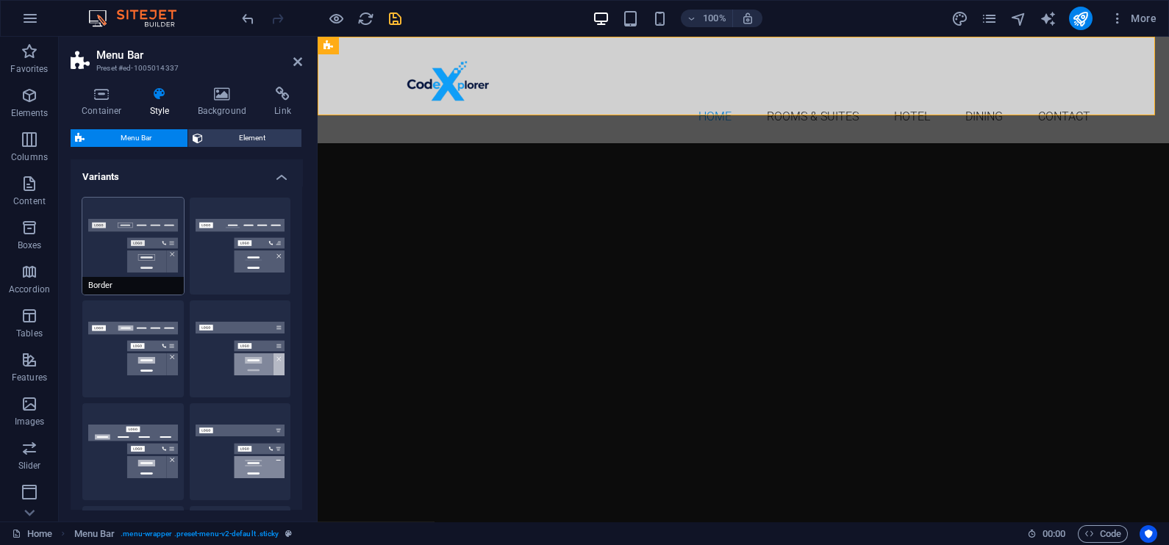
click at [155, 241] on button "Border" at bounding box center [132, 246] width 101 height 97
type input "1"
select select "rem"
type input "1"
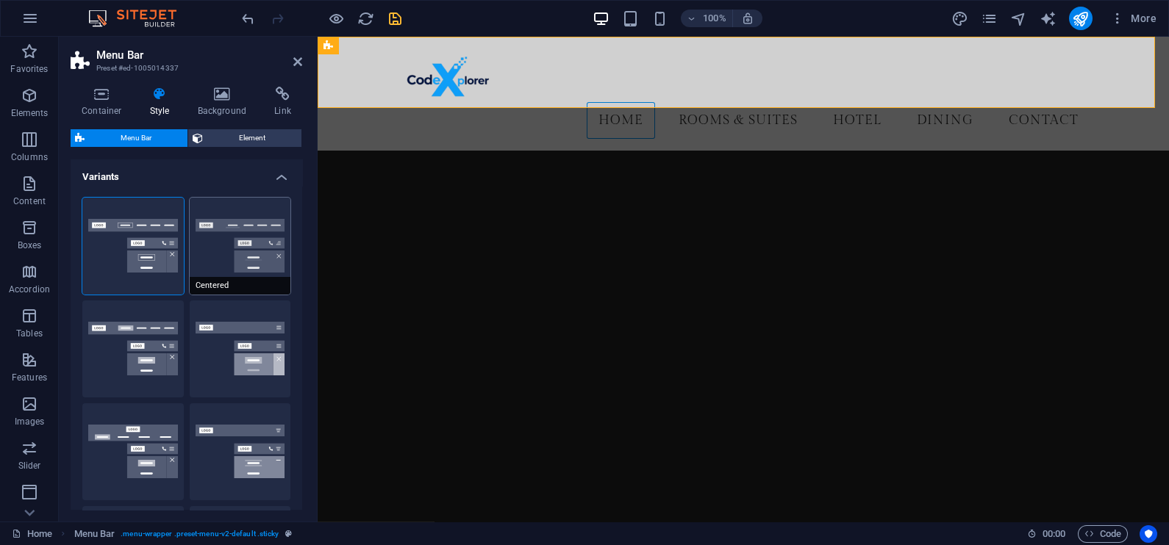
click at [257, 249] on button "Centered" at bounding box center [240, 246] width 101 height 97
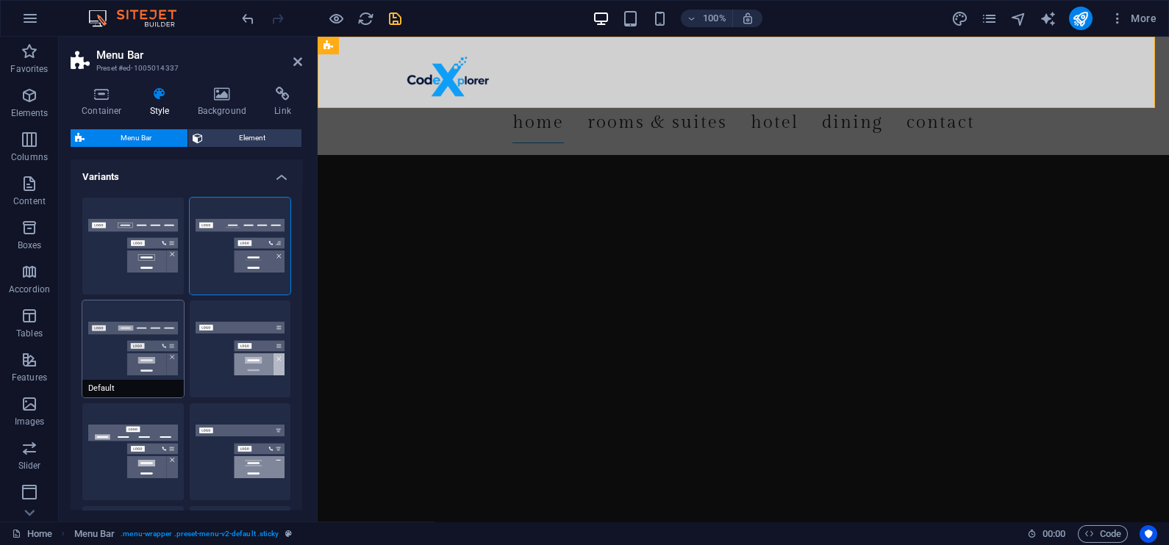
click at [137, 343] on button "Default" at bounding box center [132, 349] width 101 height 97
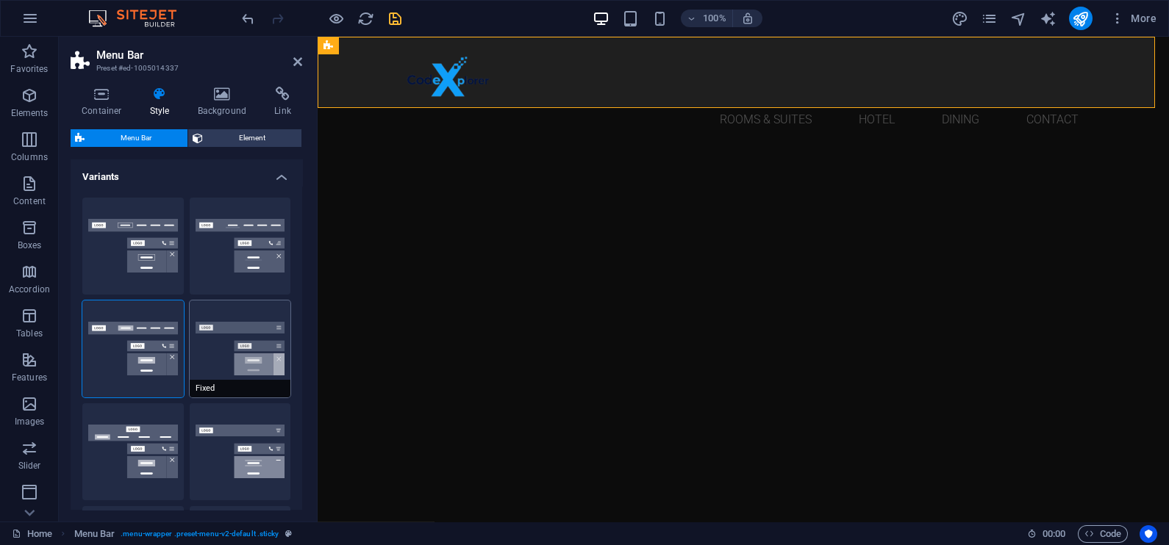
click at [226, 358] on button "Fixed" at bounding box center [240, 349] width 101 height 97
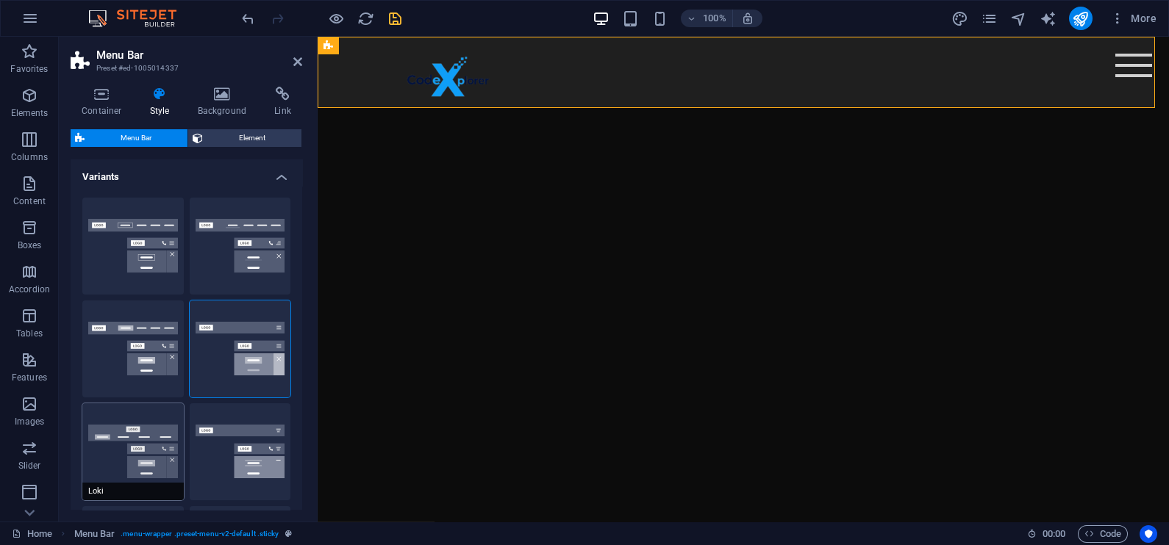
click at [134, 437] on button "Loki" at bounding box center [132, 452] width 101 height 97
type input "0"
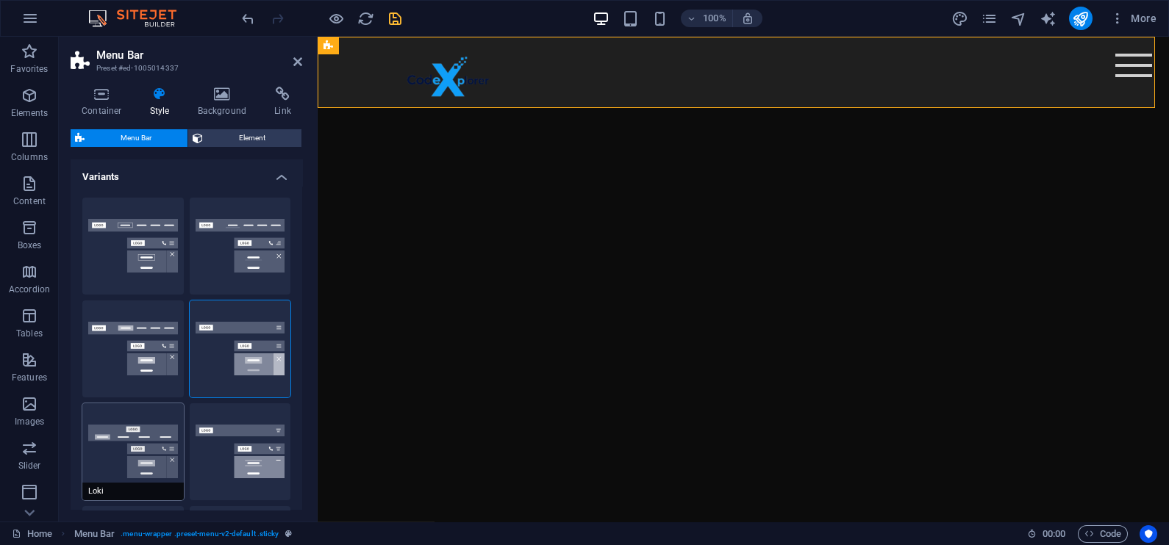
type input "0"
select select "DISABLED_OPTION_VALUE"
type input "2"
type input "1"
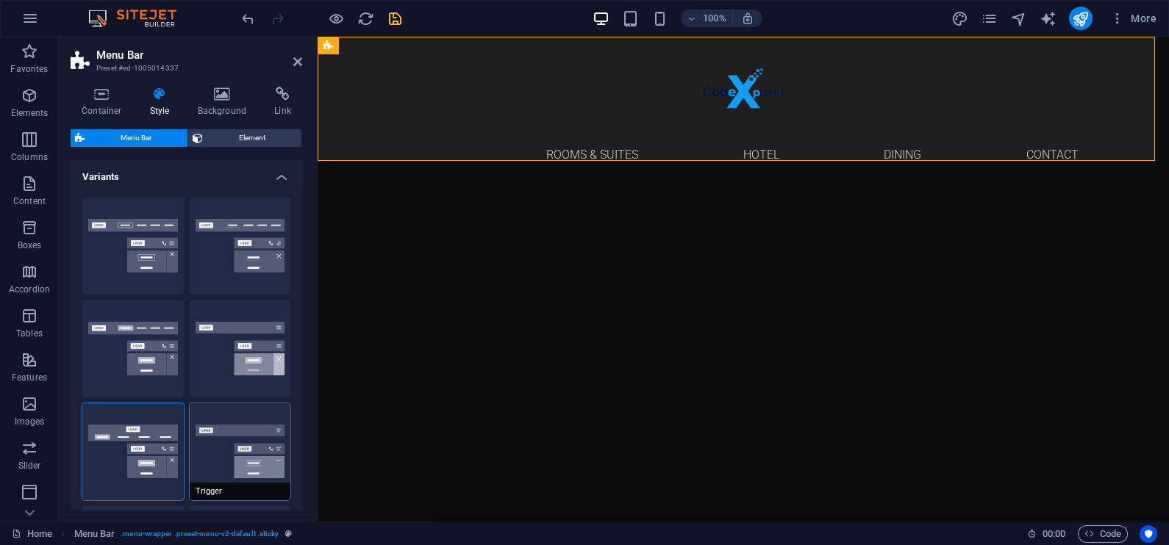
click at [253, 456] on button "Trigger" at bounding box center [240, 452] width 101 height 97
type input "1"
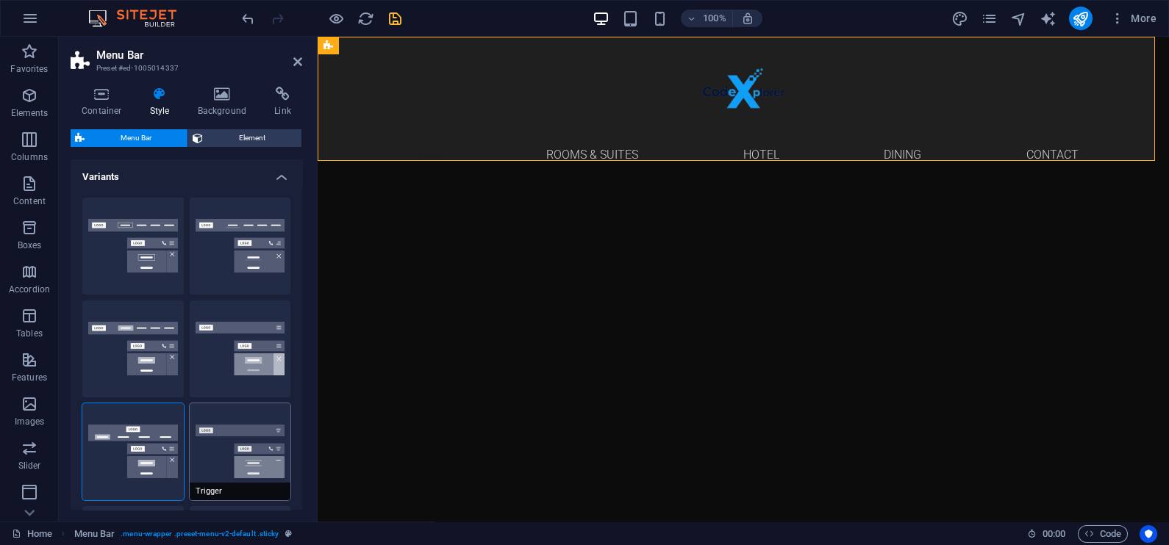
type input "1"
select select "rem"
type input "1"
type input "0"
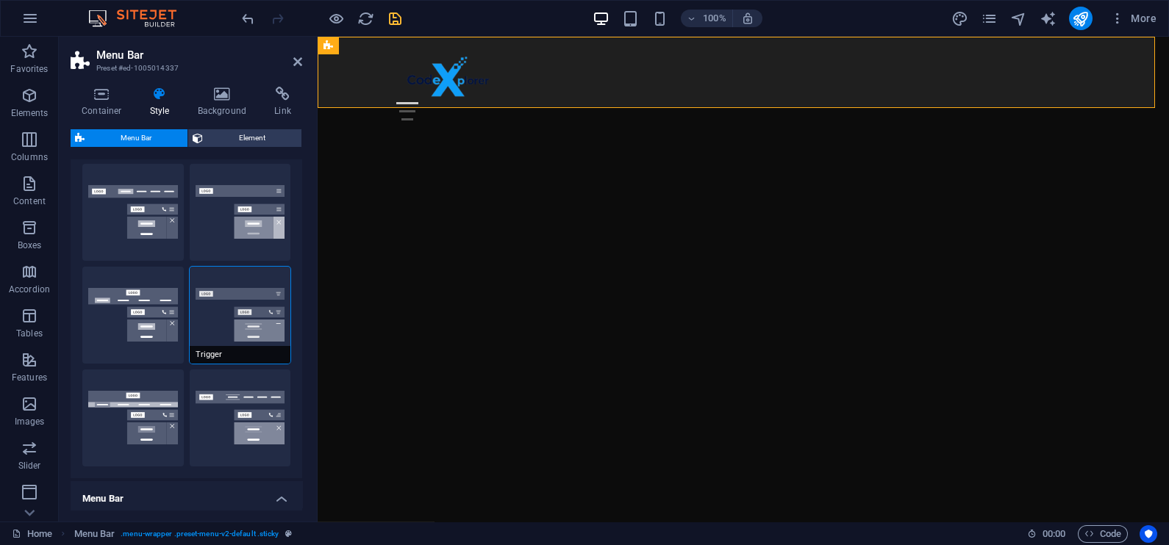
scroll to position [137, 0]
click at [151, 399] on button "Wide" at bounding box center [132, 417] width 101 height 97
type input "0"
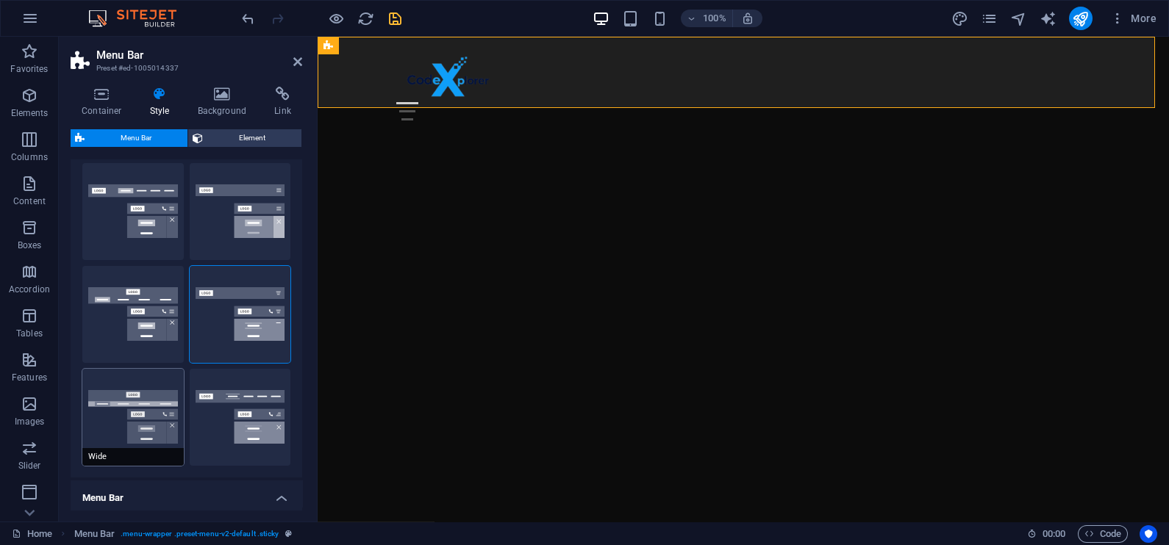
type input "0"
type input "2"
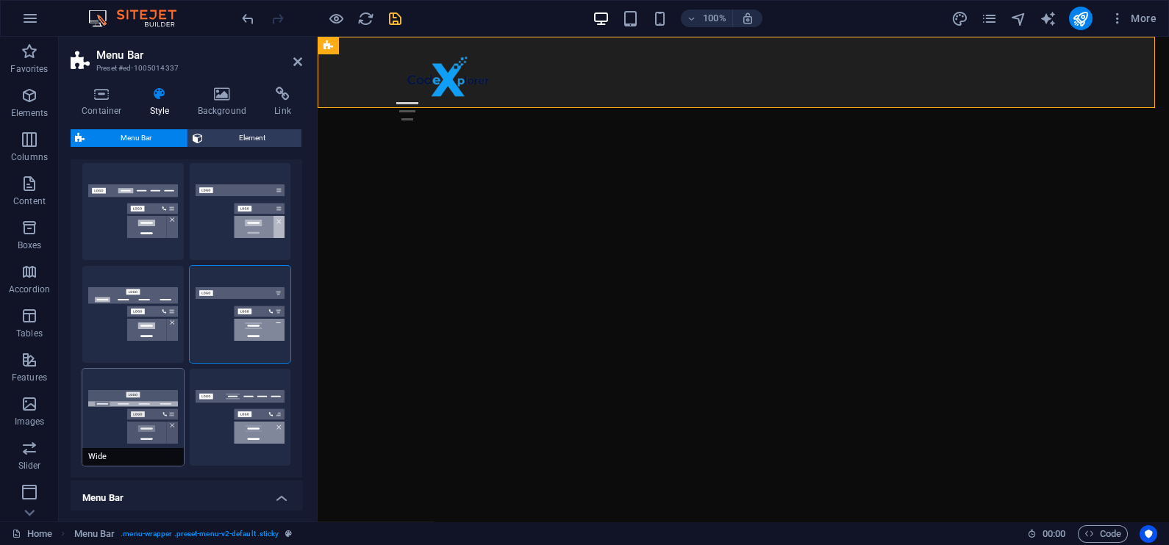
type input "2"
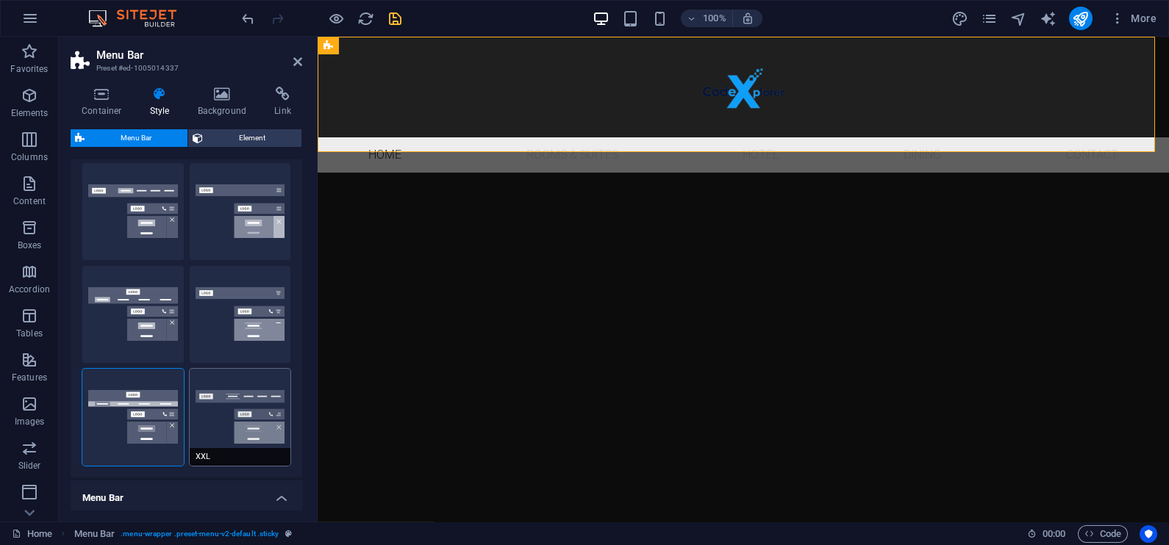
click at [272, 419] on button "XXL" at bounding box center [240, 417] width 101 height 97
type input "1"
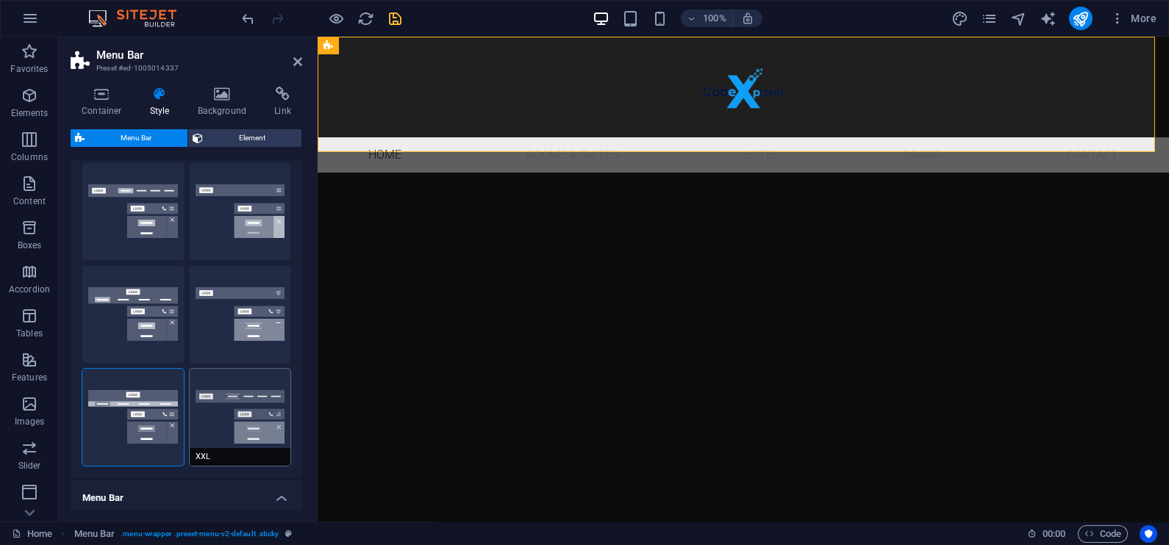
type input "1"
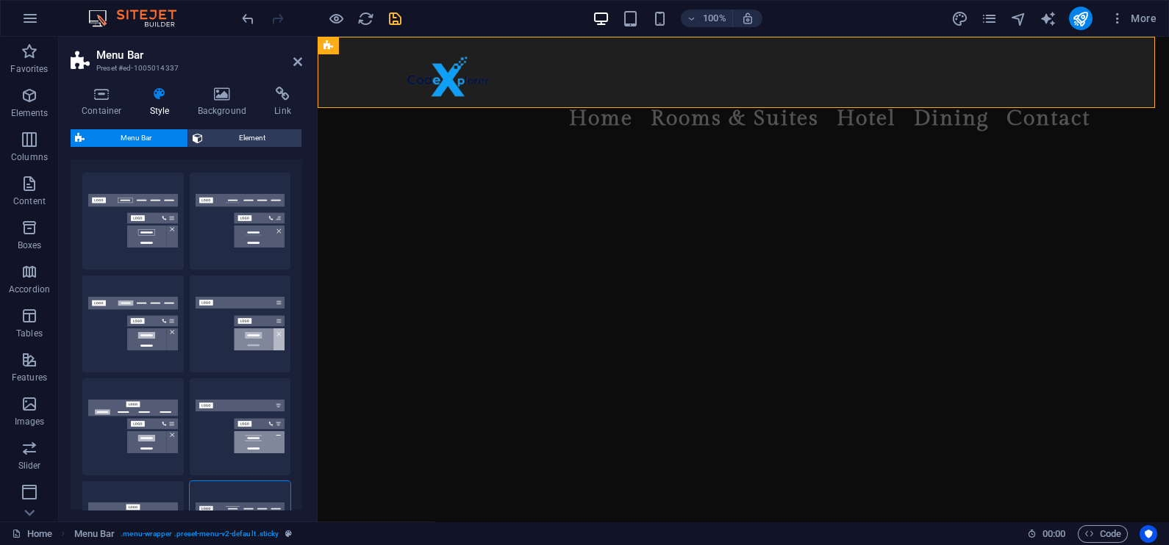
scroll to position [0, 0]
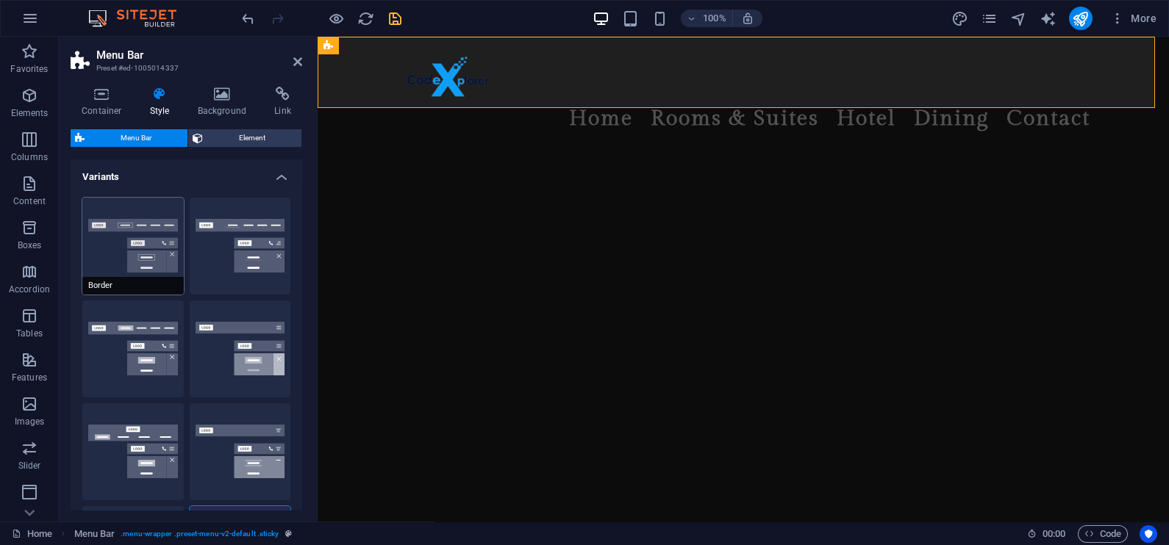
click at [151, 241] on button "Border" at bounding box center [132, 246] width 101 height 97
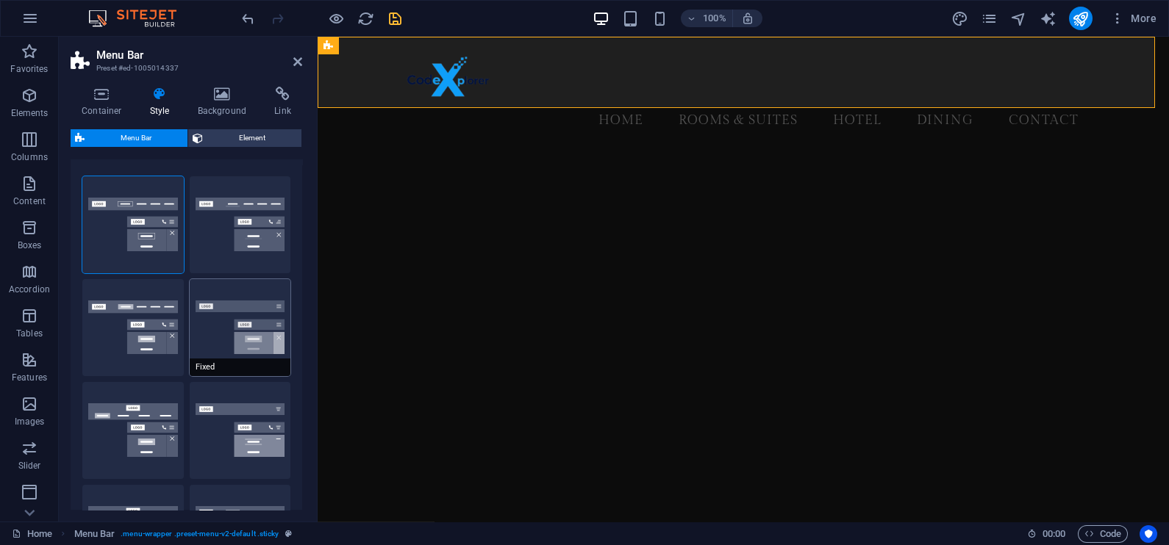
scroll to position [23, 0]
click at [220, 225] on button "Centered" at bounding box center [240, 223] width 101 height 97
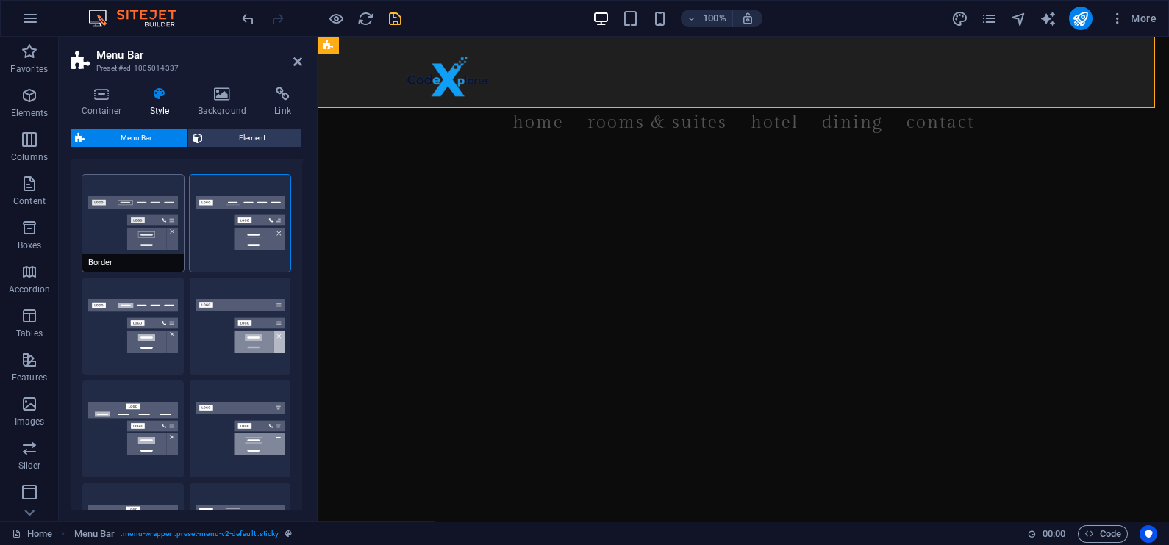
click at [119, 206] on button "Border" at bounding box center [132, 223] width 101 height 97
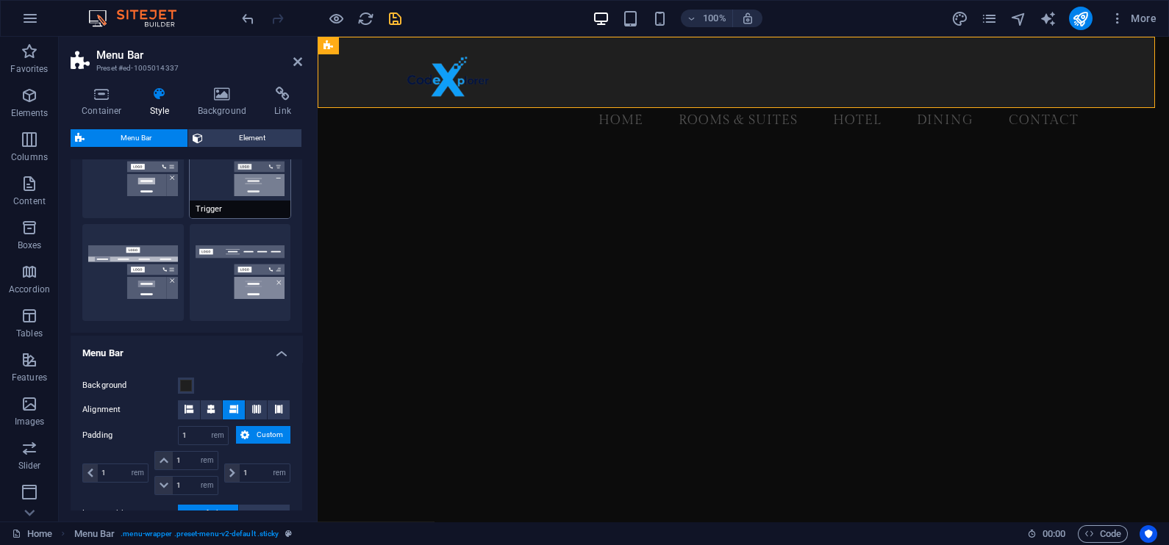
scroll to position [284, 0]
click at [184, 379] on span at bounding box center [186, 385] width 12 height 12
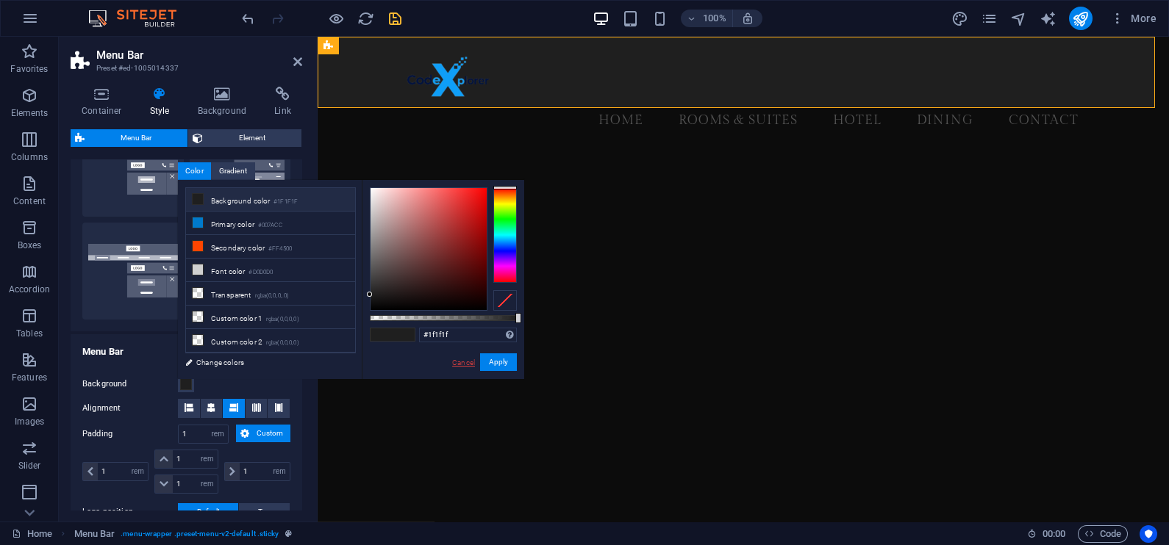
click at [452, 359] on link "Cancel" at bounding box center [464, 362] width 26 height 11
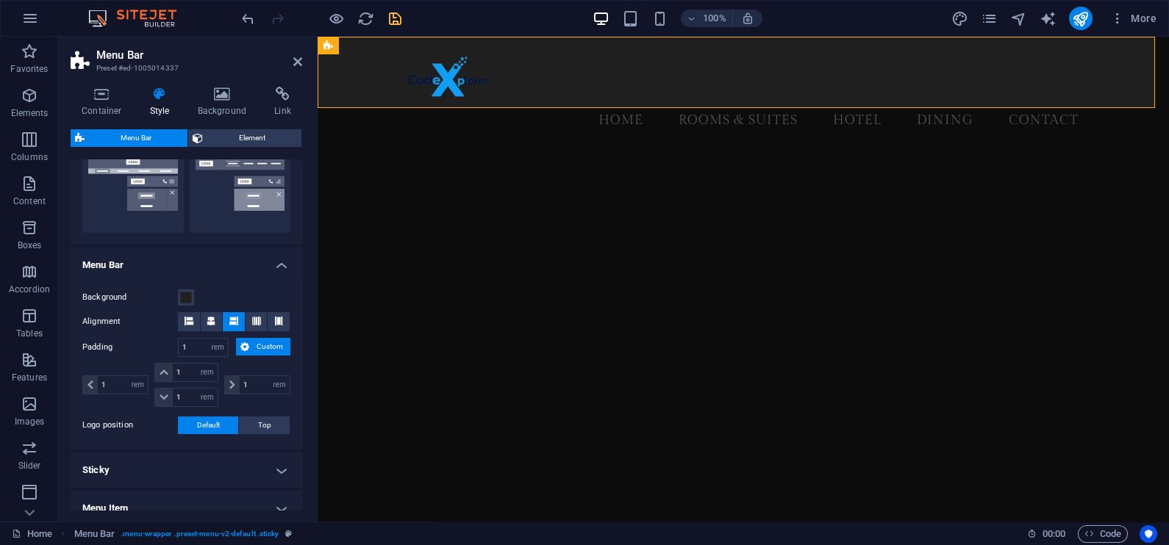
scroll to position [372, 0]
click at [185, 290] on span at bounding box center [186, 296] width 12 height 12
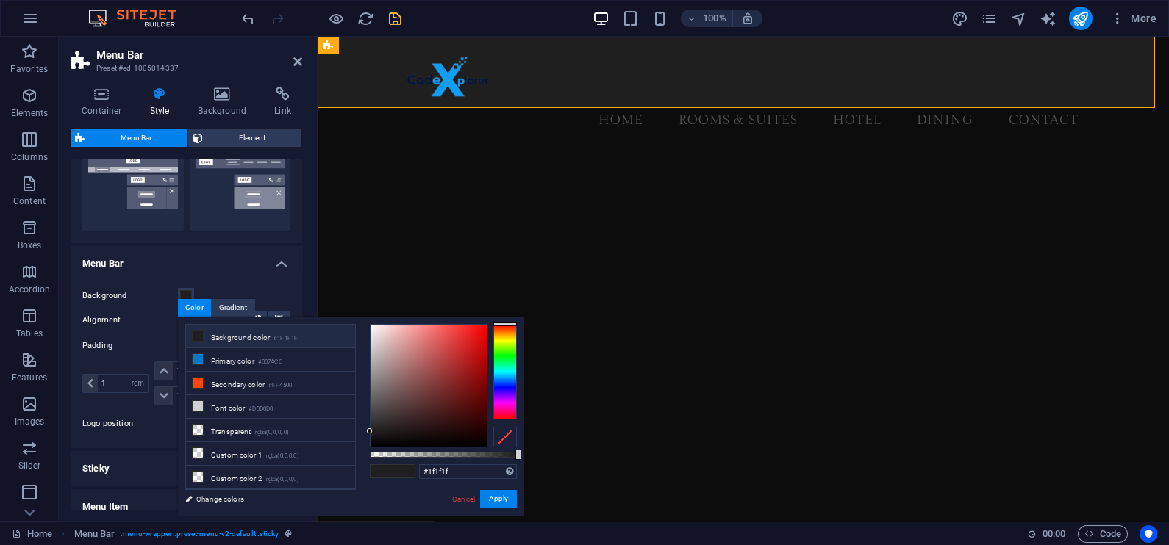
click at [368, 434] on div "#1f1f1f Supported formats #0852ed rgb(8, 82, 237) rgba(8, 82, 237, 90%) hsv(221…" at bounding box center [443, 523] width 162 height 412
click at [376, 435] on div at bounding box center [428, 386] width 116 height 122
type input "#111010"
click at [375, 438] on div at bounding box center [428, 386] width 116 height 122
click at [496, 503] on button "Apply" at bounding box center [498, 499] width 37 height 18
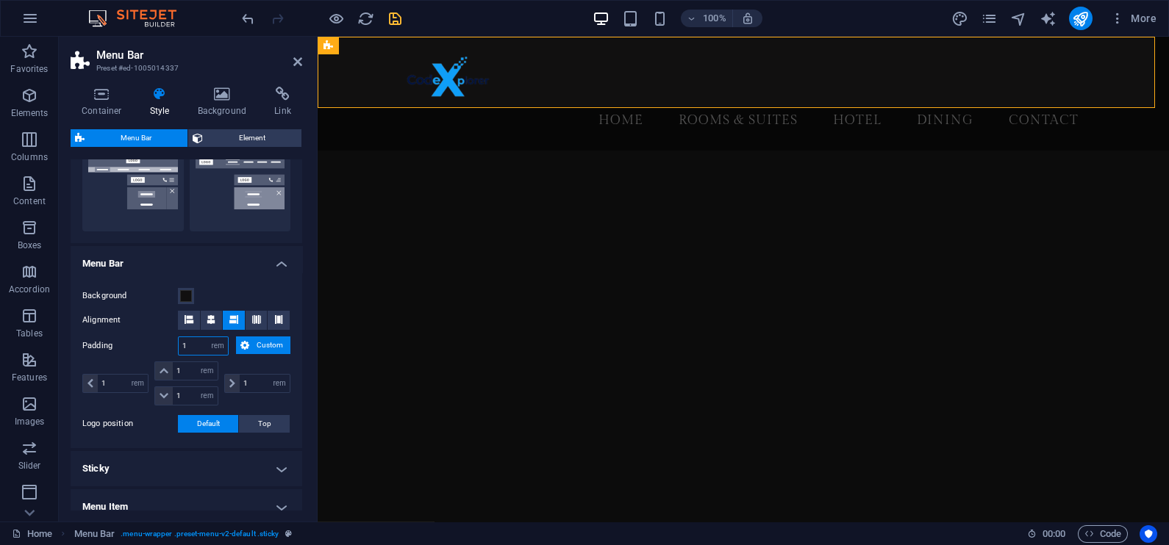
click at [190, 342] on input "1" at bounding box center [203, 346] width 49 height 18
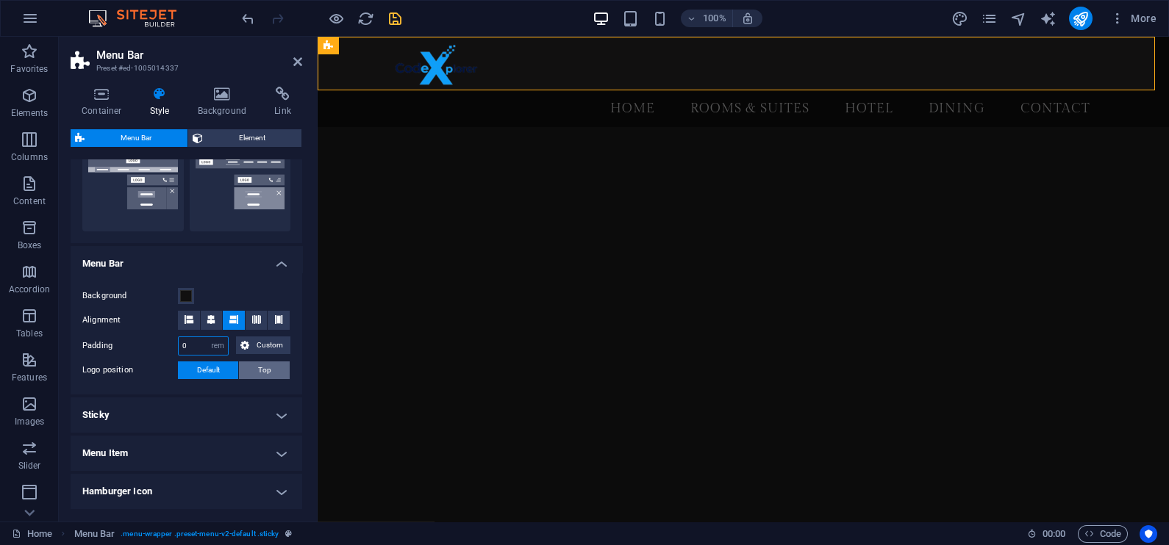
type input "0"
click at [248, 366] on button "Top" at bounding box center [264, 371] width 51 height 18
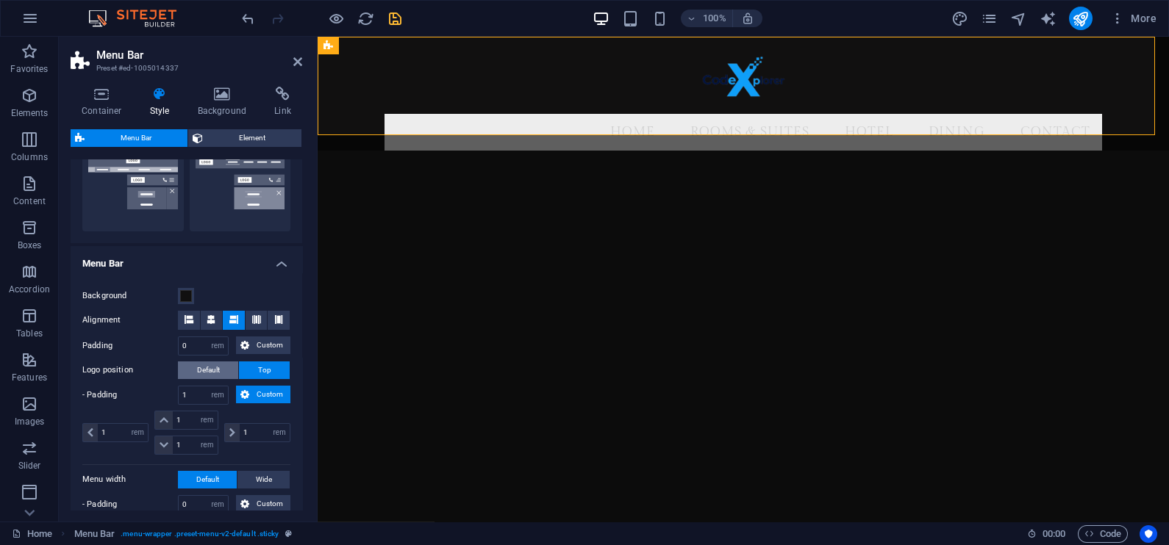
click at [209, 367] on span "Default" at bounding box center [208, 371] width 23 height 18
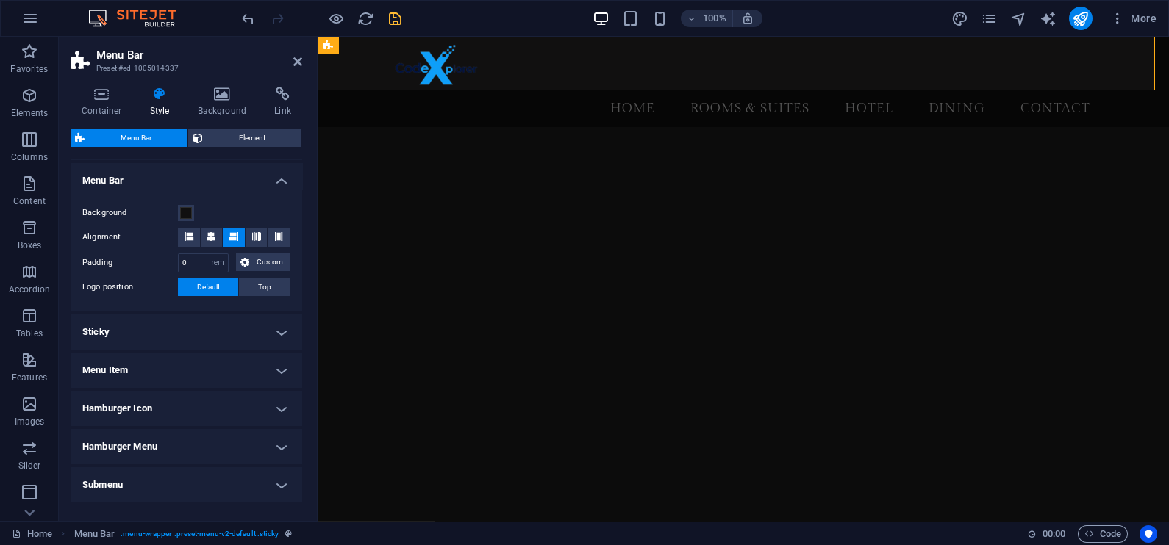
scroll to position [500, 0]
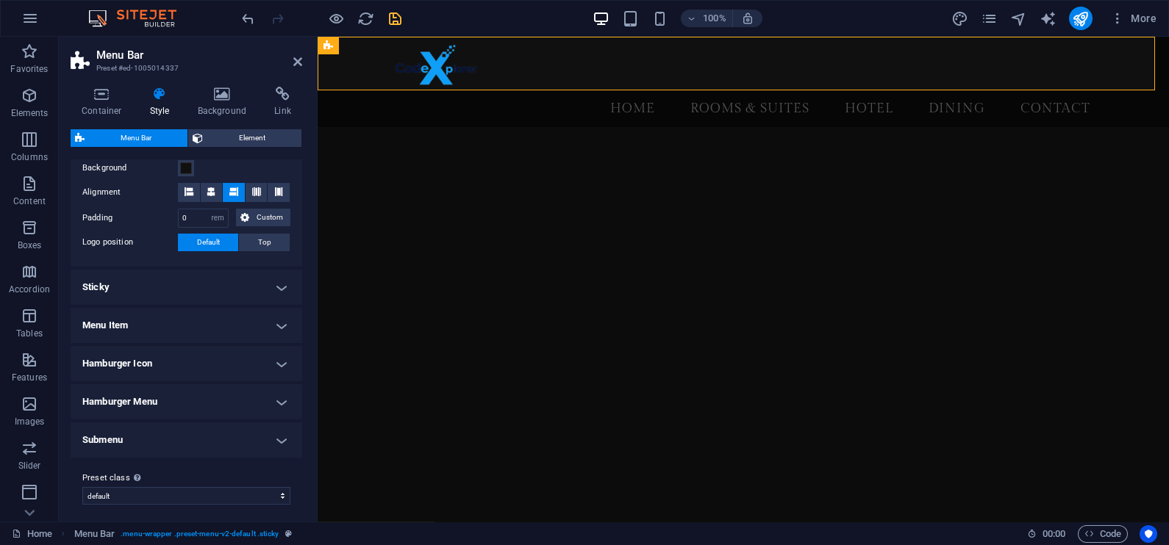
click at [233, 316] on h4 "Menu Item" at bounding box center [187, 325] width 232 height 35
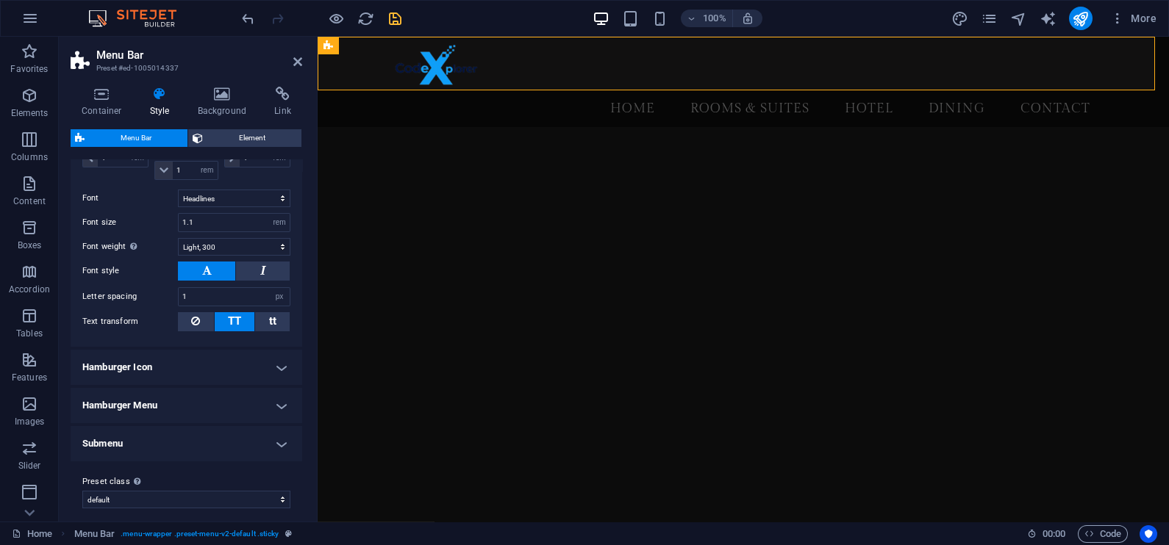
scroll to position [933, 0]
click at [262, 362] on h4 "Hamburger Icon" at bounding box center [187, 365] width 232 height 35
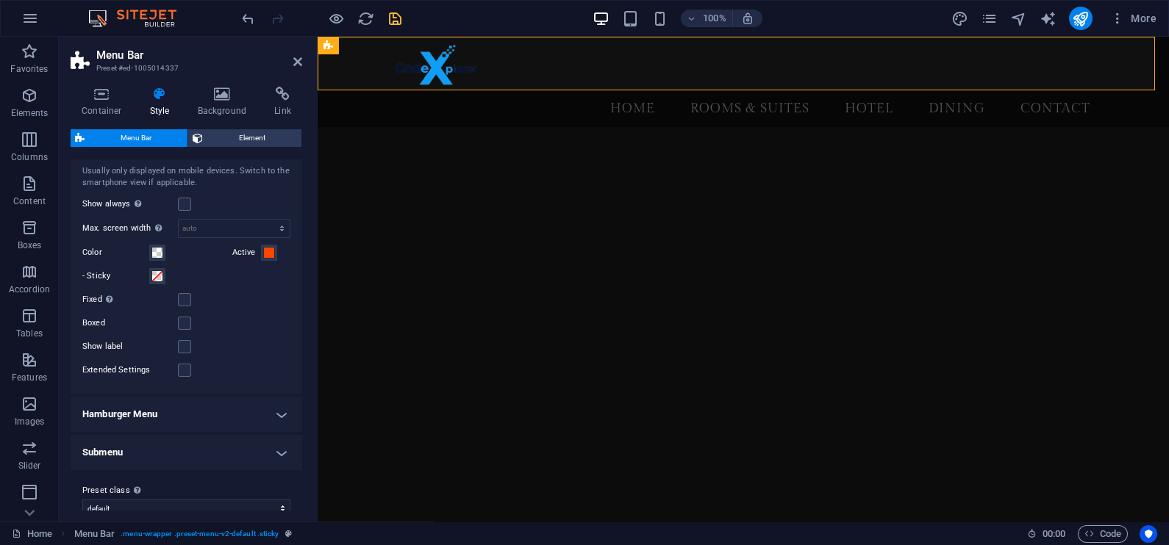
scroll to position [1166, 0]
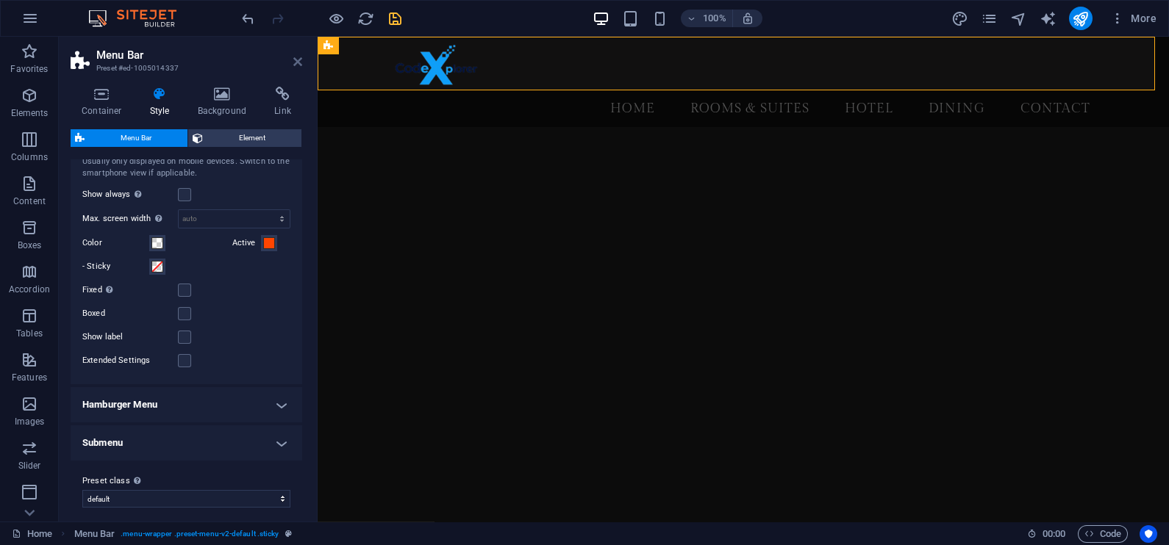
click at [296, 62] on icon at bounding box center [297, 62] width 9 height 12
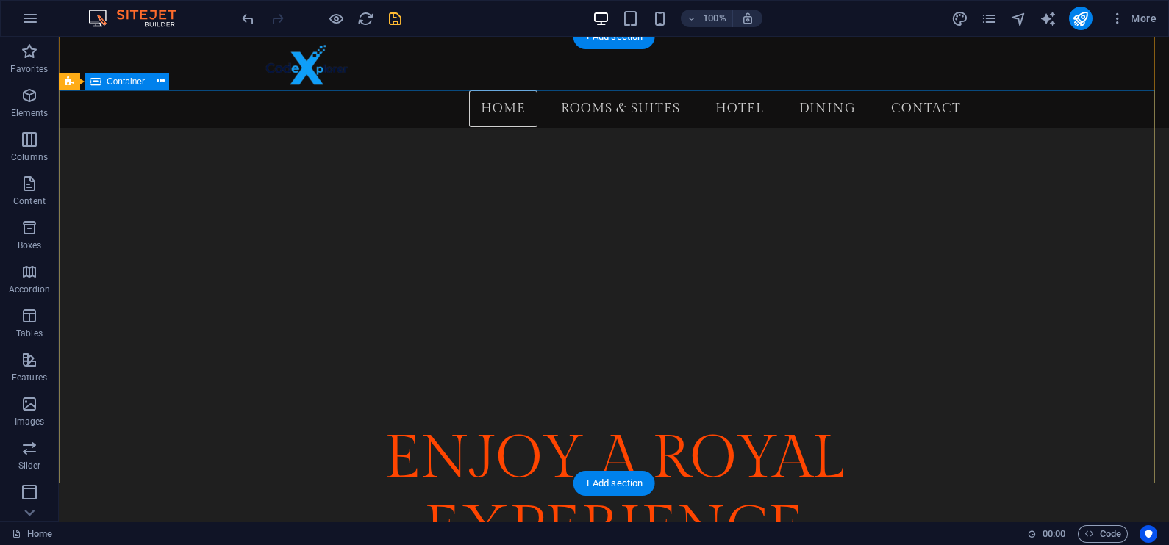
scroll to position [0, 0]
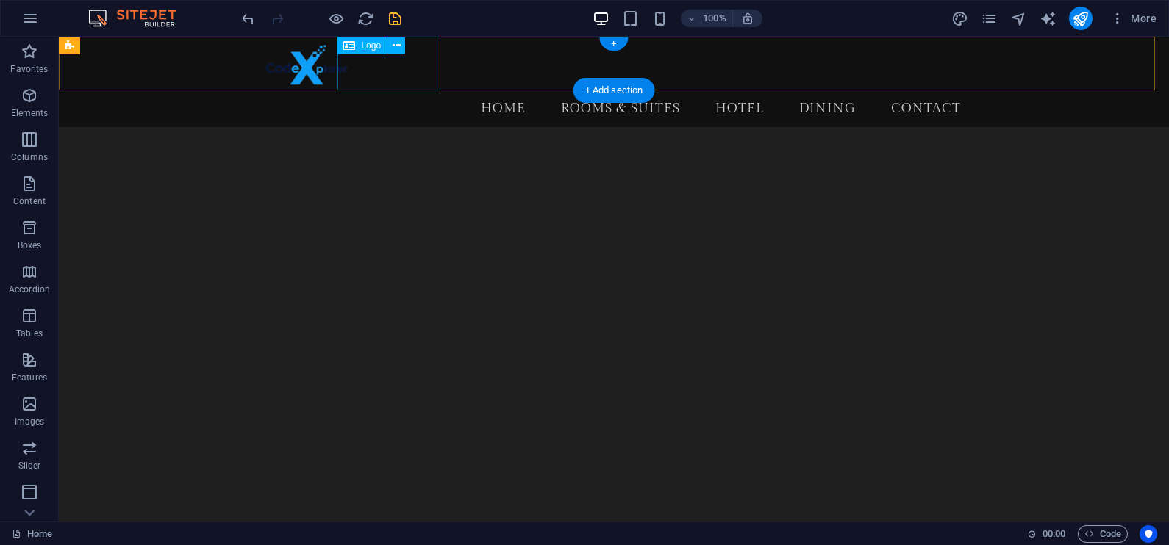
click at [390, 65] on div at bounding box center [613, 64] width 717 height 54
